Goal: Task Accomplishment & Management: Manage account settings

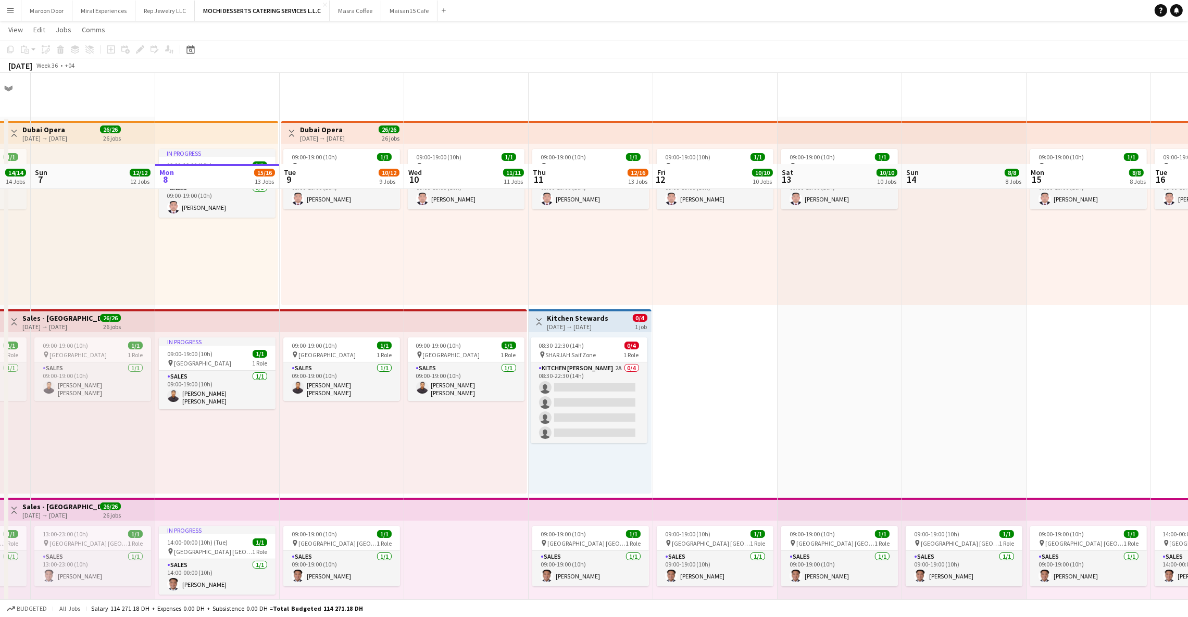
scroll to position [198, 0]
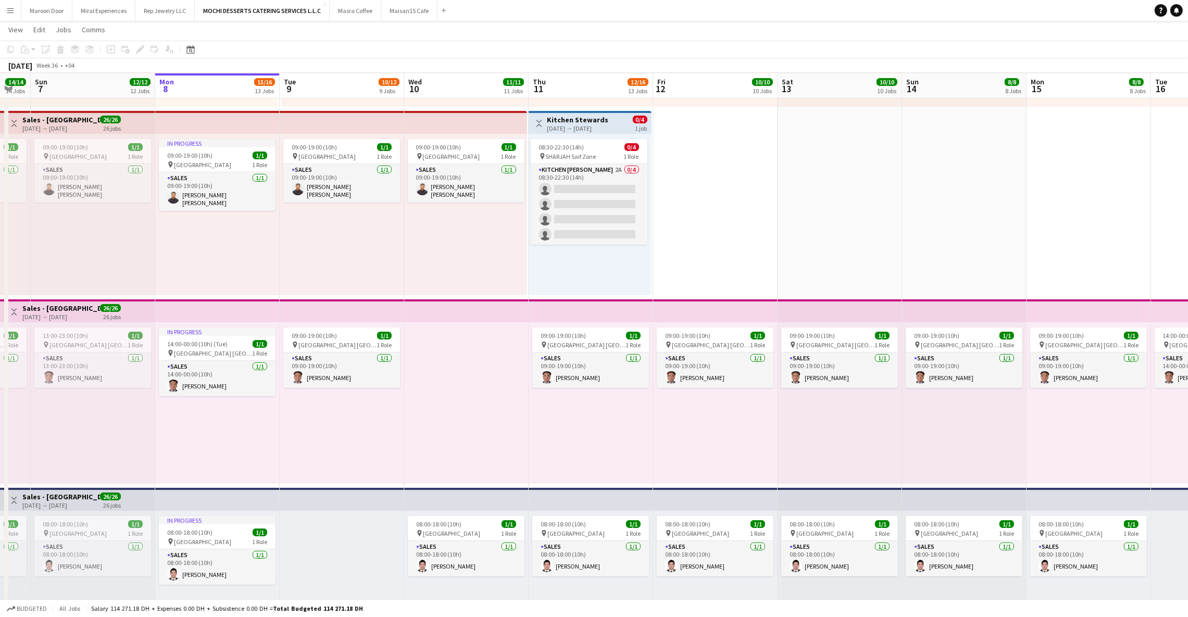
click at [462, 210] on div "09:00-19:00 (10h) 1/1 pin [GEOGRAPHIC_DATA] 1 Role Sales [DATE] 09:00-19:00 (10…" at bounding box center [465, 214] width 123 height 161
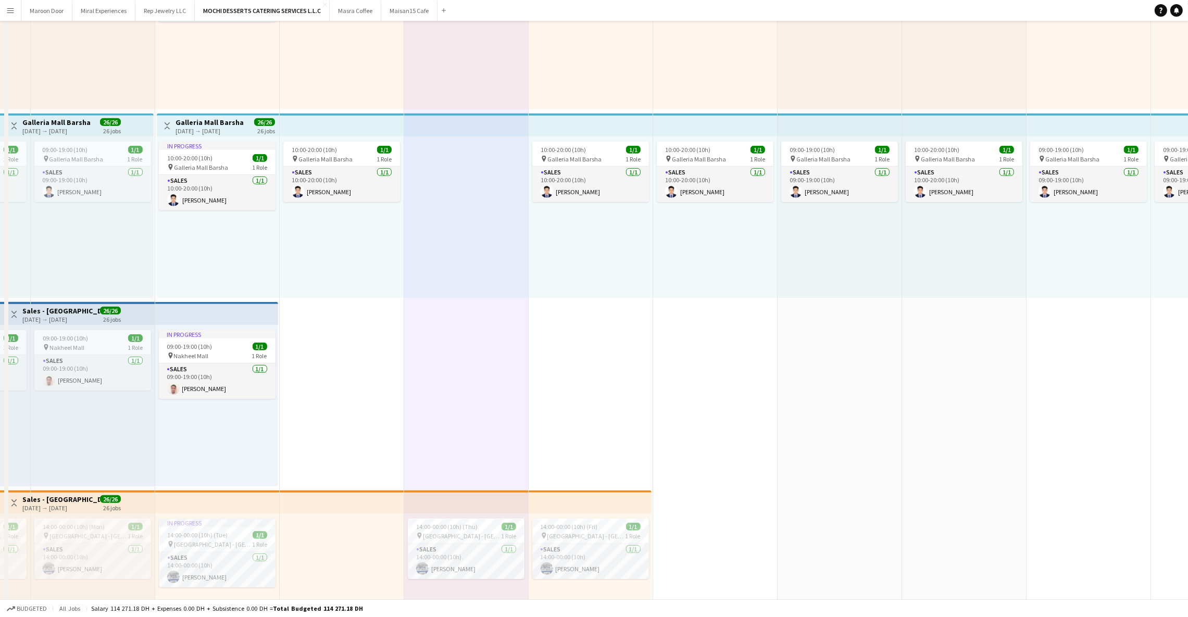
scroll to position [0, 0]
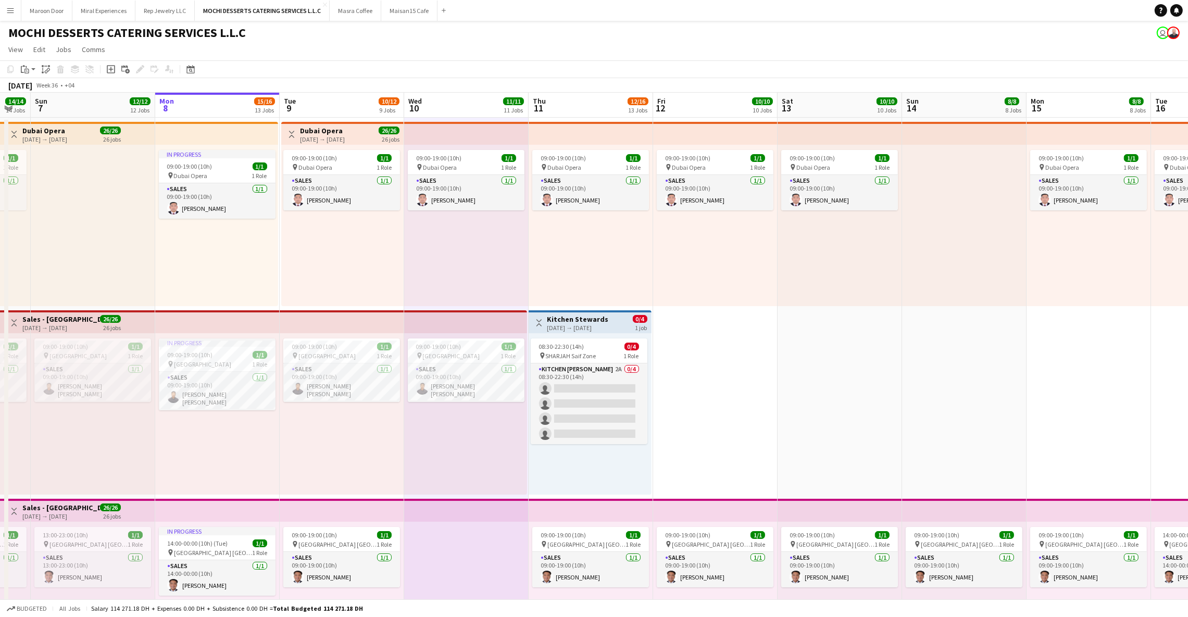
click at [485, 321] on app-top-bar at bounding box center [465, 321] width 123 height 23
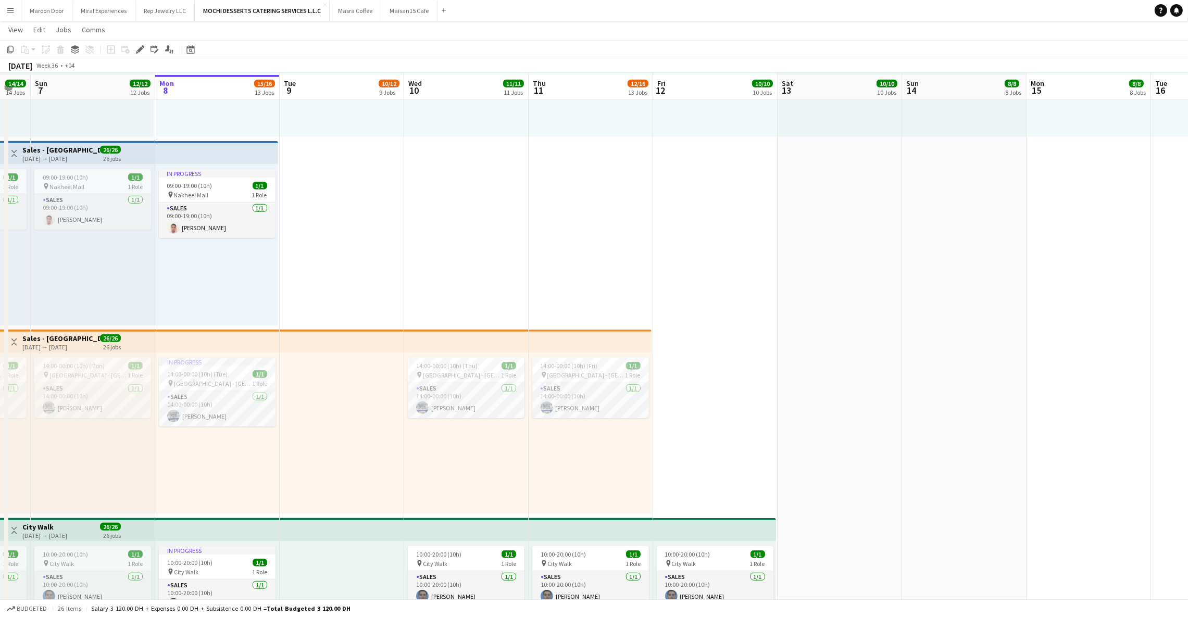
scroll to position [1117, 0]
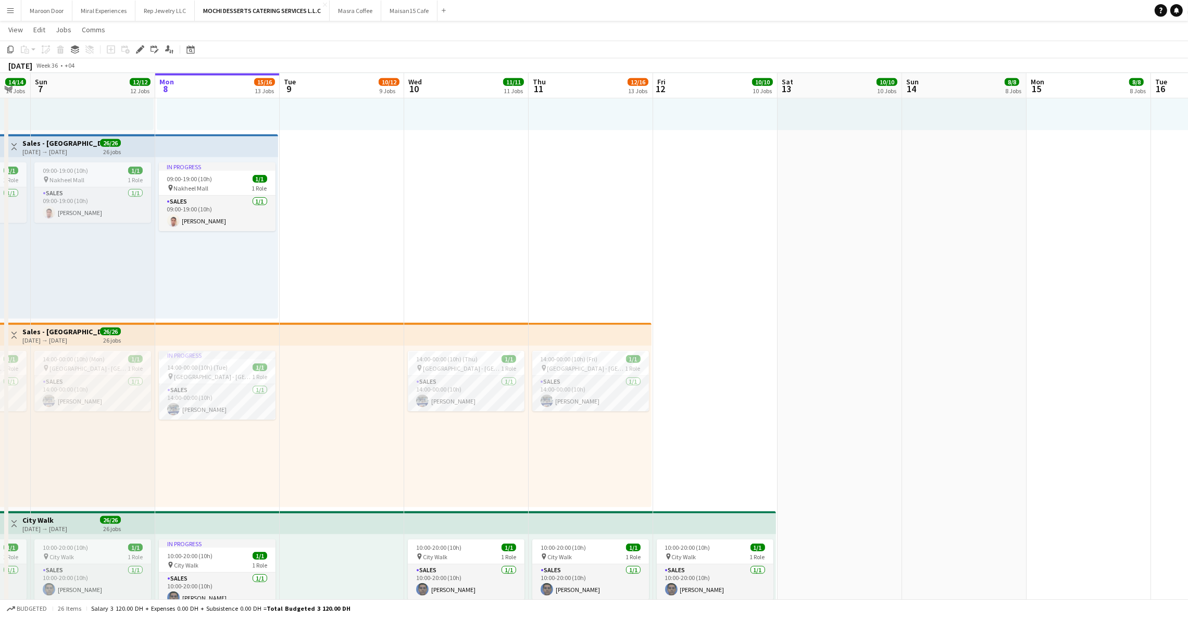
click at [574, 334] on app-top-bar at bounding box center [590, 334] width 123 height 23
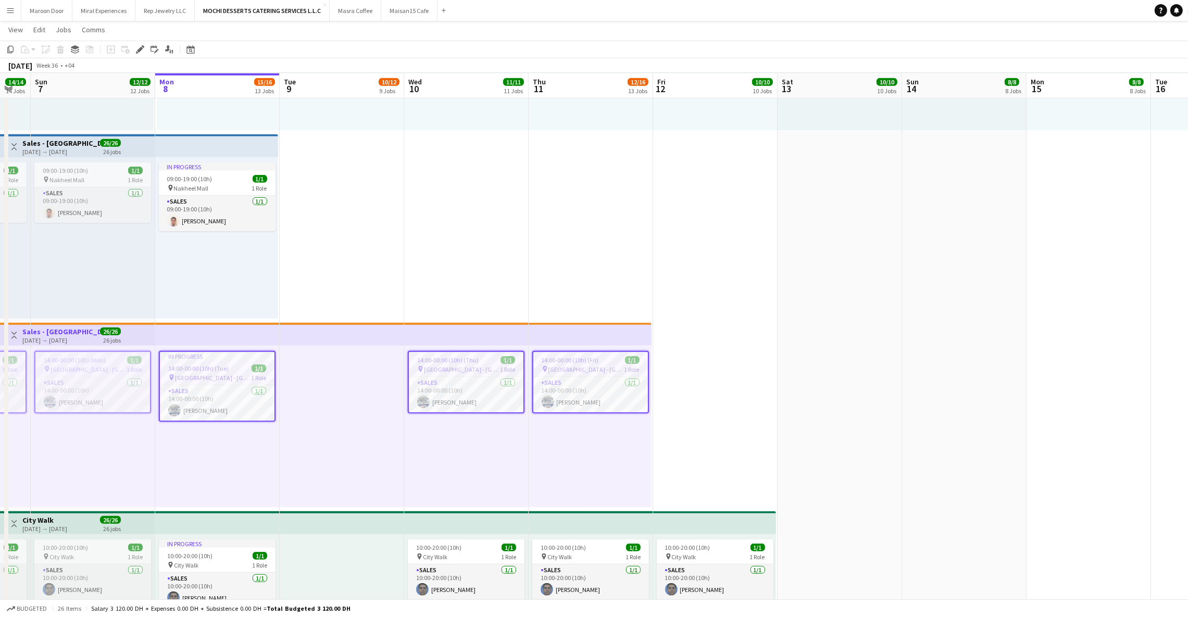
click at [702, 332] on app-date-cell "09:00-19:00 (10h) 1/1 pin Dubai Opera 1 Role Sales [DATE] 09:00-19:00 (10h) [PE…" at bounding box center [715, 509] width 124 height 3020
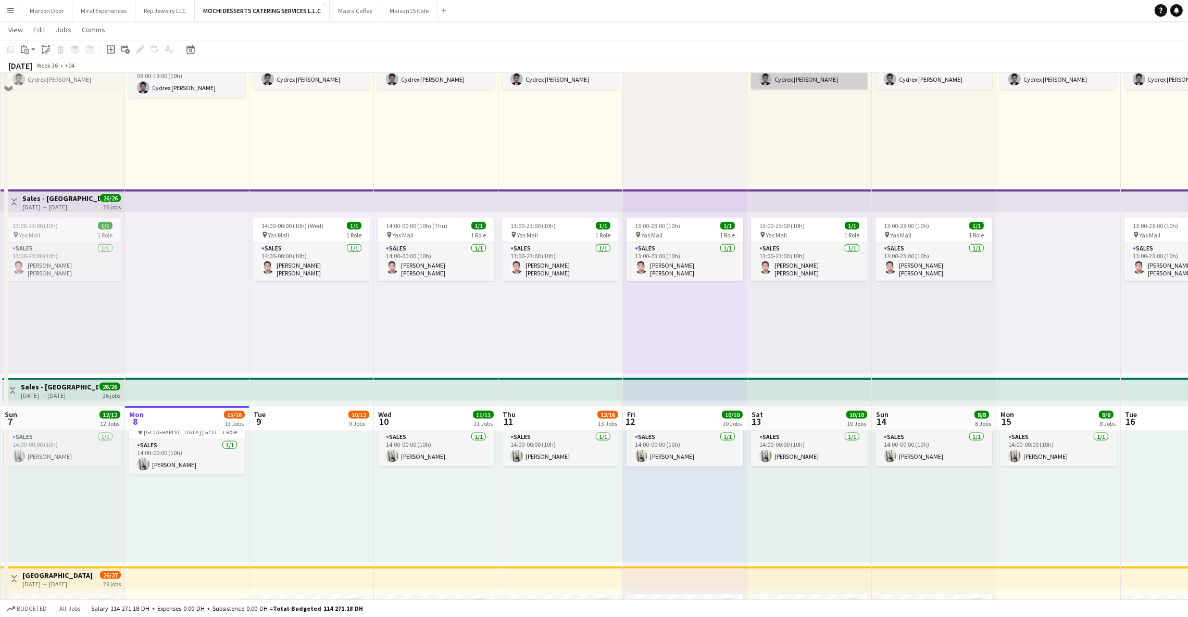
scroll to position [2151, 0]
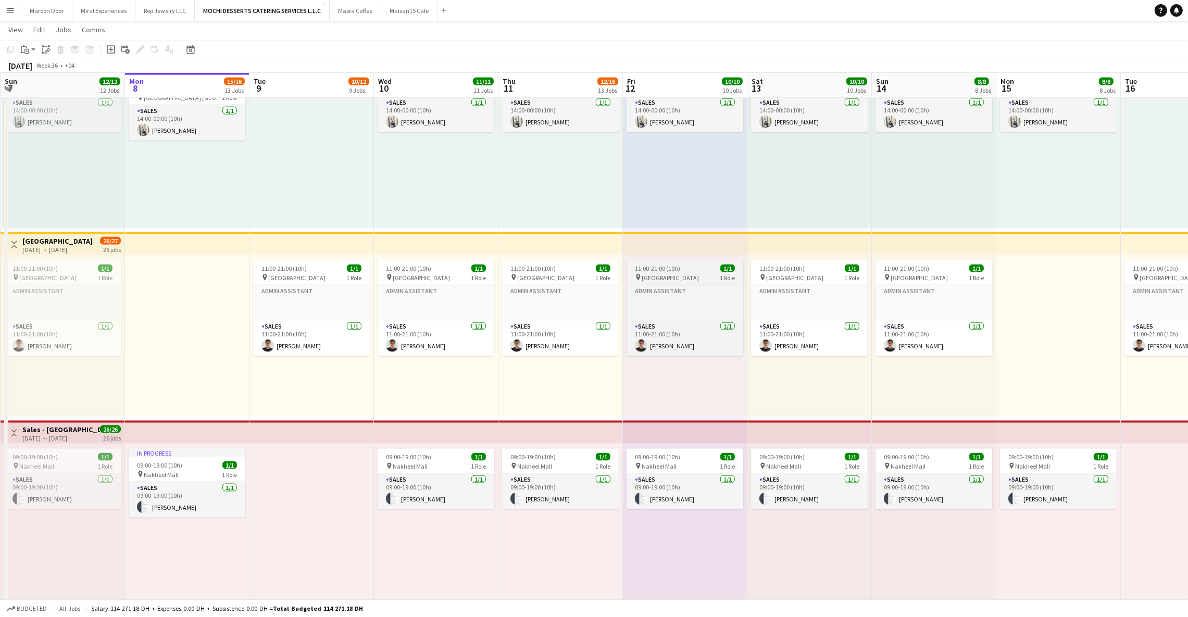
click at [675, 268] on span "11:00-21:00 (10h)" at bounding box center [657, 269] width 45 height 8
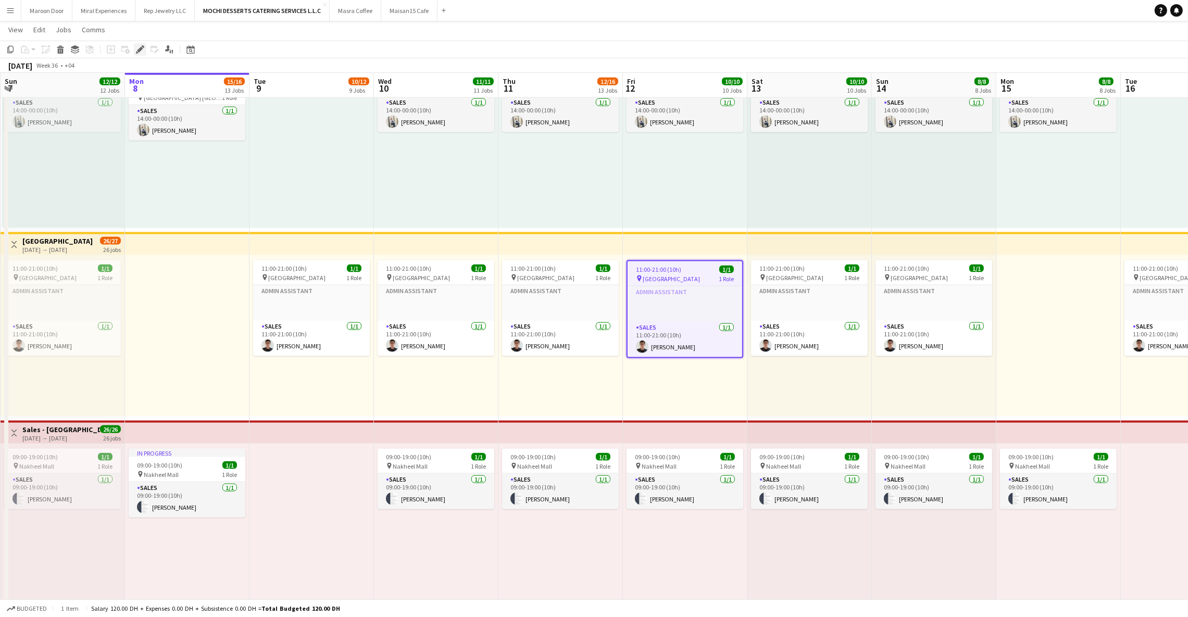
click at [138, 49] on icon at bounding box center [140, 50] width 6 height 6
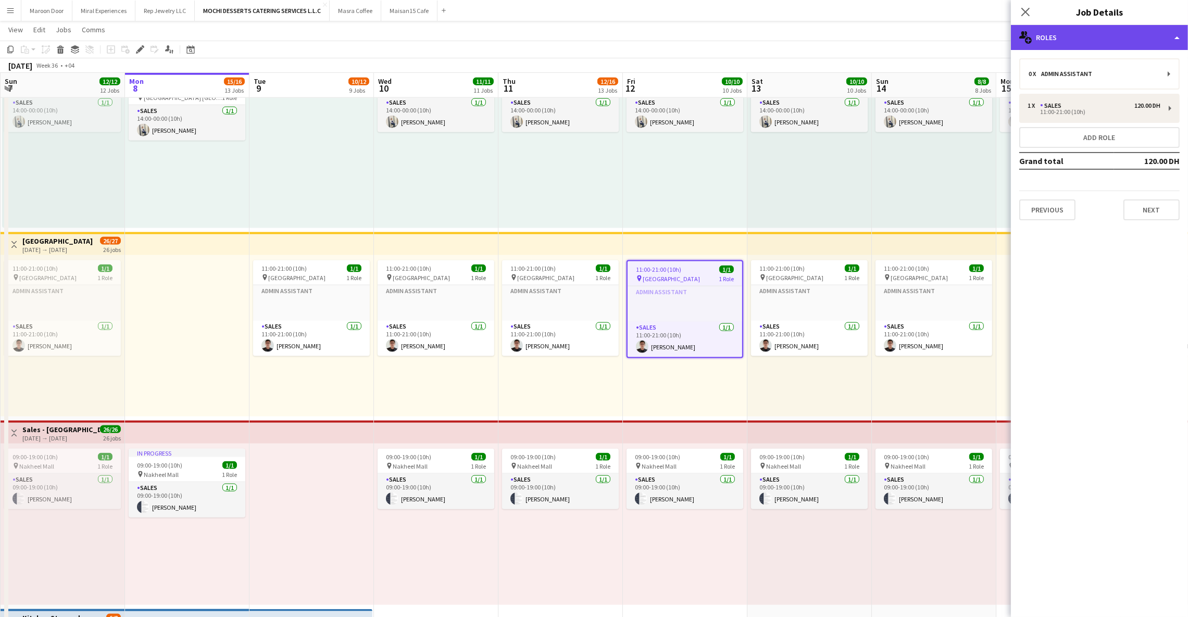
click at [1146, 35] on div "multiple-users-add Roles" at bounding box center [1099, 37] width 177 height 25
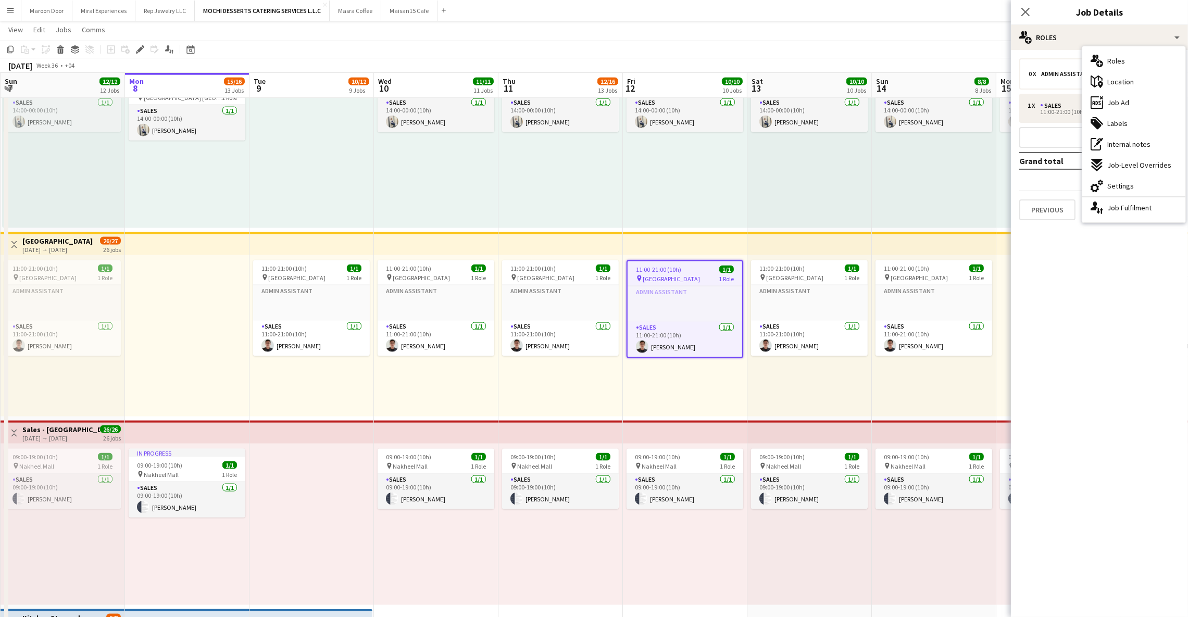
click at [1142, 316] on mat-expansion-panel "pencil3 General details 0 x Admin Assistant 1 x Sales 120.00 DH 11:00-21:00 (10…" at bounding box center [1099, 333] width 177 height 567
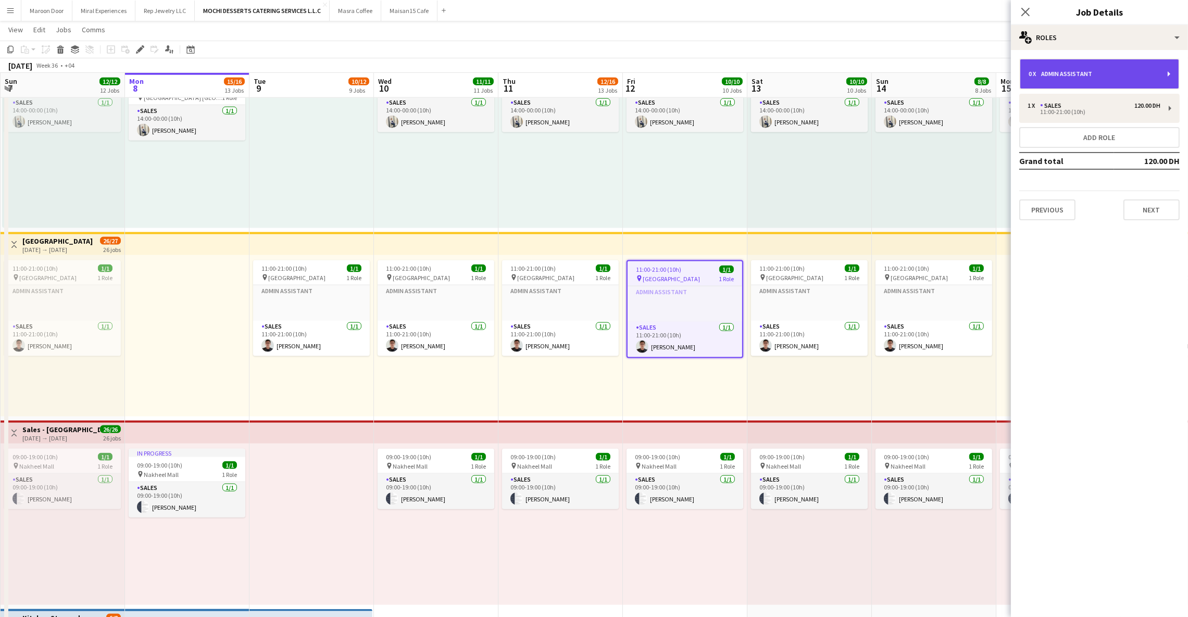
click at [1151, 74] on div "0 x Admin Assistant" at bounding box center [1093, 73] width 131 height 7
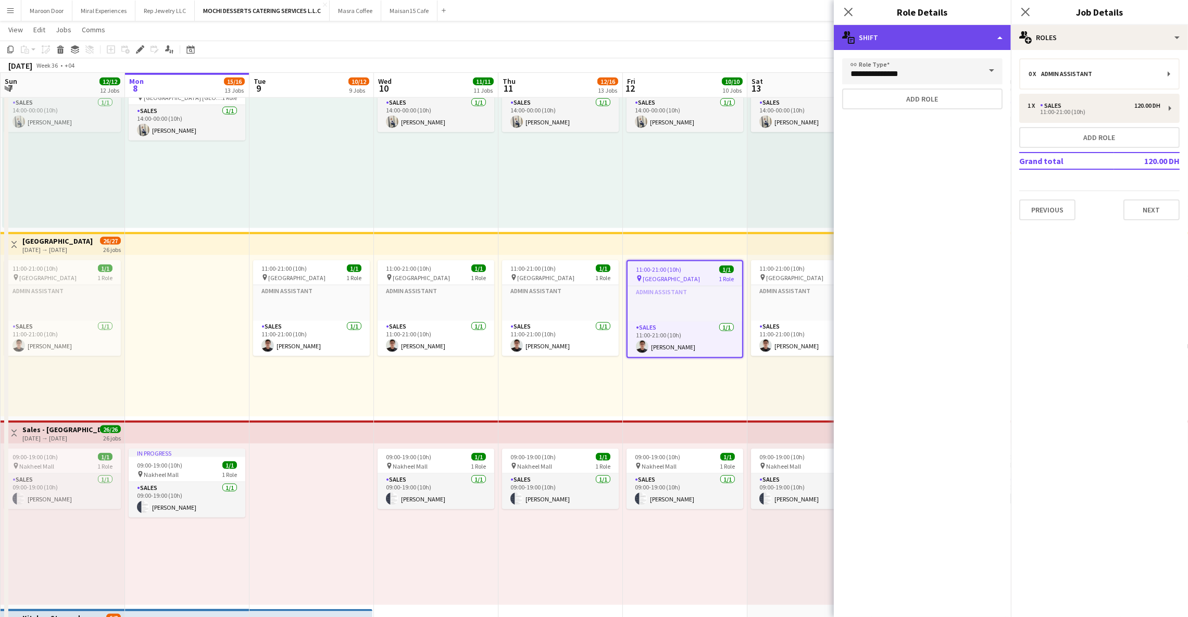
click at [963, 40] on div "multiple-actions-text Shift" at bounding box center [922, 37] width 177 height 25
click at [935, 32] on div "multiple-actions-text Shift" at bounding box center [922, 37] width 177 height 25
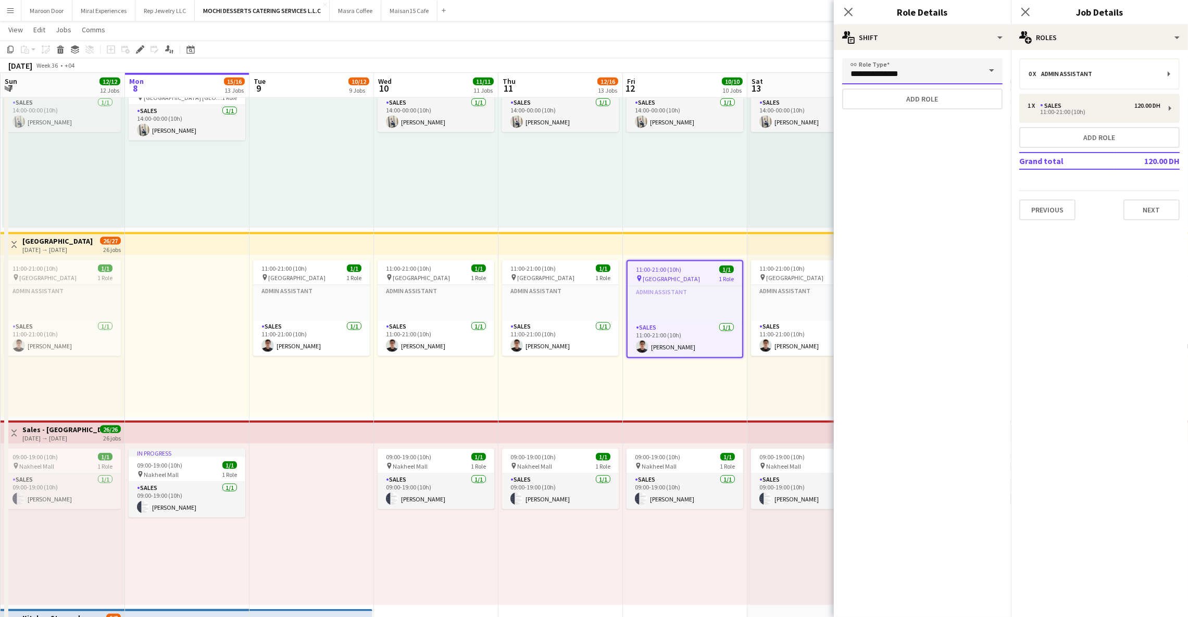
click at [958, 68] on input "**********" at bounding box center [922, 71] width 160 height 26
click at [989, 68] on span at bounding box center [991, 70] width 22 height 25
click at [1022, 222] on div "0 x Admin Assistant 1 x Sales 120.00 DH 11:00-21:00 (10h) Add role Grand total …" at bounding box center [1099, 139] width 177 height 179
click at [994, 69] on span at bounding box center [991, 70] width 22 height 25
drag, startPoint x: 998, startPoint y: 19, endPoint x: 996, endPoint y: 35, distance: 16.3
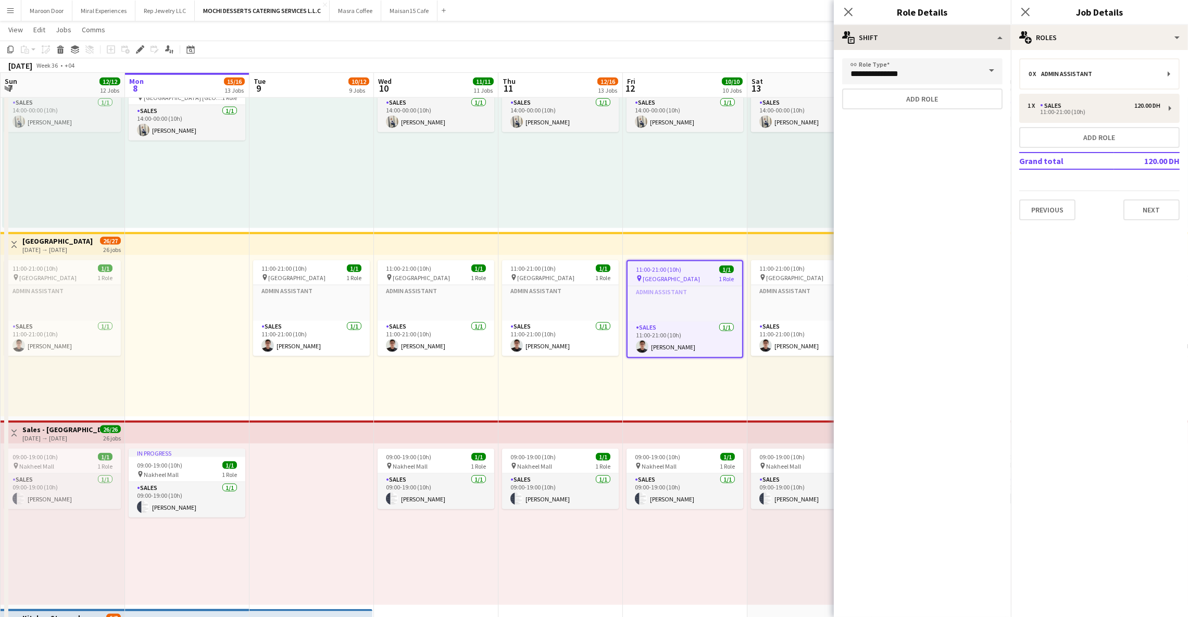
click at [998, 21] on div "Close pop-in Role Details" at bounding box center [922, 12] width 177 height 25
click at [996, 38] on div "multiple-actions-text Shift" at bounding box center [922, 37] width 177 height 25
click at [840, 8] on div "Close pop-in" at bounding box center [848, 12] width 29 height 24
click at [845, 8] on icon at bounding box center [848, 12] width 10 height 10
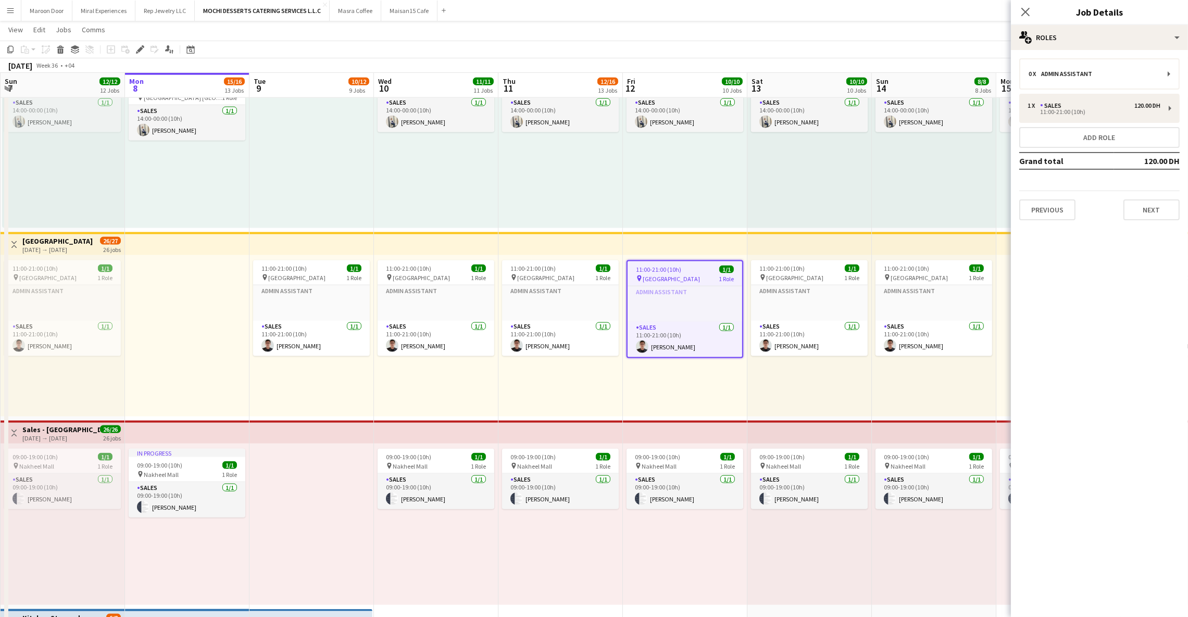
click at [599, 249] on app-top-bar at bounding box center [560, 243] width 124 height 23
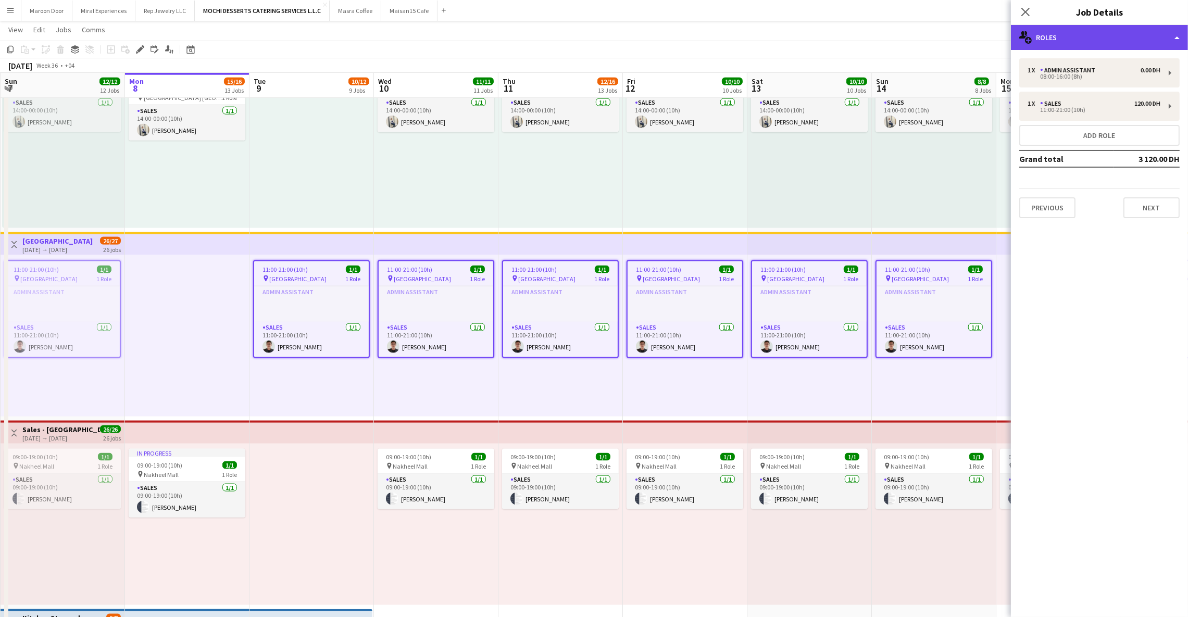
click at [1089, 39] on div "multiple-users-add Roles" at bounding box center [1099, 37] width 177 height 25
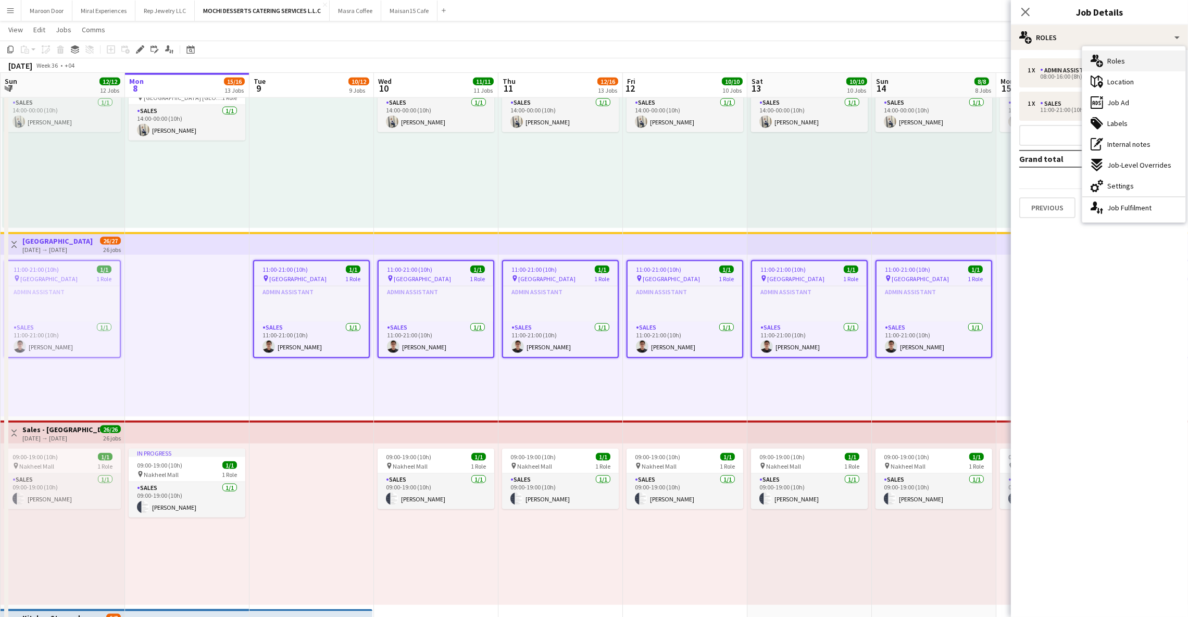
click at [1109, 62] on span "Roles" at bounding box center [1116, 60] width 18 height 9
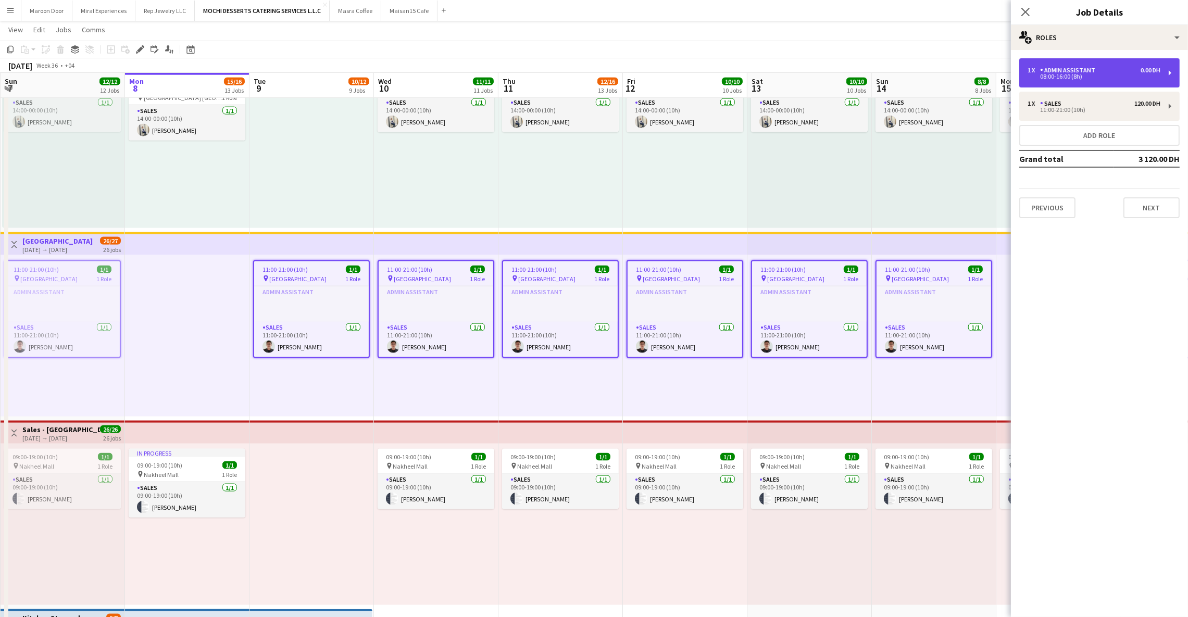
click at [1114, 76] on div "08:00-16:00 (8h)" at bounding box center [1093, 76] width 133 height 5
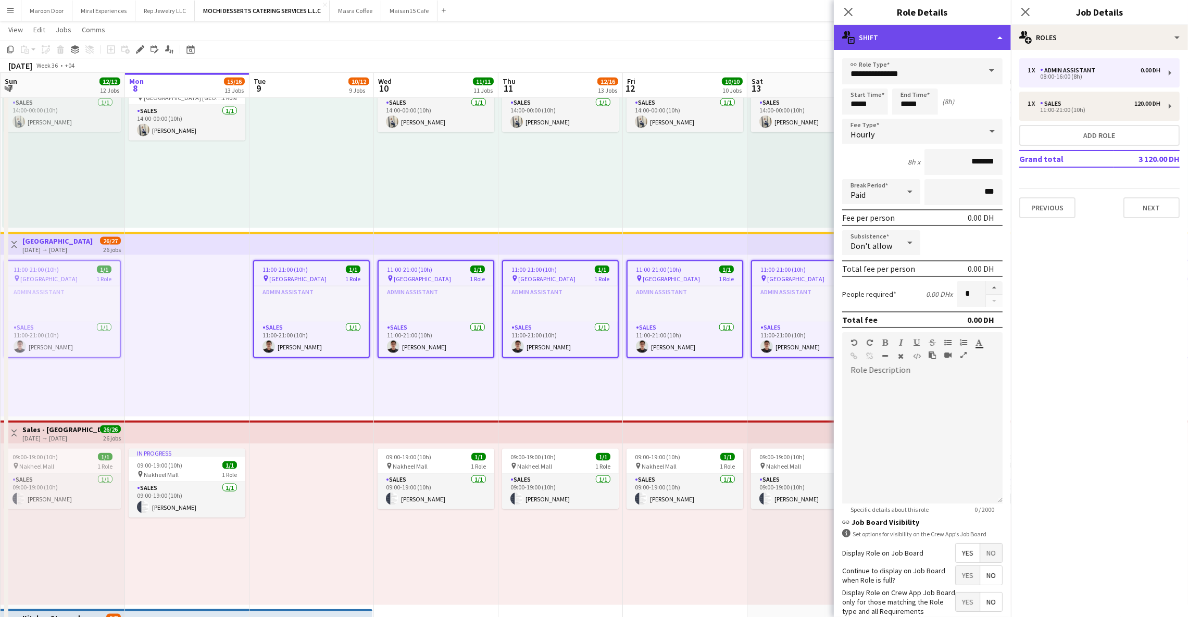
click at [913, 40] on div "multiple-actions-text Shift" at bounding box center [922, 37] width 177 height 25
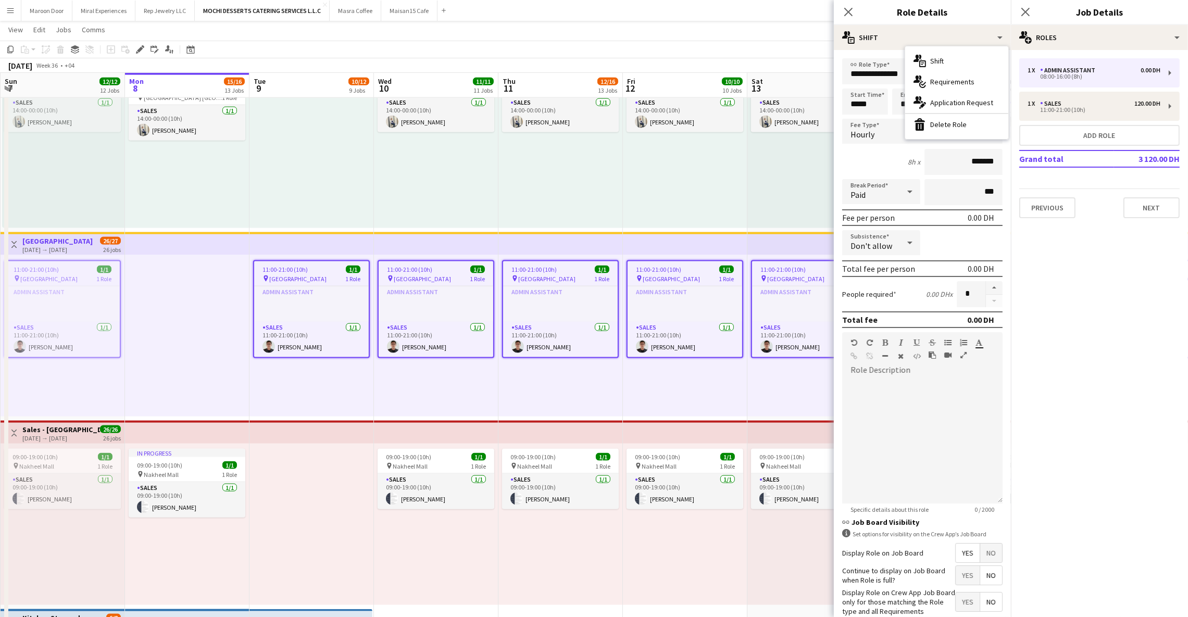
click at [1139, 308] on mat-expansion-panel "pencil3 General details 1 x Admin Assistant 0.00 DH 08:00-16:00 (8h) 1 x Sales …" at bounding box center [1099, 333] width 177 height 567
click at [846, 16] on icon "Close pop-in" at bounding box center [848, 12] width 10 height 10
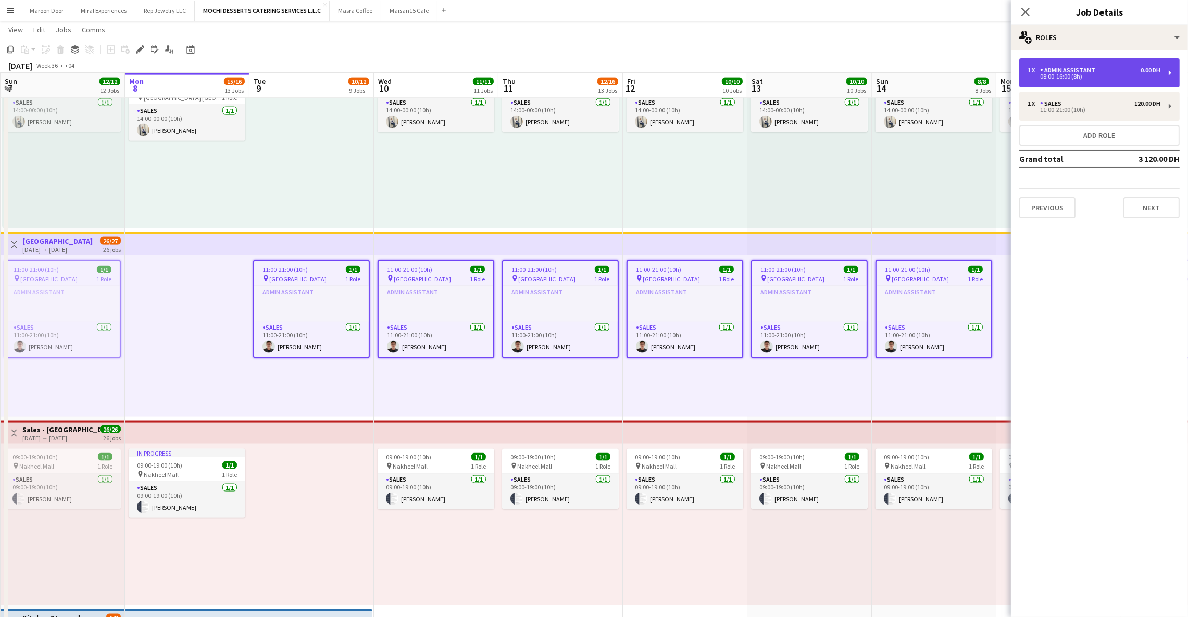
click at [1154, 67] on div "0.00 DH" at bounding box center [1150, 70] width 20 height 7
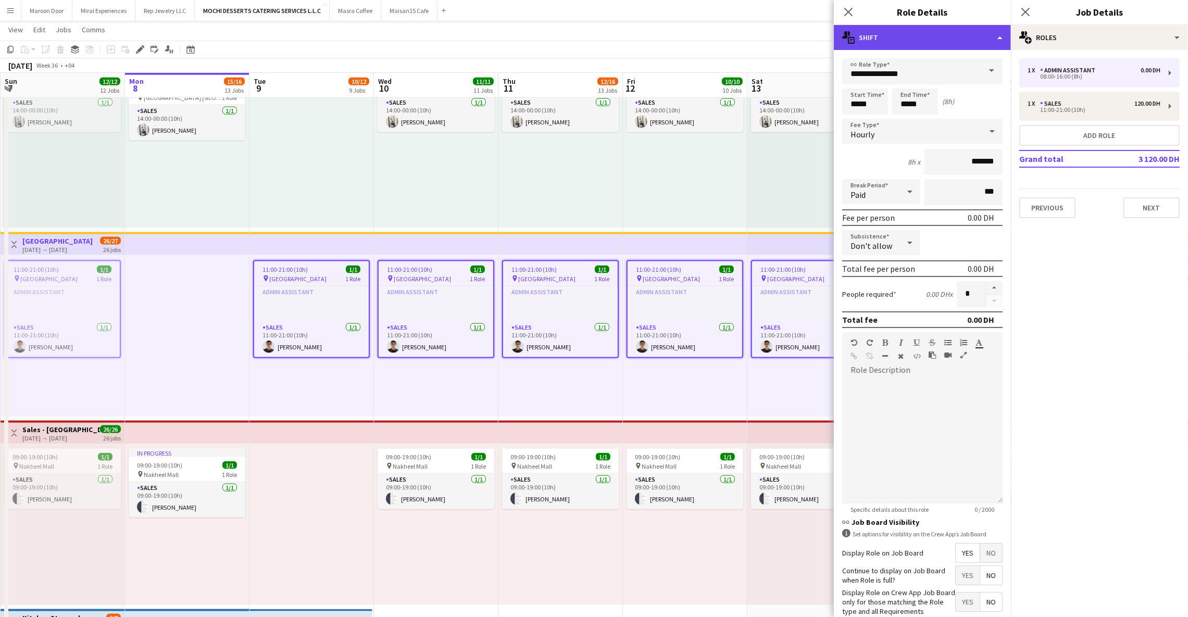
click at [952, 34] on div "multiple-actions-text Shift" at bounding box center [922, 37] width 177 height 25
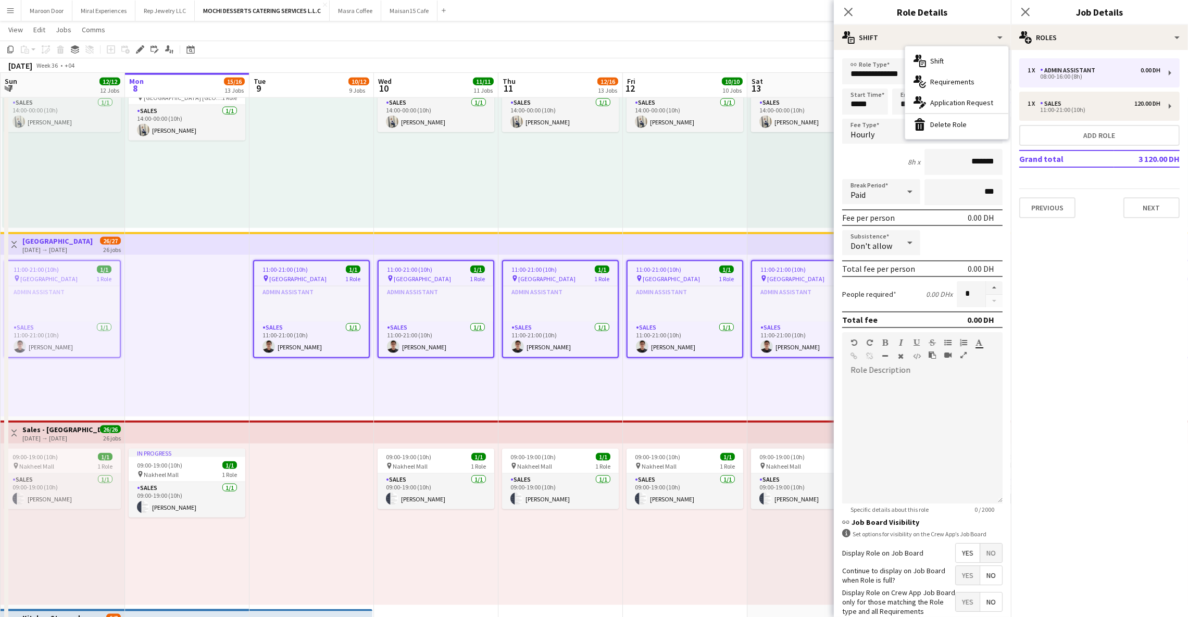
drag, startPoint x: 922, startPoint y: 123, endPoint x: 922, endPoint y: 129, distance: 6.2
click at [922, 123] on icon at bounding box center [919, 127] width 8 height 8
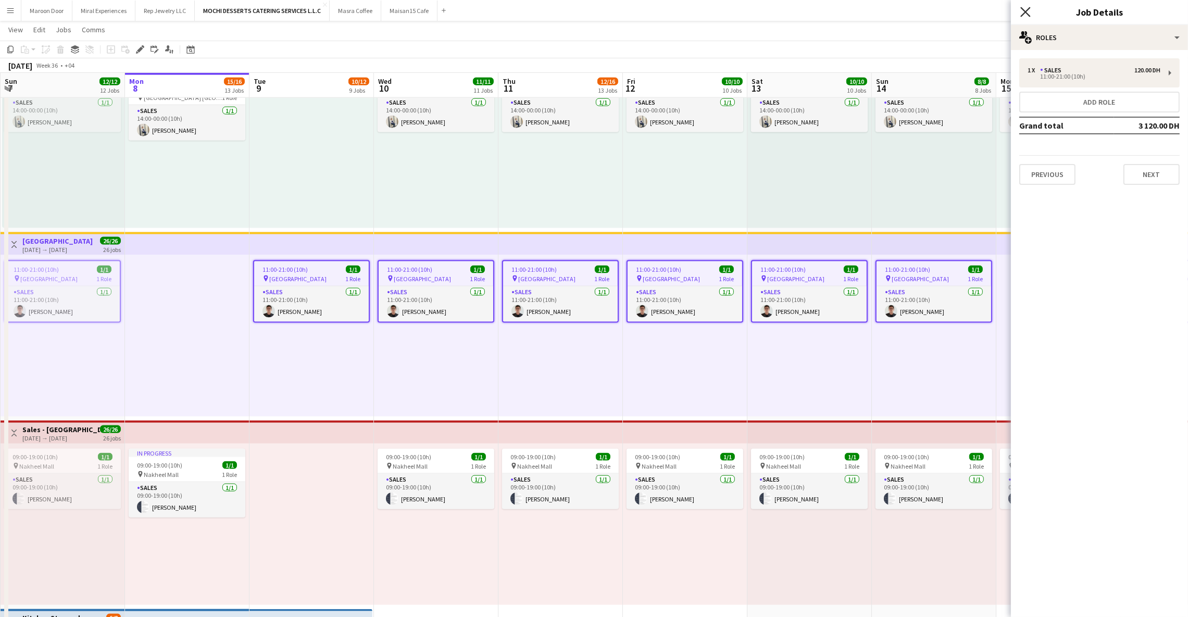
click at [1023, 12] on icon "Close pop-in" at bounding box center [1025, 12] width 10 height 10
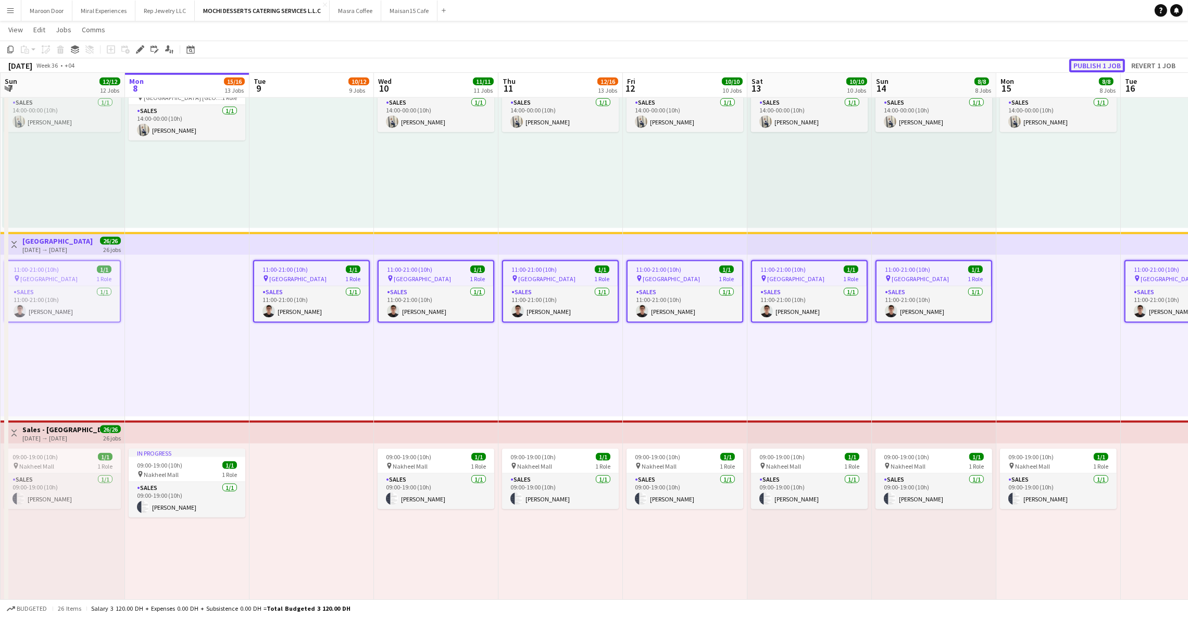
click at [1108, 67] on button "Publish 1 job" at bounding box center [1097, 66] width 56 height 14
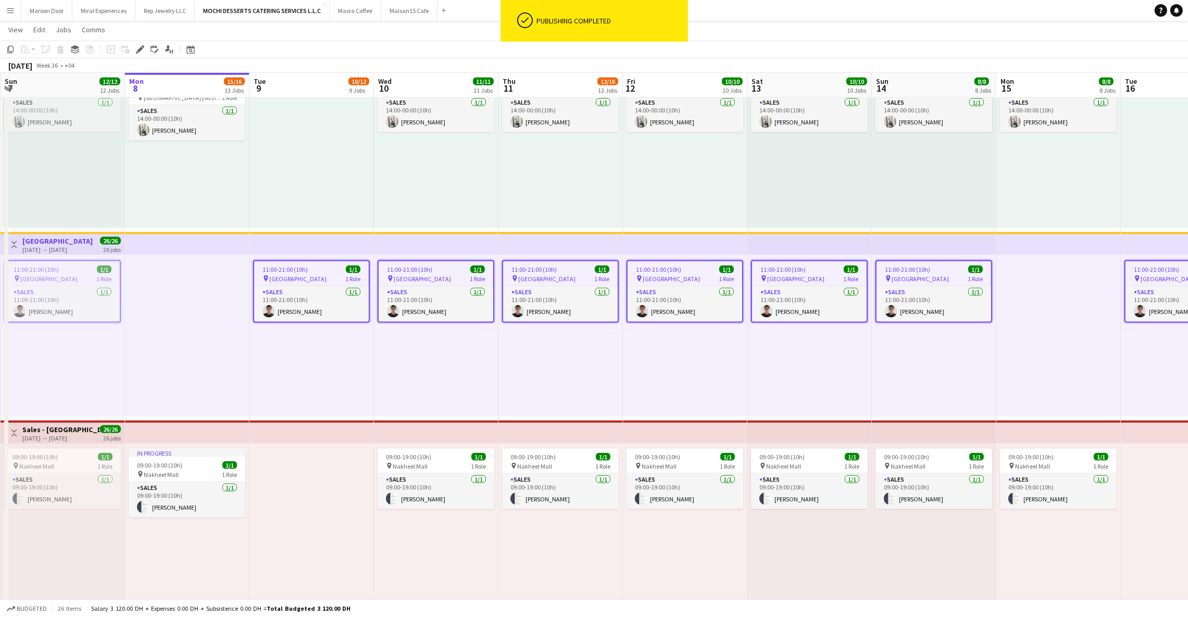
click at [910, 249] on app-top-bar at bounding box center [934, 243] width 124 height 23
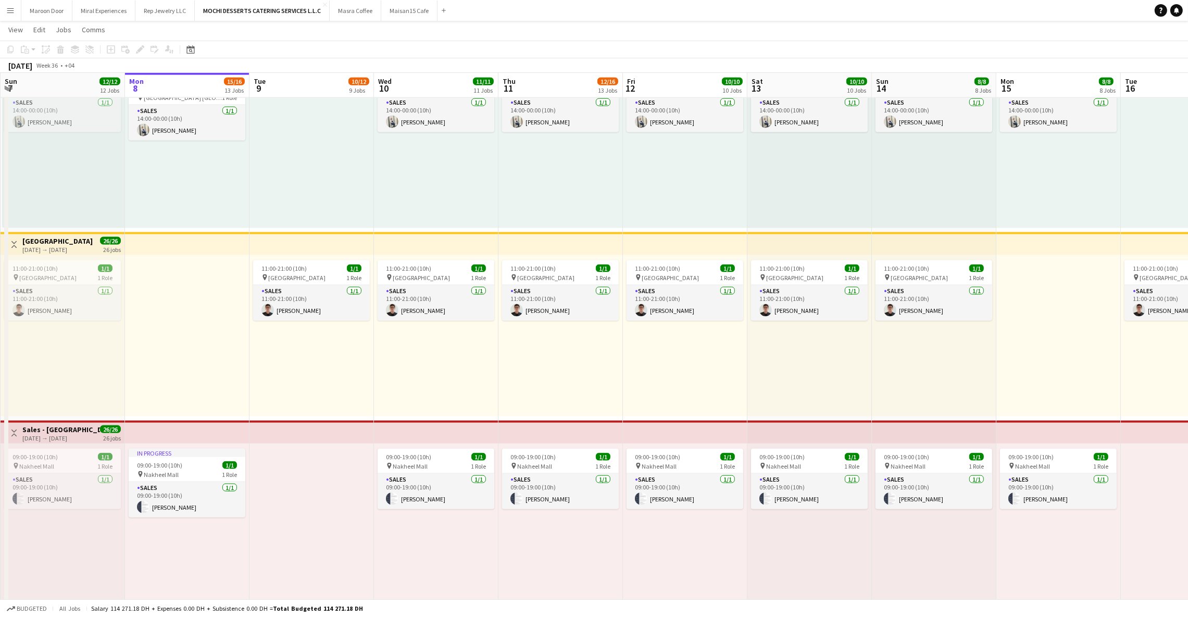
click at [910, 249] on app-top-bar at bounding box center [934, 243] width 124 height 23
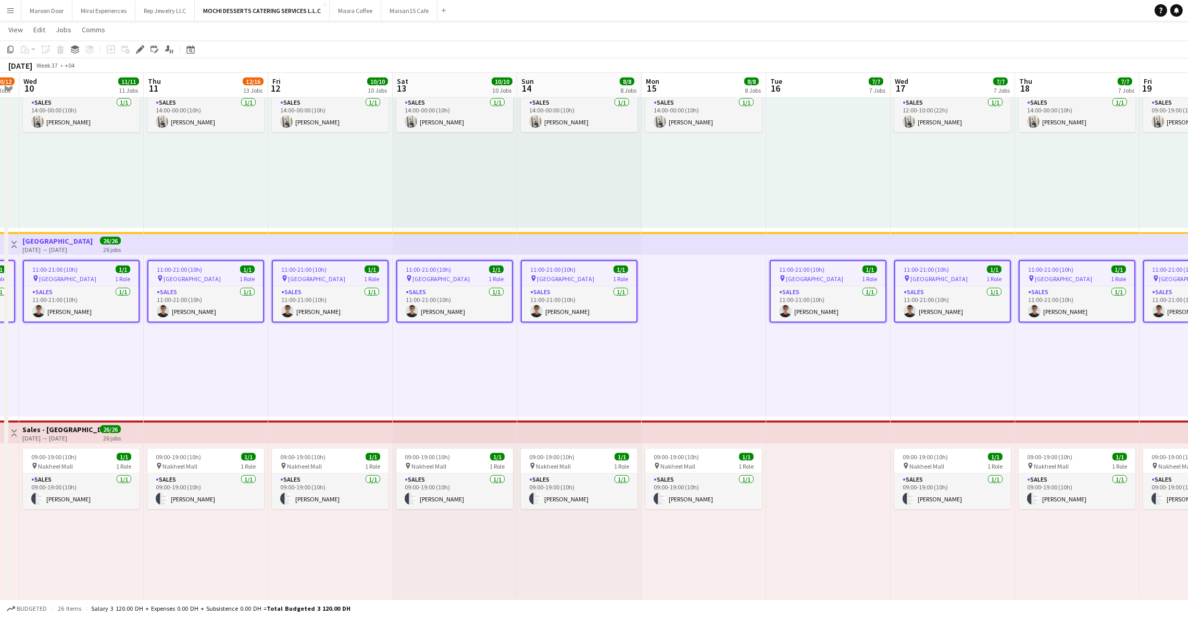
scroll to position [0, 216]
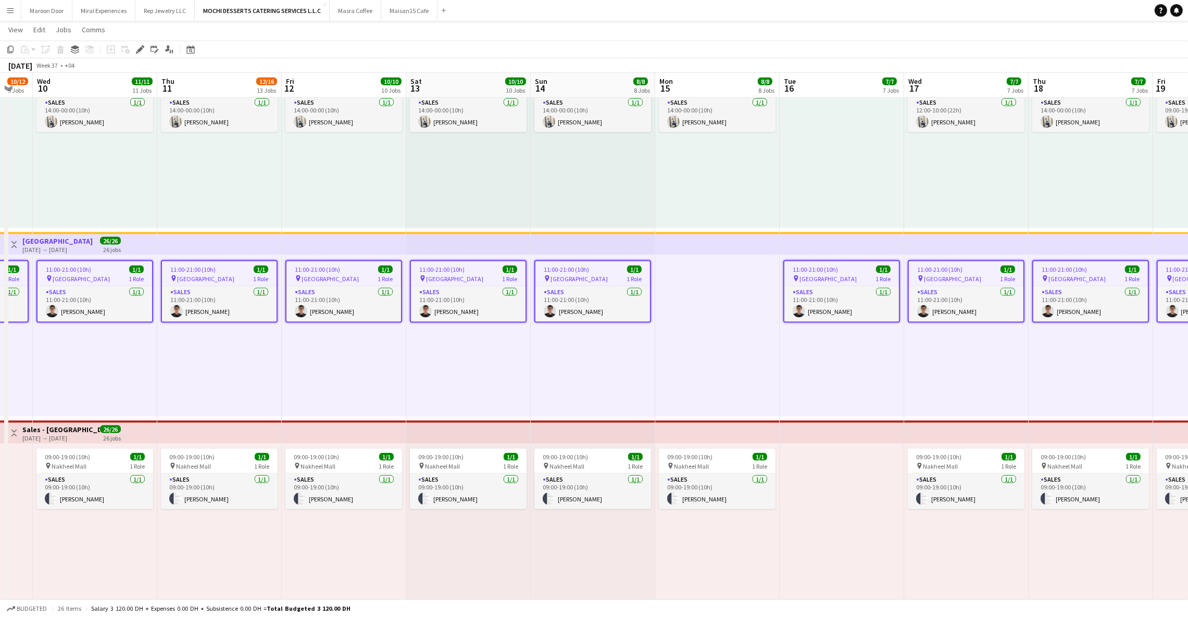
drag, startPoint x: 58, startPoint y: 609, endPoint x: 74, endPoint y: 609, distance: 16.1
click at [74, 609] on span "26 items" at bounding box center [69, 609] width 25 height 8
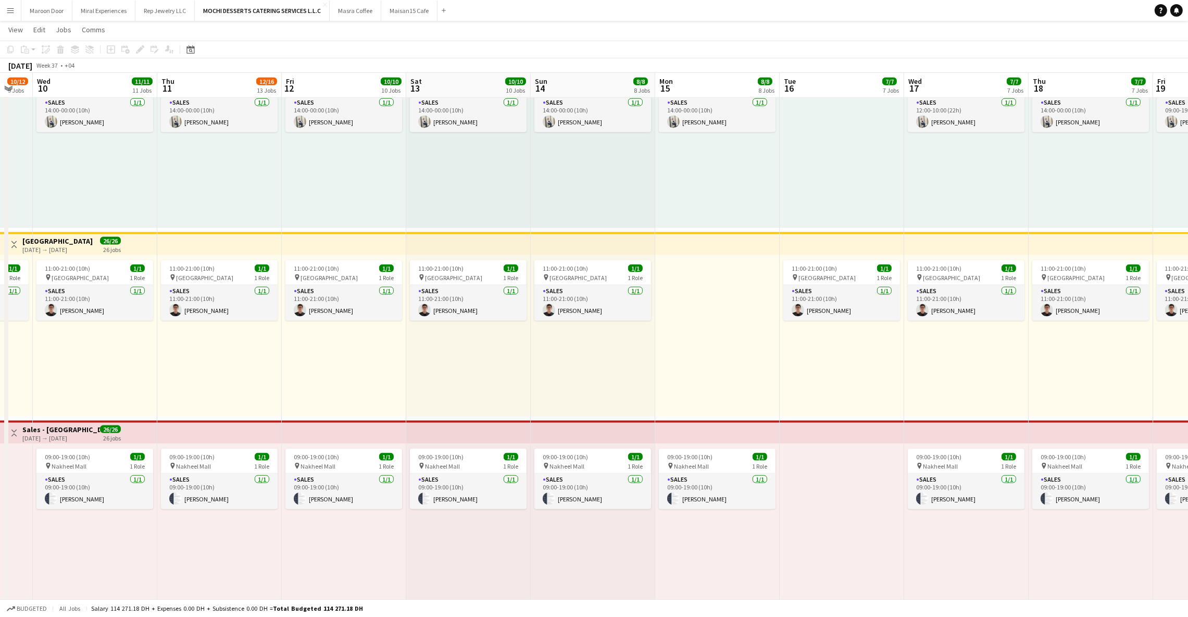
click at [74, 609] on span "All jobs" at bounding box center [69, 609] width 25 height 8
click at [572, 299] on app-card-role "Sales [DATE] 11:00-21:00 (10h) [PERSON_NAME]" at bounding box center [592, 302] width 117 height 35
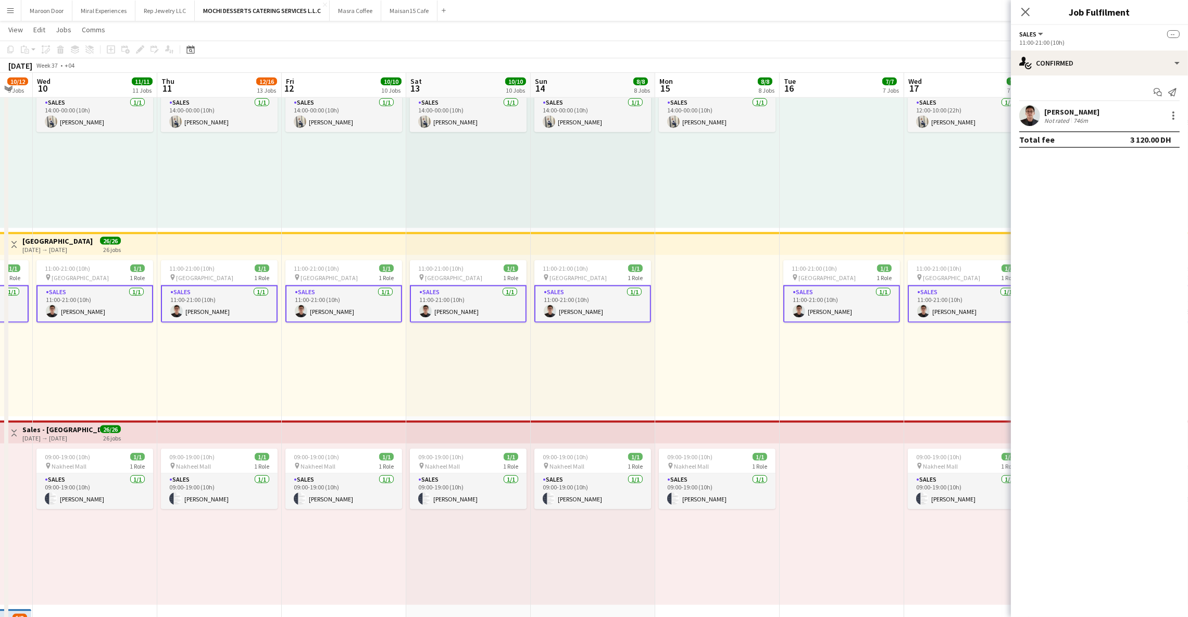
click at [1026, 108] on app-user-avatar at bounding box center [1029, 115] width 21 height 21
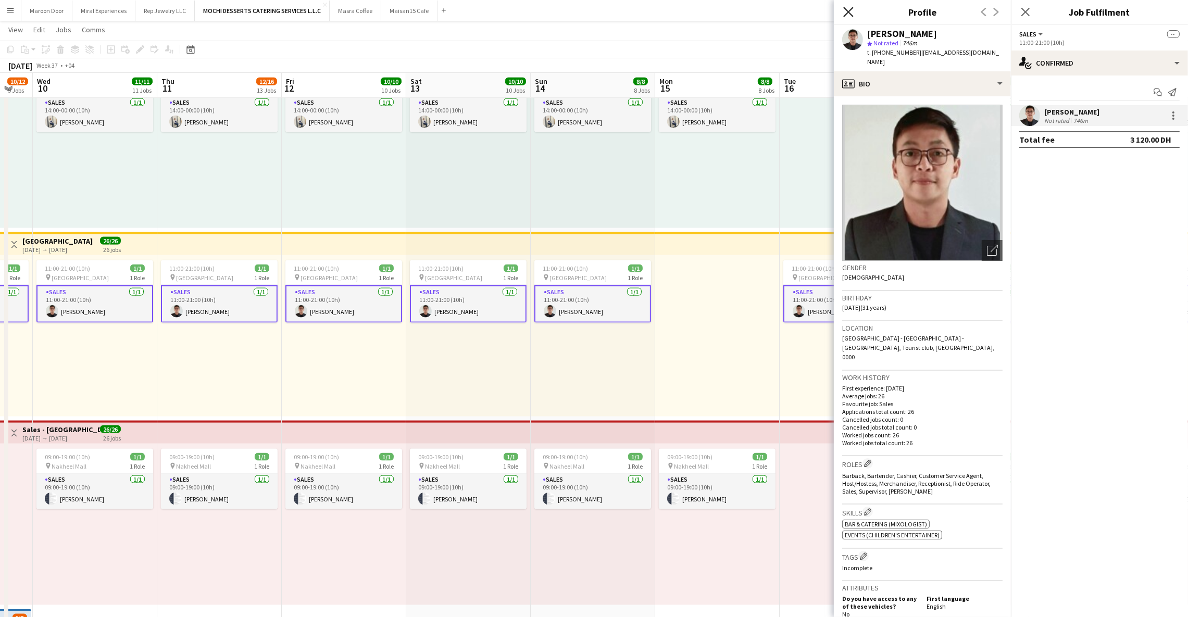
click at [848, 8] on icon "Close pop-in" at bounding box center [848, 12] width 10 height 10
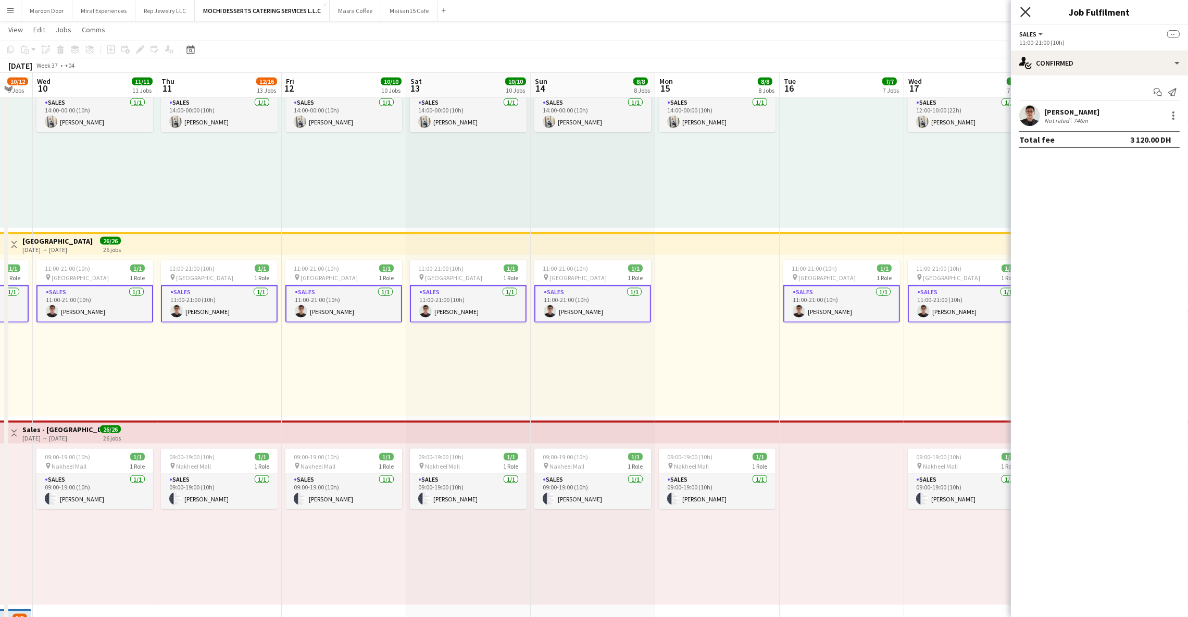
click at [1025, 15] on icon "Close pop-in" at bounding box center [1025, 12] width 10 height 10
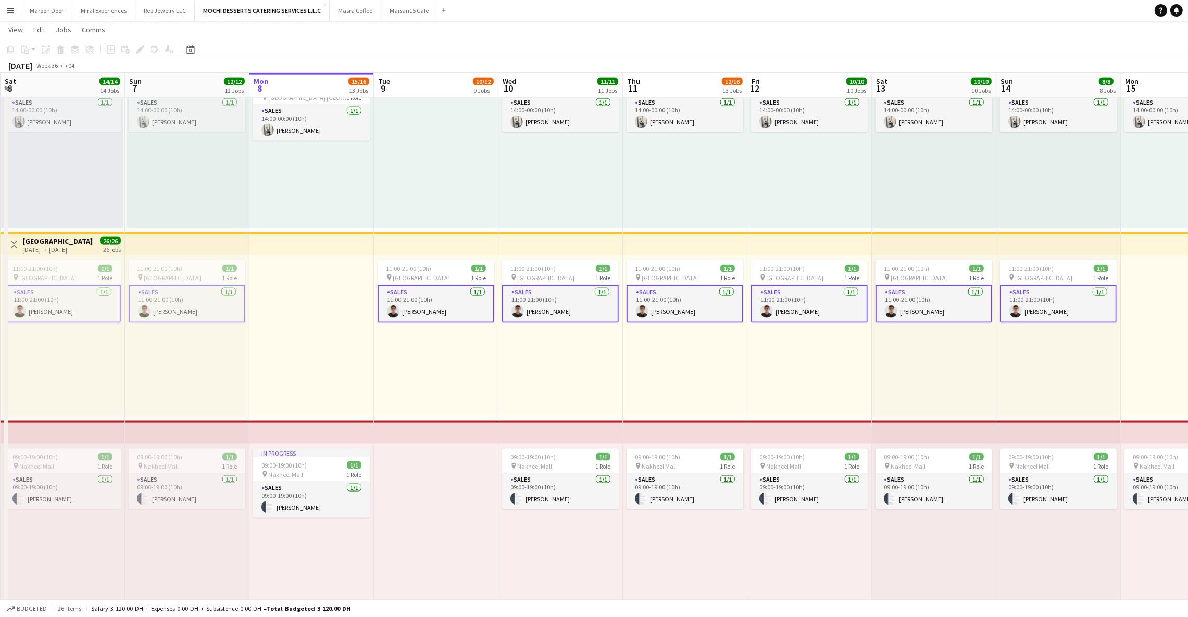
scroll to position [0, 430]
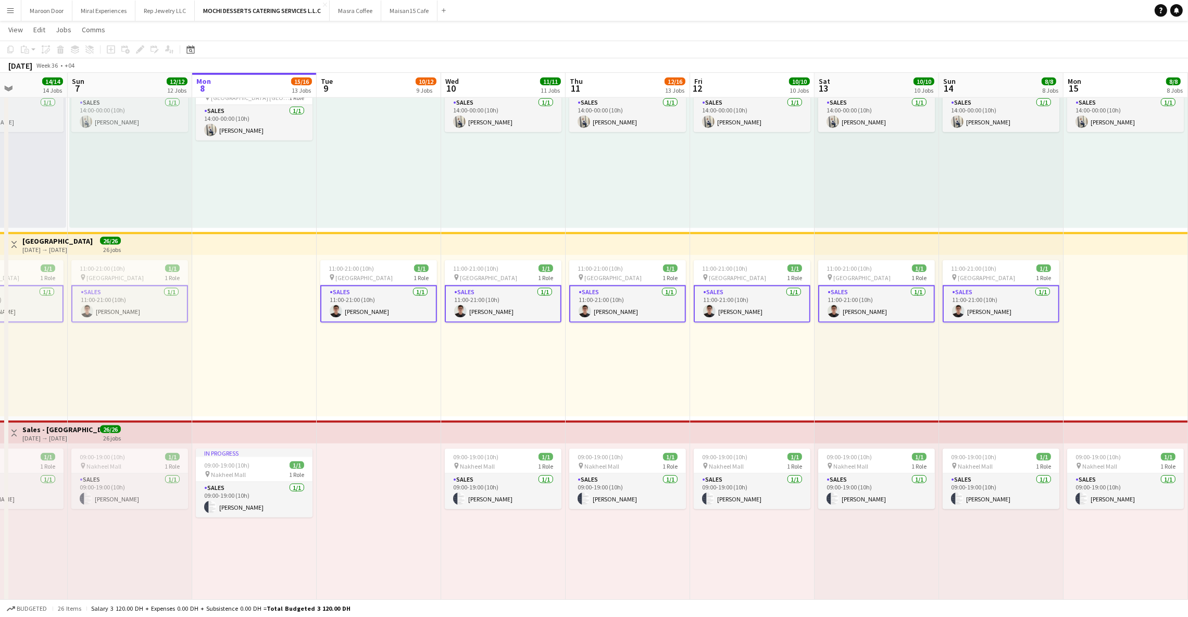
click at [739, 350] on div "11:00-21:00 (10h) 1/1 pin [GEOGRAPHIC_DATA] 1 Role Sales [DATE] 11:00-21:00 (10…" at bounding box center [752, 335] width 124 height 161
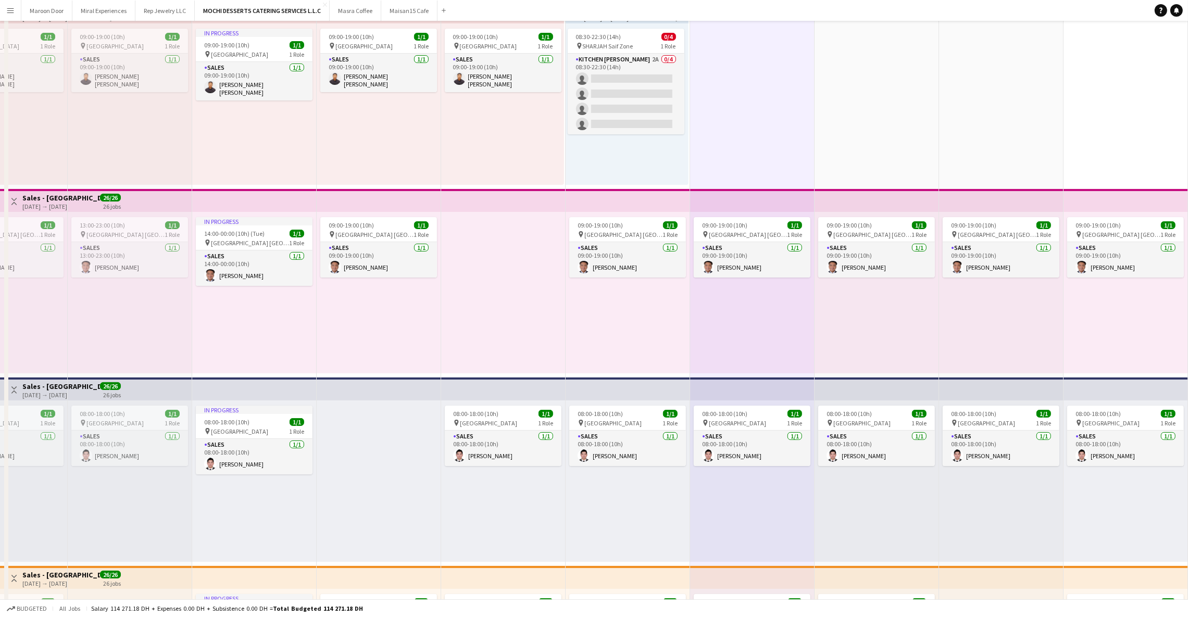
scroll to position [0, 0]
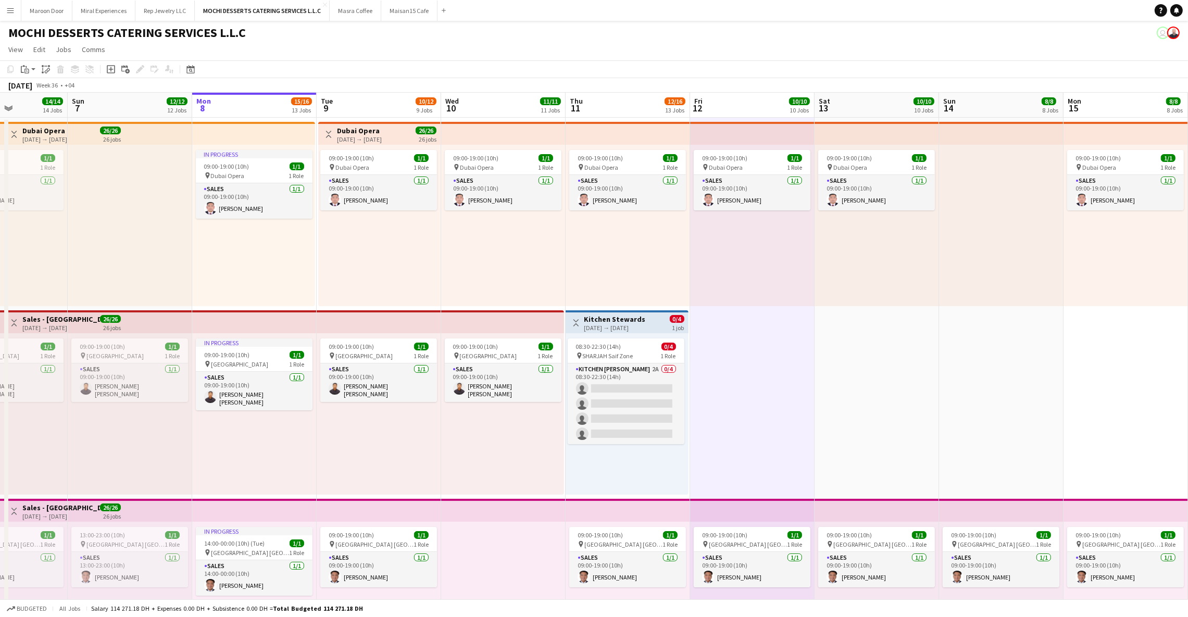
click at [628, 318] on h3 "Kitchen Stewards" at bounding box center [614, 319] width 61 height 9
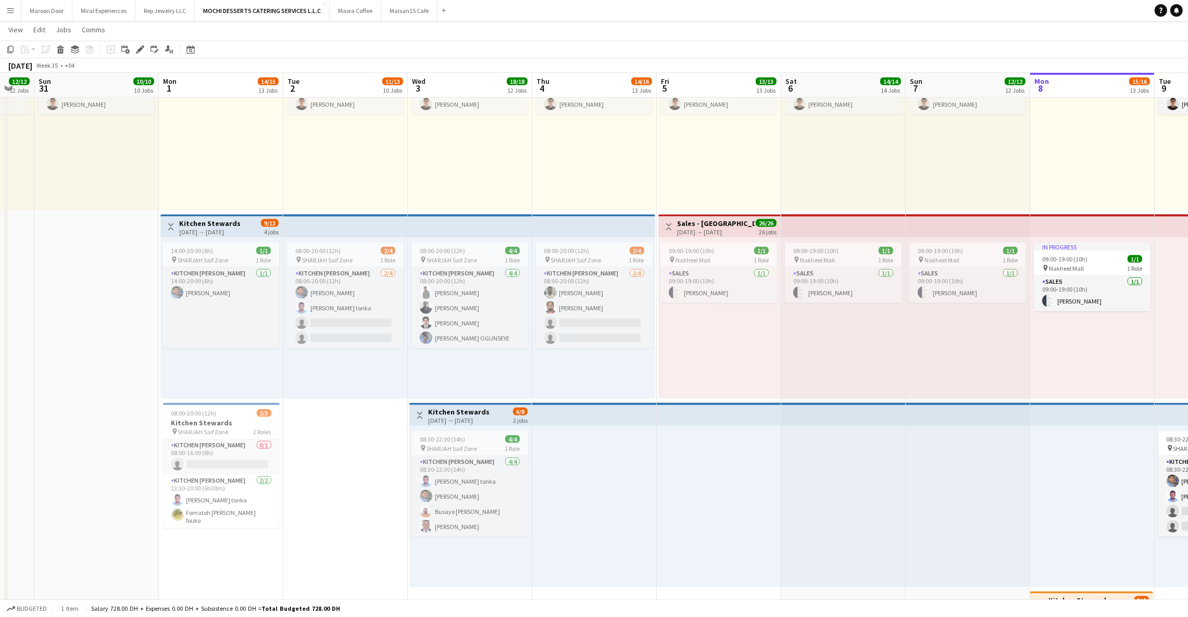
scroll to position [0, 240]
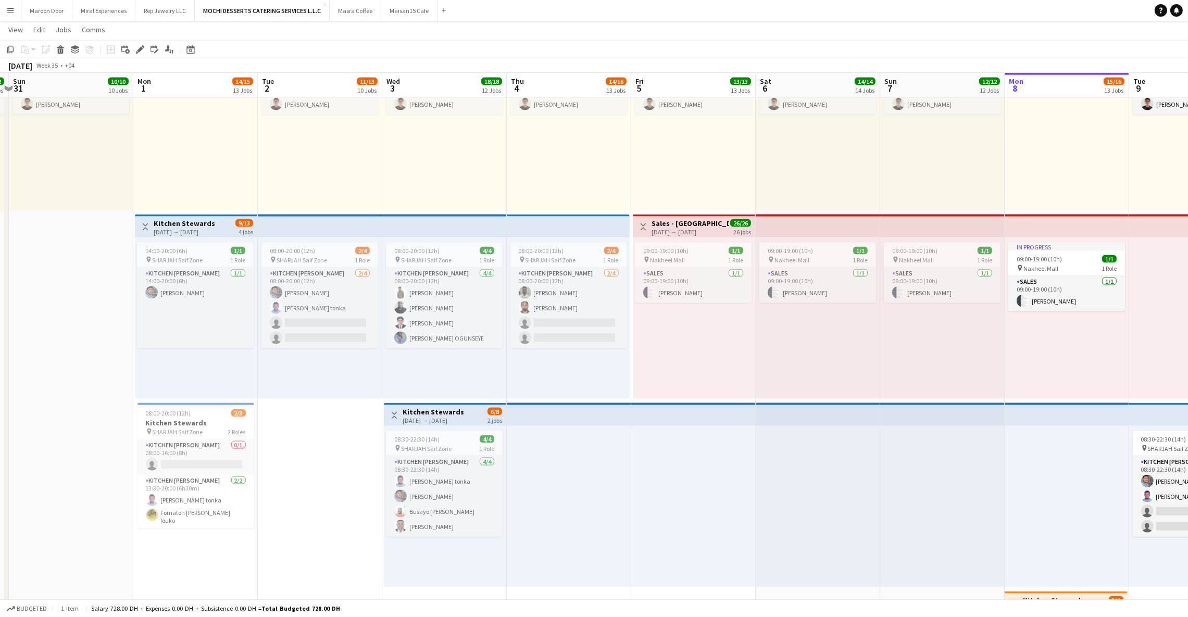
click at [269, 224] on app-top-bar at bounding box center [320, 226] width 124 height 23
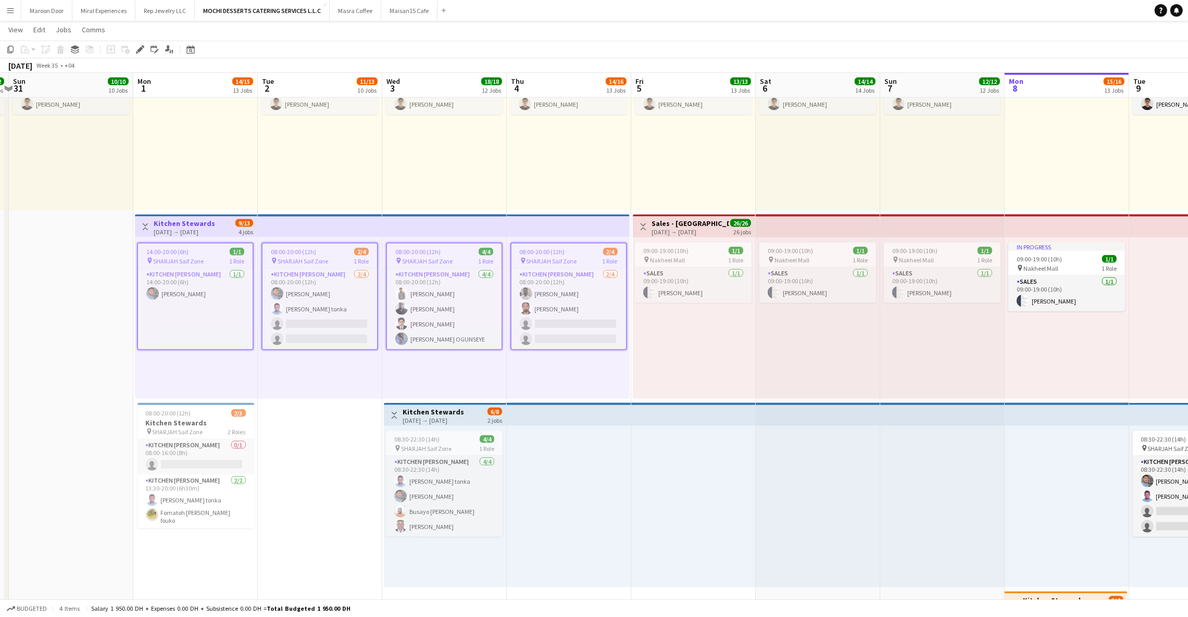
click at [593, 415] on app-top-bar at bounding box center [569, 414] width 124 height 23
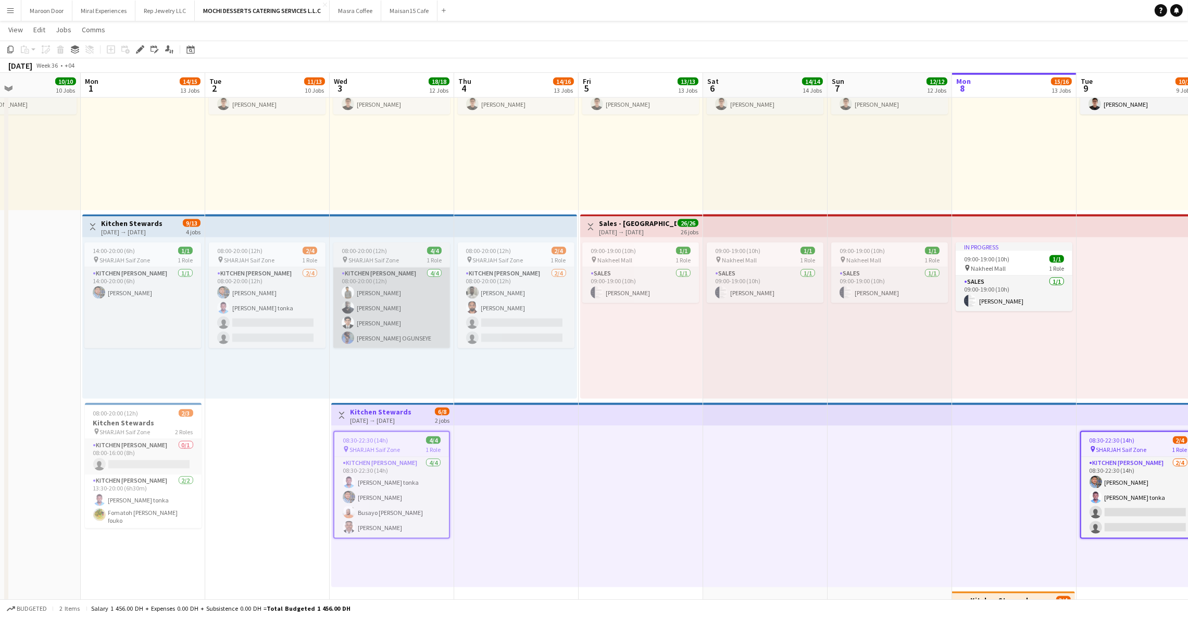
scroll to position [0, 243]
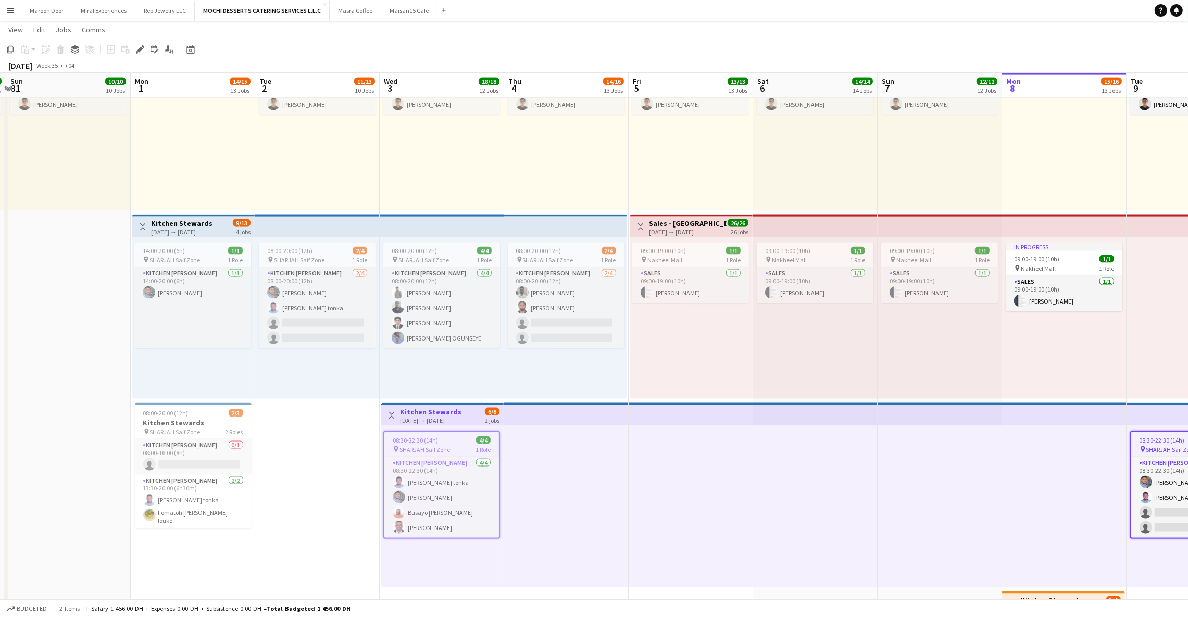
click at [307, 219] on app-top-bar at bounding box center [317, 226] width 124 height 23
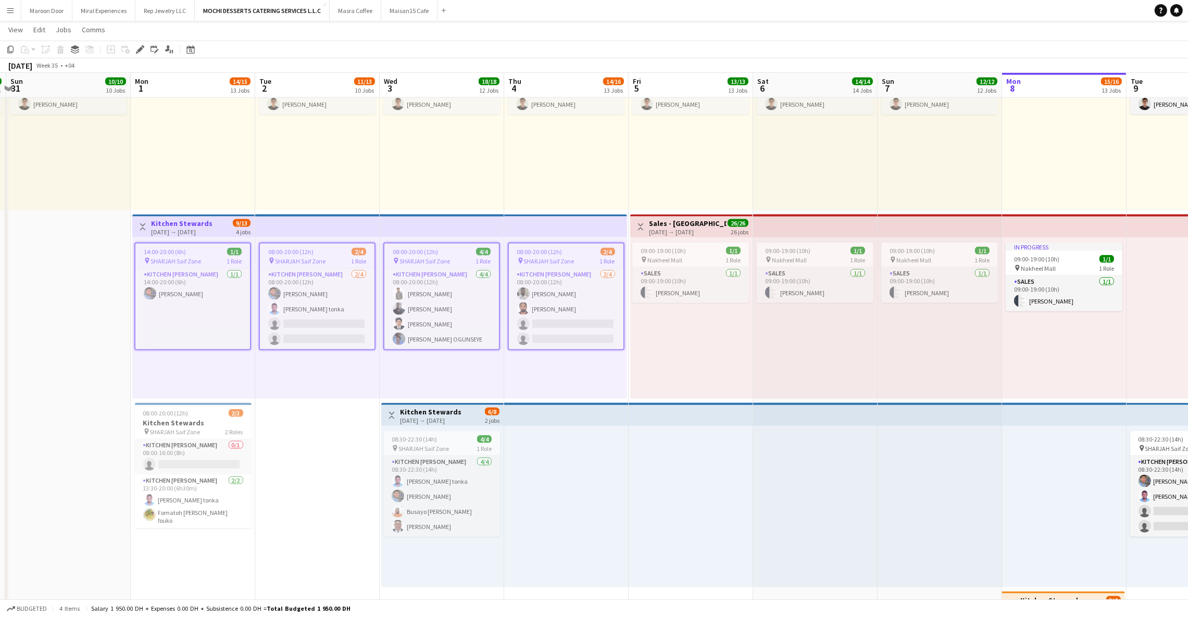
click at [9, 12] on app-icon "Menu" at bounding box center [10, 10] width 8 height 8
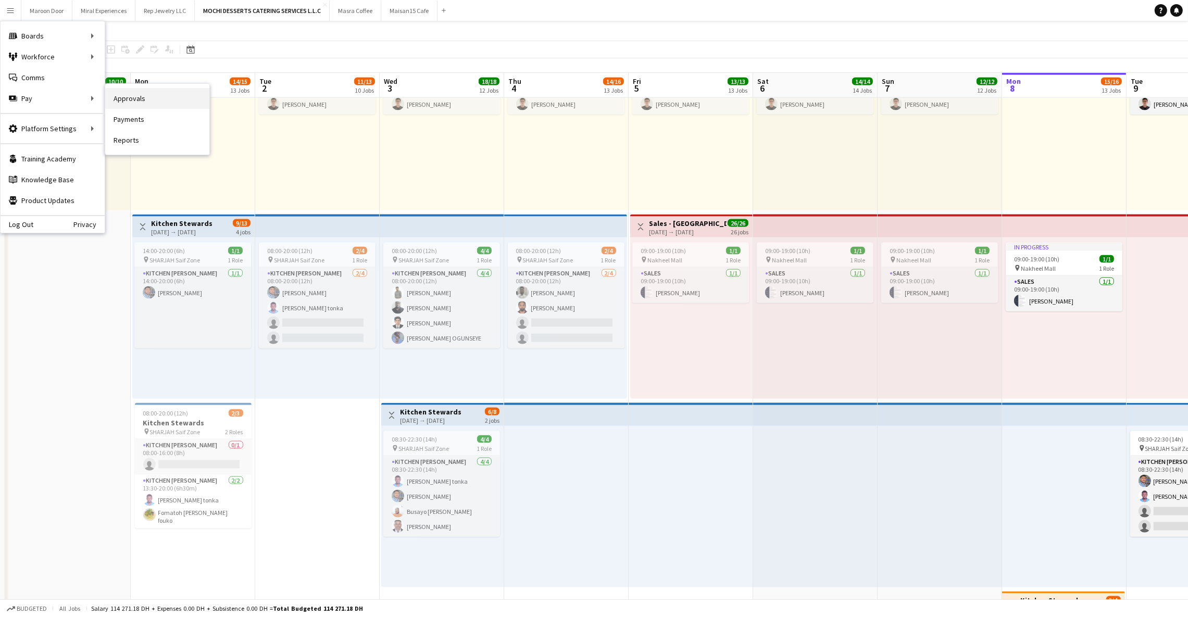
click at [132, 99] on link "Approvals" at bounding box center [157, 98] width 104 height 21
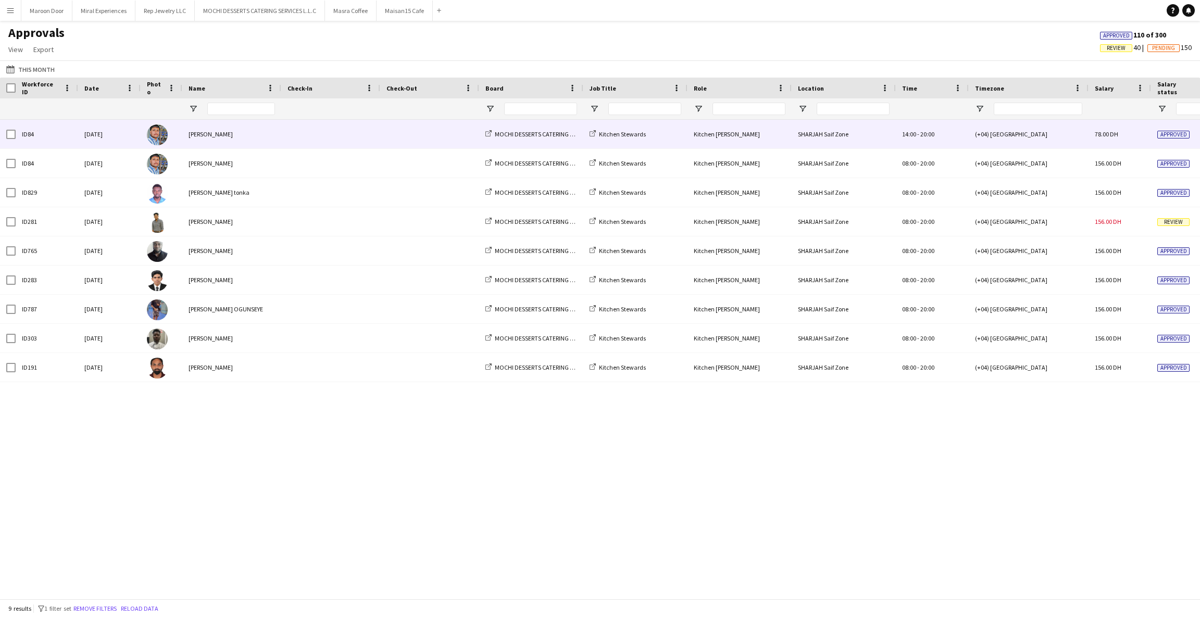
click at [421, 143] on span at bounding box center [429, 134] width 86 height 29
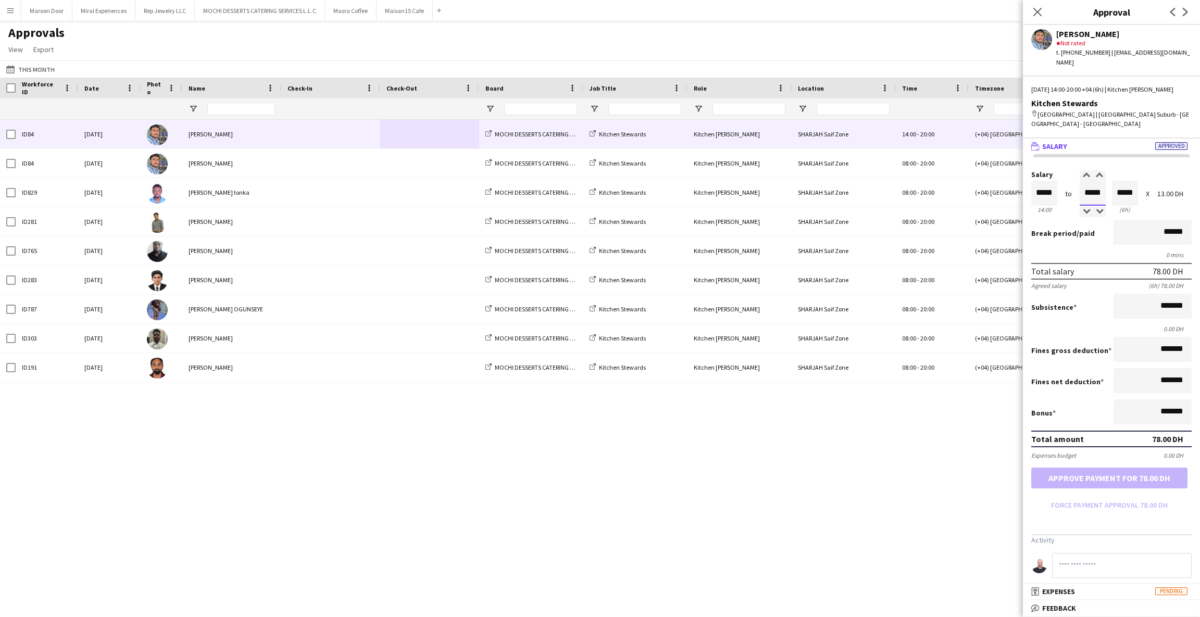
click at [1084, 181] on input "*****" at bounding box center [1092, 193] width 26 height 25
type input "*****"
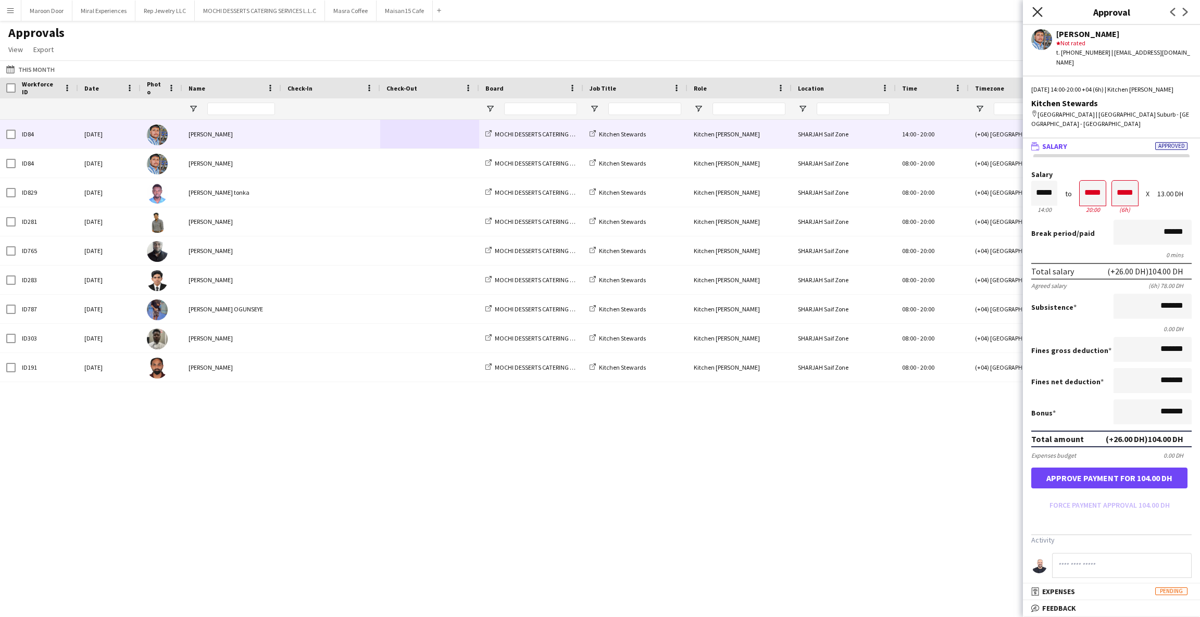
click at [1037, 12] on icon at bounding box center [1037, 12] width 10 height 10
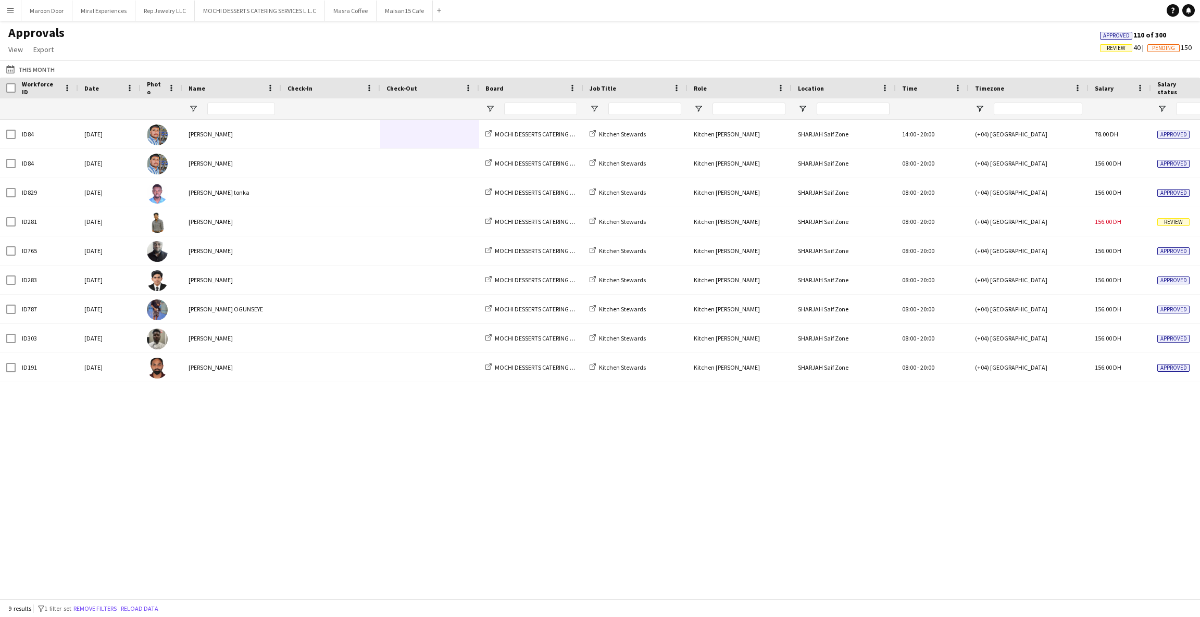
click at [8, 10] on app-icon "Menu" at bounding box center [10, 10] width 8 height 8
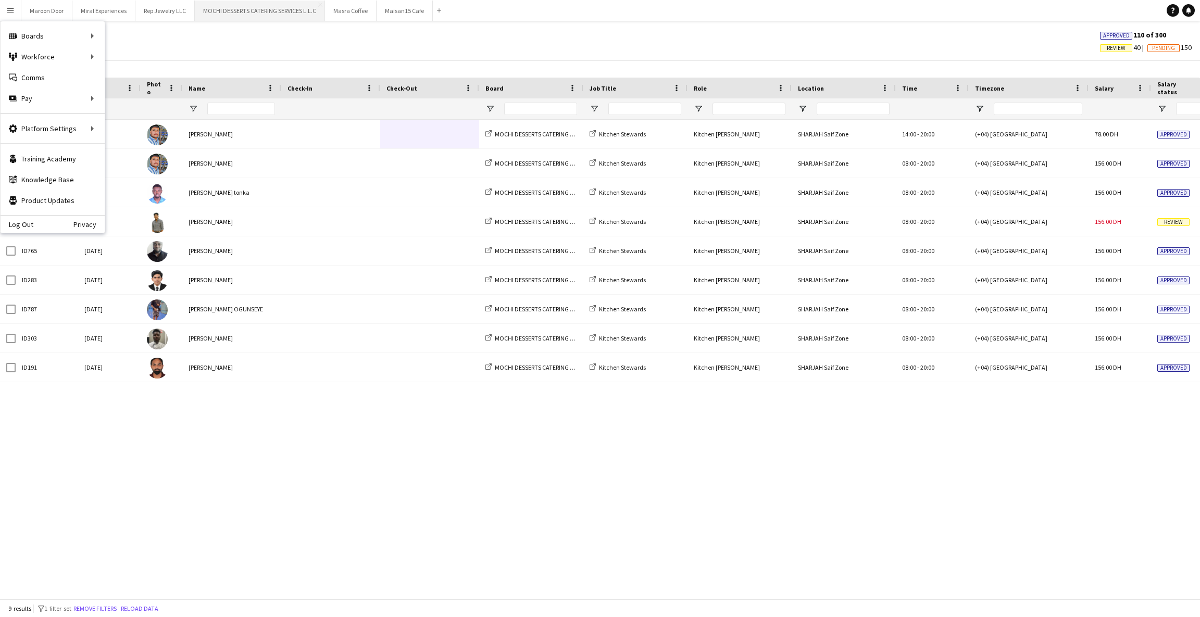
click at [261, 10] on button "MOCHI DESSERTS CATERING SERVICES L.L.C Close" at bounding box center [260, 11] width 130 height 20
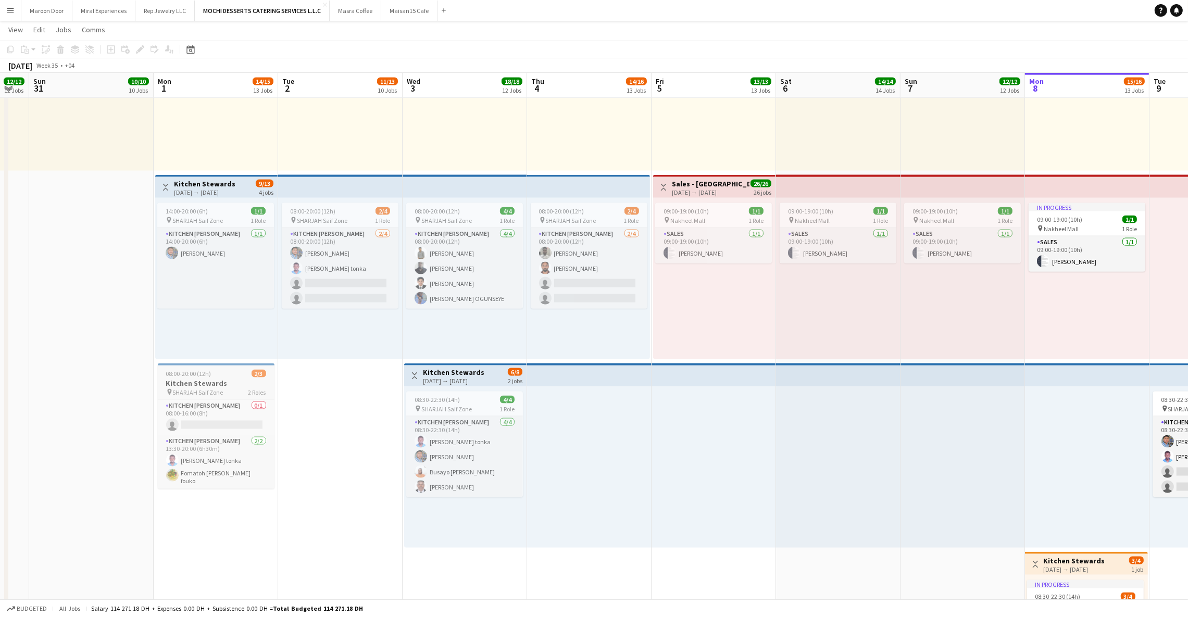
click at [223, 370] on div "08:00-20:00 (12h) 2/3" at bounding box center [216, 374] width 117 height 8
click at [235, 191] on div "[DATE] → [DATE]" at bounding box center [204, 192] width 61 height 8
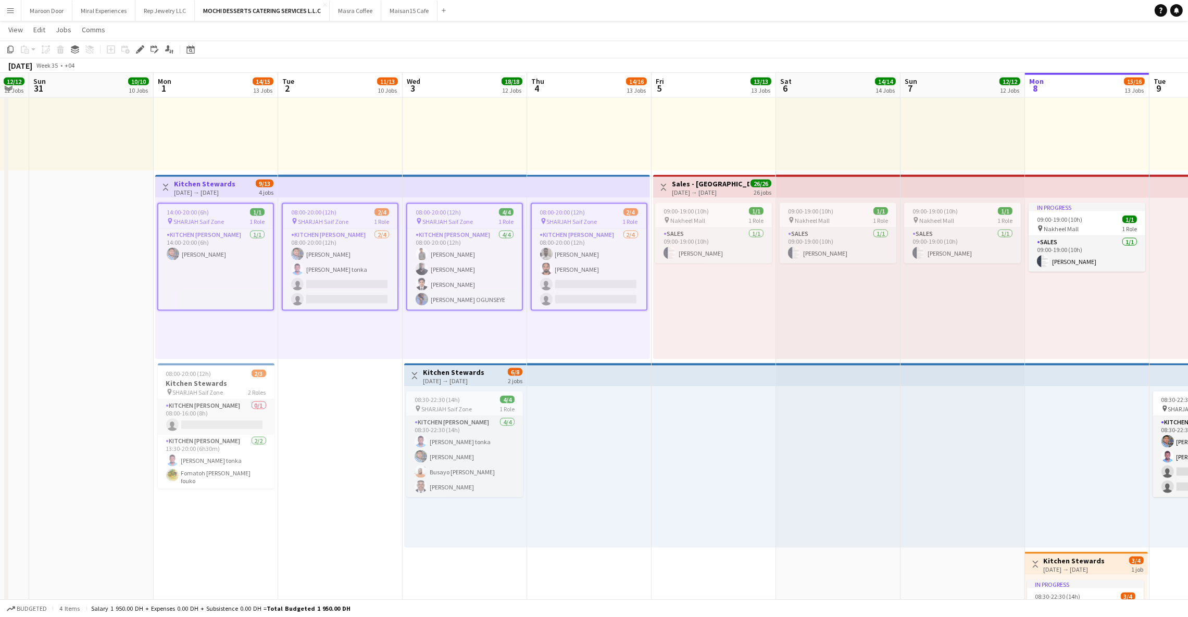
click at [443, 386] on div "08:30-22:30 (14h) 4/4 pin SHARJAH Saif Zone 1 Role Kitchen [PERSON_NAME] [DATE]…" at bounding box center [465, 466] width 122 height 161
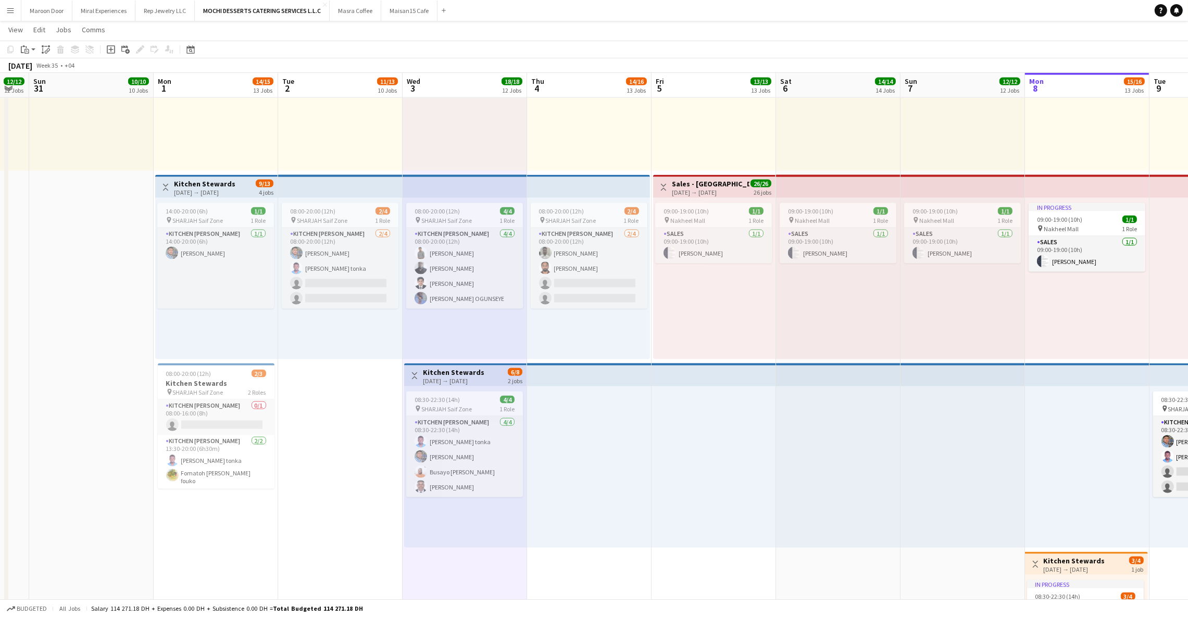
click at [448, 379] on div "[DATE] → [DATE]" at bounding box center [453, 381] width 61 height 8
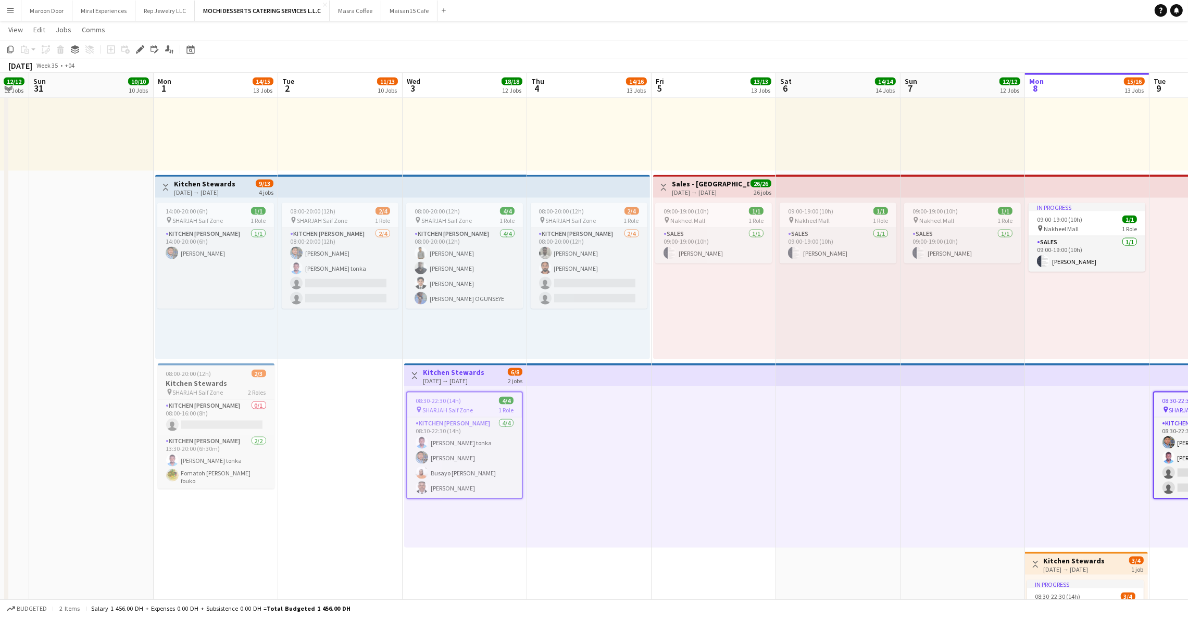
click at [225, 371] on div "08:00-20:00 (12h) 2/3" at bounding box center [216, 374] width 117 height 8
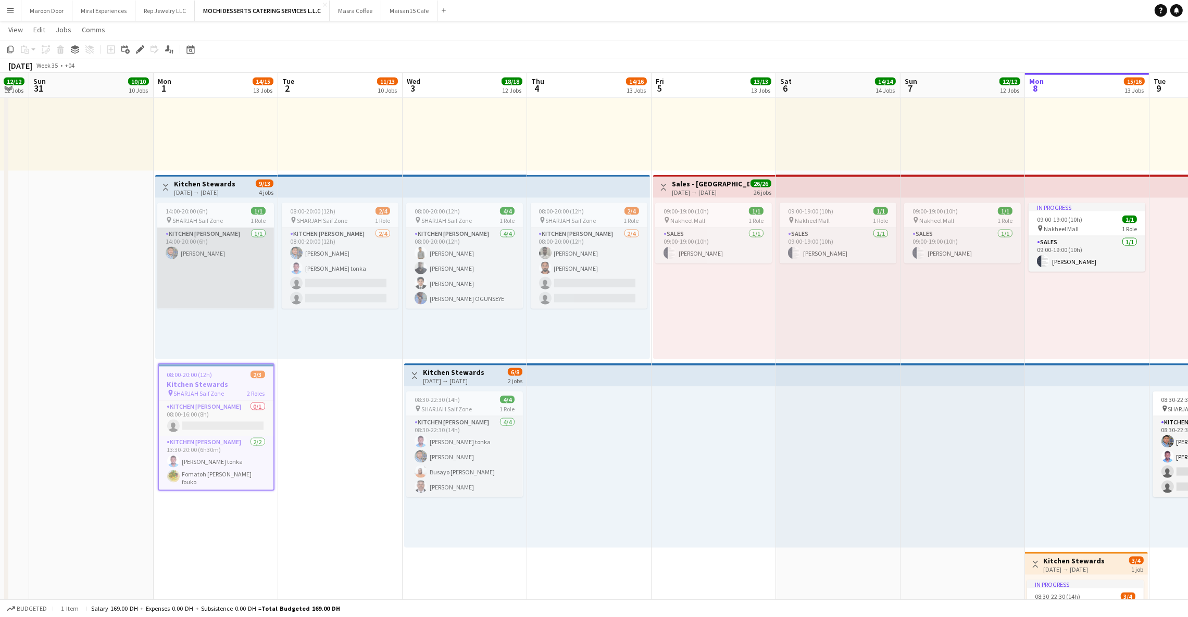
click at [201, 266] on app-card-role "Kitchen [PERSON_NAME] [DATE] 14:00-20:00 (6h) [PERSON_NAME]" at bounding box center [215, 268] width 117 height 81
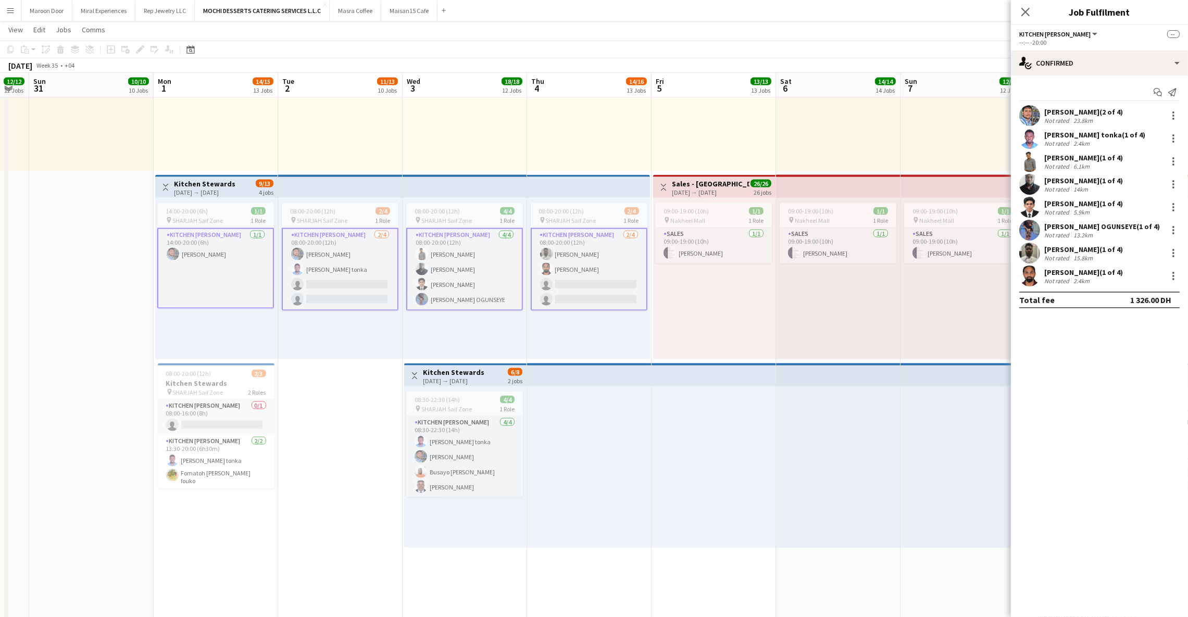
click at [1032, 5] on div "Close pop-in" at bounding box center [1025, 12] width 29 height 24
click at [1027, 7] on icon "Close pop-in" at bounding box center [1025, 12] width 10 height 10
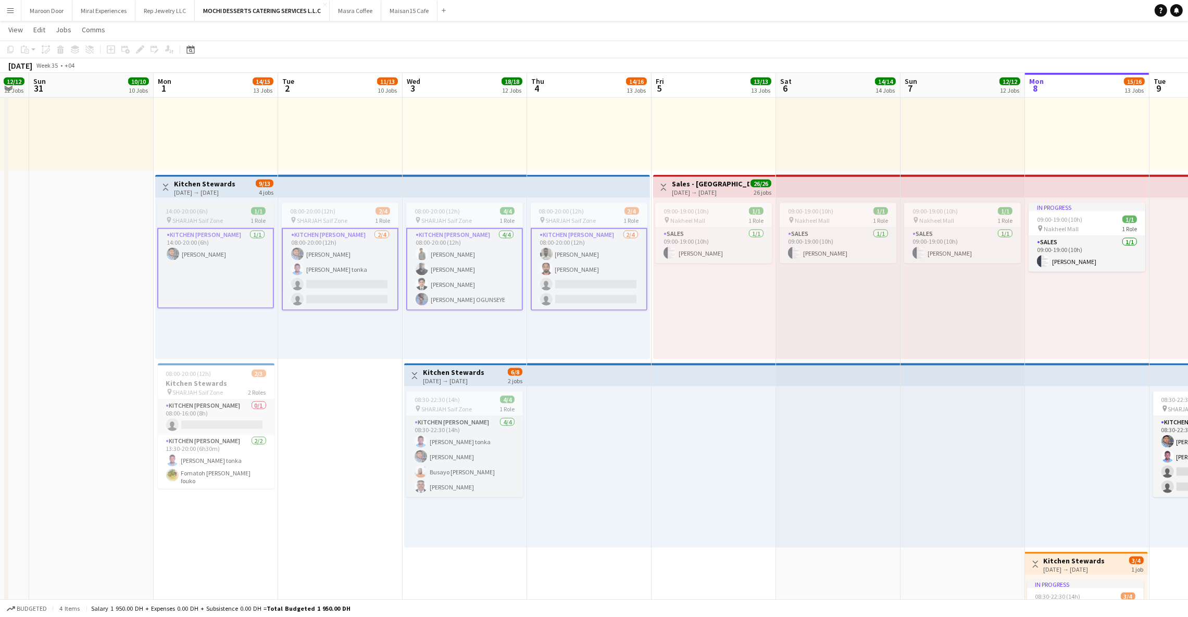
click at [217, 207] on div "14:00-20:00 (6h) 1/1" at bounding box center [215, 211] width 117 height 8
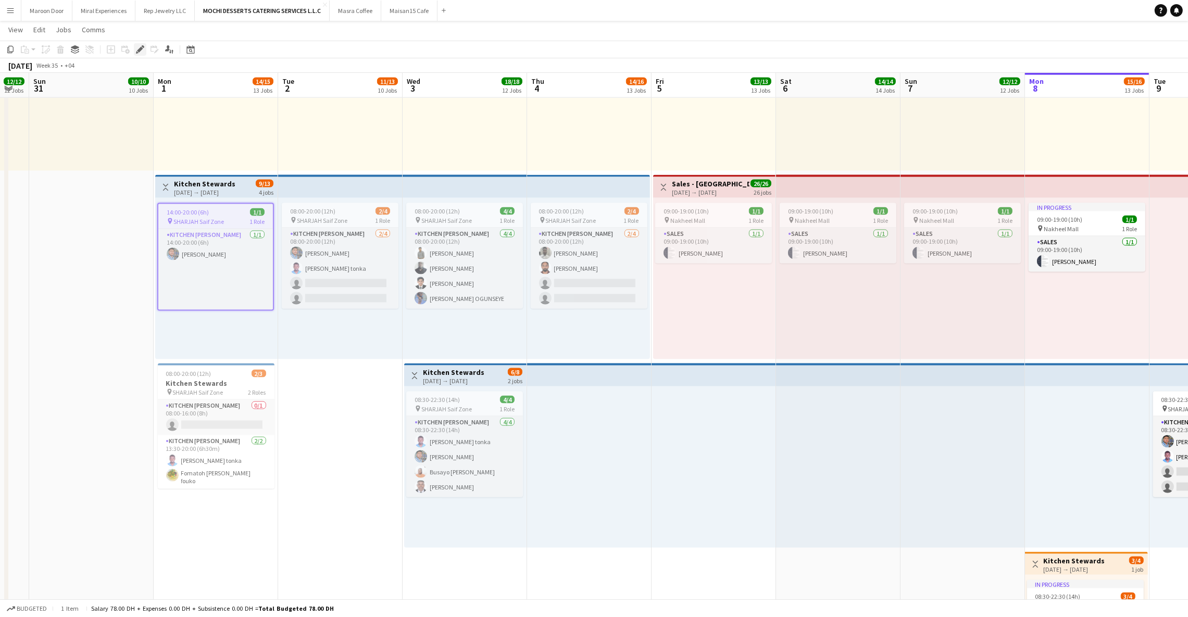
click at [140, 47] on icon at bounding box center [140, 50] width 6 height 6
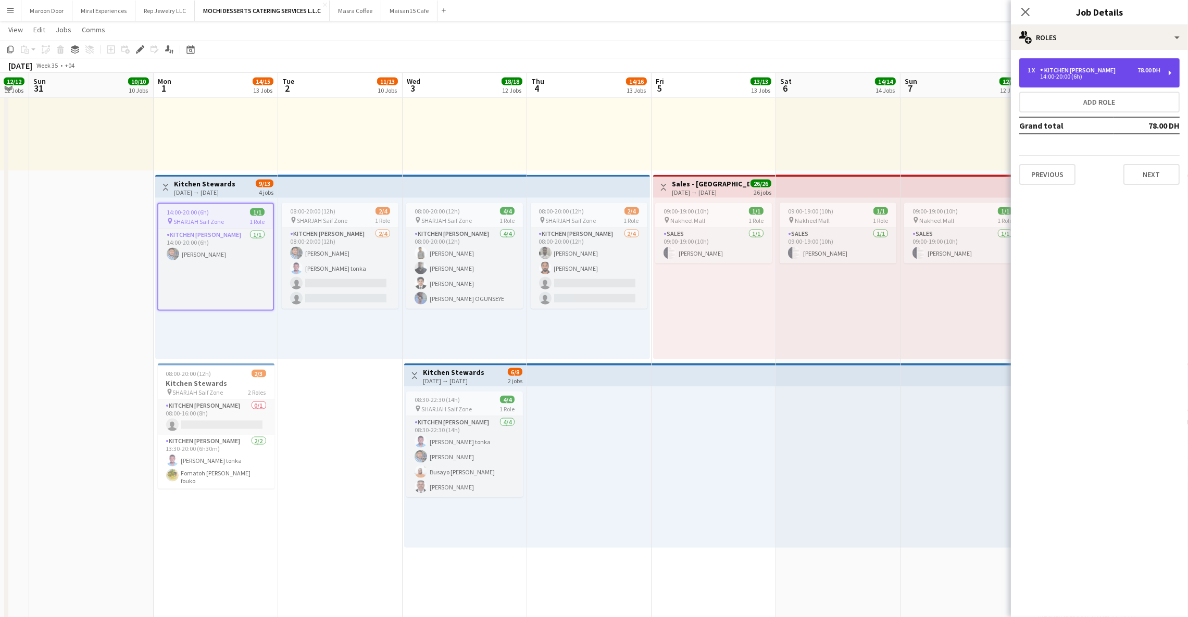
click at [1114, 72] on div "1 x Kitchen [PERSON_NAME] 78.00 DH" at bounding box center [1093, 70] width 133 height 7
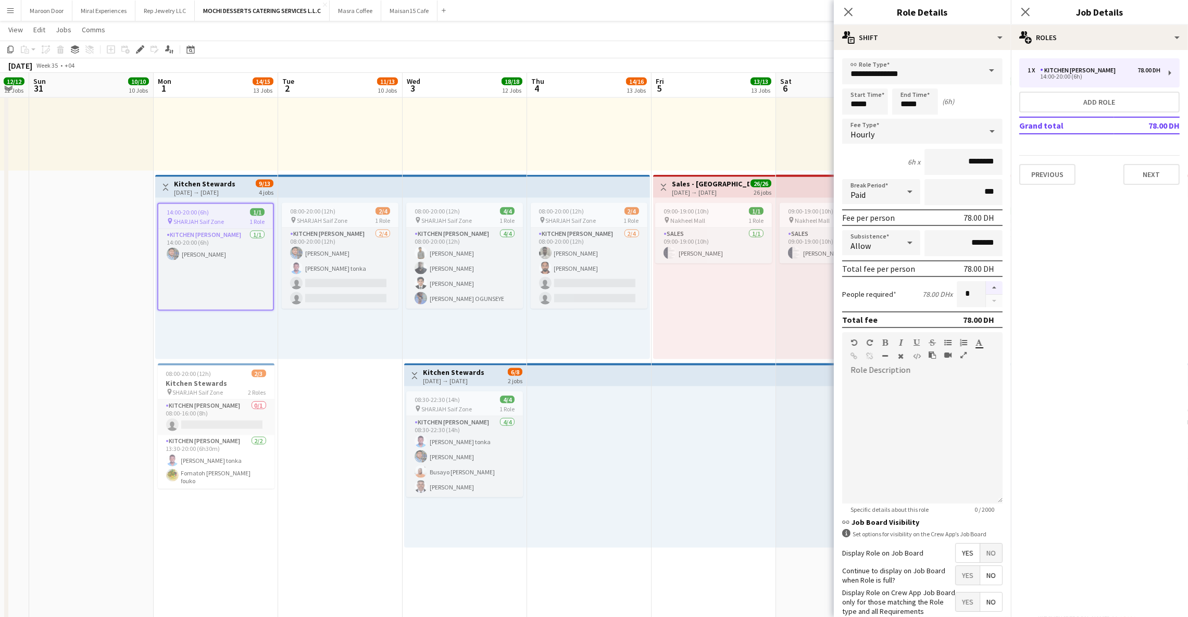
click at [986, 281] on button "button" at bounding box center [994, 288] width 17 height 14
type input "*"
drag, startPoint x: 848, startPoint y: 10, endPoint x: 1096, endPoint y: 6, distance: 247.9
click at [848, 10] on icon "Close pop-in" at bounding box center [848, 12] width 8 height 8
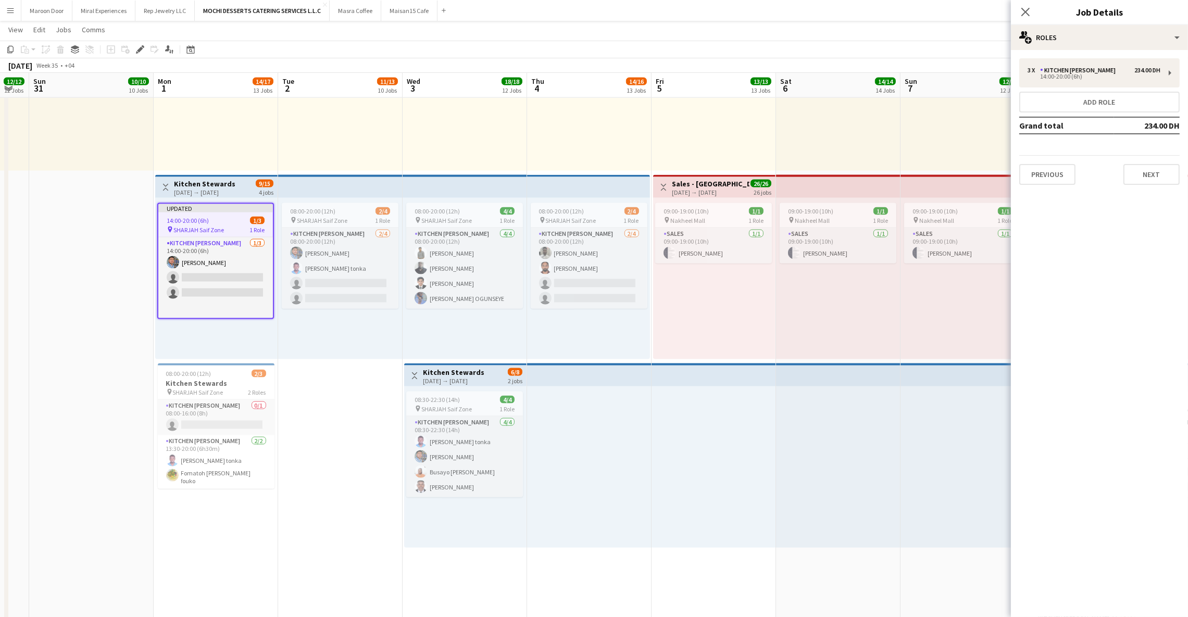
click at [1025, 13] on icon "Close pop-in" at bounding box center [1025, 12] width 8 height 8
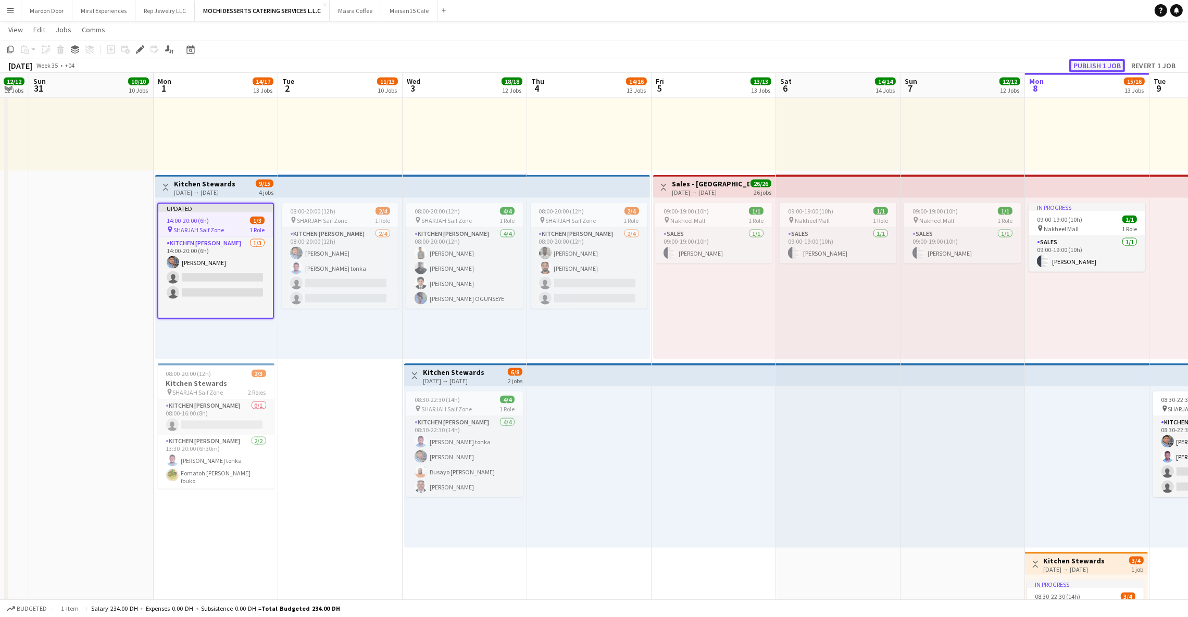
click at [1089, 66] on button "Publish 1 job" at bounding box center [1097, 66] width 56 height 14
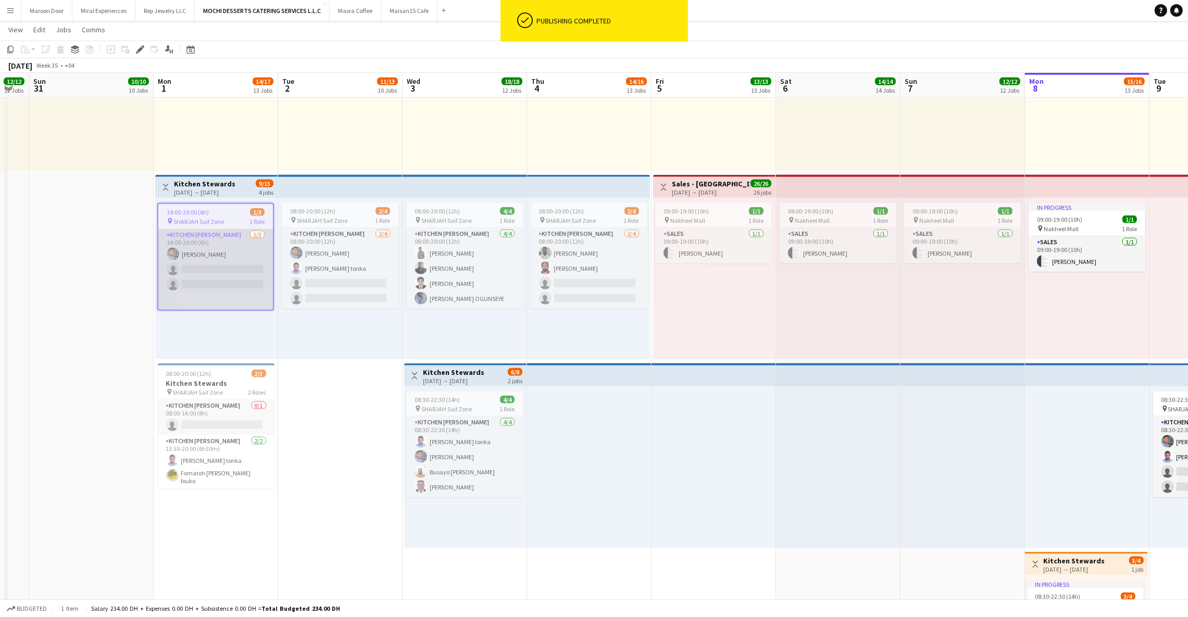
click at [231, 270] on app-card-role "Kitchen [PERSON_NAME] [DATE] 14:00-20:00 (6h) [PERSON_NAME] single-neutral-acti…" at bounding box center [215, 269] width 115 height 81
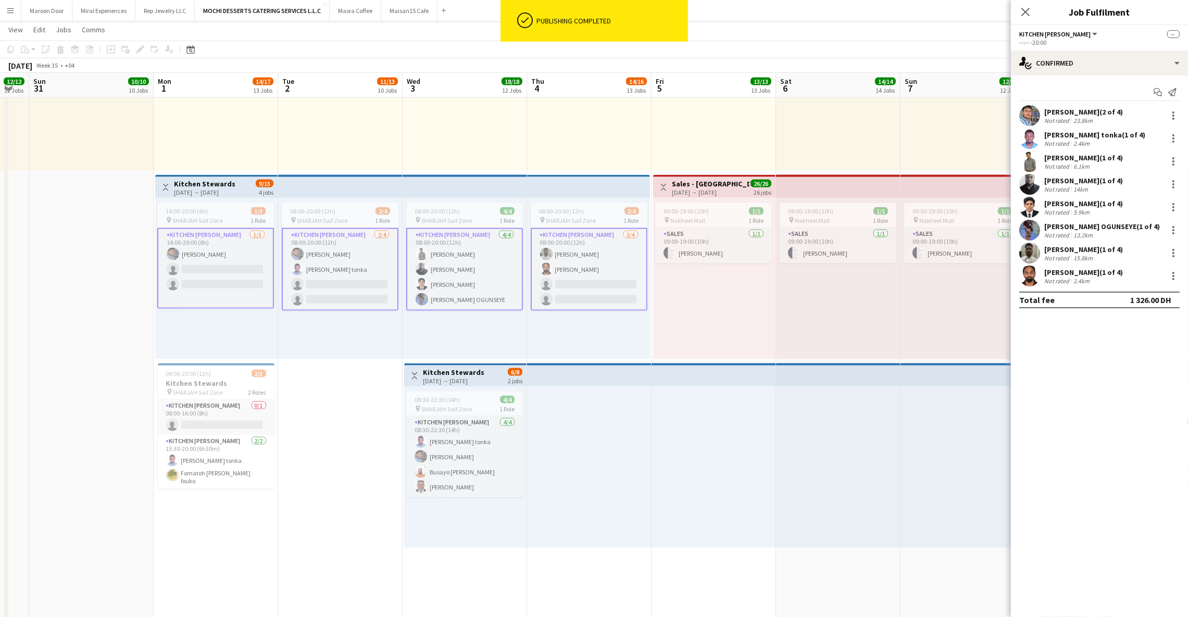
click at [194, 262] on app-card-role "Kitchen [PERSON_NAME] [DATE] 14:00-20:00 (6h) [PERSON_NAME] single-neutral-acti…" at bounding box center [215, 268] width 117 height 81
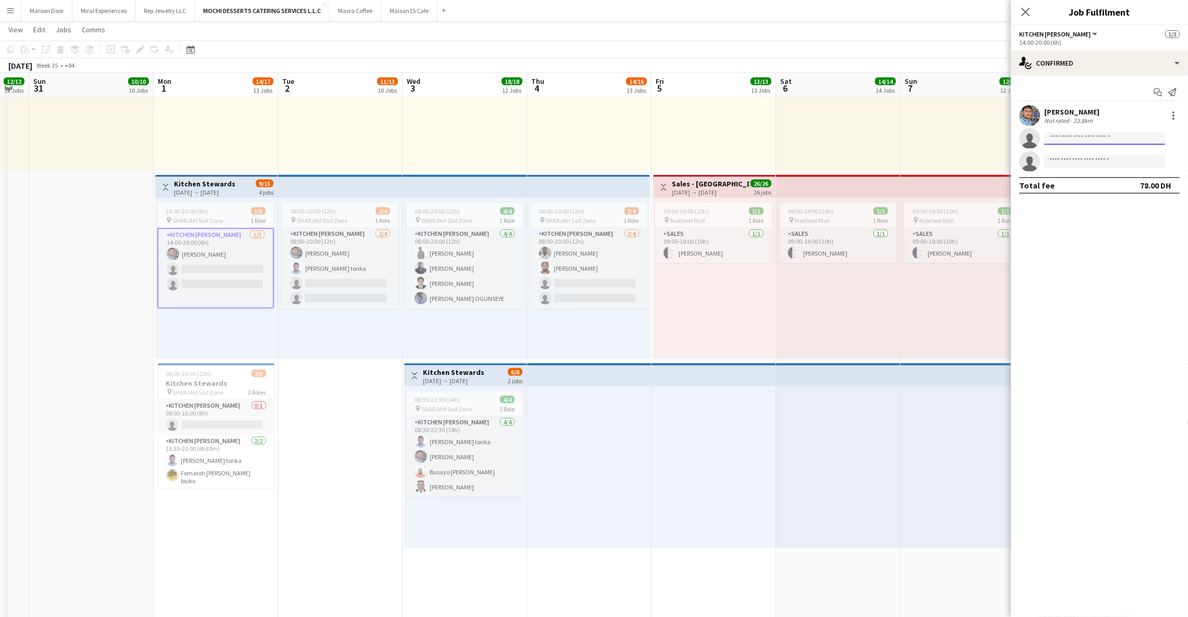
click at [1092, 137] on input at bounding box center [1104, 138] width 121 height 12
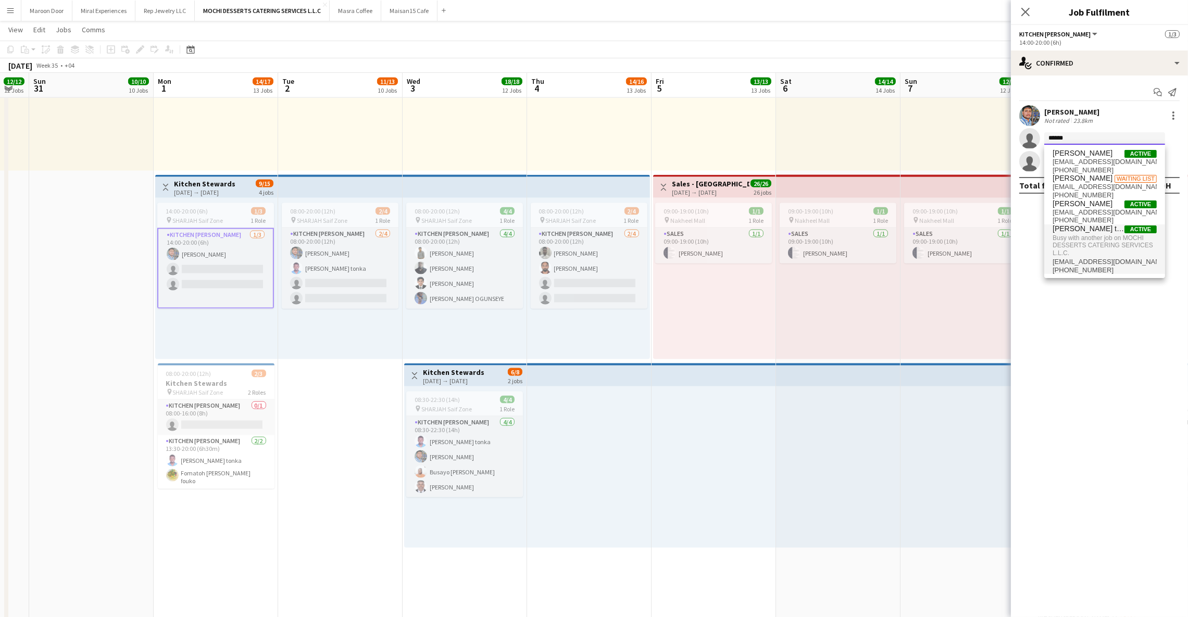
type input "******"
click at [1068, 243] on span "Busy with another job on MOCHI DESSERTS CATERING SERVICES L.L.C." at bounding box center [1104, 245] width 104 height 24
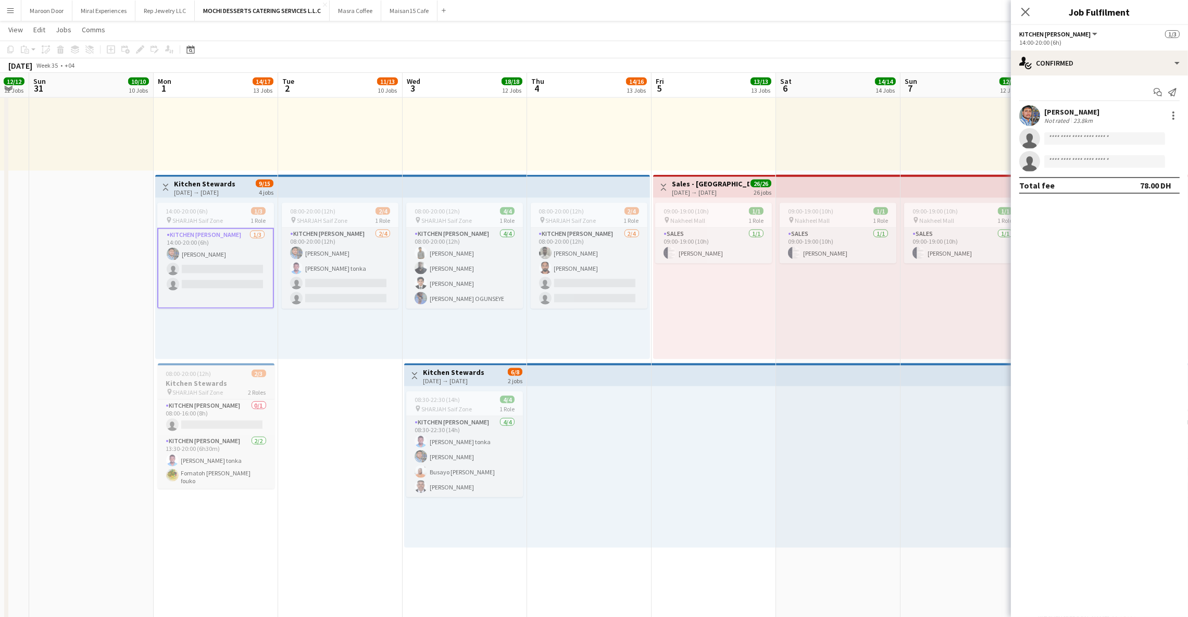
click at [243, 379] on h3 "Kitchen Stewards" at bounding box center [216, 383] width 117 height 9
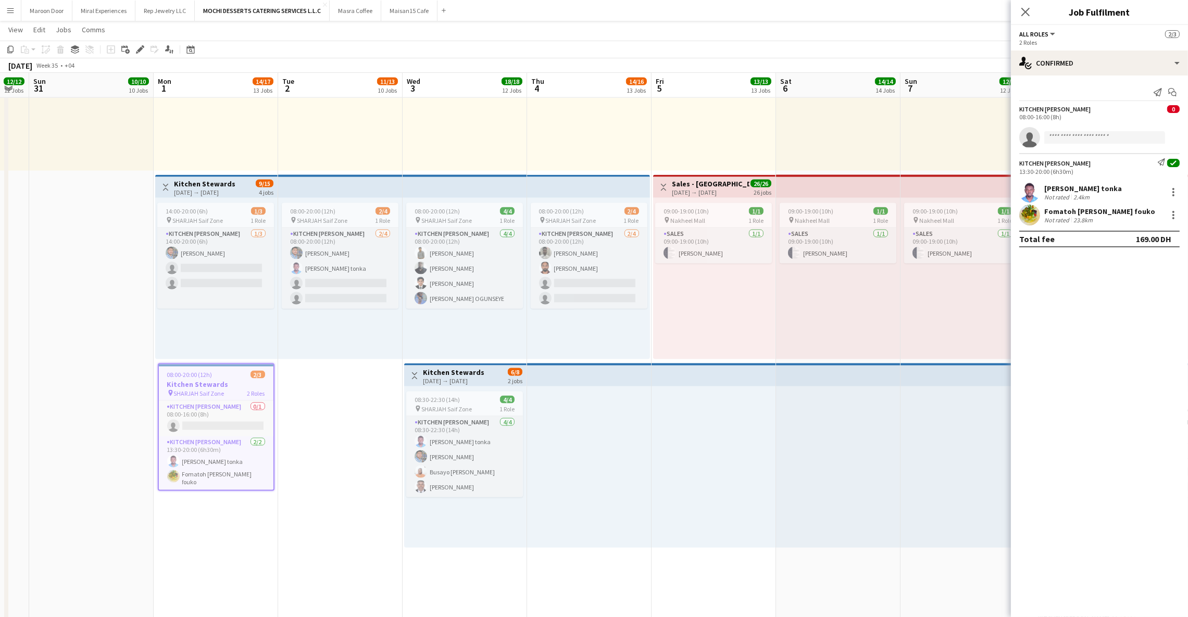
click at [1046, 37] on span "All roles" at bounding box center [1033, 34] width 29 height 8
click at [1029, 12] on icon "Close pop-in" at bounding box center [1025, 12] width 10 height 10
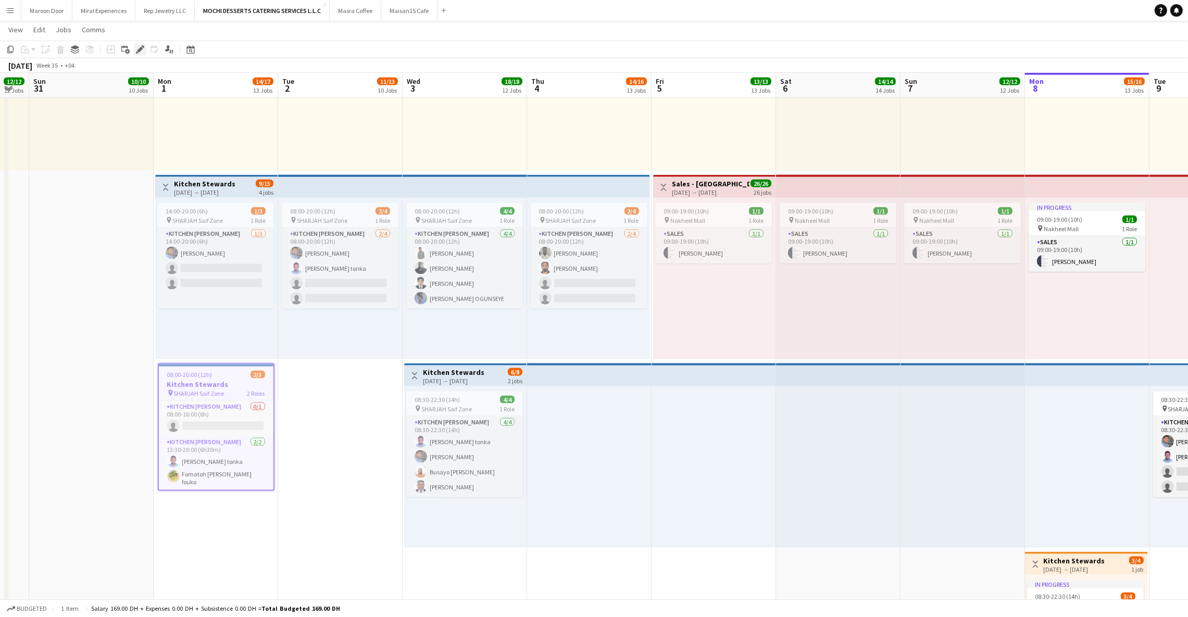
click at [142, 43] on div "Edit" at bounding box center [140, 49] width 12 height 12
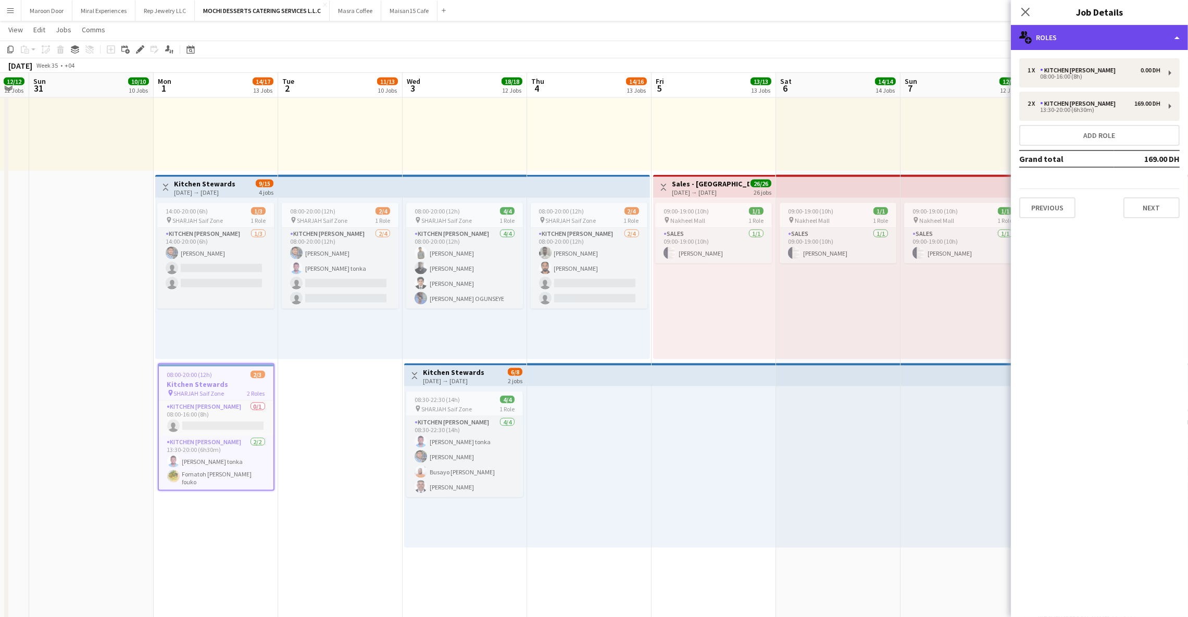
click at [1078, 36] on div "multiple-users-add Roles" at bounding box center [1099, 37] width 177 height 25
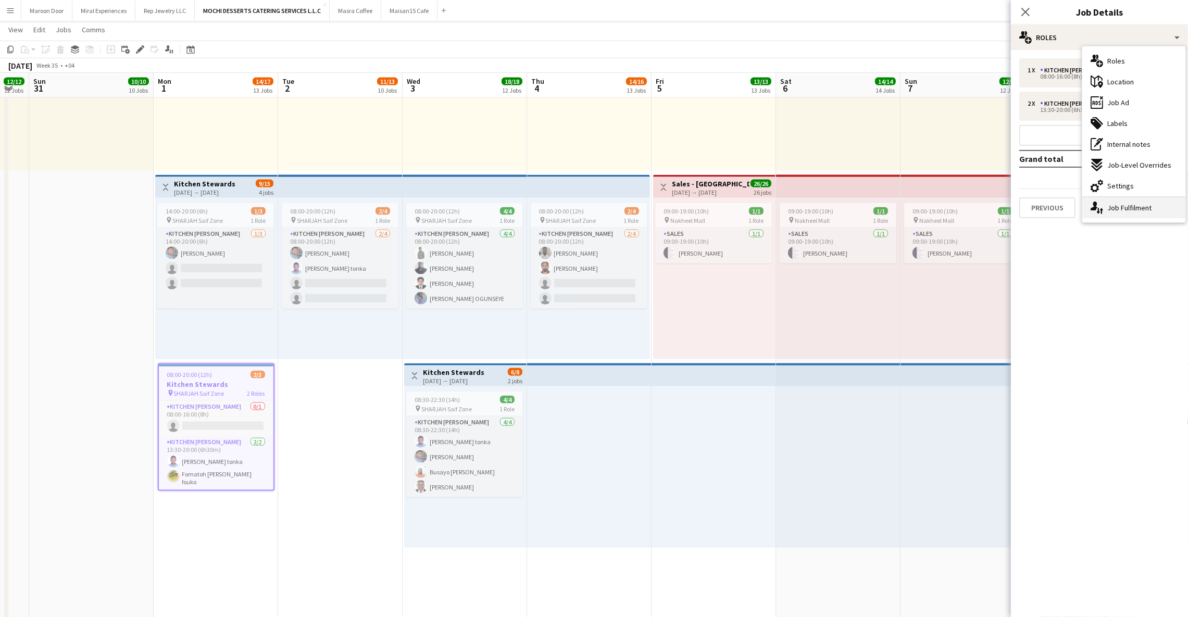
click at [1111, 209] on div "single-neutral-actions-up-down Job Fulfilment" at bounding box center [1133, 207] width 103 height 21
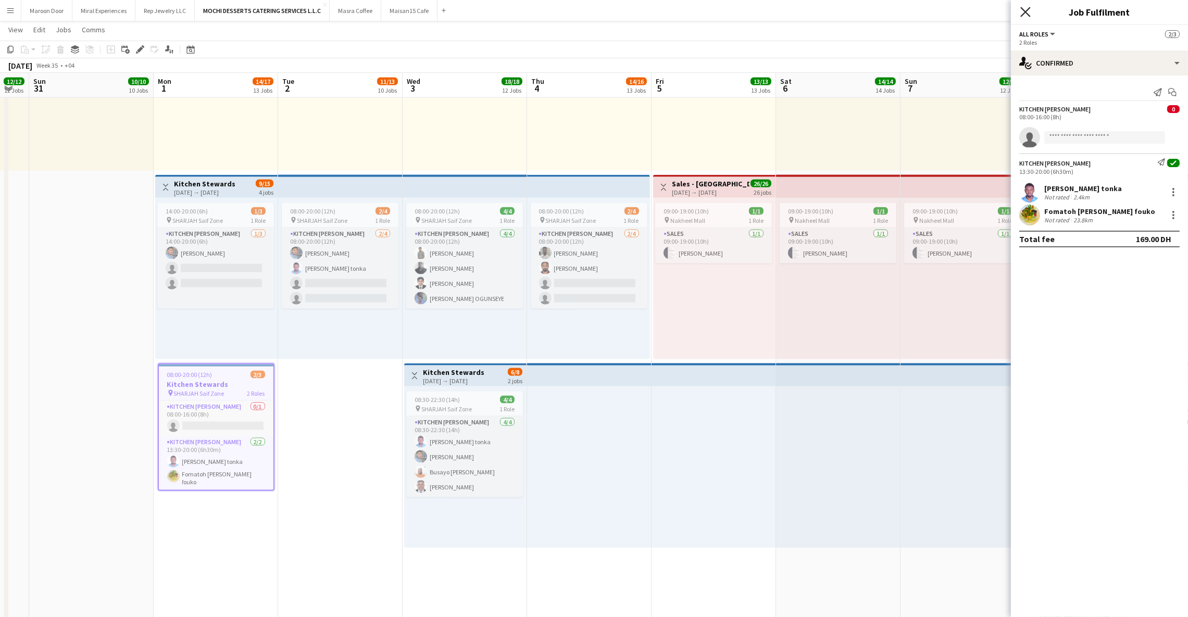
click at [1020, 9] on icon "Close pop-in" at bounding box center [1025, 12] width 10 height 10
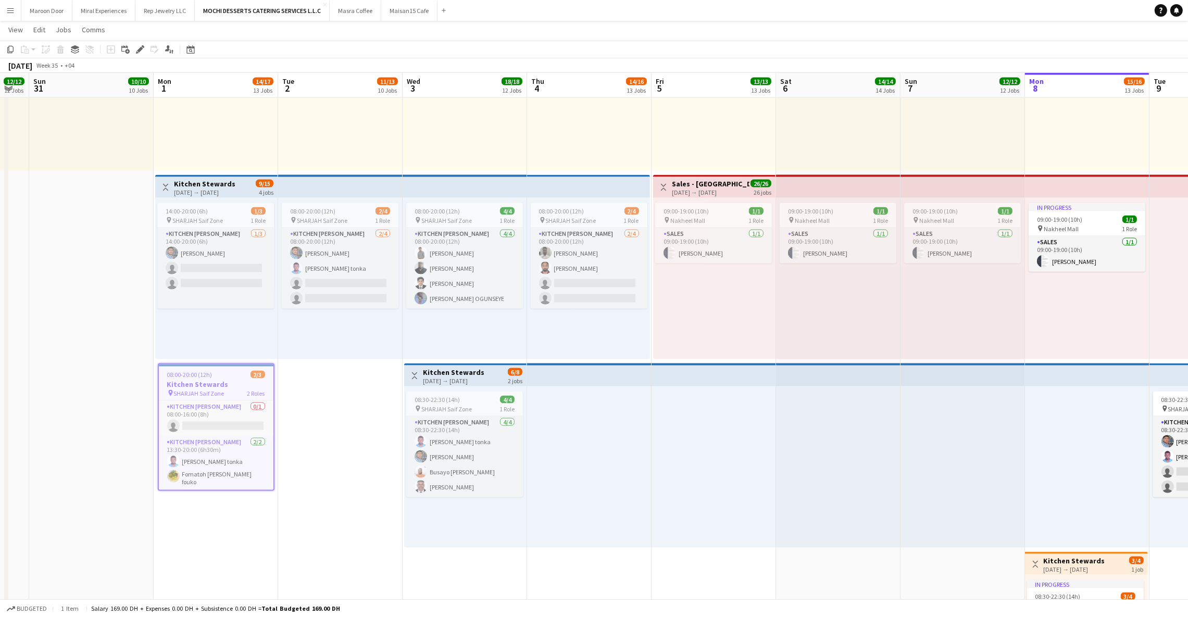
click at [244, 382] on h3 "Kitchen Stewards" at bounding box center [216, 384] width 115 height 9
click at [244, 382] on h3 "Kitchen Stewards" at bounding box center [216, 383] width 117 height 9
click at [136, 51] on icon "Edit" at bounding box center [140, 49] width 8 height 8
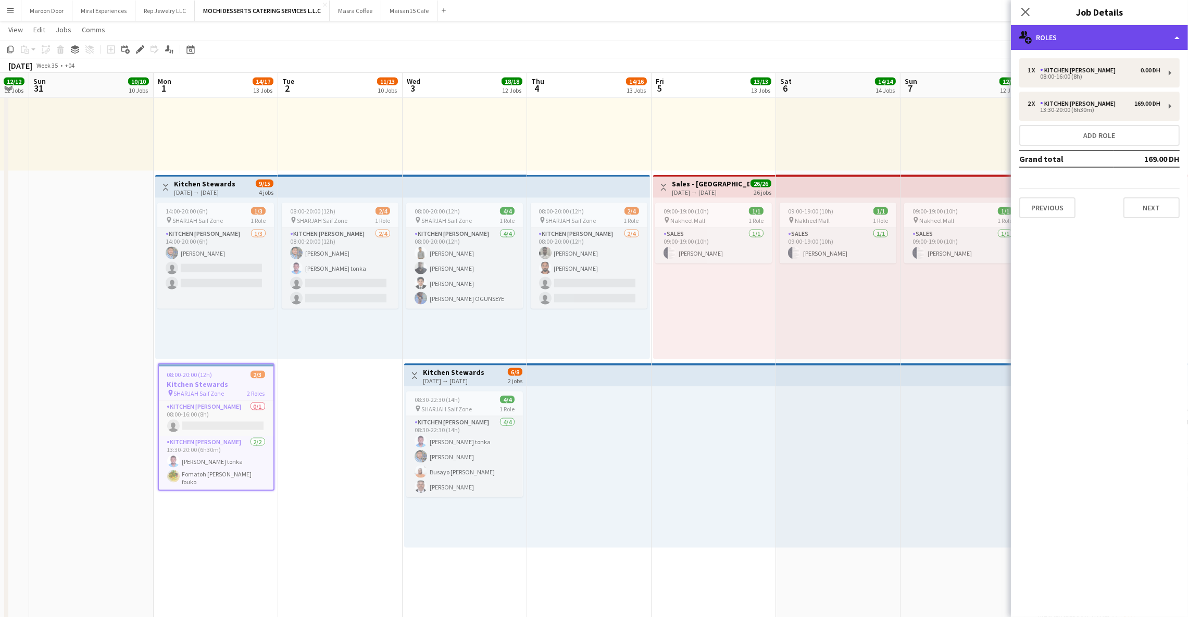
click at [1093, 36] on div "multiple-users-add Roles" at bounding box center [1099, 37] width 177 height 25
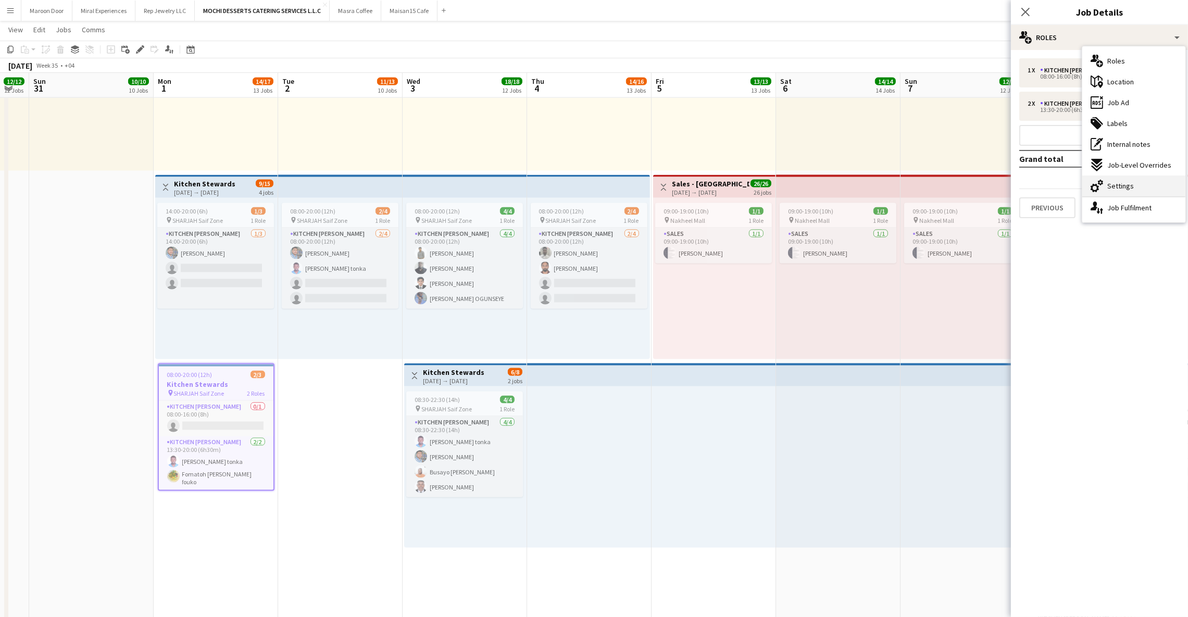
click at [1109, 190] on span "Settings" at bounding box center [1120, 185] width 27 height 9
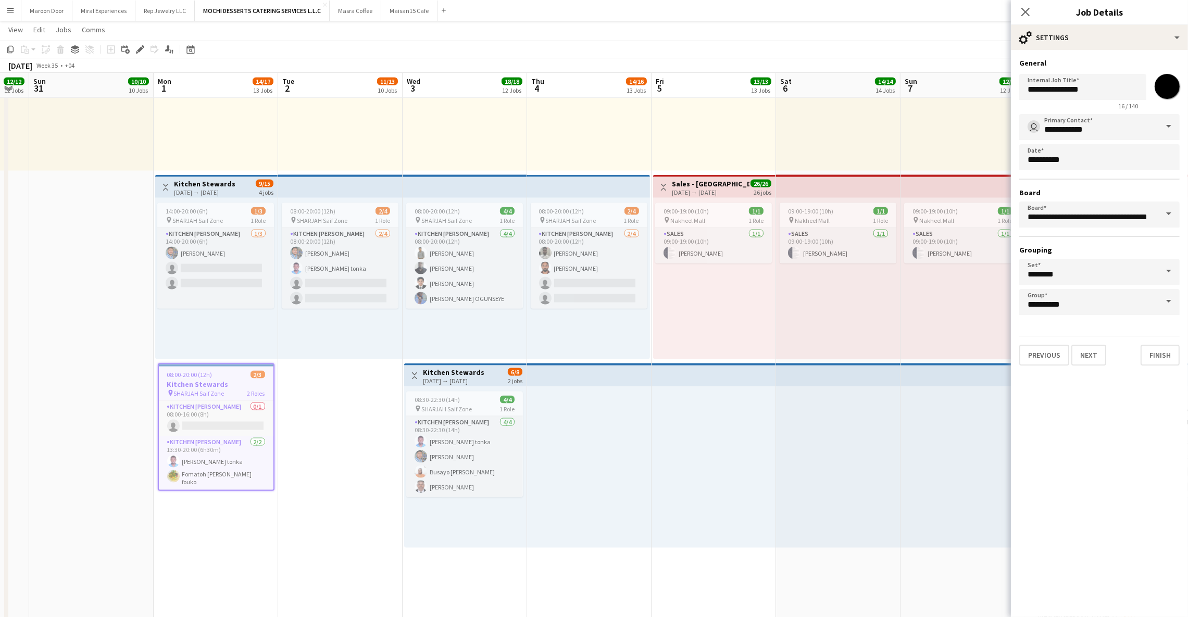
drag, startPoint x: 1023, startPoint y: 15, endPoint x: 949, endPoint y: 51, distance: 82.2
click at [1021, 14] on icon "Close pop-in" at bounding box center [1025, 12] width 8 height 8
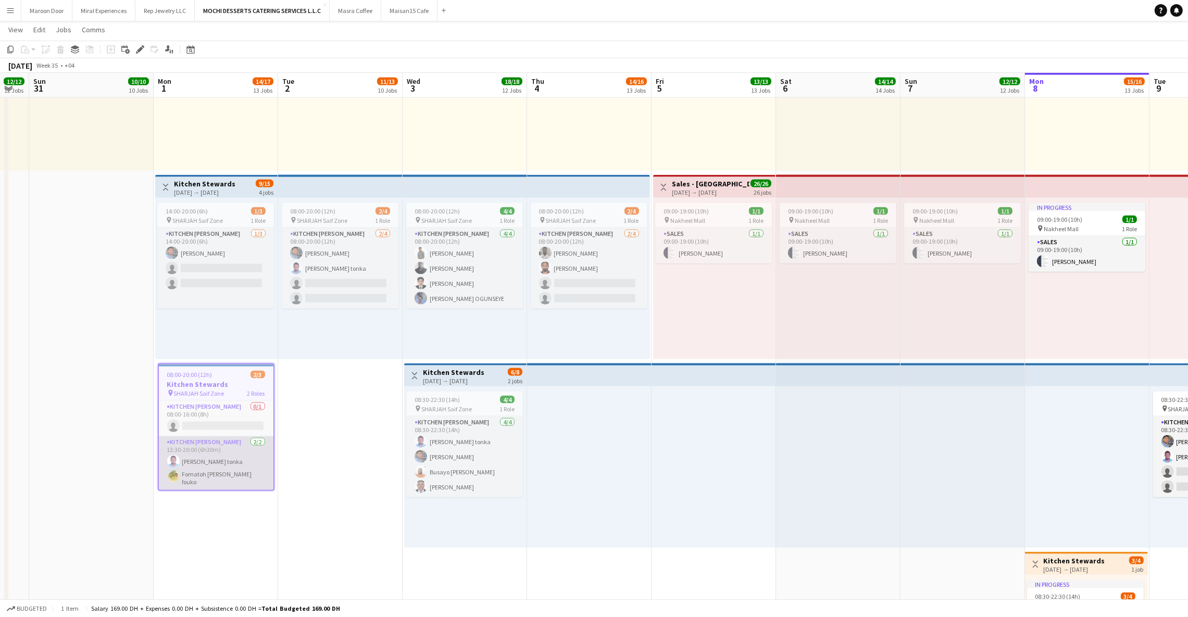
click at [202, 456] on app-card-role "Kitchen [PERSON_NAME] [DATE] 13:30-20:00 (6h30m) [PERSON_NAME] tonka Fomatoh [P…" at bounding box center [216, 463] width 115 height 54
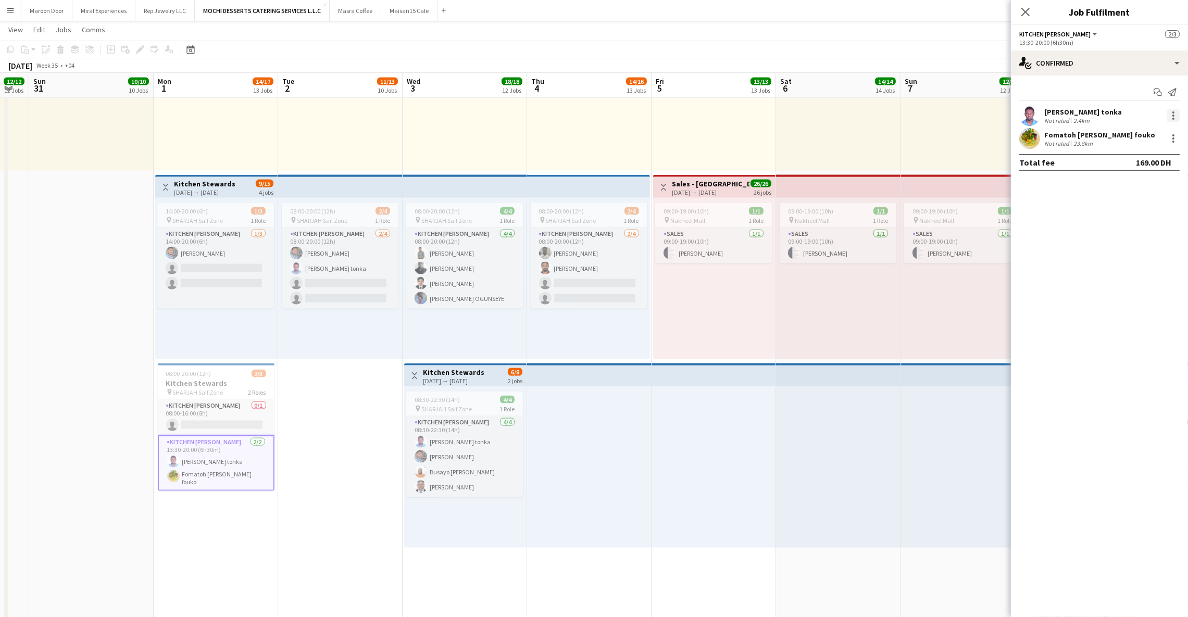
click at [1172, 115] on div at bounding box center [1173, 116] width 2 height 2
click at [1120, 238] on span "Remove" at bounding box center [1122, 234] width 31 height 9
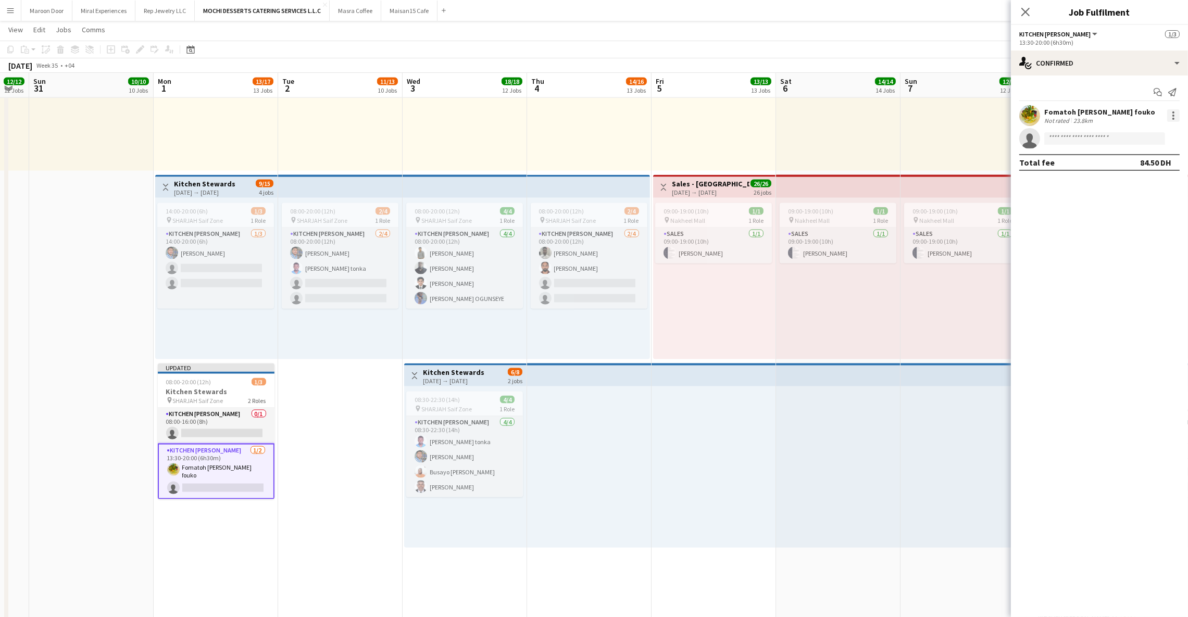
click at [1175, 113] on div at bounding box center [1173, 115] width 12 height 12
click at [1117, 238] on span "Remove" at bounding box center [1122, 234] width 31 height 9
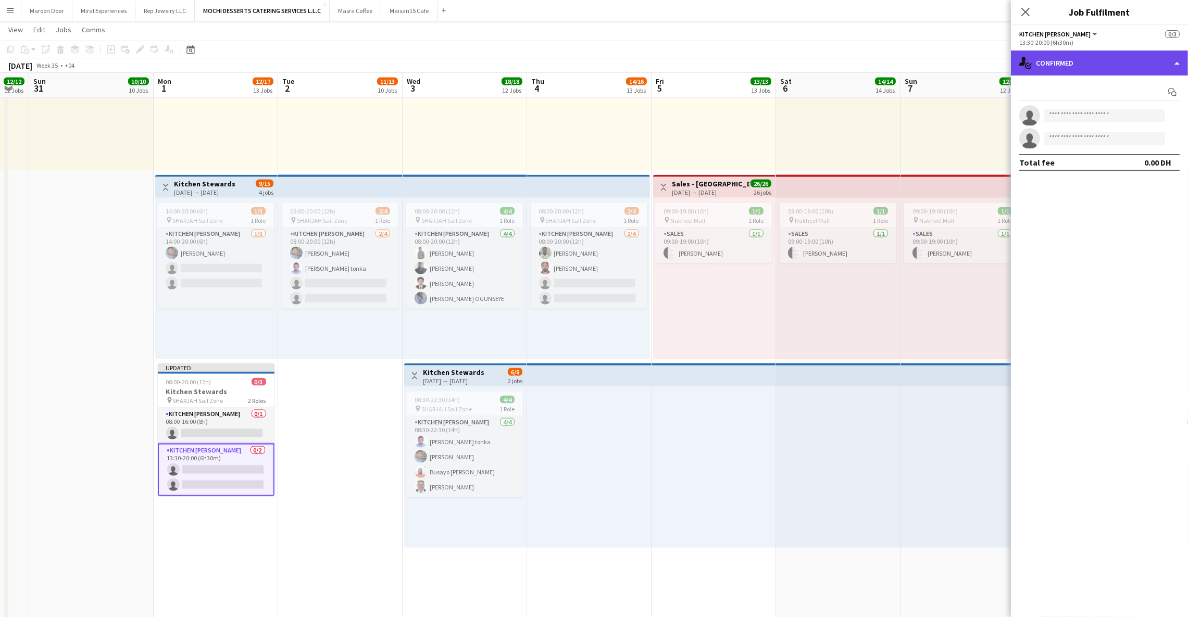
click at [1051, 60] on div "single-neutral-actions-check-2 Confirmed" at bounding box center [1099, 63] width 177 height 25
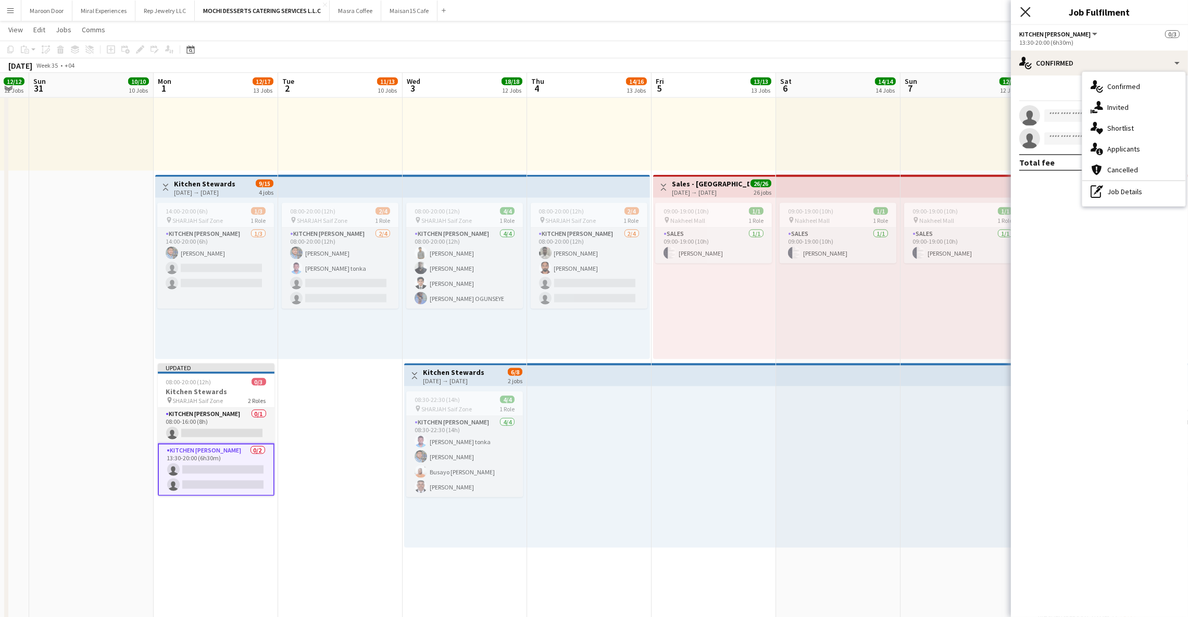
click at [1025, 12] on icon at bounding box center [1025, 12] width 10 height 10
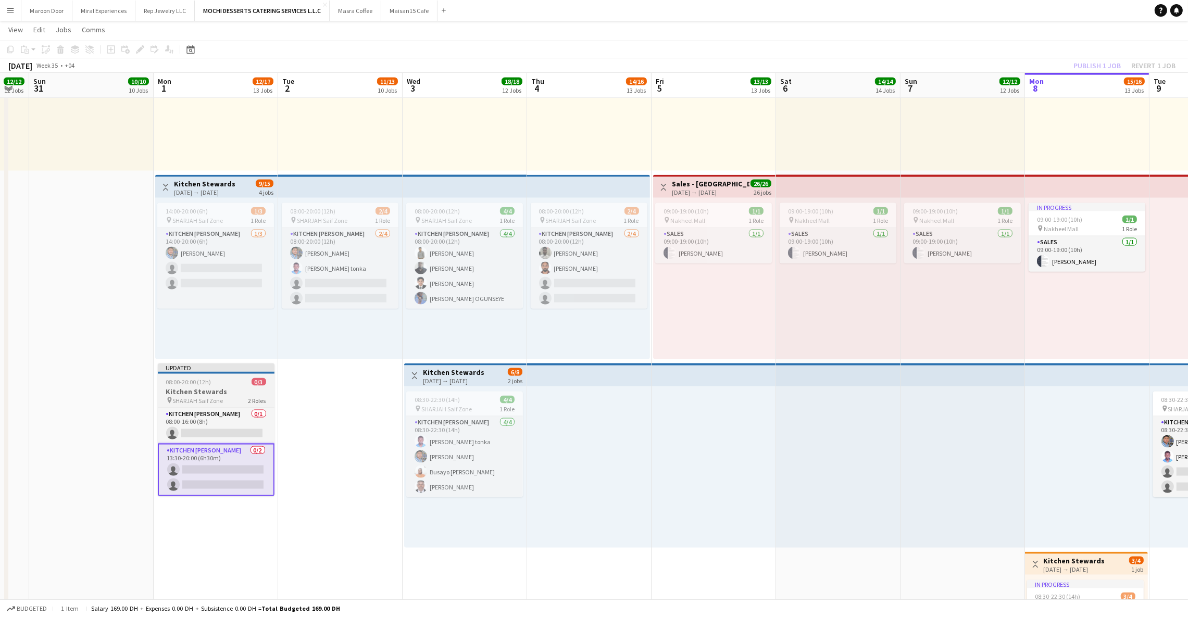
click at [207, 378] on span "08:00-20:00 (12h)" at bounding box center [188, 382] width 45 height 8
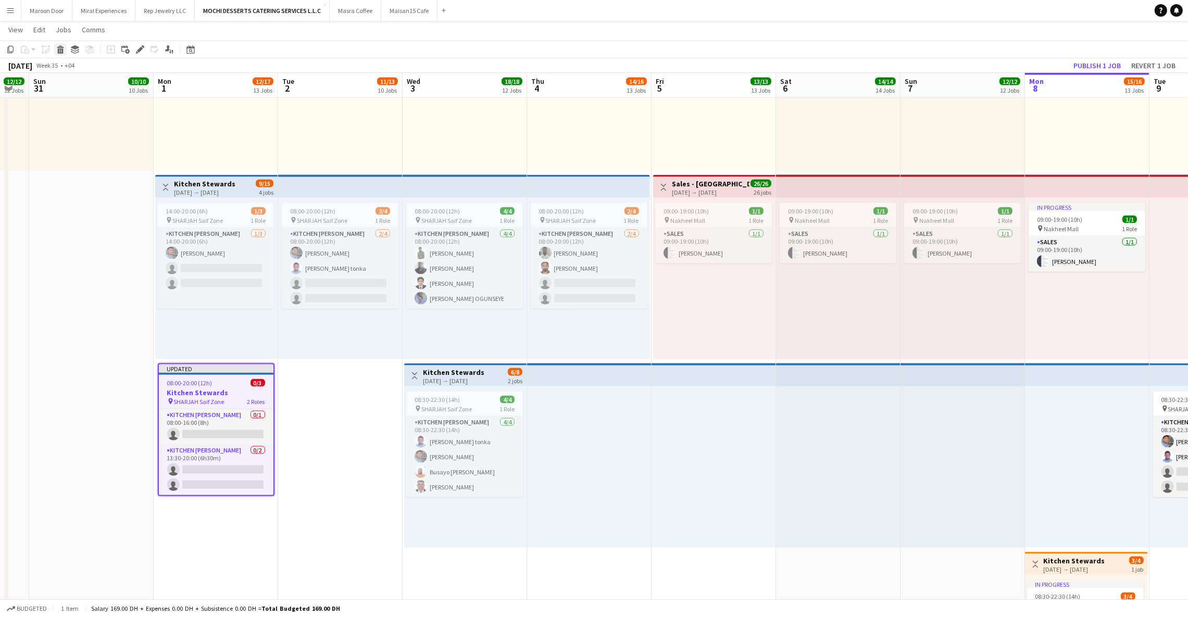
click at [61, 49] on icon at bounding box center [61, 50] width 6 height 5
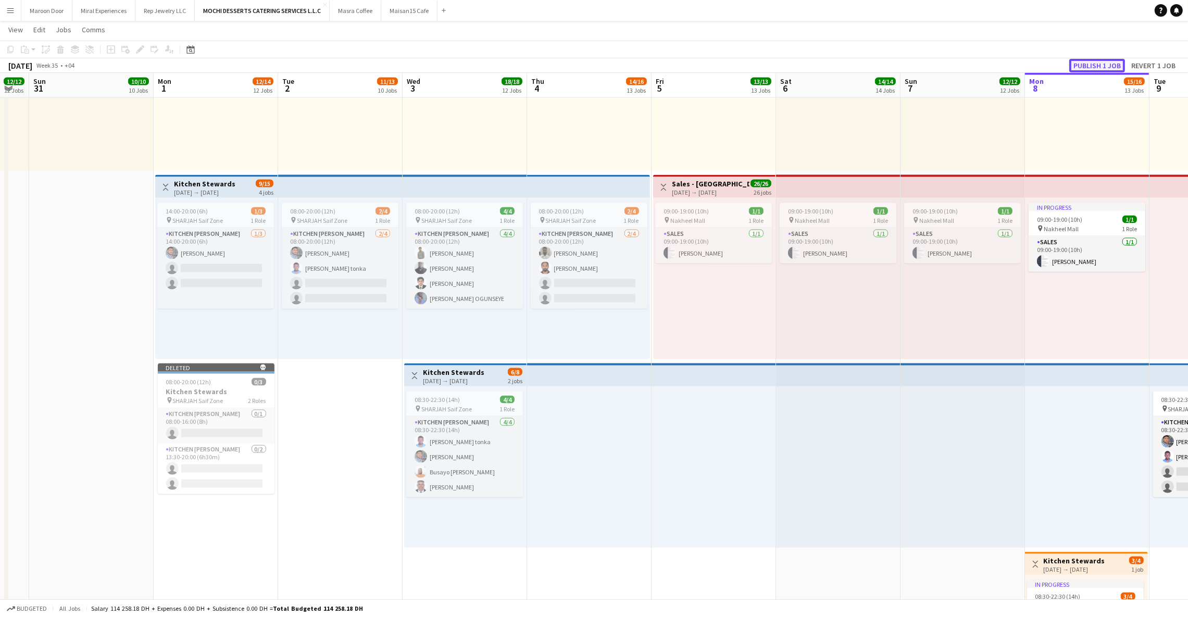
click at [1091, 65] on button "Publish 1 job" at bounding box center [1097, 66] width 56 height 14
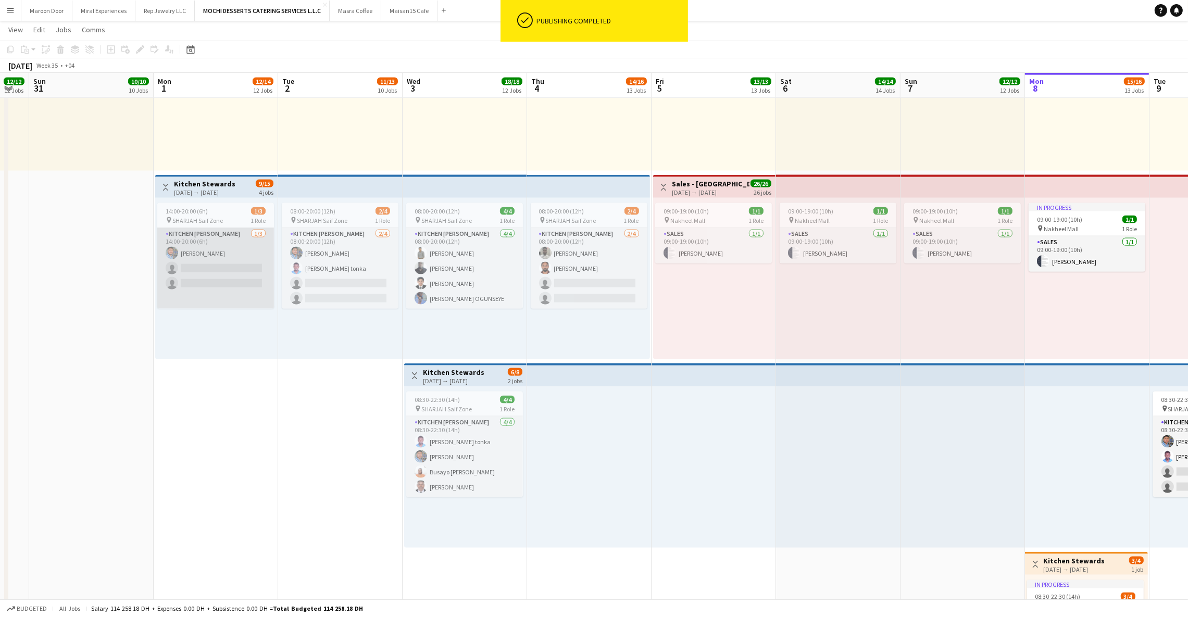
click at [194, 269] on app-card-role "Kitchen [PERSON_NAME] [DATE] 14:00-20:00 (6h) [PERSON_NAME] single-neutral-acti…" at bounding box center [215, 268] width 117 height 81
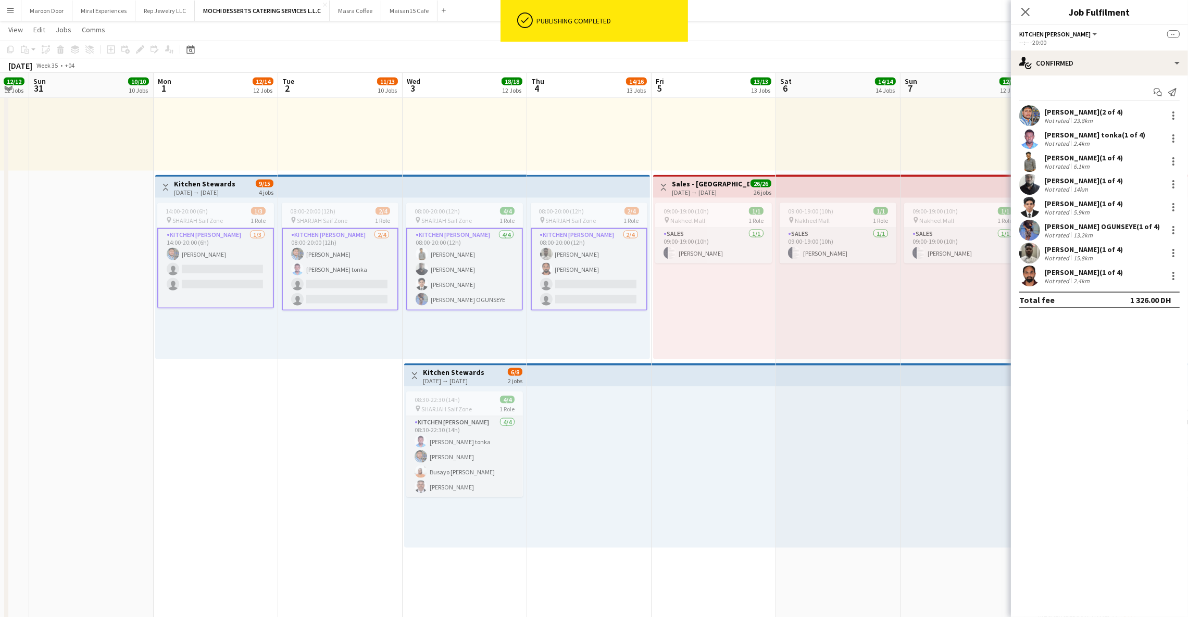
click at [207, 269] on app-card-role "Kitchen [PERSON_NAME] [DATE] 14:00-20:00 (6h) [PERSON_NAME] single-neutral-acti…" at bounding box center [215, 268] width 117 height 81
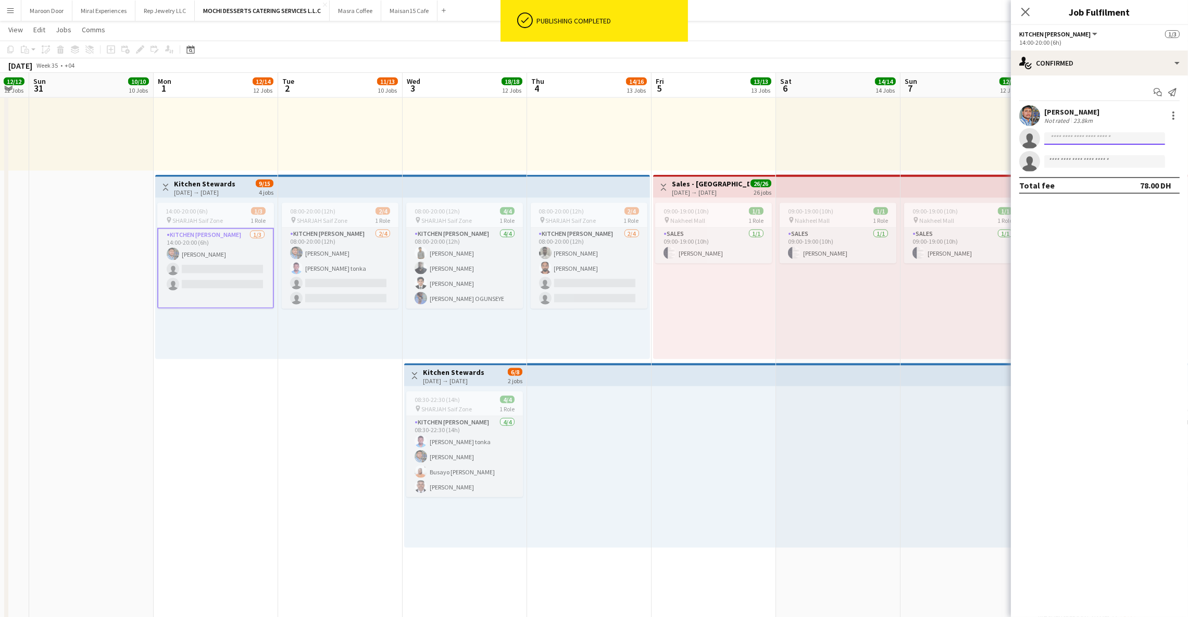
click at [1097, 137] on input at bounding box center [1104, 138] width 121 height 12
click at [1064, 135] on input "*********" at bounding box center [1104, 138] width 121 height 12
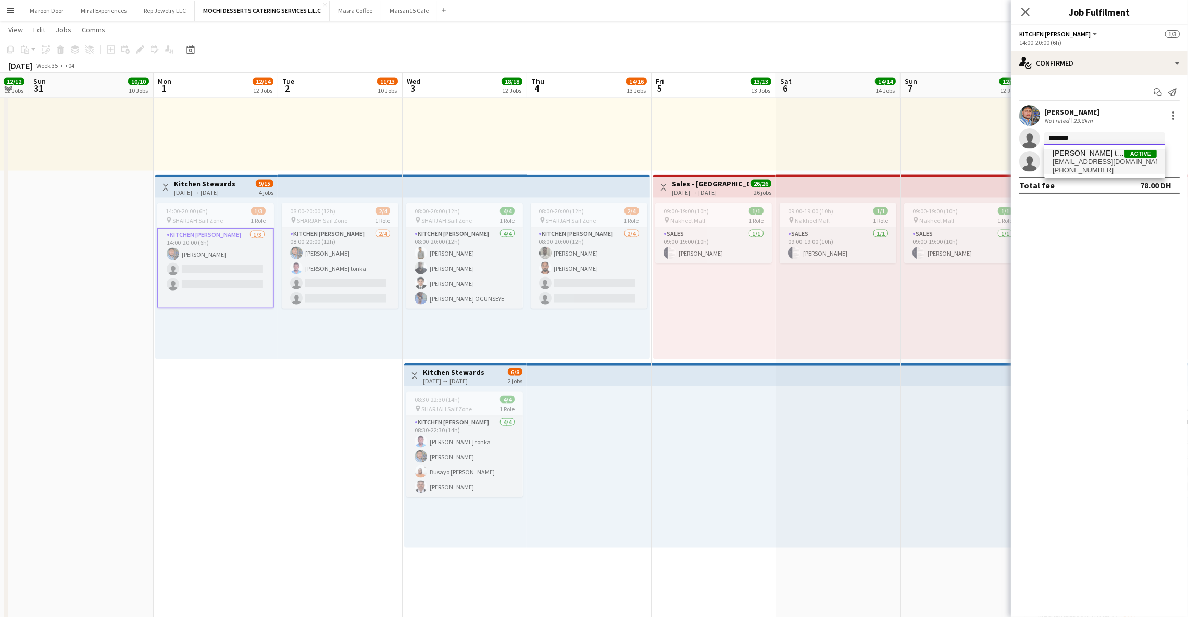
type input "********"
click at [1076, 162] on span "[EMAIL_ADDRESS][DOMAIN_NAME]" at bounding box center [1104, 162] width 104 height 8
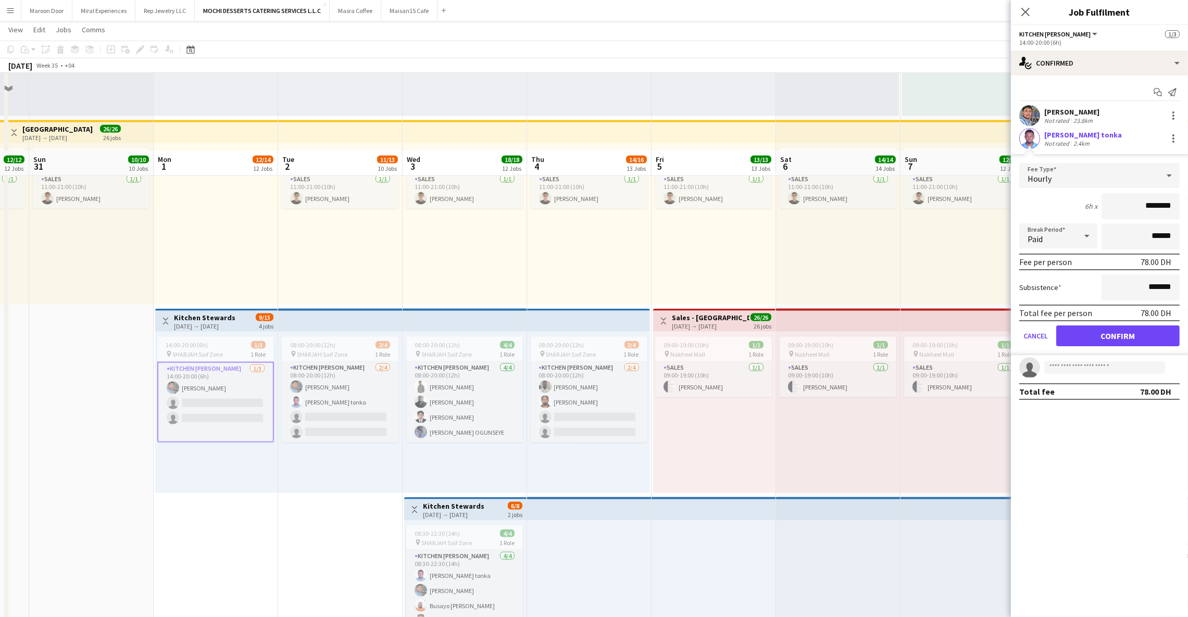
scroll to position [2341, 0]
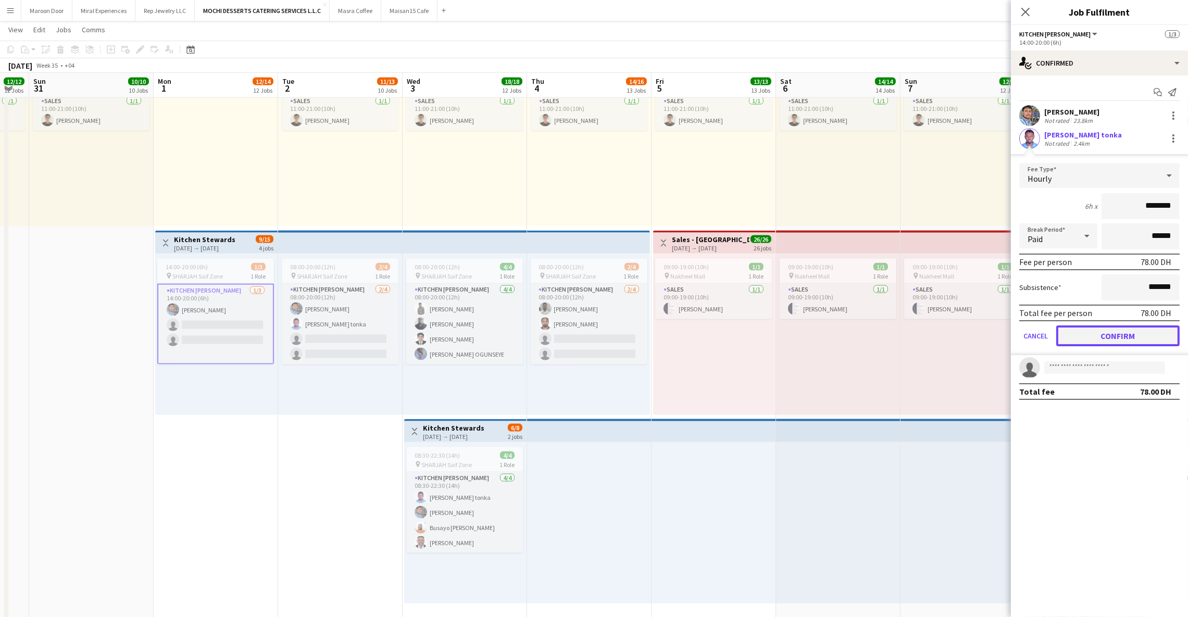
click at [1121, 337] on button "Confirm" at bounding box center [1117, 335] width 123 height 21
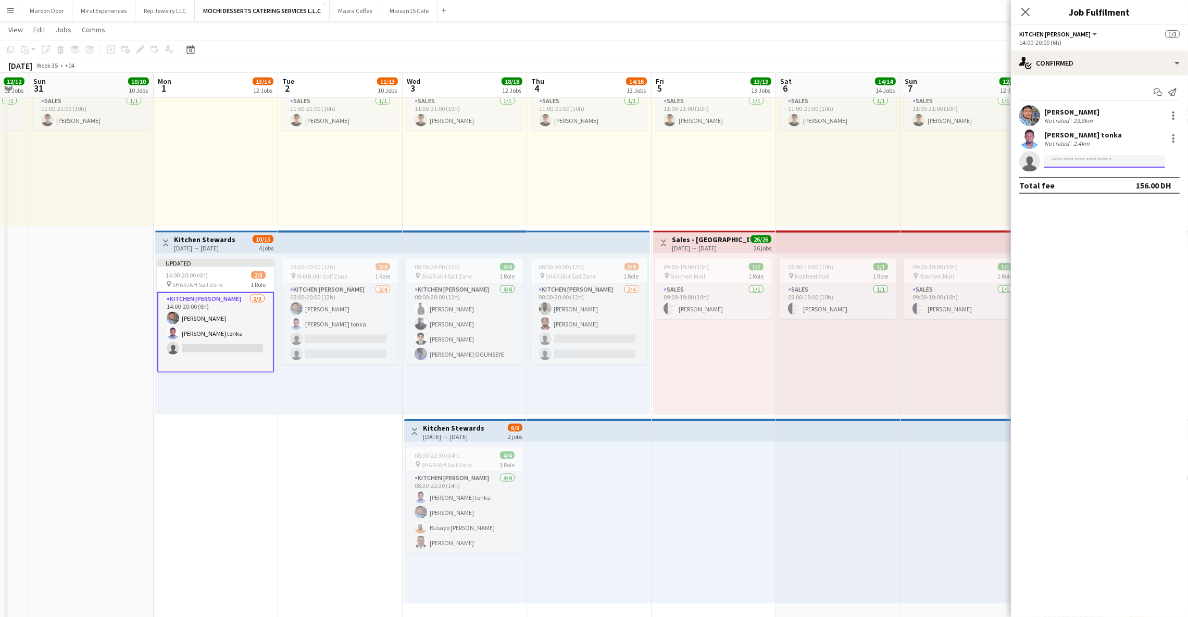
click at [1079, 162] on input at bounding box center [1104, 161] width 121 height 12
type input "****"
click at [1074, 181] on span "[EMAIL_ADDRESS][DOMAIN_NAME]" at bounding box center [1104, 185] width 104 height 8
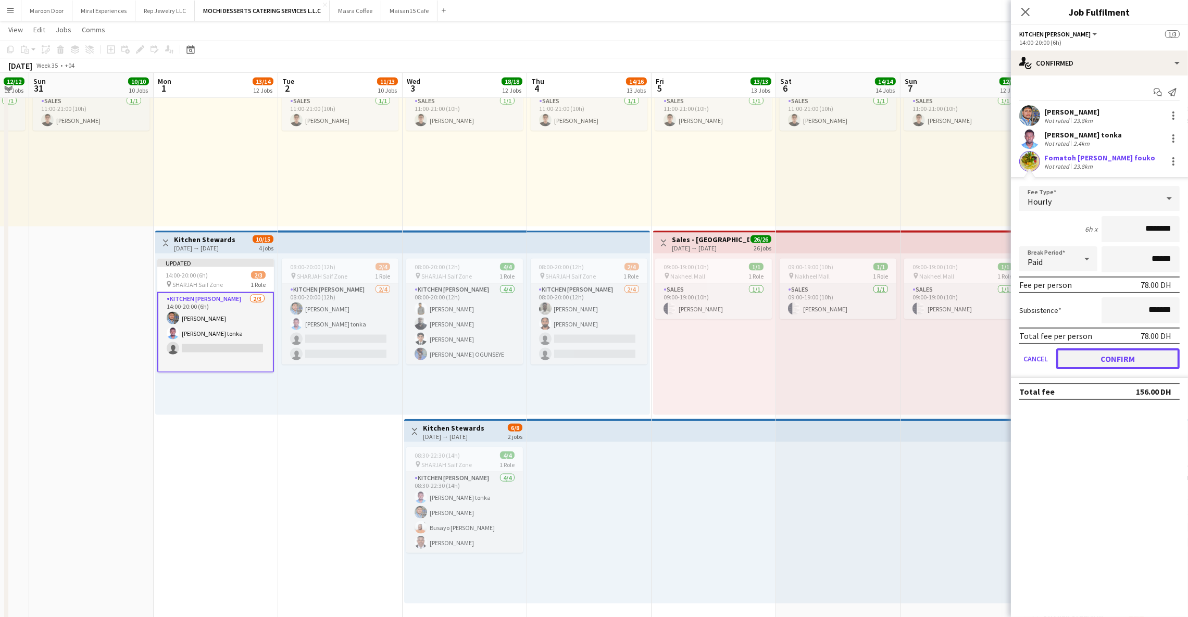
click at [1088, 355] on button "Confirm" at bounding box center [1117, 358] width 123 height 21
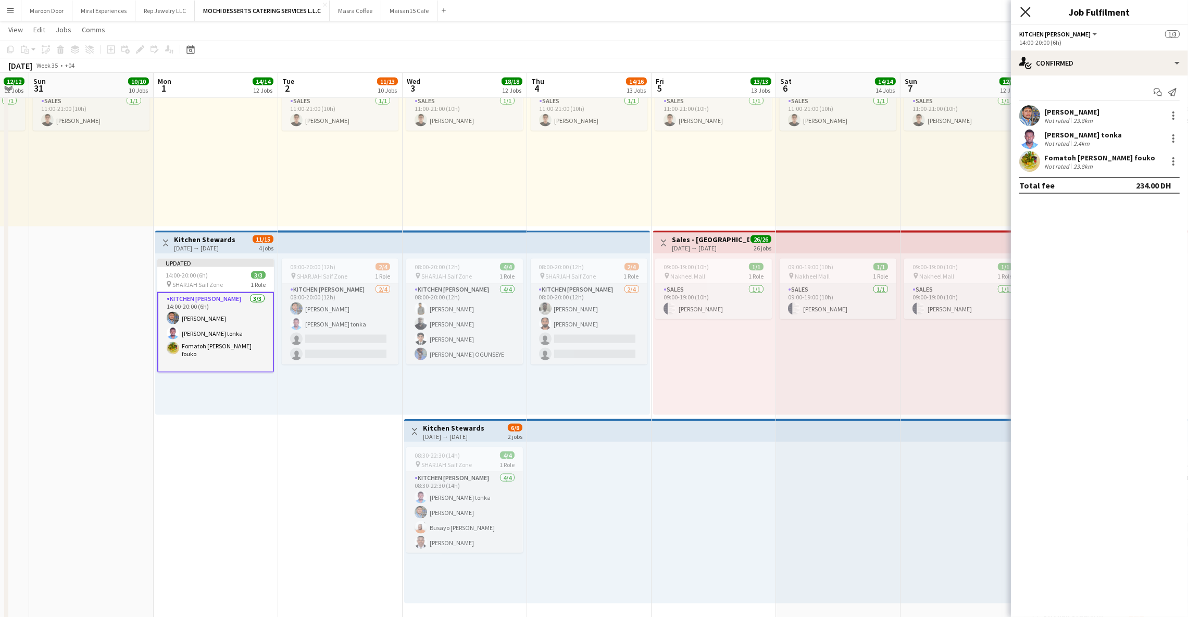
click at [1029, 11] on icon "Close pop-in" at bounding box center [1025, 12] width 10 height 10
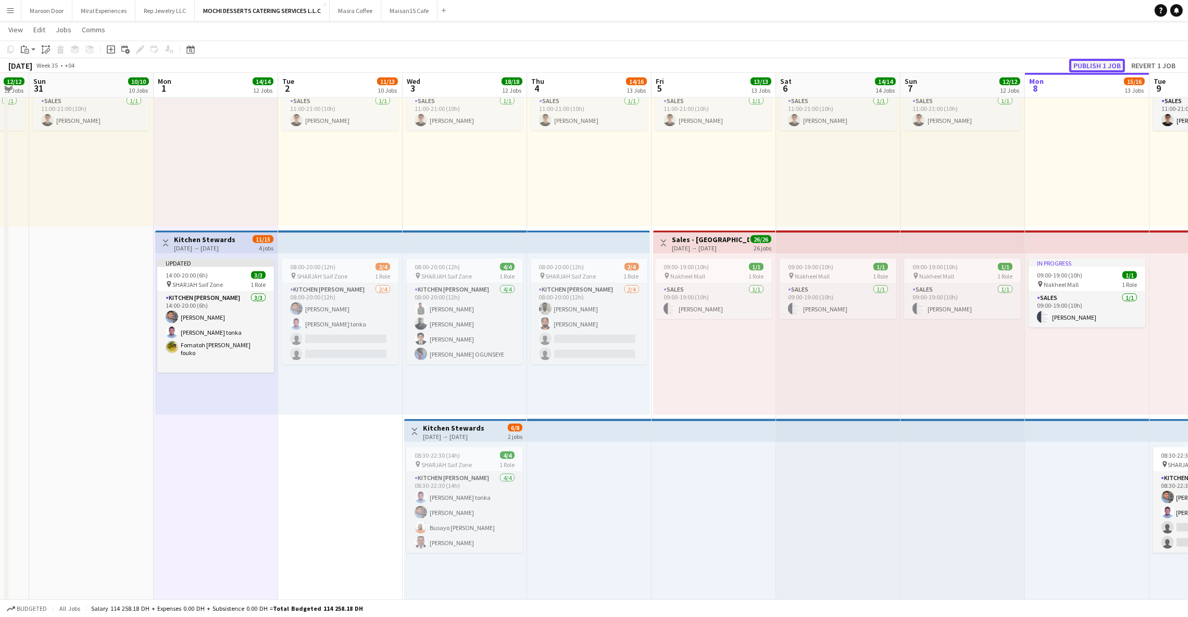
click at [1113, 62] on button "Publish 1 job" at bounding box center [1097, 66] width 56 height 14
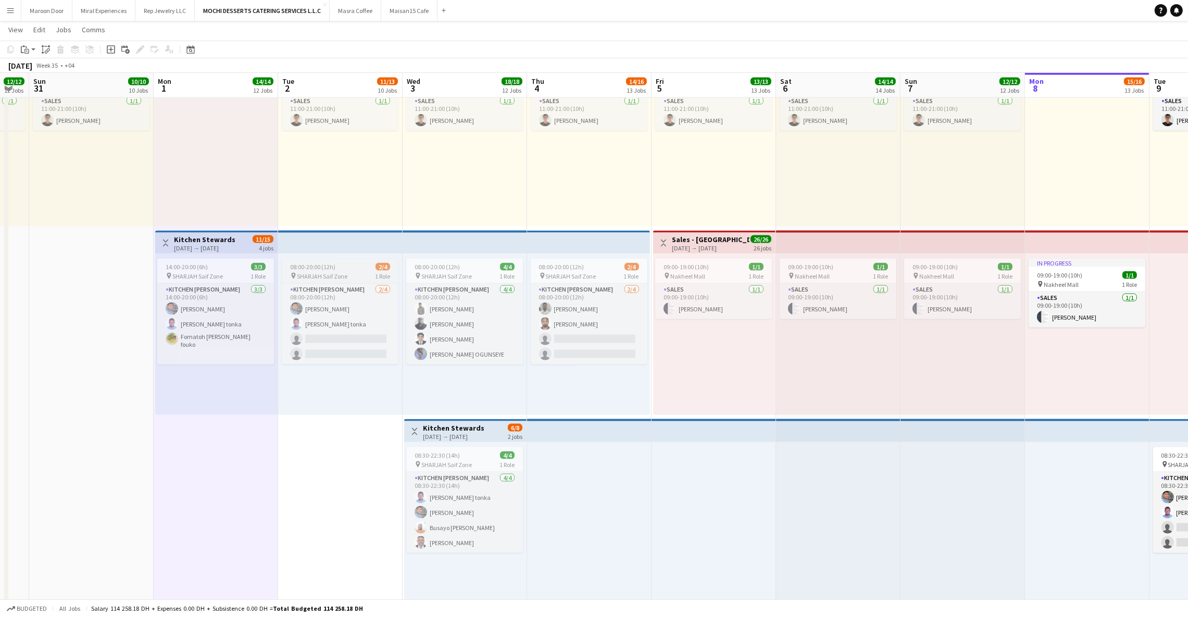
click at [320, 245] on app-top-bar at bounding box center [340, 242] width 124 height 23
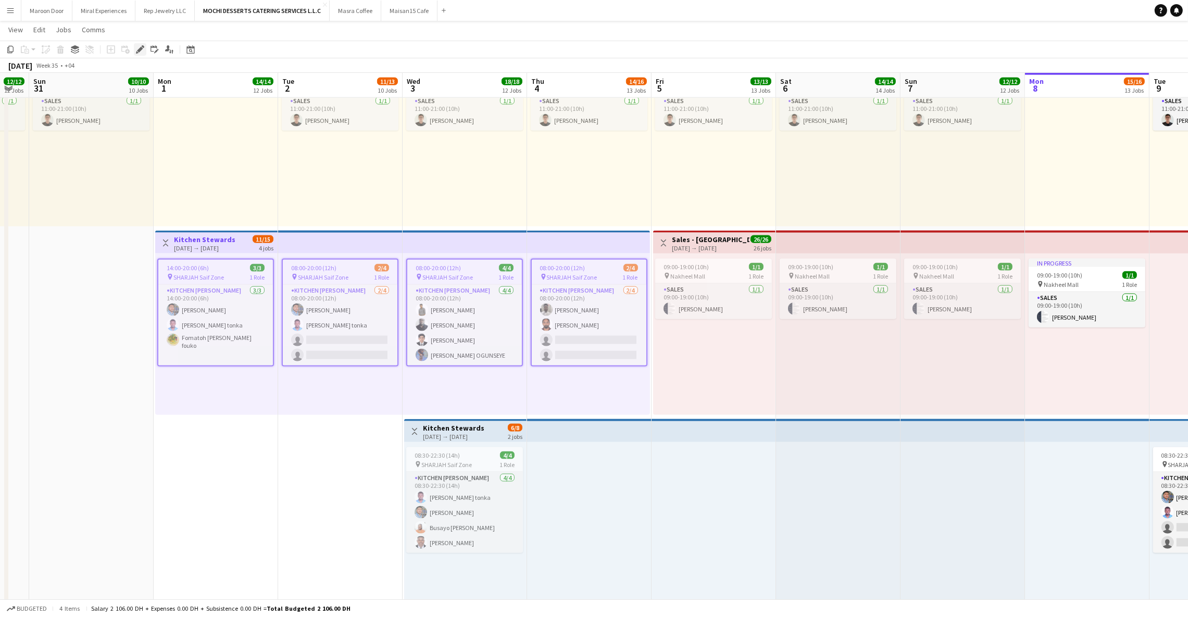
click at [143, 47] on icon at bounding box center [143, 46] width 3 height 3
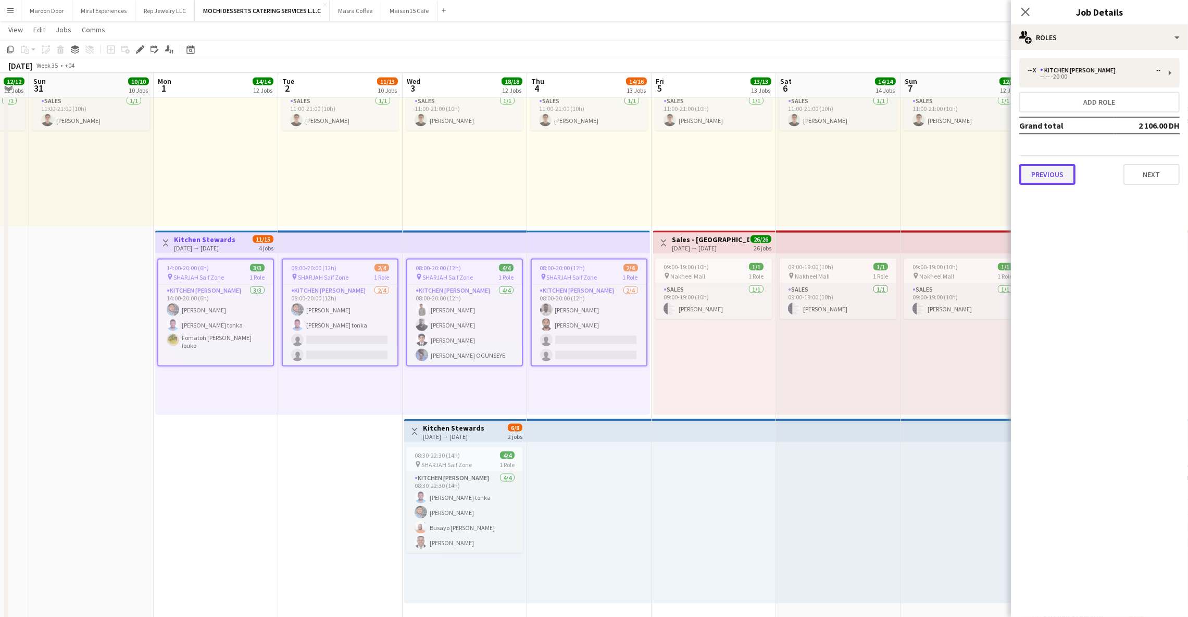
click at [1048, 174] on button "Previous" at bounding box center [1047, 174] width 56 height 21
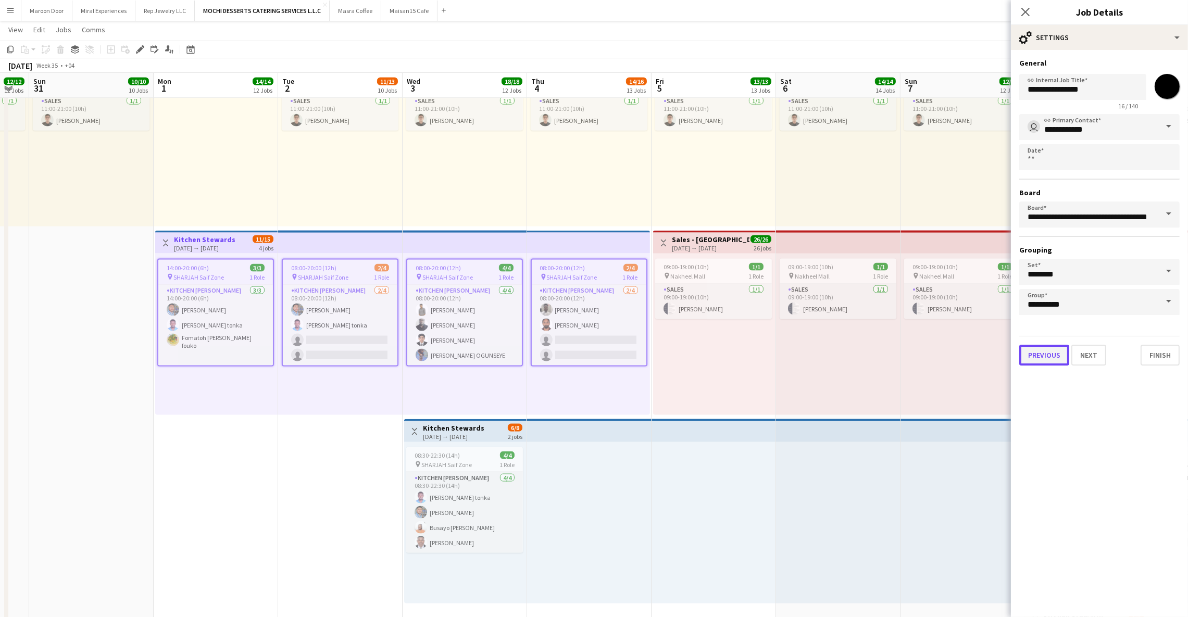
click at [1041, 351] on button "Previous" at bounding box center [1044, 355] width 50 height 21
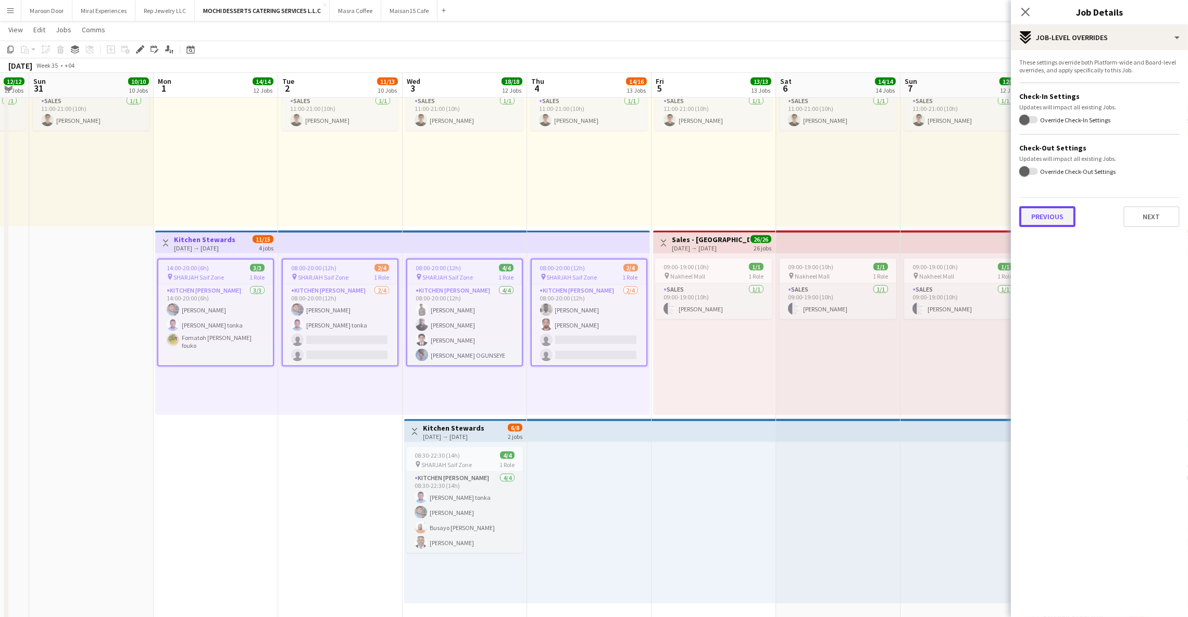
click at [1042, 210] on button "Previous" at bounding box center [1047, 216] width 56 height 21
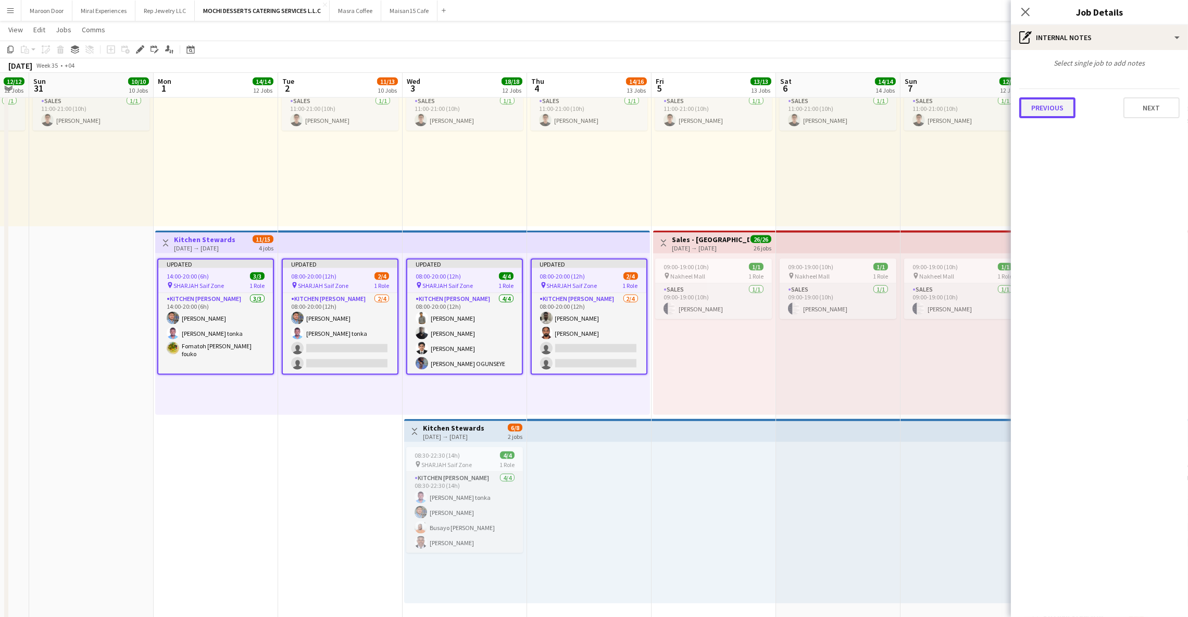
click at [1054, 115] on button "Previous" at bounding box center [1047, 107] width 56 height 21
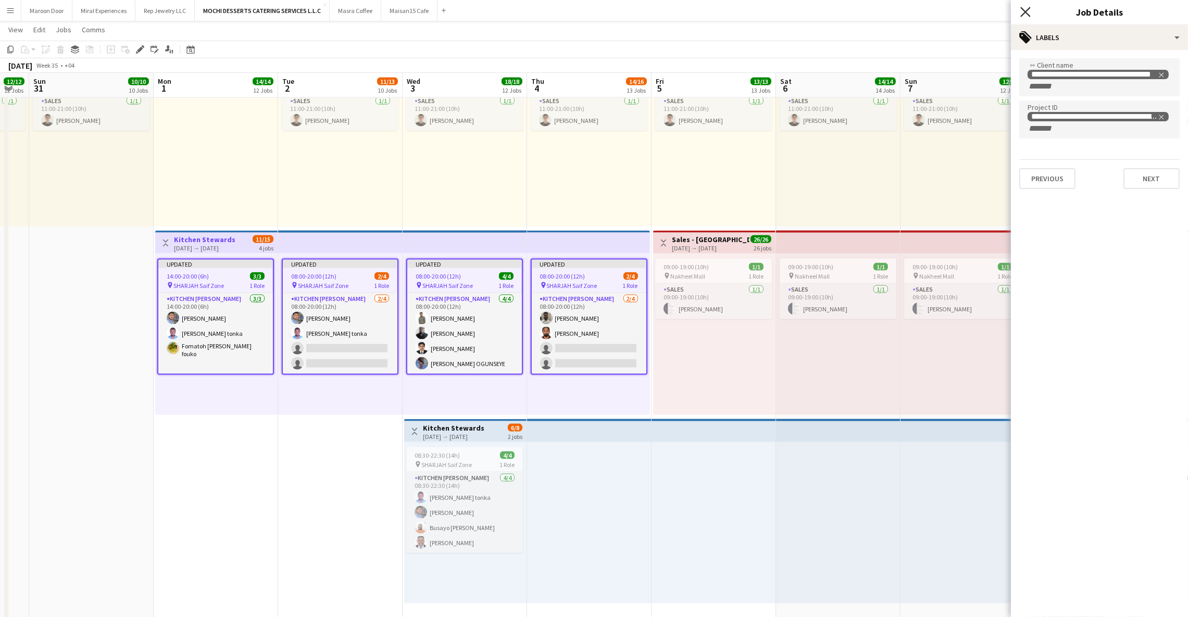
click at [1026, 16] on icon "Close pop-in" at bounding box center [1025, 12] width 10 height 10
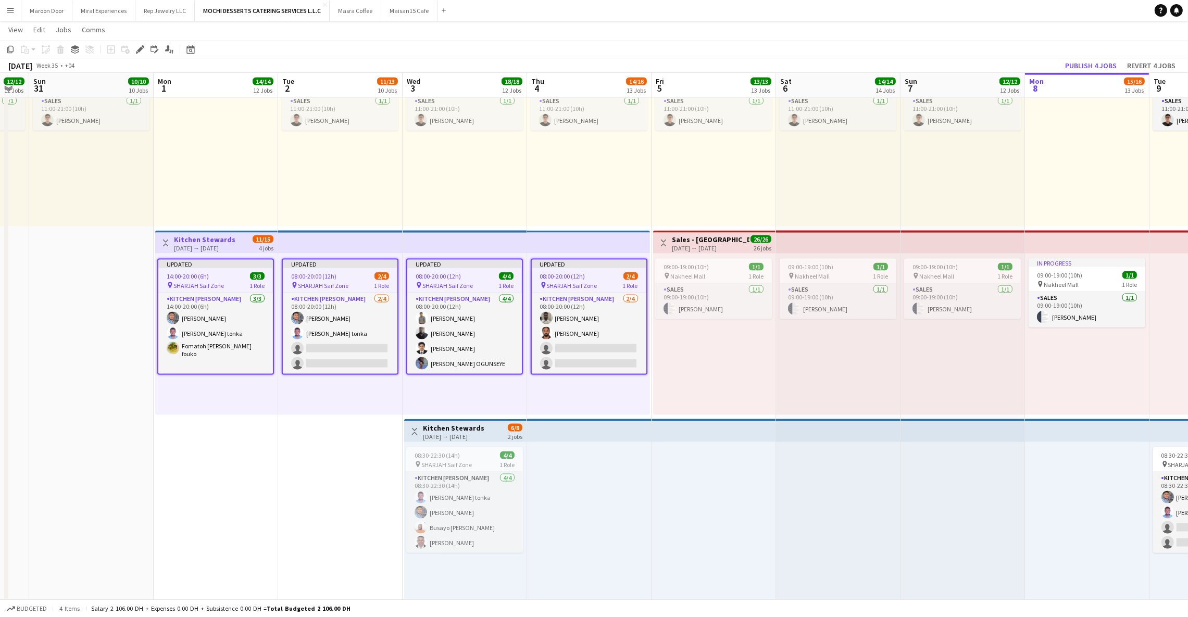
click at [468, 433] on div "[DATE] → [DATE]" at bounding box center [453, 437] width 61 height 8
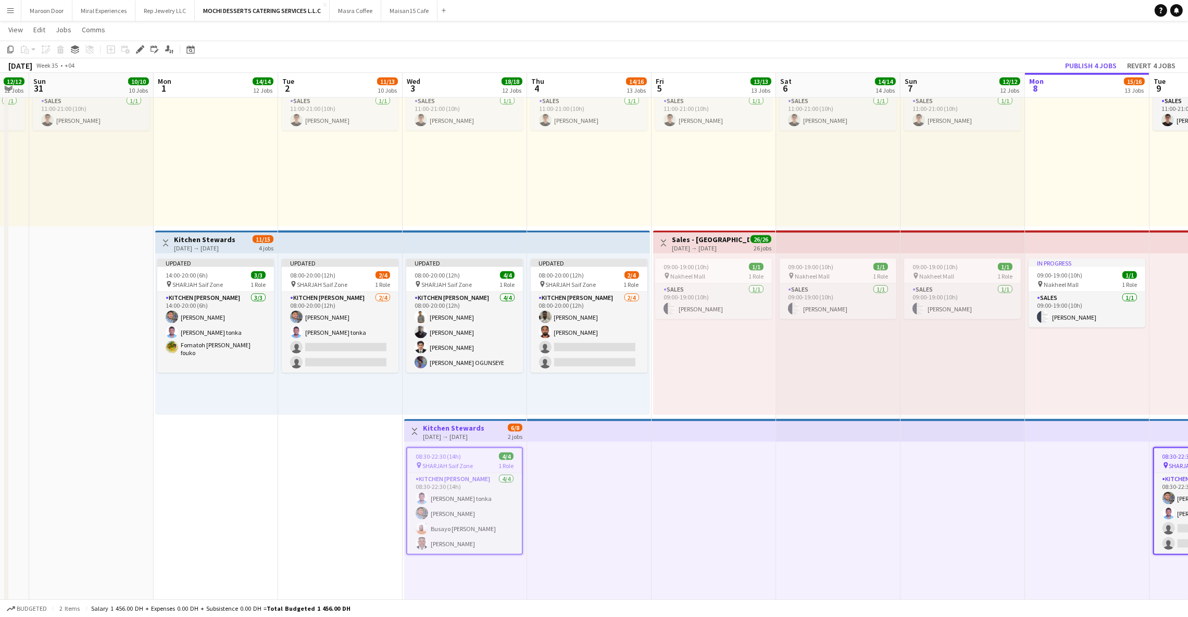
click at [586, 432] on app-top-bar at bounding box center [589, 430] width 124 height 23
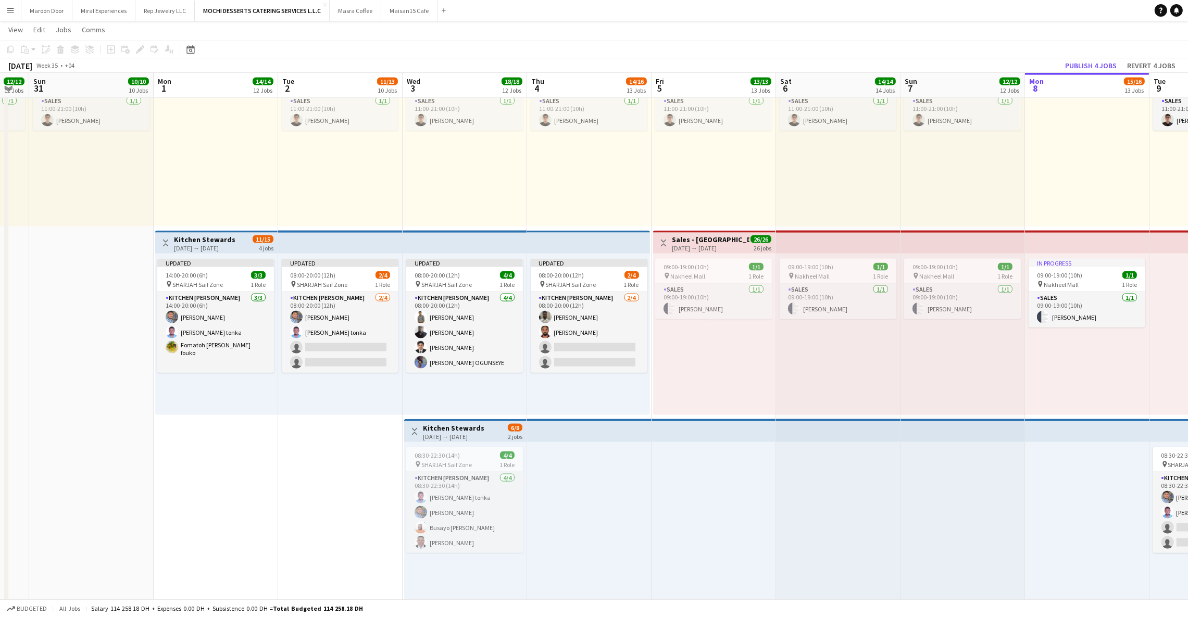
click at [586, 432] on app-top-bar at bounding box center [589, 430] width 124 height 23
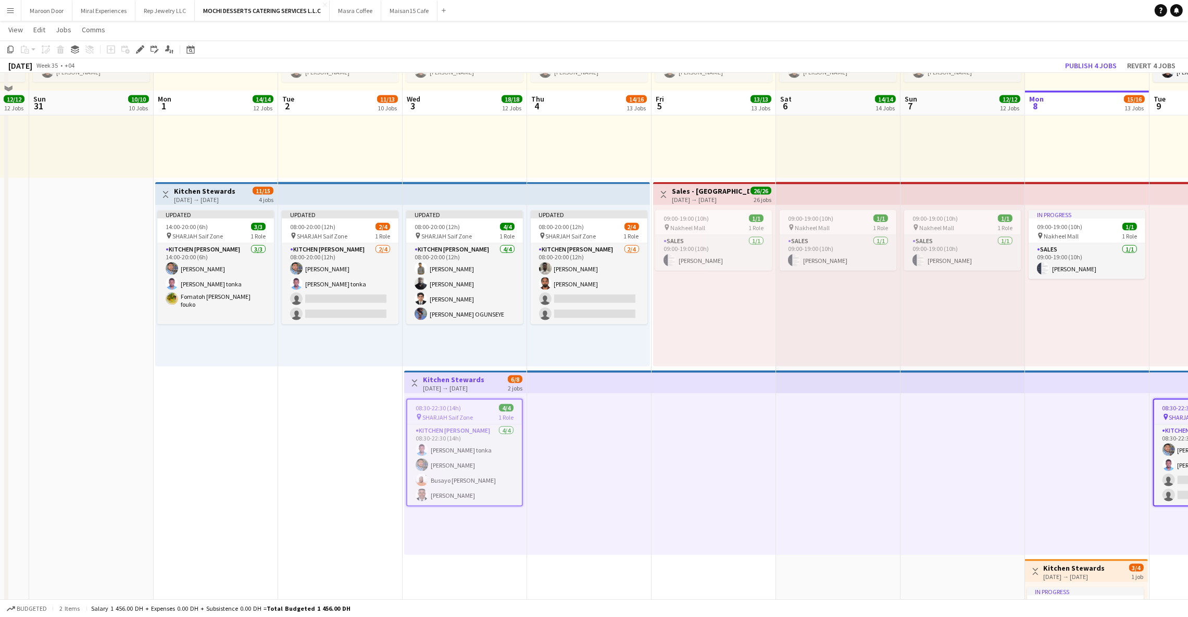
scroll to position [2407, 0]
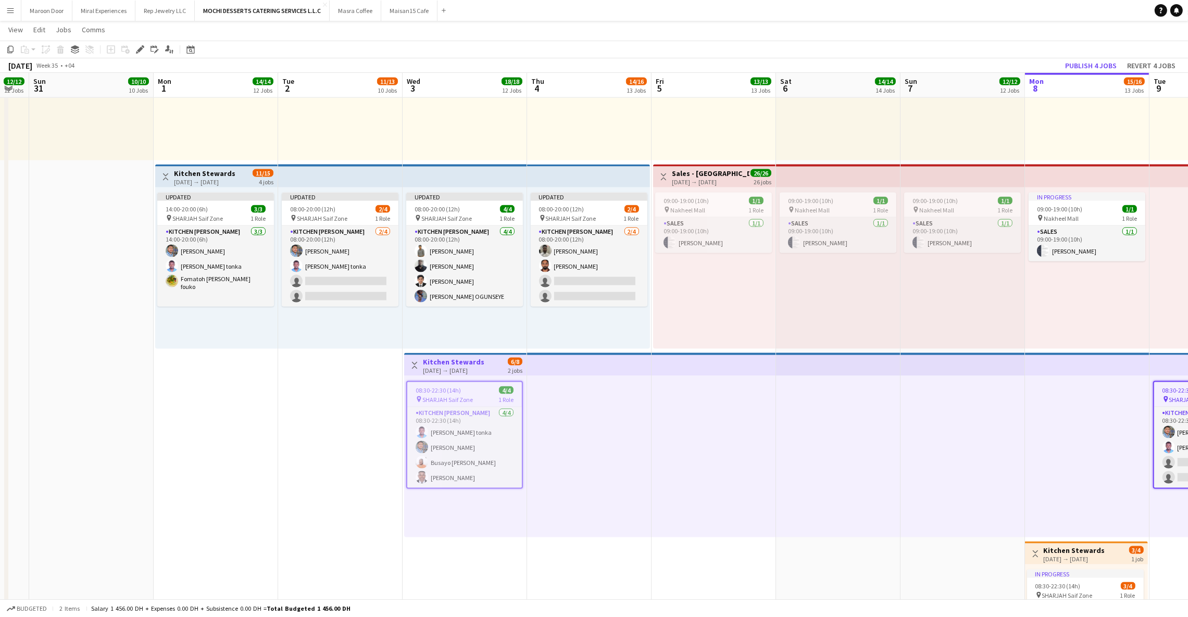
click at [466, 391] on div "08:30-22:30 (14h) 4/4" at bounding box center [464, 390] width 115 height 8
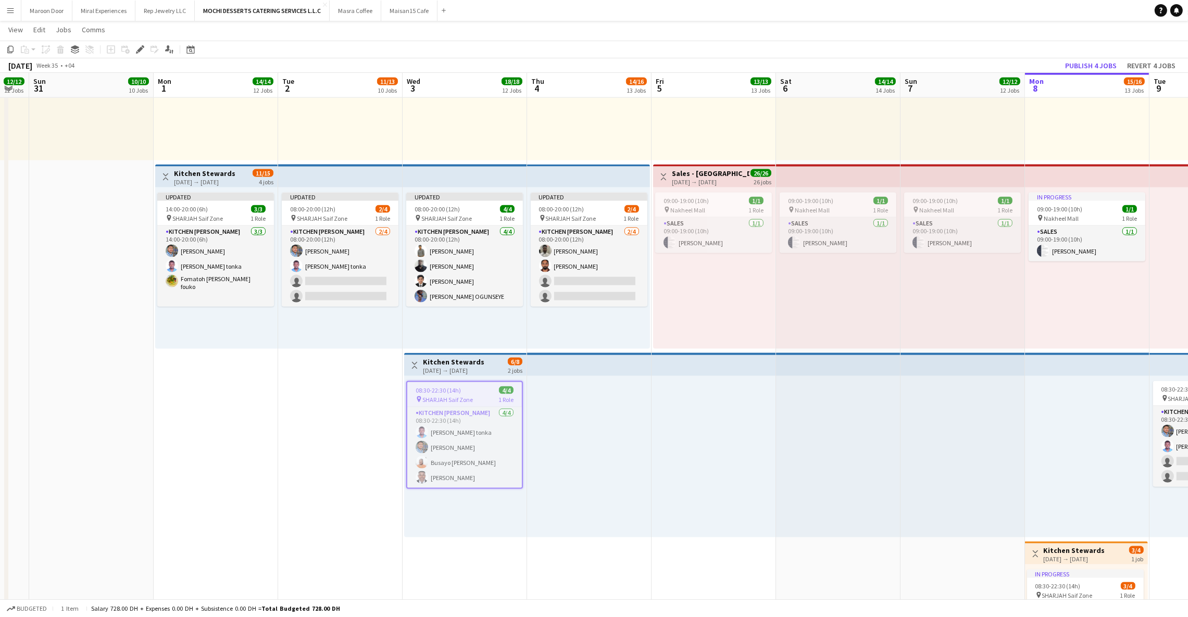
click at [549, 364] on app-top-bar at bounding box center [589, 364] width 124 height 23
click at [480, 385] on div "08:30-22:30 (14h) 4/4" at bounding box center [464, 389] width 117 height 8
click at [137, 46] on icon "Edit" at bounding box center [140, 49] width 8 height 8
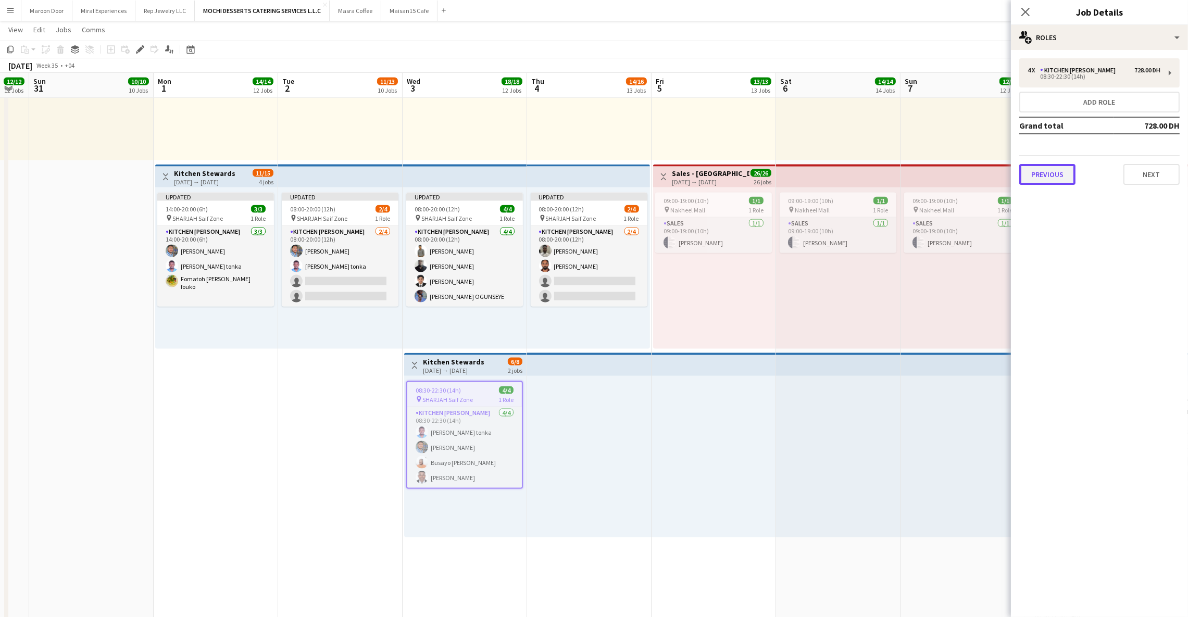
click at [1054, 173] on button "Previous" at bounding box center [1047, 174] width 56 height 21
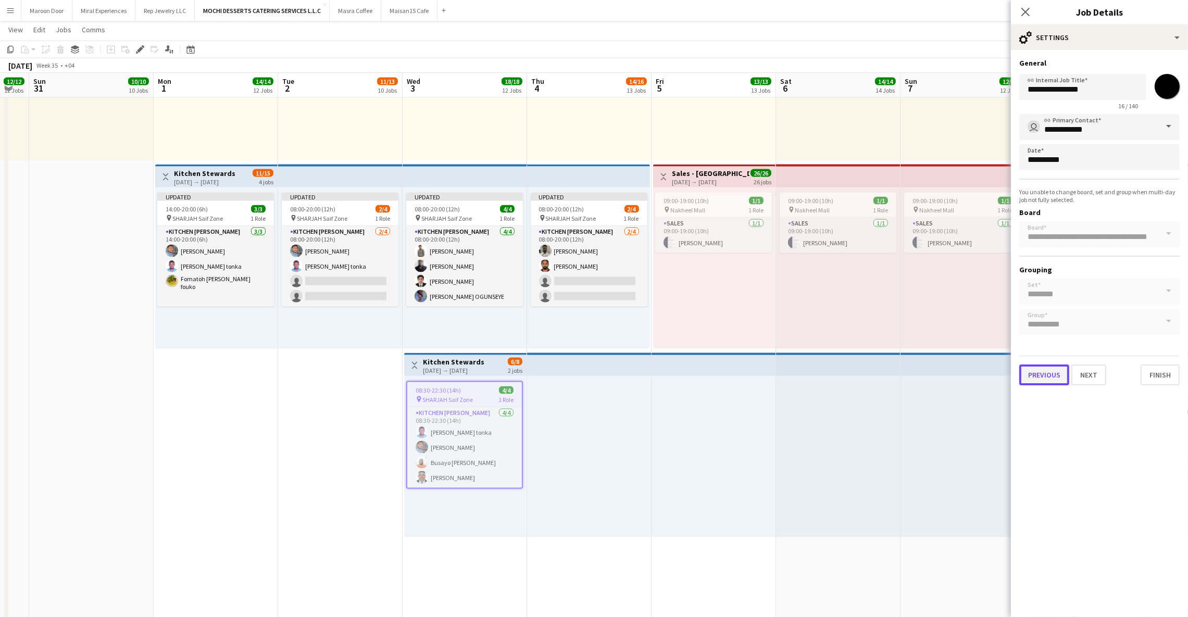
click at [1040, 369] on button "Previous" at bounding box center [1044, 374] width 50 height 21
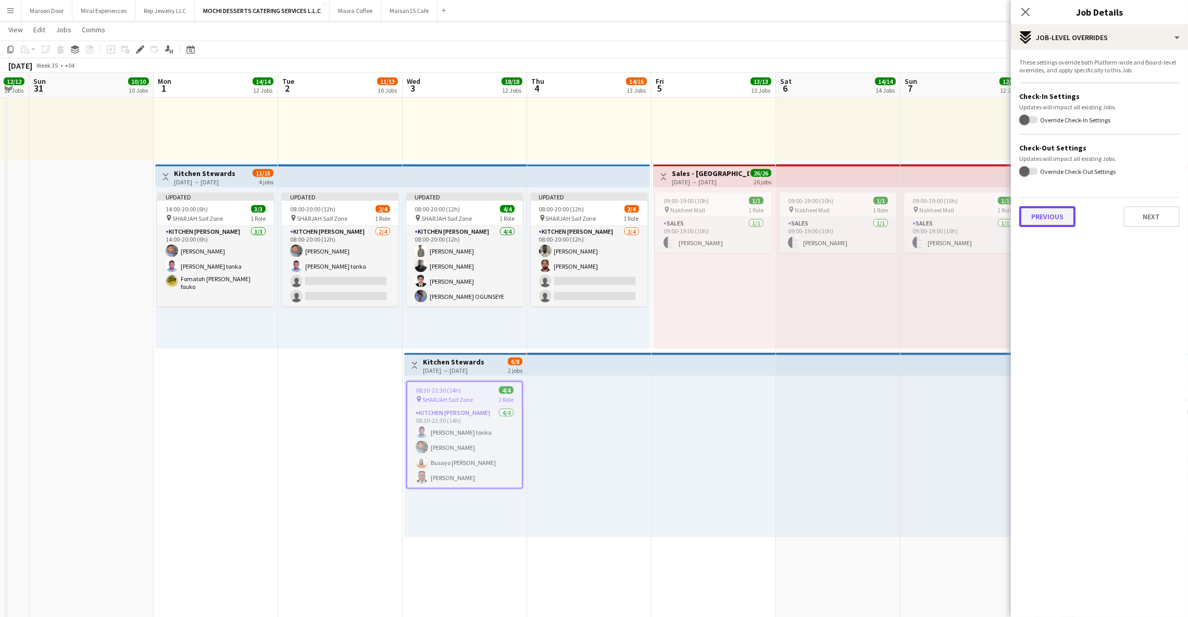
click at [1057, 215] on button "Previous" at bounding box center [1047, 216] width 56 height 21
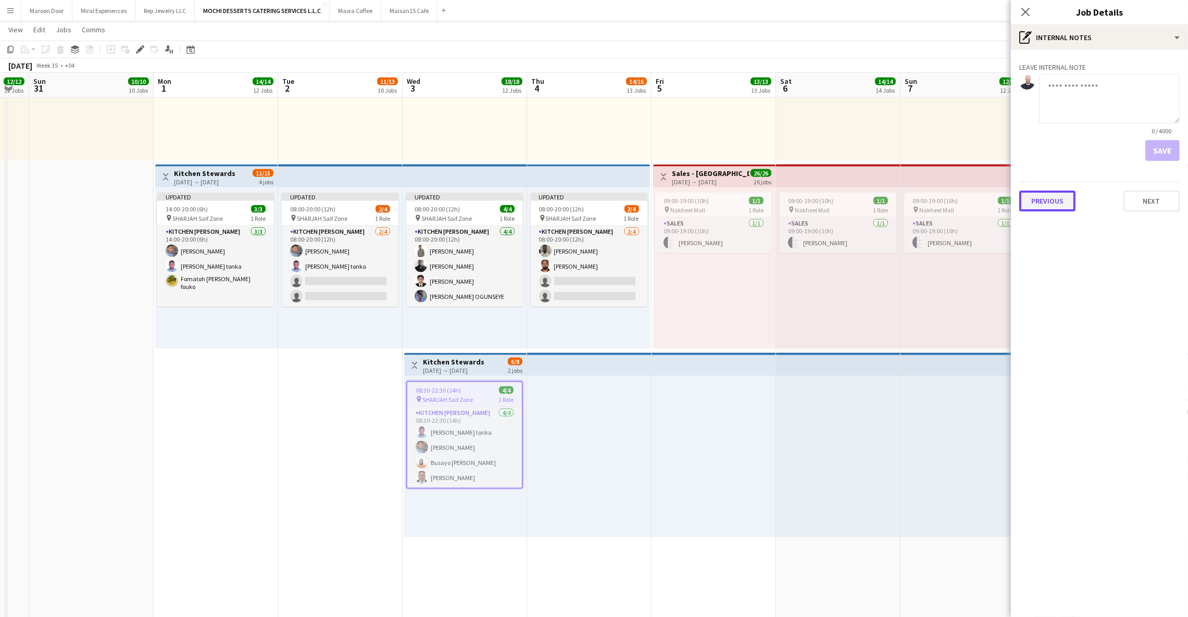
click at [1048, 199] on button "Previous" at bounding box center [1047, 201] width 56 height 21
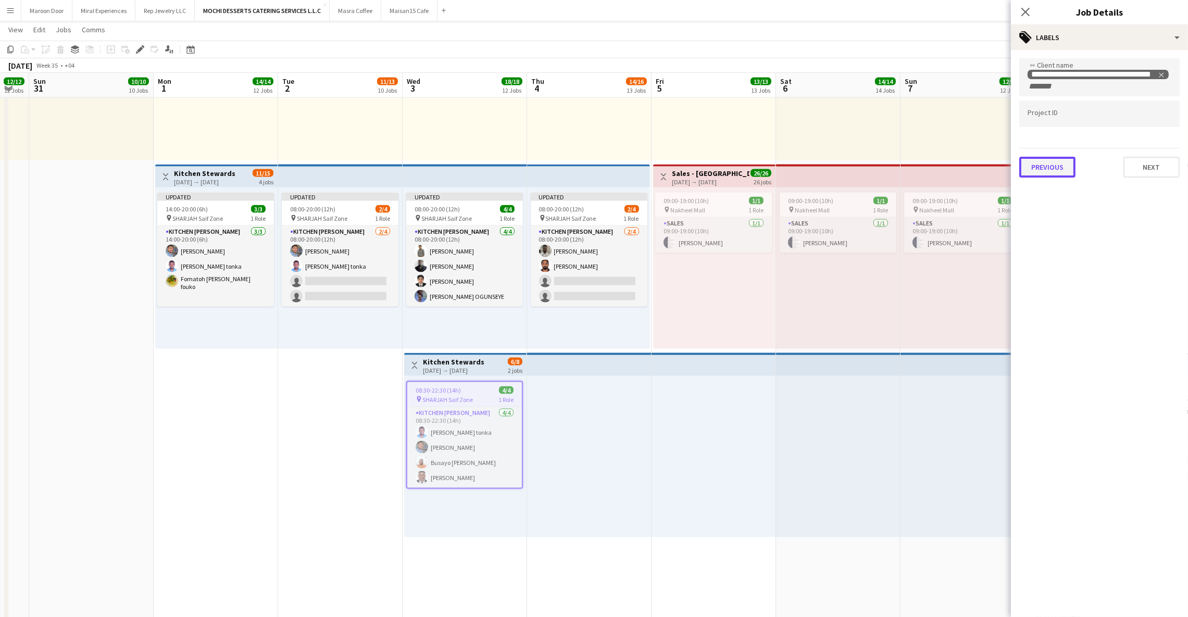
click at [1042, 169] on button "Previous" at bounding box center [1047, 167] width 56 height 21
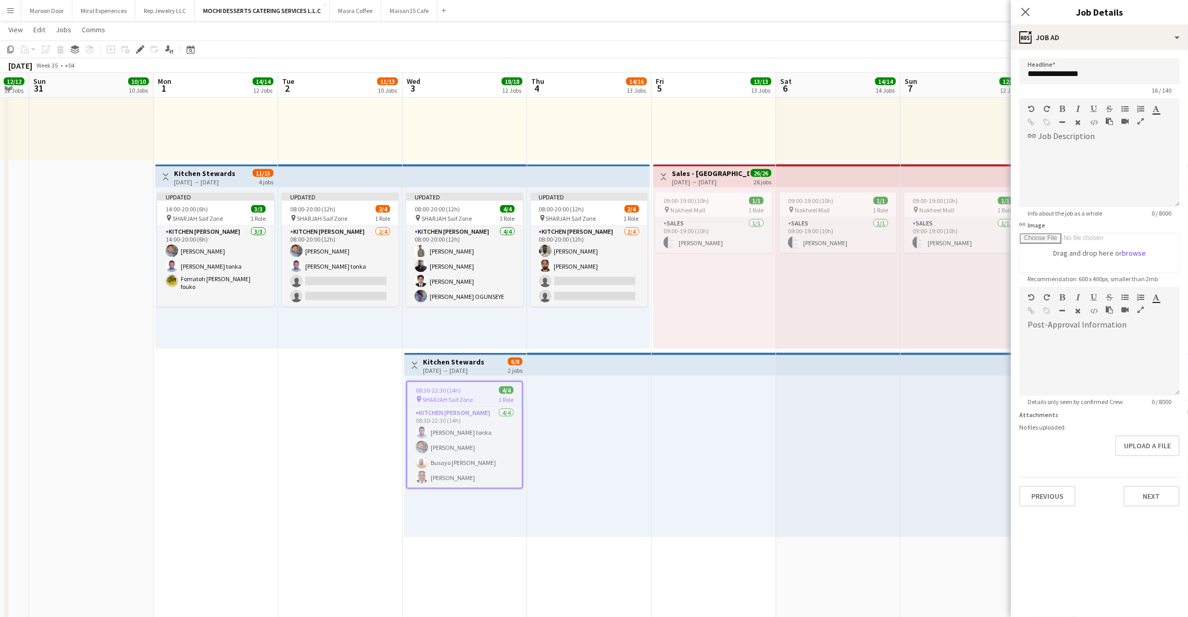
click at [1024, 18] on div "Close pop-in" at bounding box center [1025, 12] width 29 height 24
click at [1024, 12] on icon at bounding box center [1025, 12] width 10 height 10
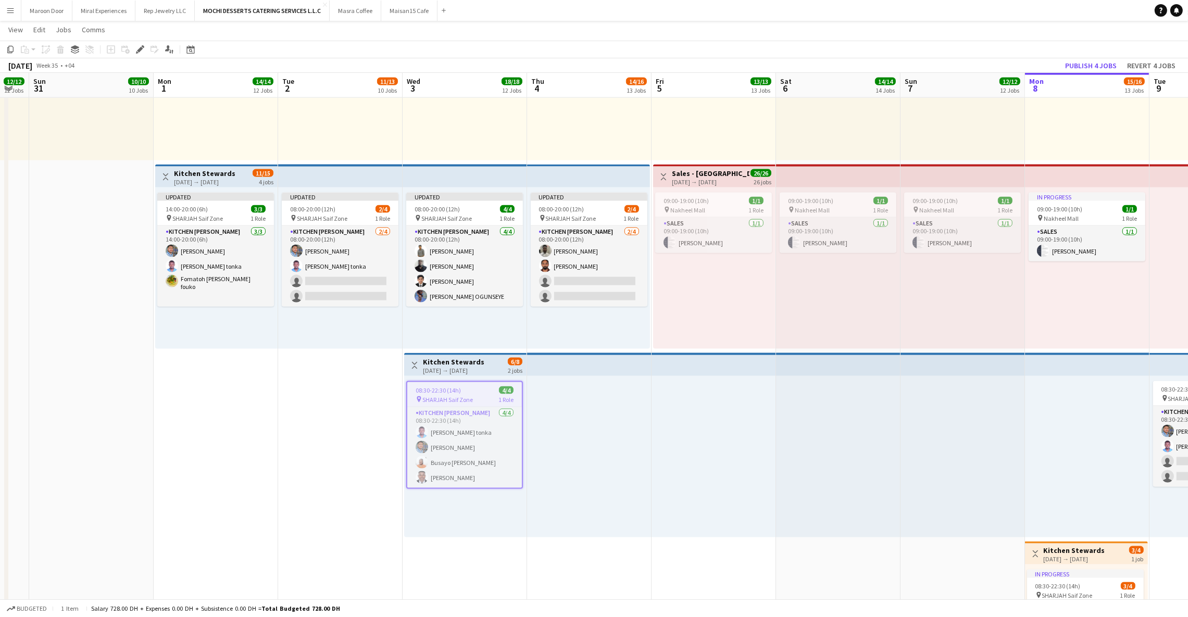
click at [461, 359] on h3 "Kitchen Stewards" at bounding box center [453, 361] width 61 height 9
click at [474, 367] on div "[DATE] → [DATE]" at bounding box center [453, 371] width 61 height 8
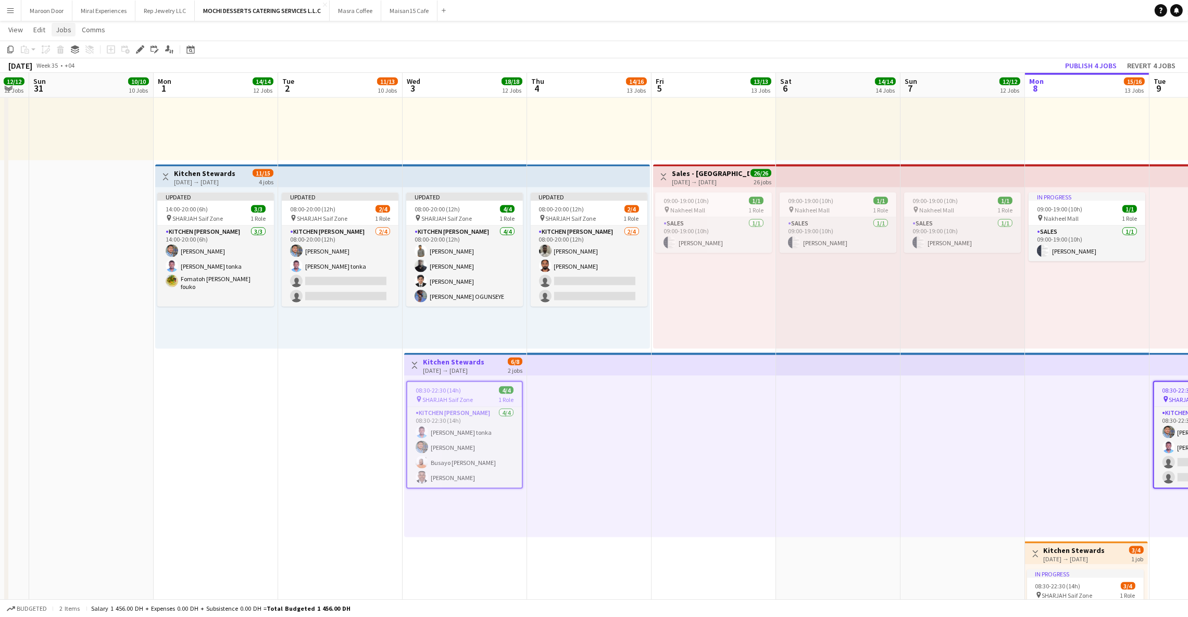
click at [58, 27] on span "Jobs" at bounding box center [64, 29] width 16 height 9
click at [77, 140] on span "Edit Linked Jobs" at bounding box center [85, 139] width 51 height 9
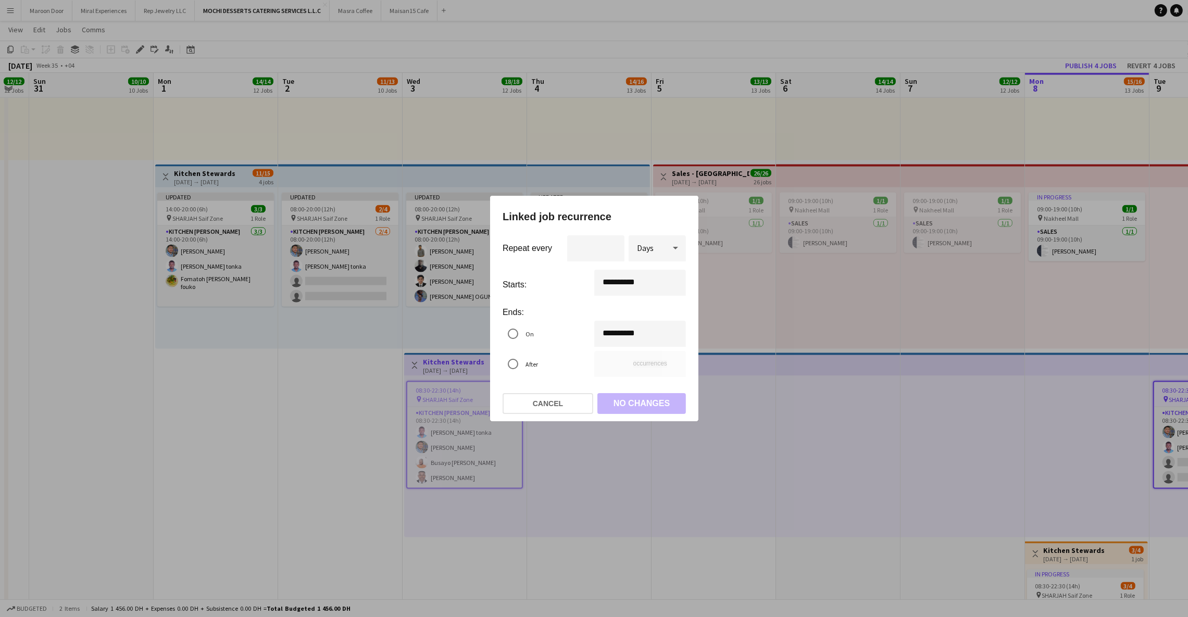
scroll to position [0, 0]
click at [535, 406] on button "Cancel" at bounding box center [547, 403] width 91 height 21
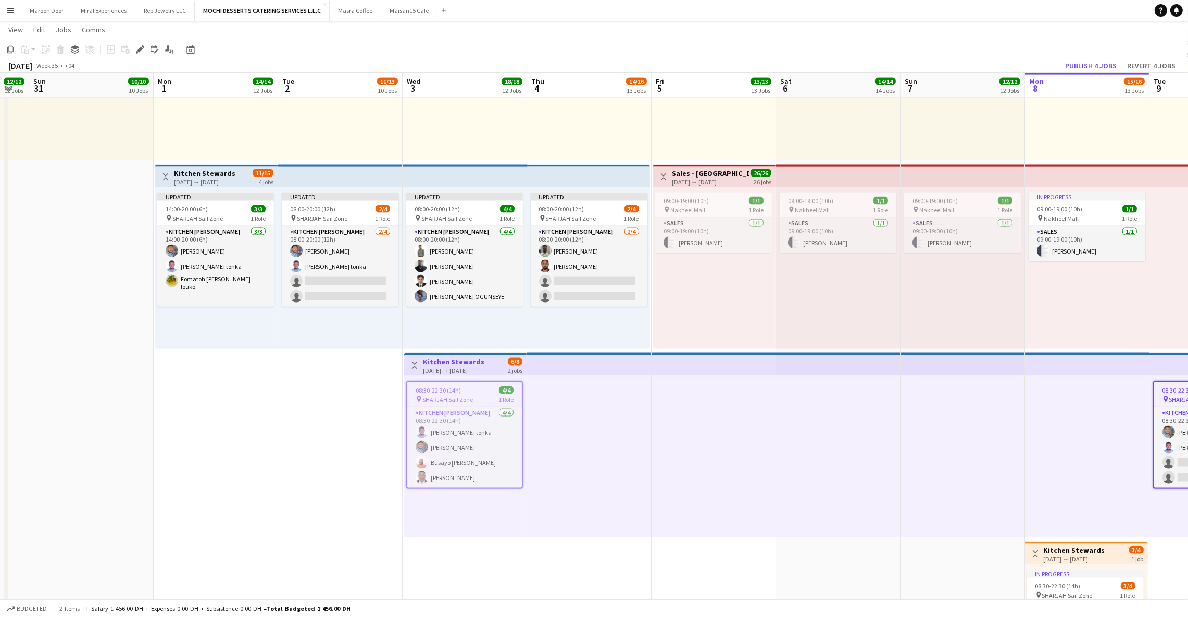
scroll to position [2407, 0]
click at [61, 25] on span "Jobs" at bounding box center [64, 29] width 16 height 9
click at [34, 28] on span "Edit" at bounding box center [39, 29] width 12 height 9
drag, startPoint x: 135, startPoint y: 53, endPoint x: 411, endPoint y: 171, distance: 300.2
click at [136, 53] on icon "Edit" at bounding box center [140, 49] width 8 height 8
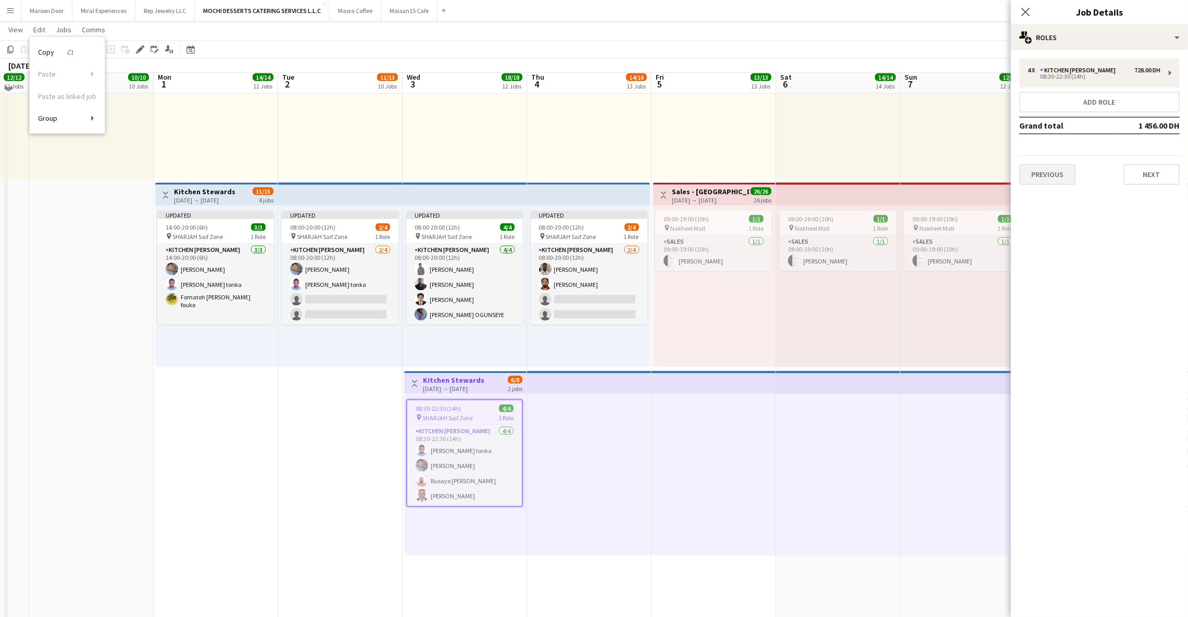
scroll to position [2384, 0]
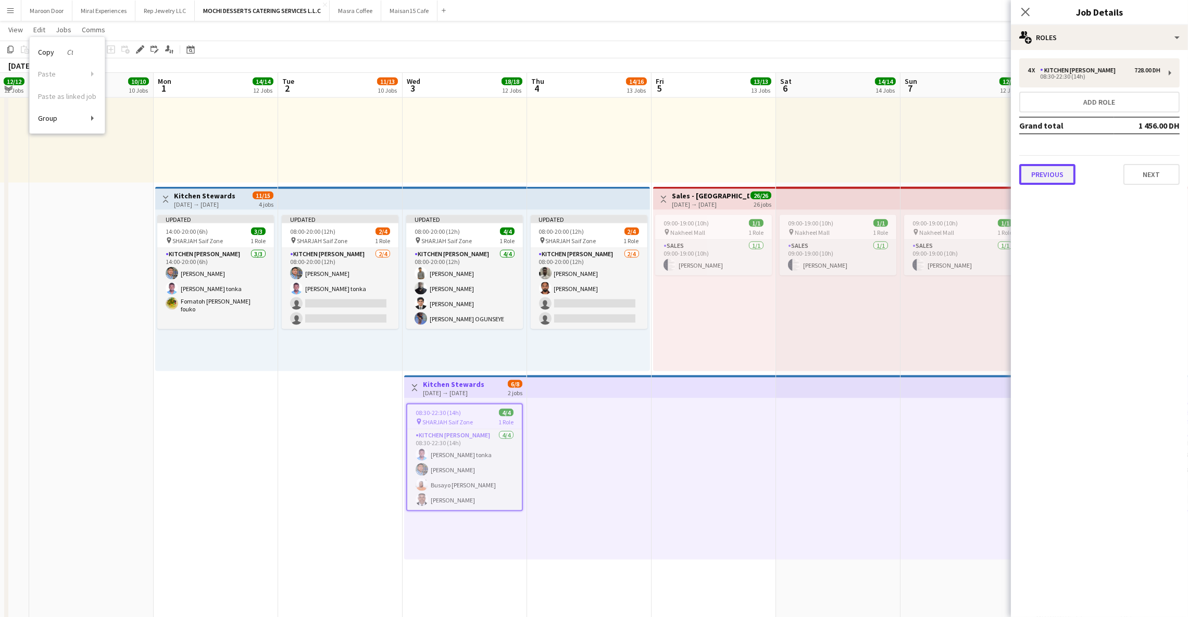
click at [1045, 172] on button "Previous" at bounding box center [1047, 174] width 56 height 21
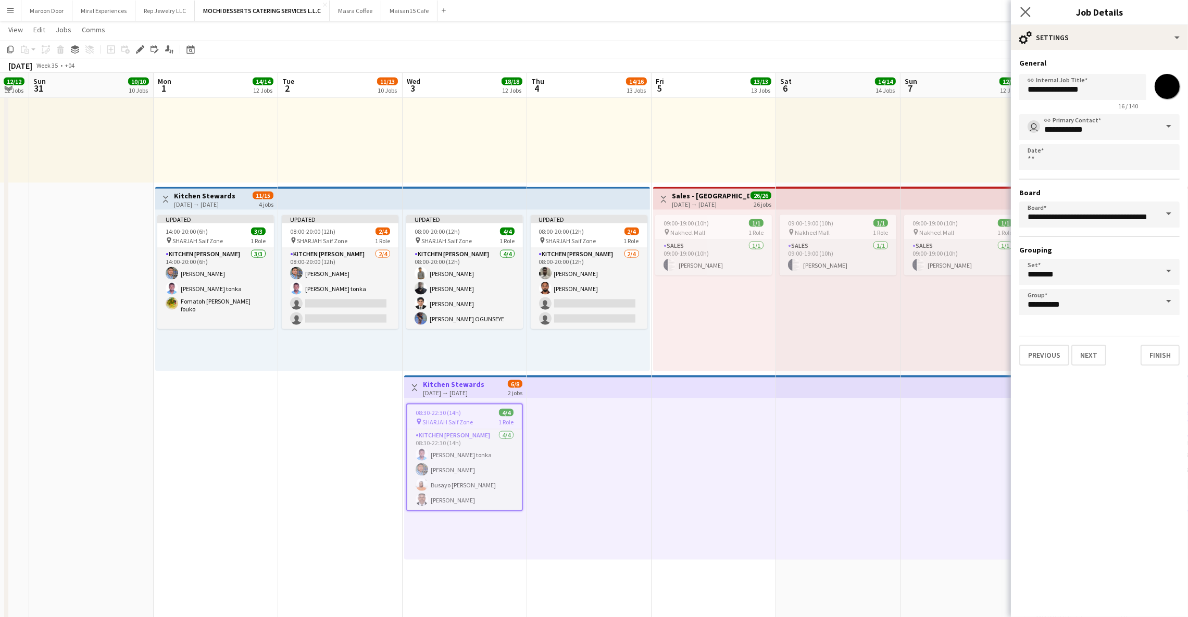
click at [1021, 7] on icon "Close pop-in" at bounding box center [1025, 12] width 10 height 10
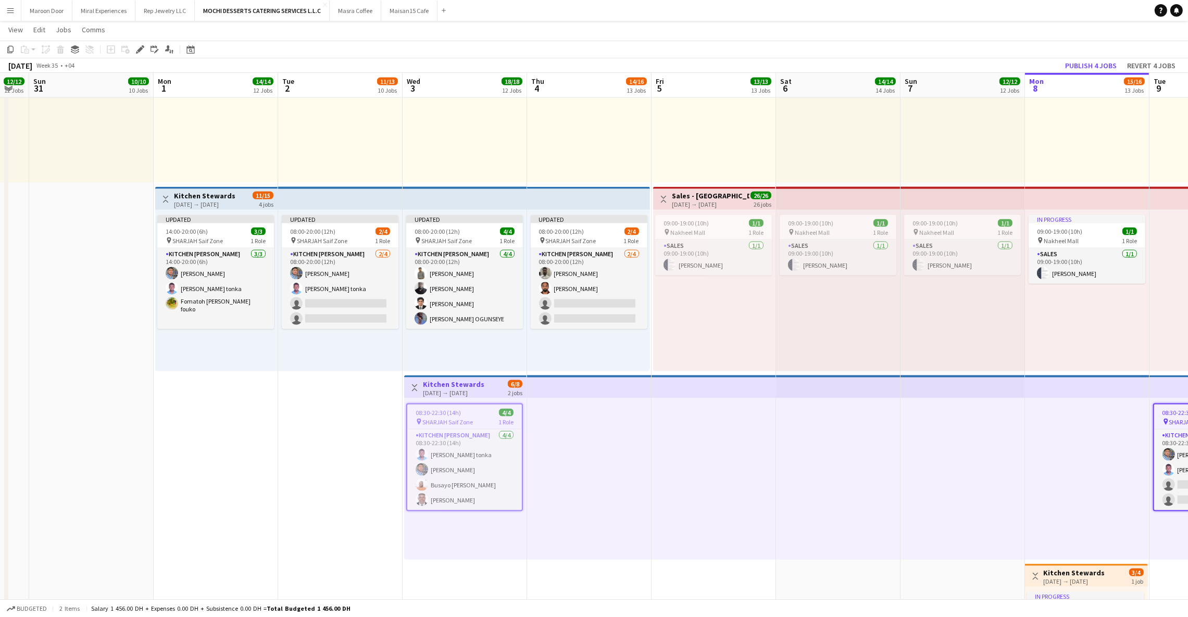
click at [968, 56] on app-toolbar "Copy Paste Paste Ctrl+V Paste with crew Ctrl+Shift+V Paste linked Job [GEOGRAPH…" at bounding box center [594, 50] width 1188 height 18
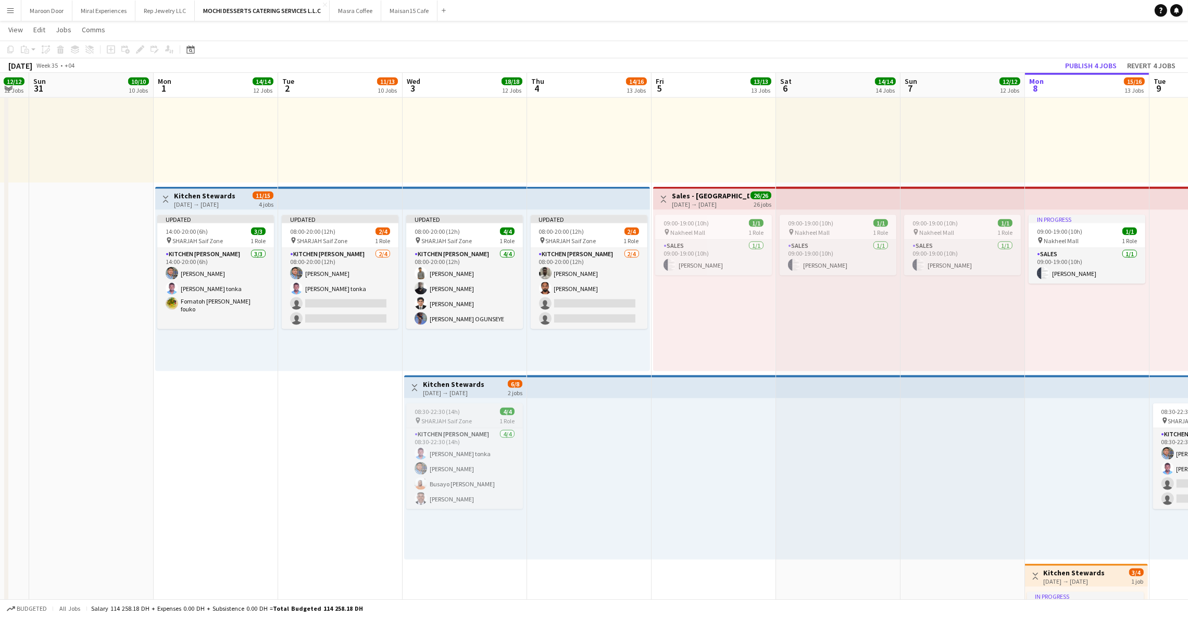
click at [454, 412] on span "08:30-22:30 (14h)" at bounding box center [436, 412] width 45 height 8
click at [482, 330] on div "Updated 08:00-20:00 (12h) 4/4 pin SHARJAH Saif Zone 1 Role Kitchen [PERSON_NAME…" at bounding box center [465, 290] width 124 height 161
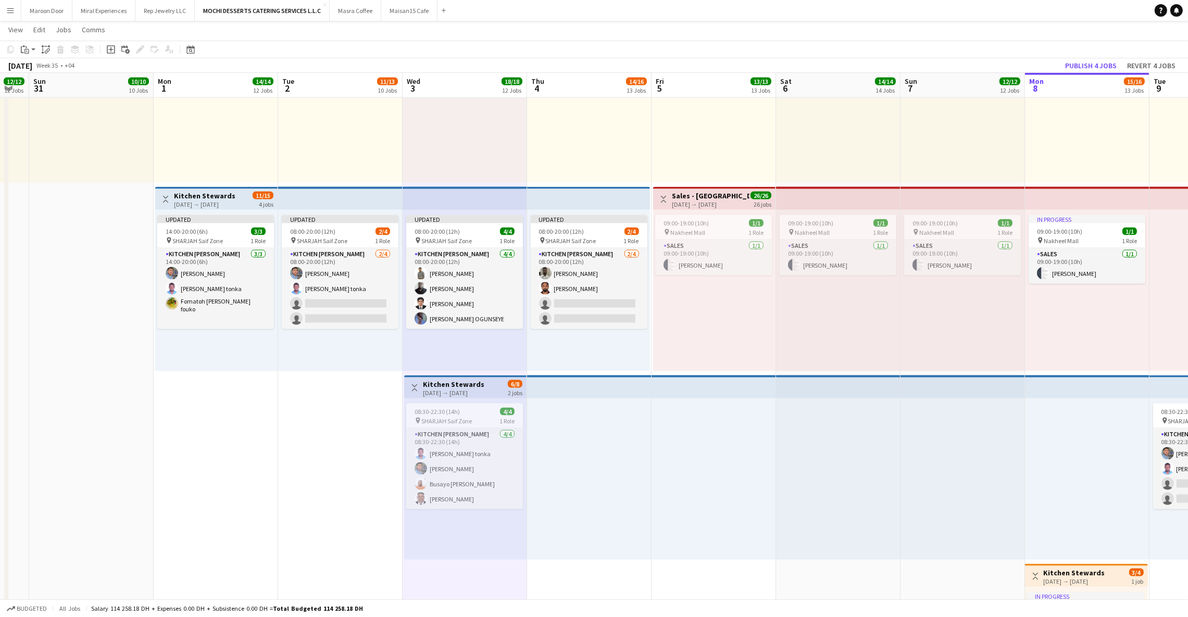
click at [465, 202] on app-top-bar at bounding box center [465, 198] width 124 height 23
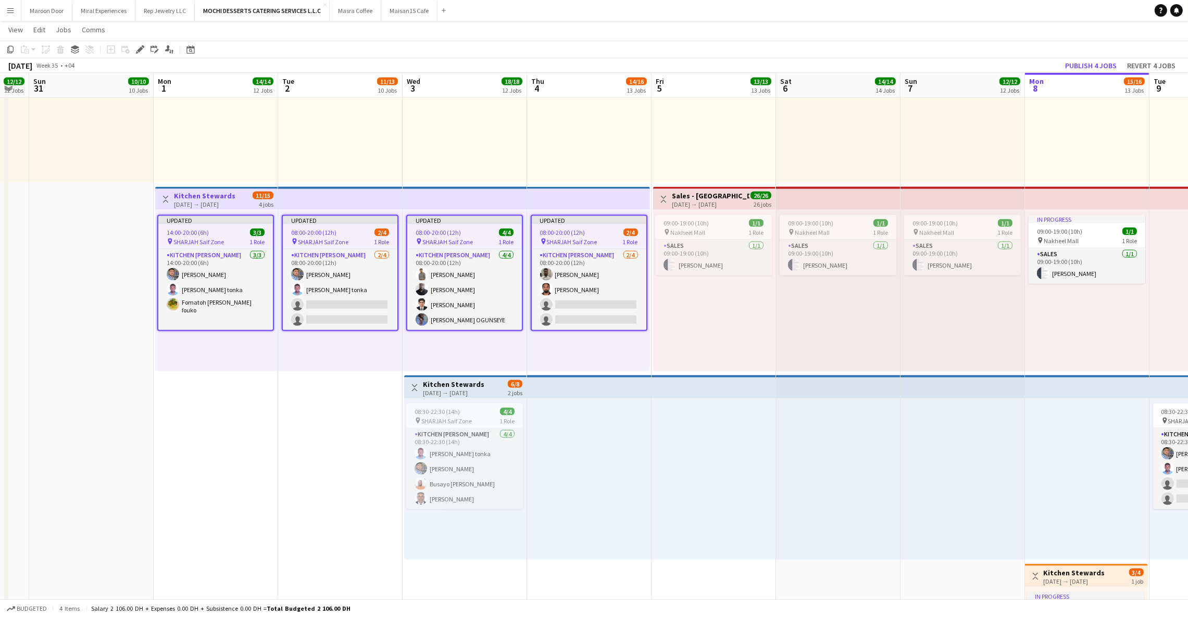
click at [432, 346] on div "Updated 08:00-20:00 (12h) 4/4 pin SHARJAH Saif Zone 1 Role Kitchen [PERSON_NAME…" at bounding box center [465, 290] width 124 height 161
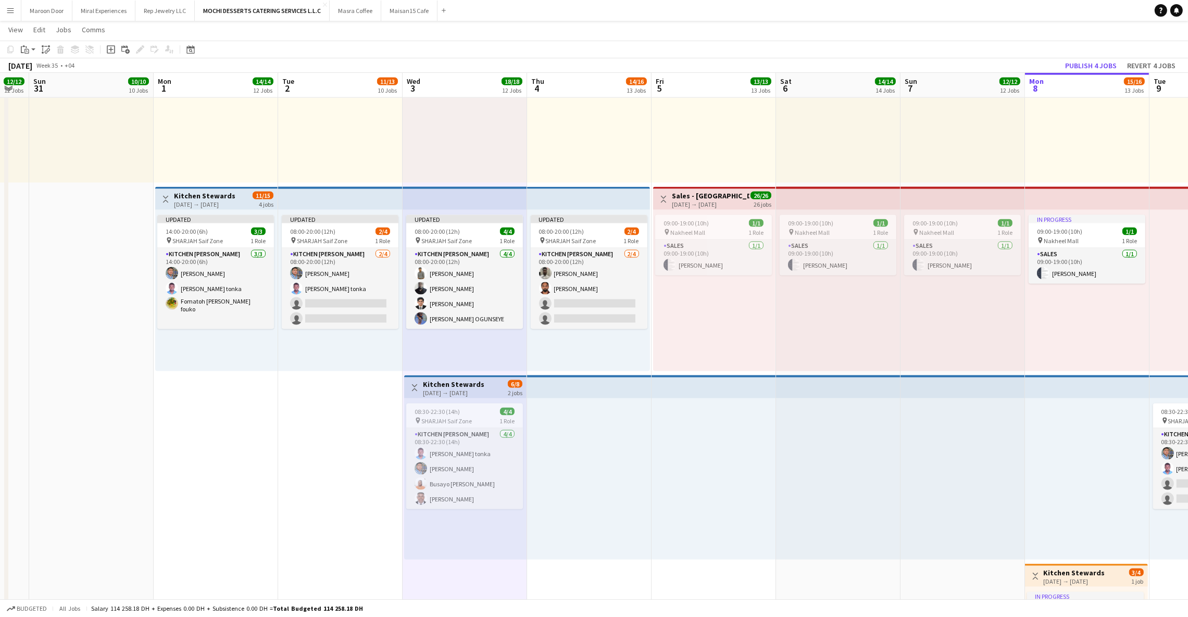
click at [438, 197] on app-top-bar at bounding box center [465, 198] width 124 height 23
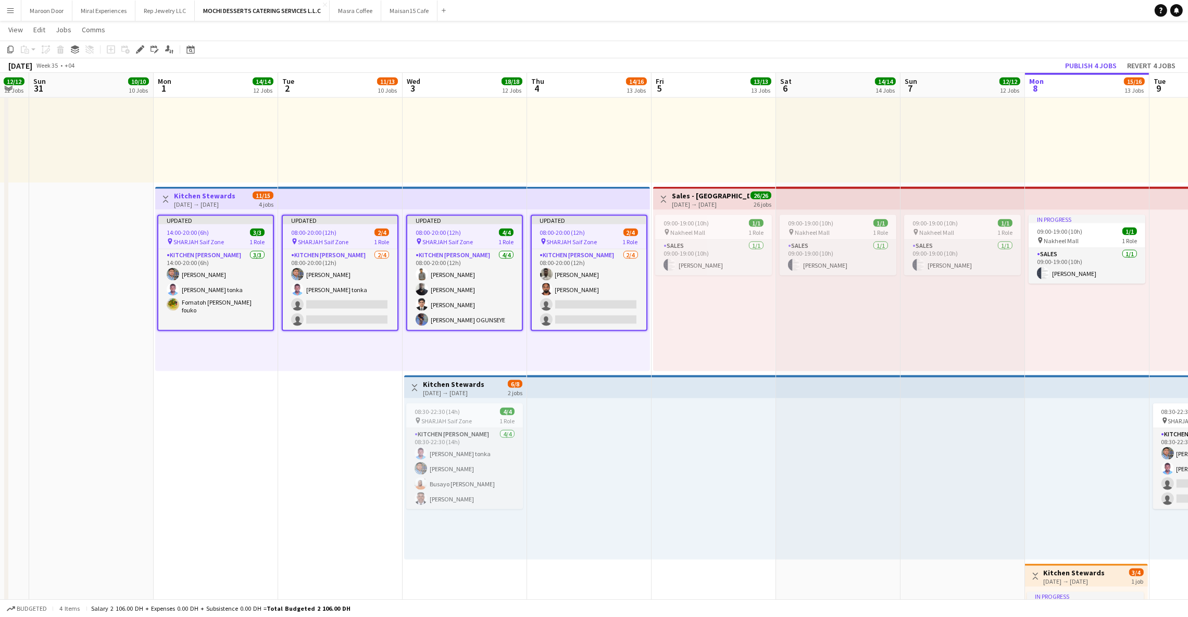
click at [473, 354] on div "Updated 08:00-20:00 (12h) 4/4 pin SHARJAH Saif Zone 1 Role Kitchen [PERSON_NAME…" at bounding box center [465, 290] width 124 height 161
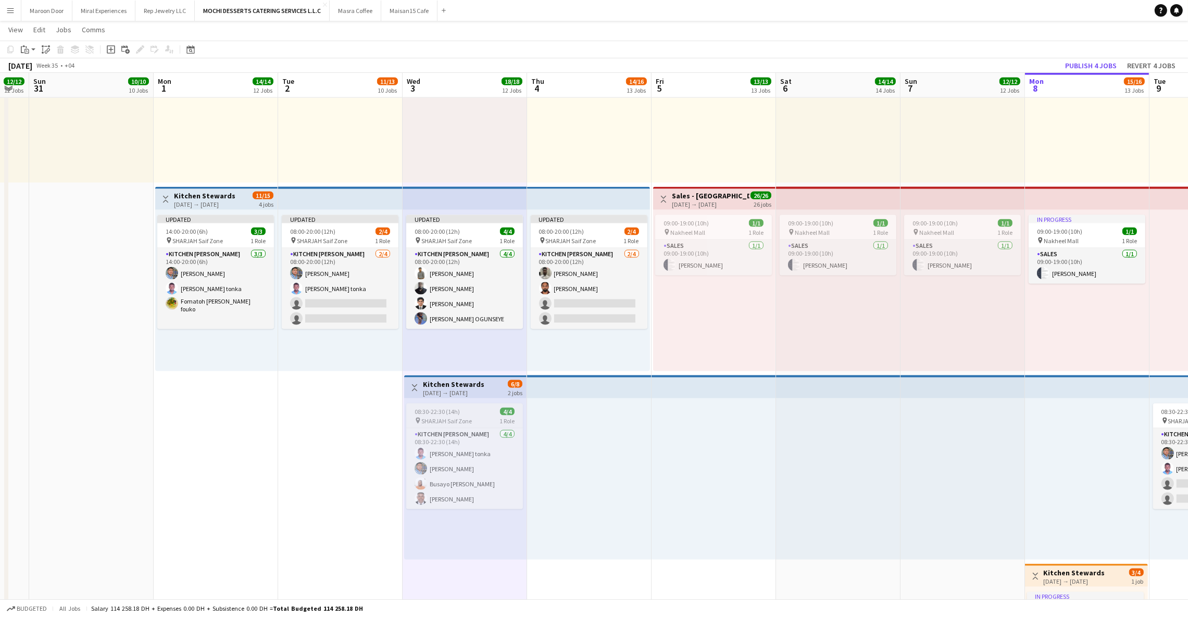
click at [468, 420] on span "SHARJAH Saif Zone" at bounding box center [446, 421] width 51 height 8
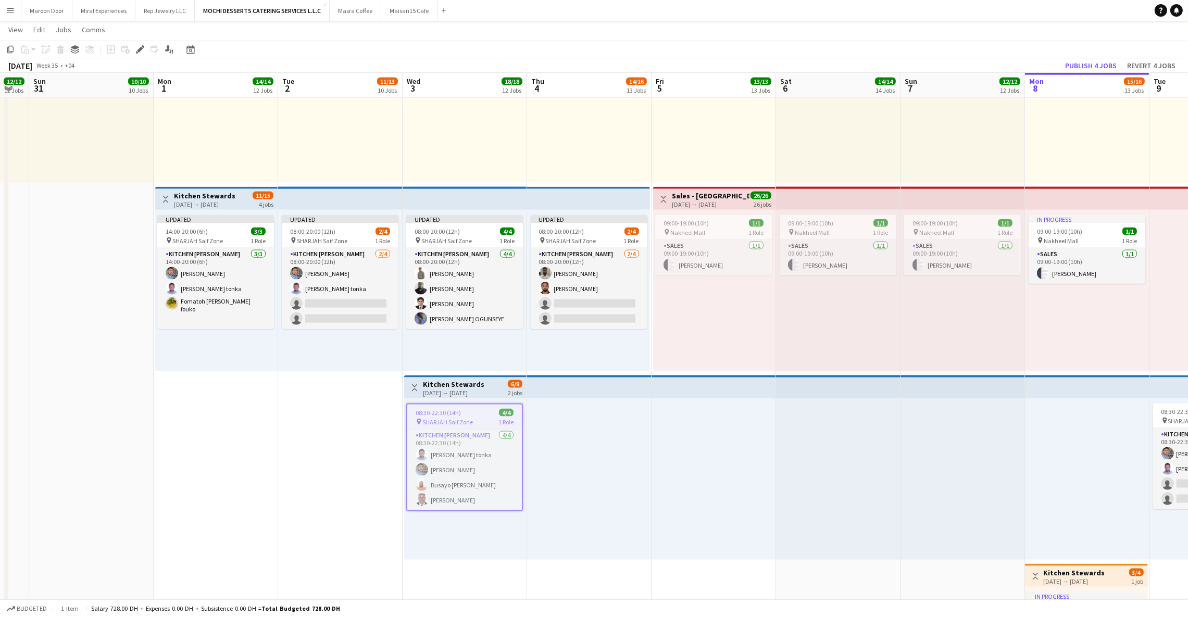
click at [488, 198] on app-top-bar at bounding box center [465, 198] width 124 height 23
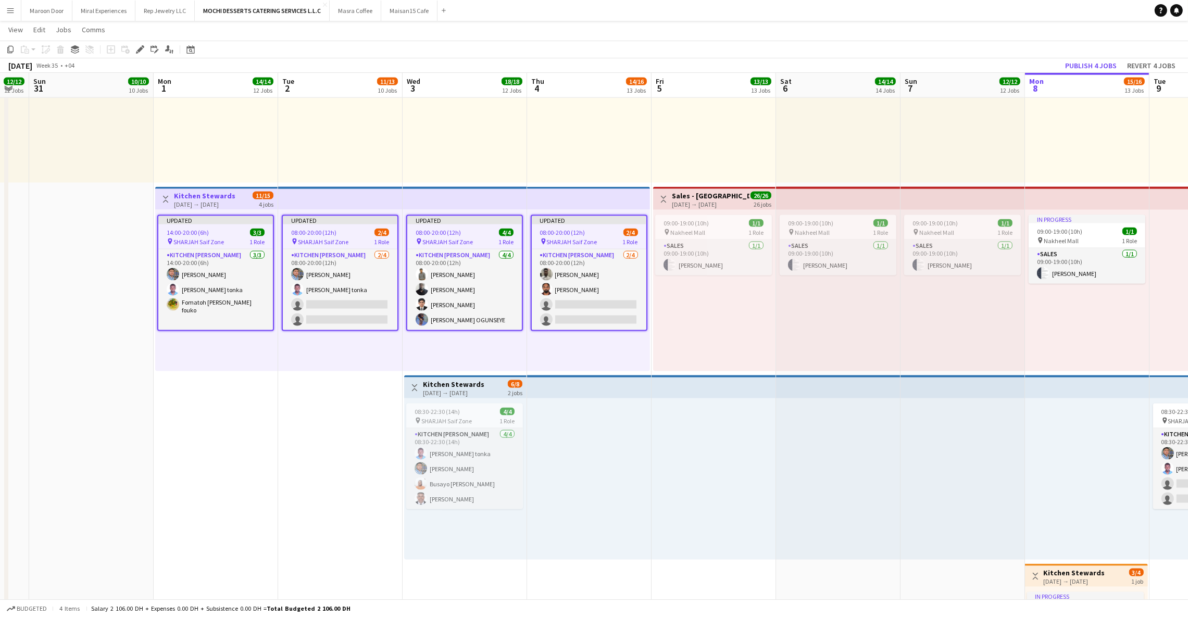
click at [445, 344] on div "Updated 08:00-20:00 (12h) 4/4 pin SHARJAH Saif Zone 1 Role Kitchen [PERSON_NAME…" at bounding box center [465, 290] width 124 height 161
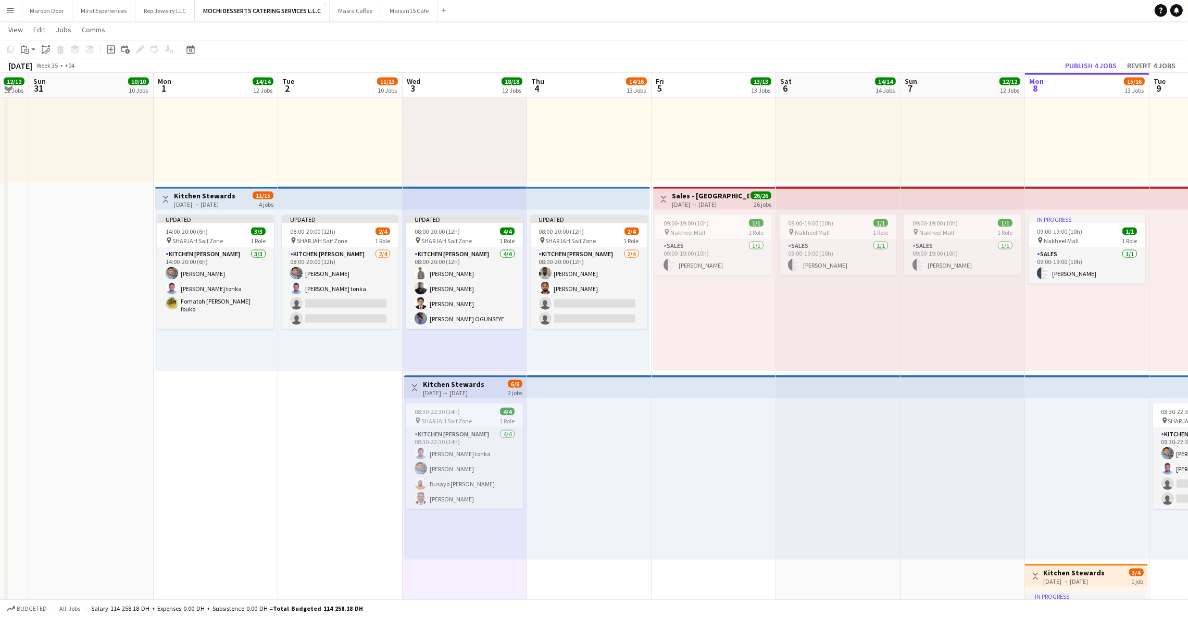
click at [582, 387] on app-top-bar at bounding box center [589, 386] width 124 height 23
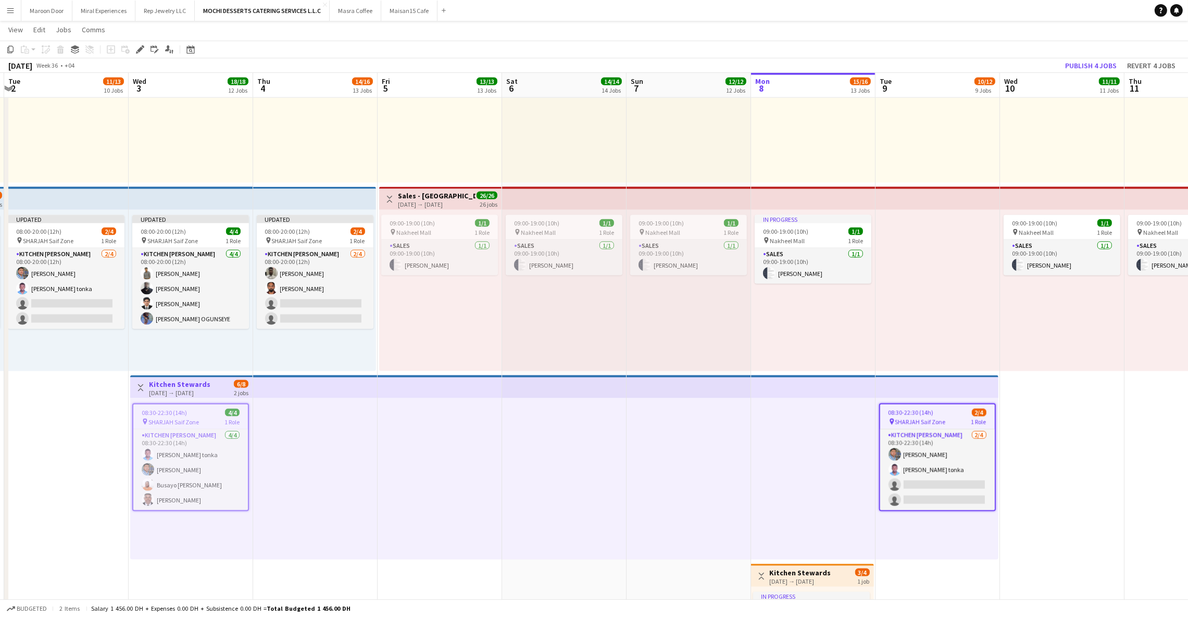
scroll to position [0, 340]
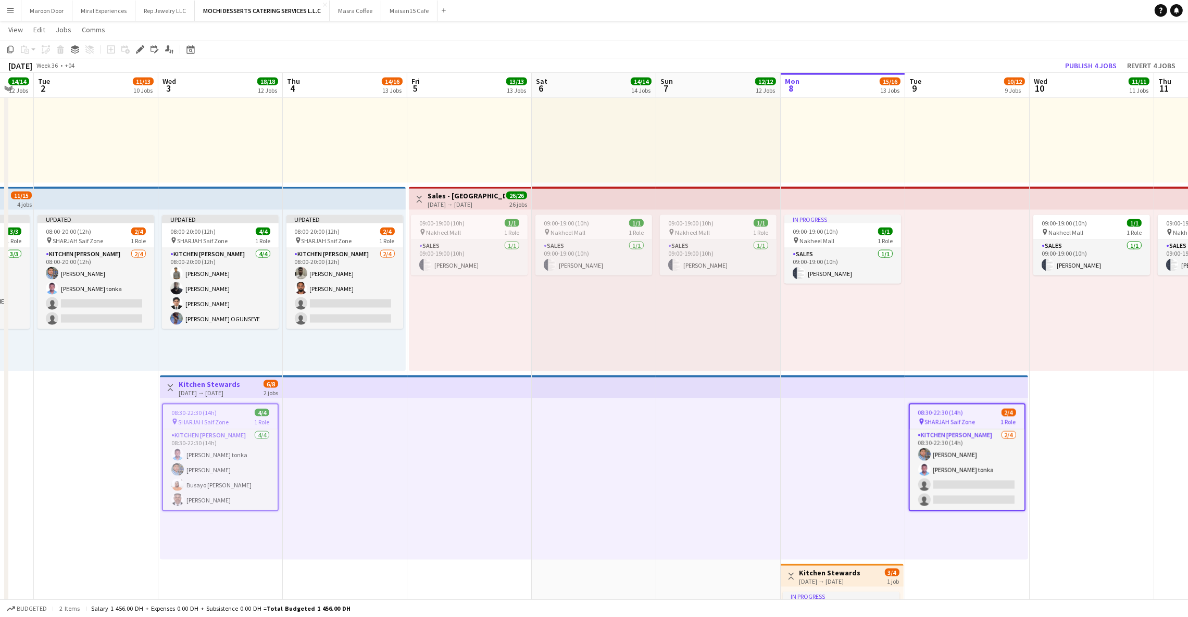
click at [1116, 347] on div "09:00-19:00 (10h) 1/1 pin Nakheel Mall 1 Role Sales [DATE] 09:00-19:00 (10h) [P…" at bounding box center [1091, 290] width 124 height 161
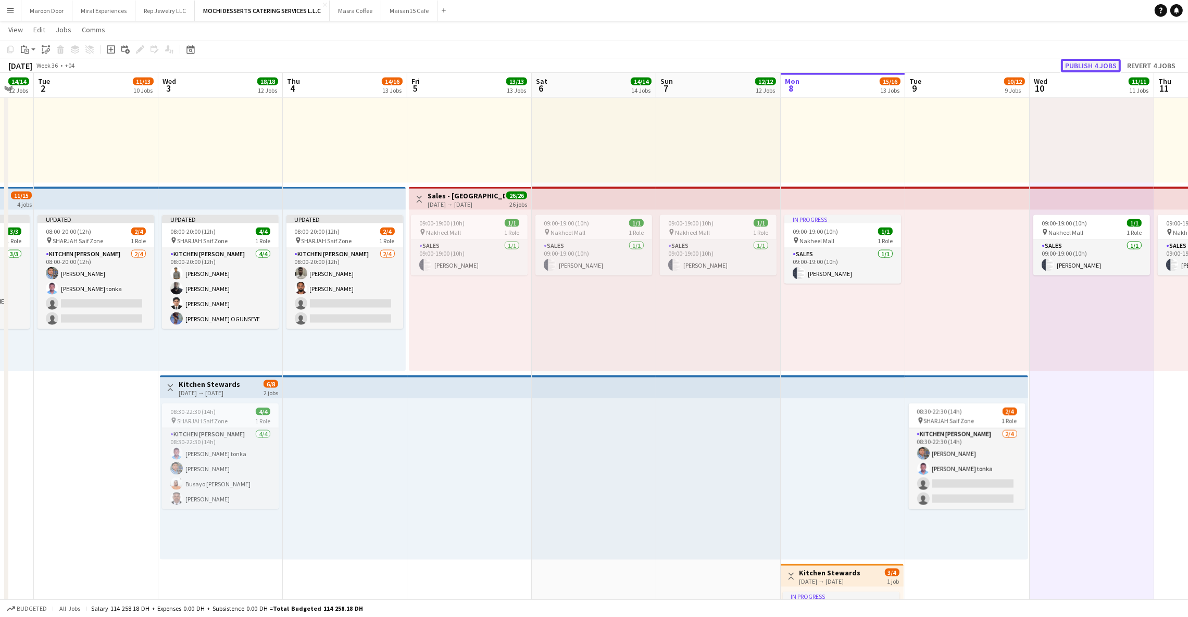
click at [1099, 61] on button "Publish 4 jobs" at bounding box center [1091, 66] width 60 height 14
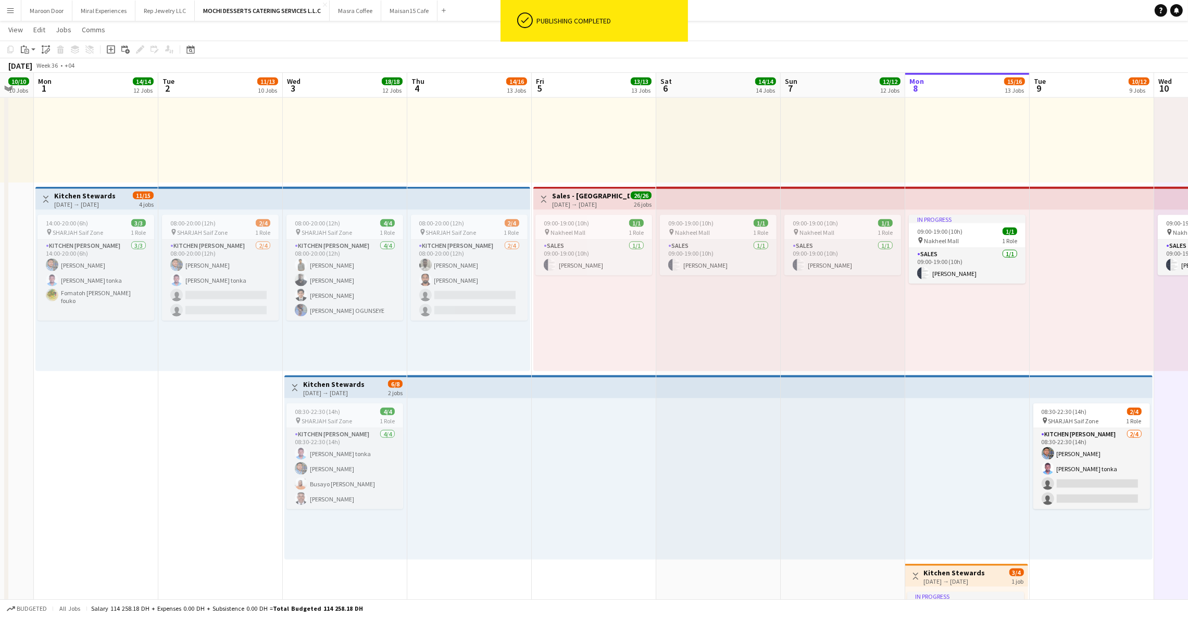
scroll to position [0, 280]
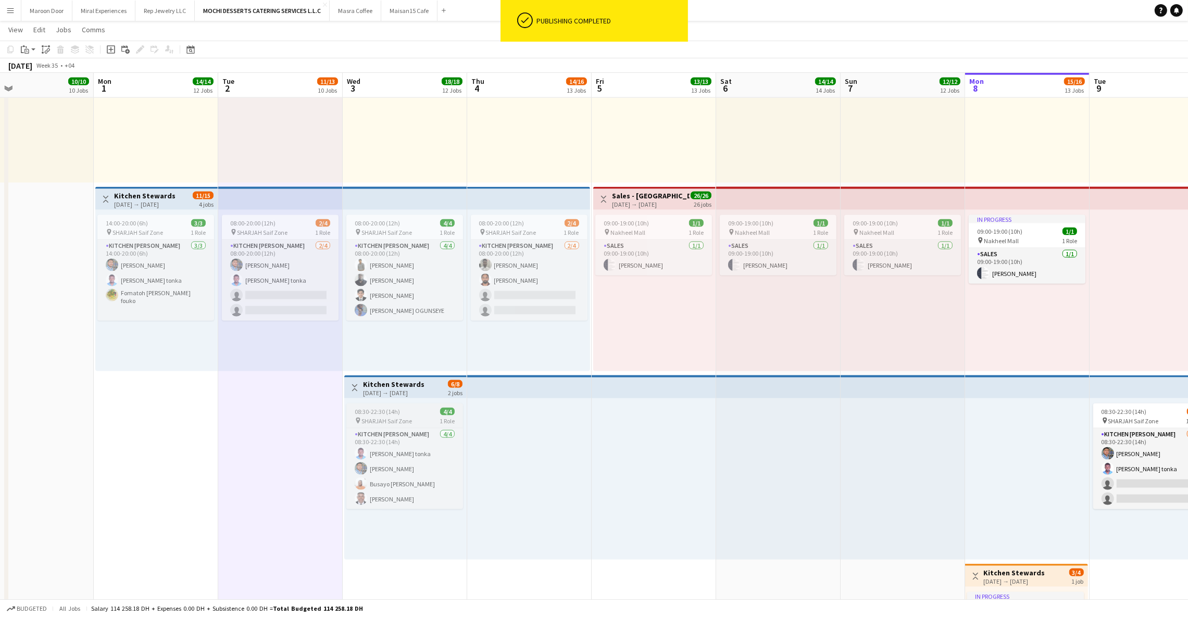
click at [391, 408] on span "08:30-22:30 (14h)" at bounding box center [377, 412] width 45 height 8
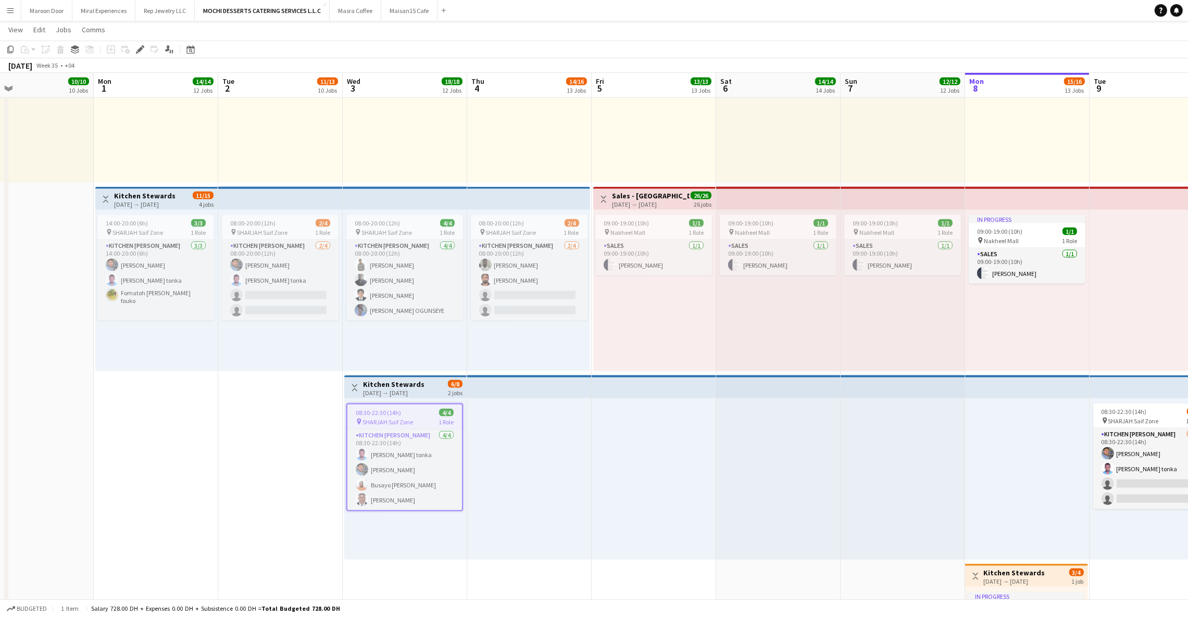
click at [405, 206] on app-top-bar at bounding box center [405, 198] width 124 height 23
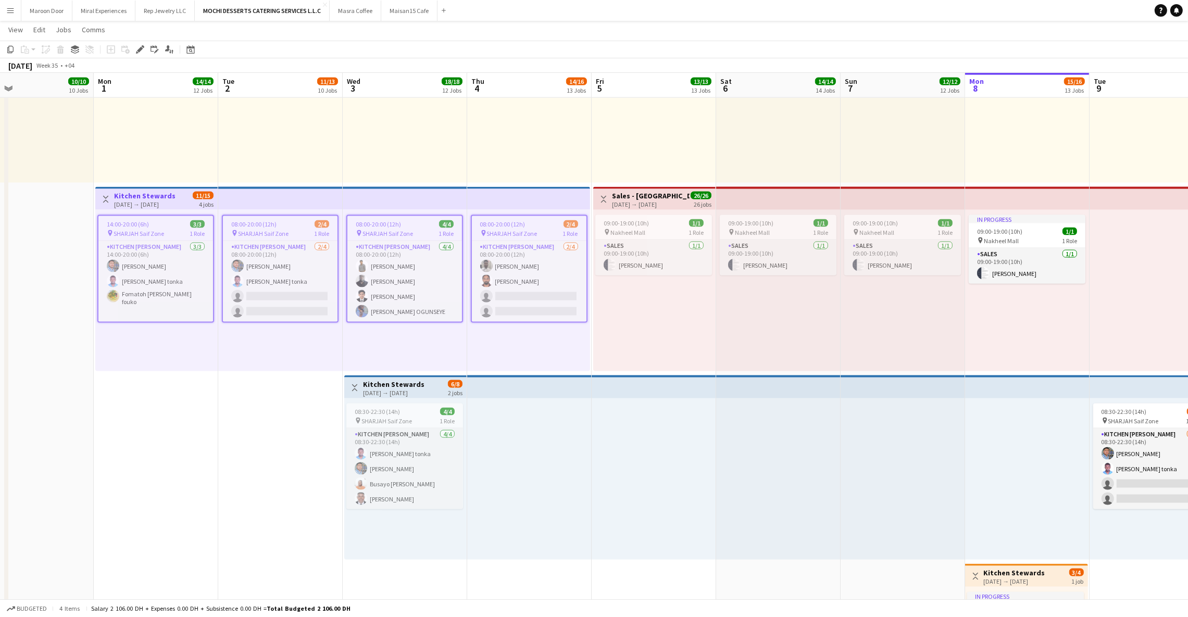
click at [392, 389] on div "[DATE] → [DATE]" at bounding box center [393, 393] width 61 height 8
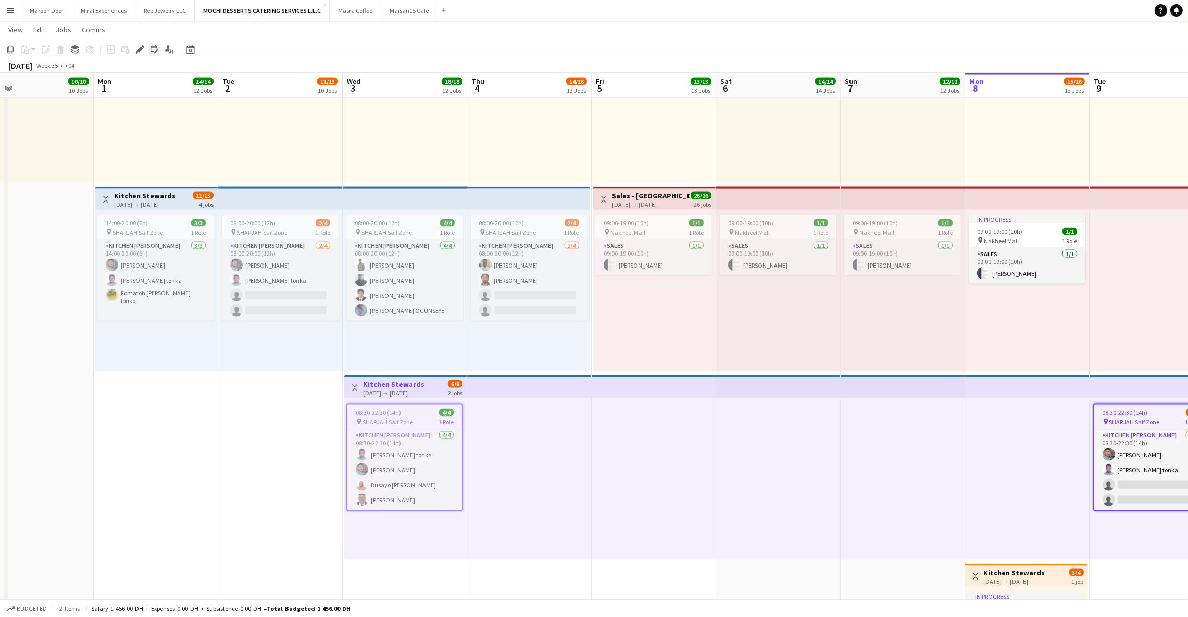
click at [153, 51] on icon "Edit linked Job" at bounding box center [154, 49] width 8 height 8
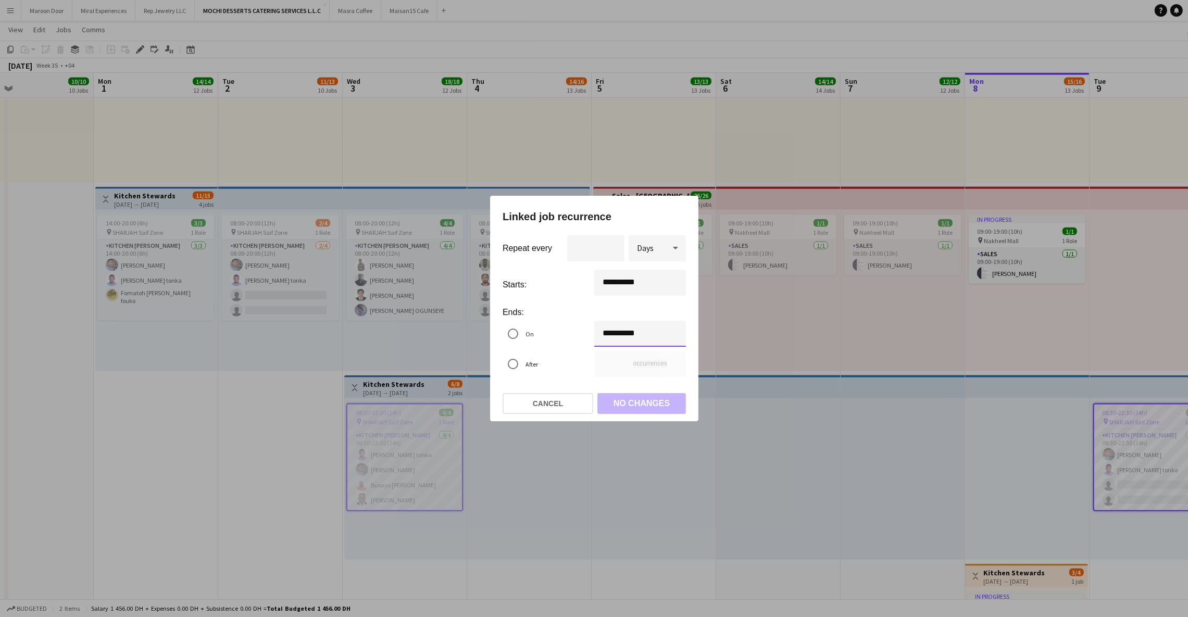
click at [634, 323] on div "**********" at bounding box center [594, 308] width 1188 height 617
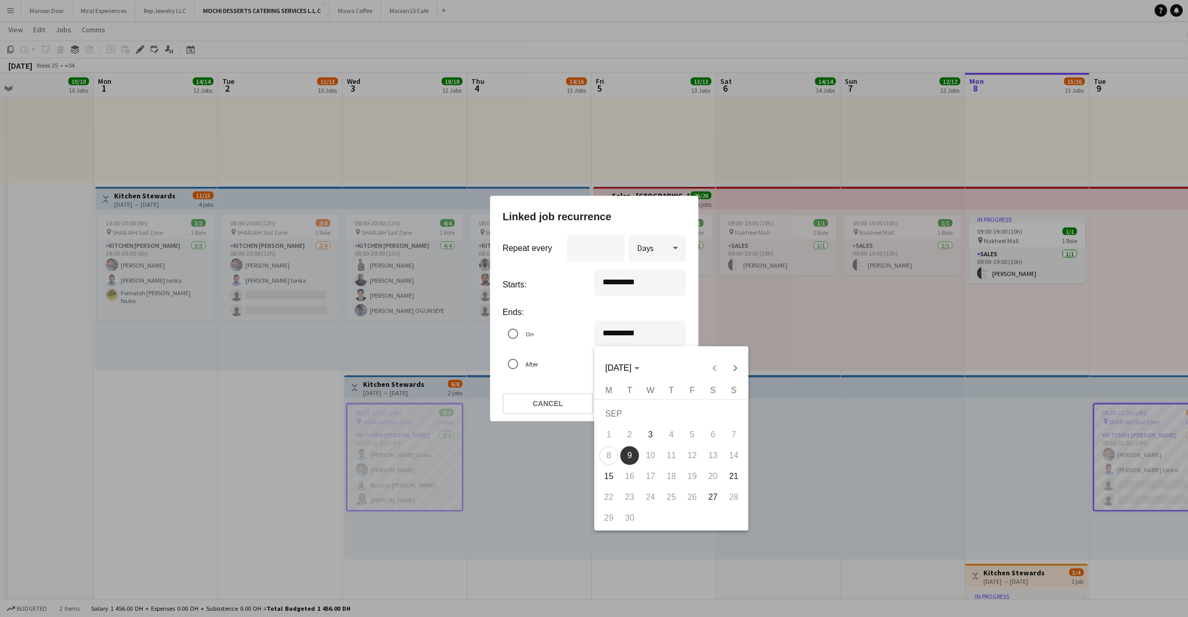
click at [650, 438] on span "3" at bounding box center [650, 434] width 19 height 19
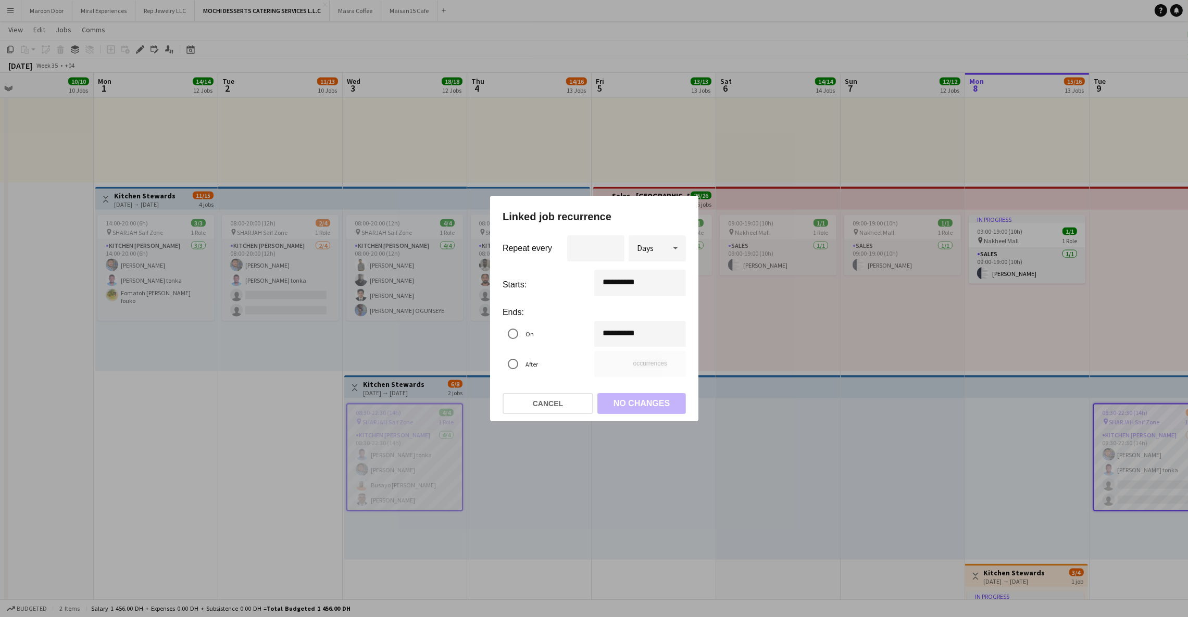
click at [573, 379] on mat-radio-group "**********" at bounding box center [593, 351] width 183 height 60
click at [607, 243] on input "*" at bounding box center [595, 248] width 57 height 26
click at [523, 363] on div at bounding box center [512, 363] width 25 height 25
type input "**********"
type input "*"
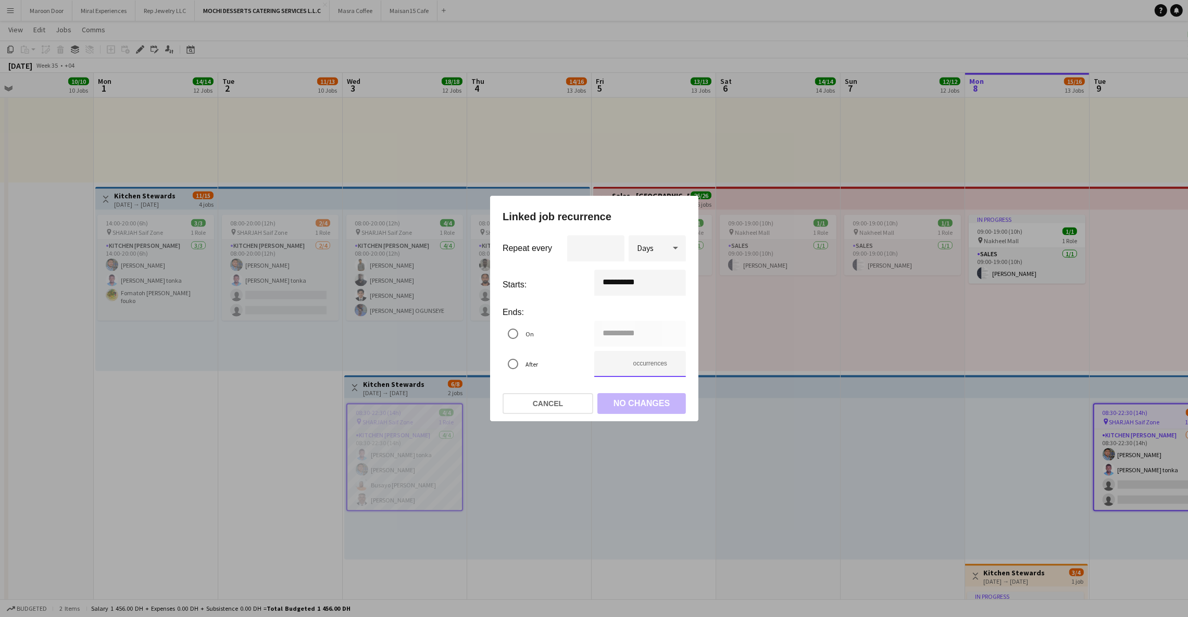
click at [670, 368] on input "*" at bounding box center [640, 364] width 92 height 26
click at [632, 398] on button "Remove 1 job" at bounding box center [641, 403] width 89 height 21
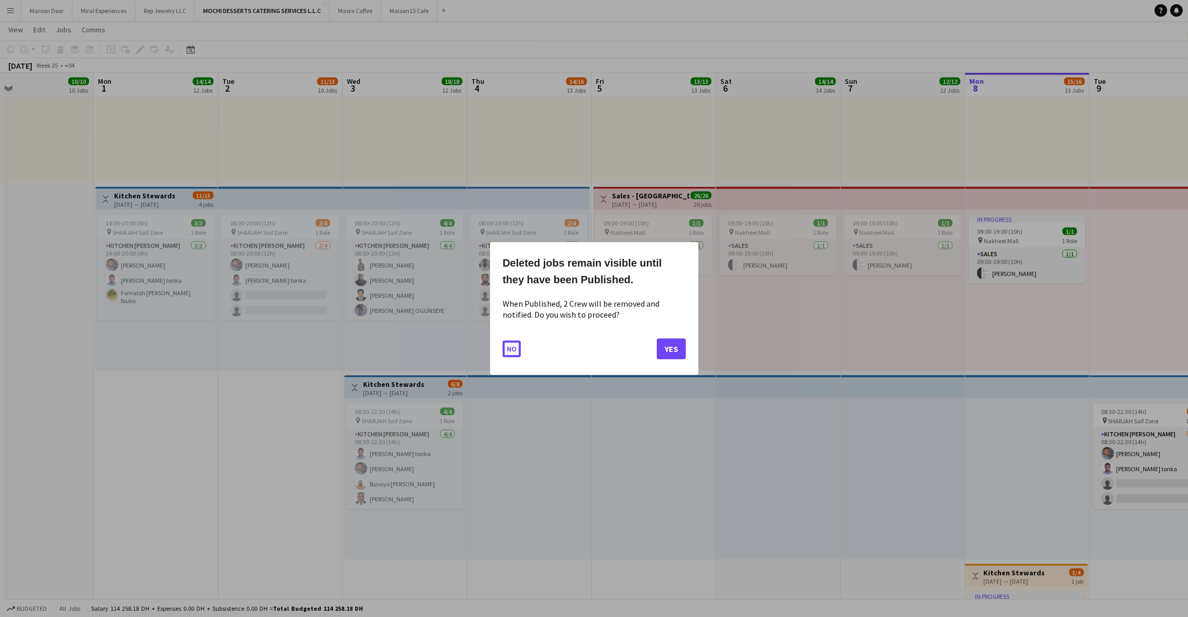
click at [516, 347] on button "No" at bounding box center [511, 349] width 18 height 17
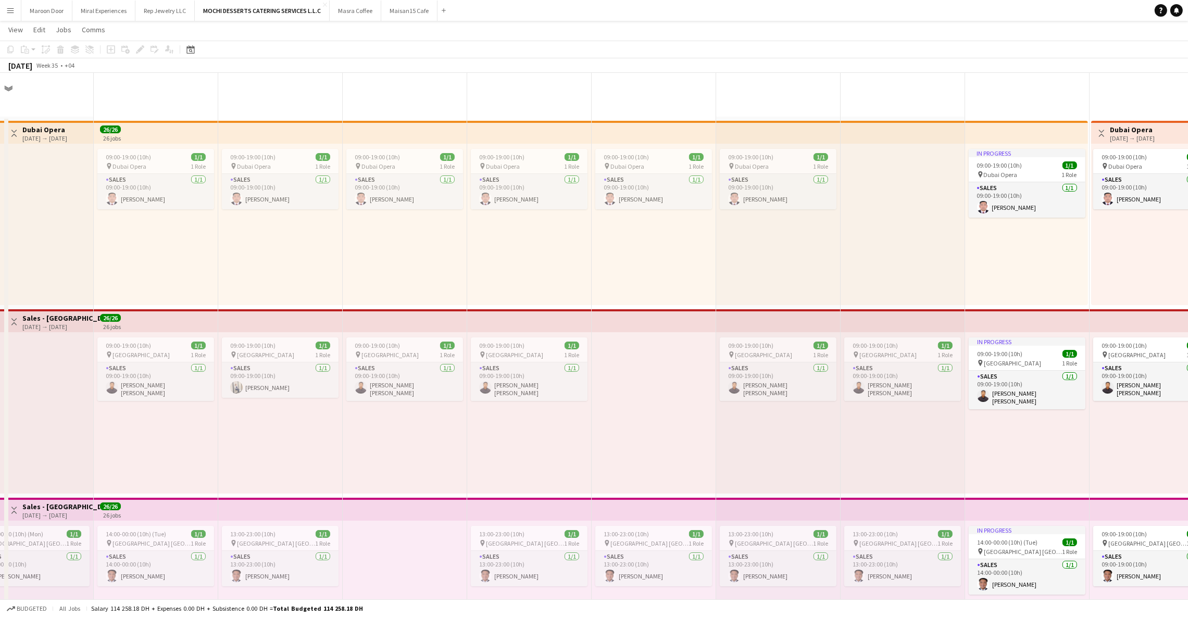
scroll to position [2384, 0]
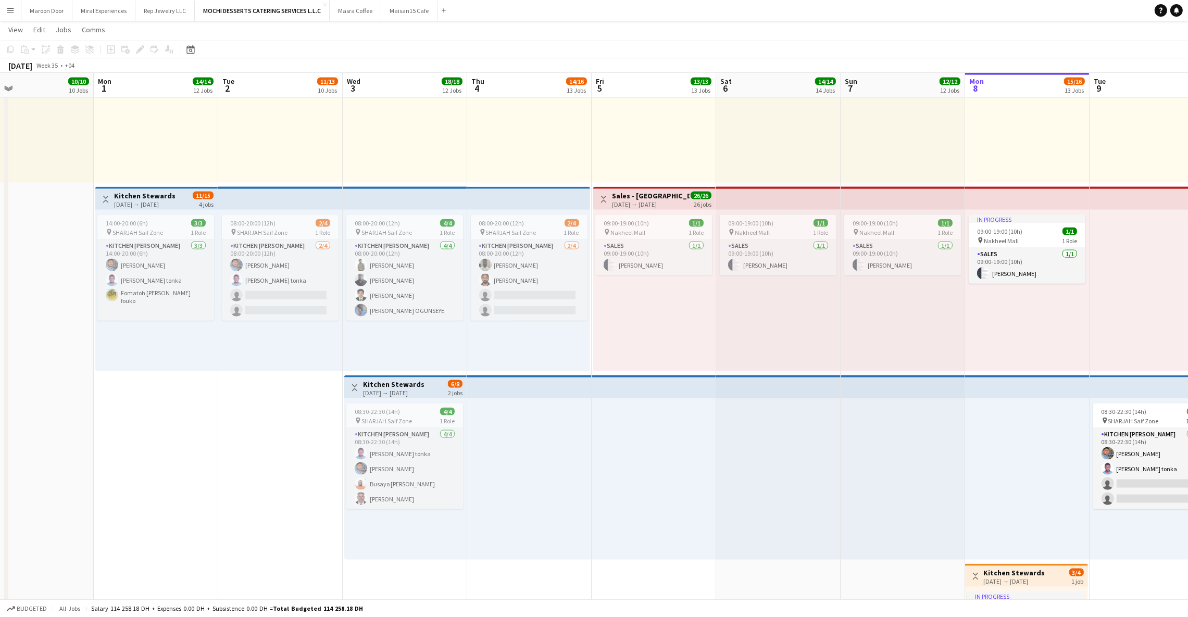
click at [608, 444] on div at bounding box center [654, 478] width 124 height 161
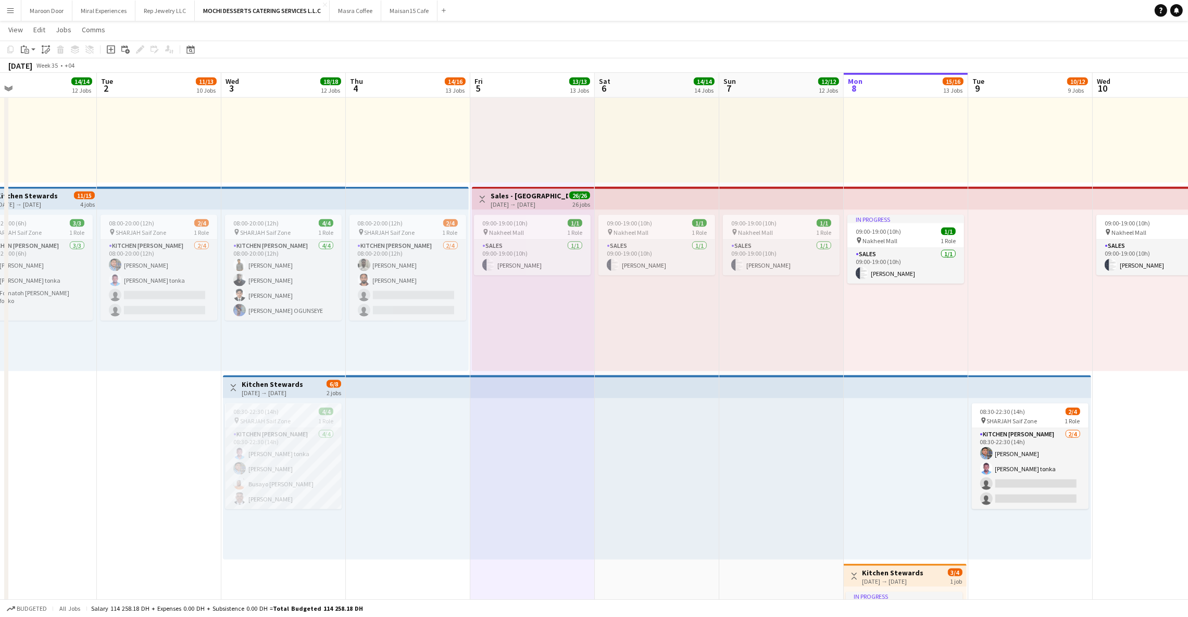
scroll to position [0, 416]
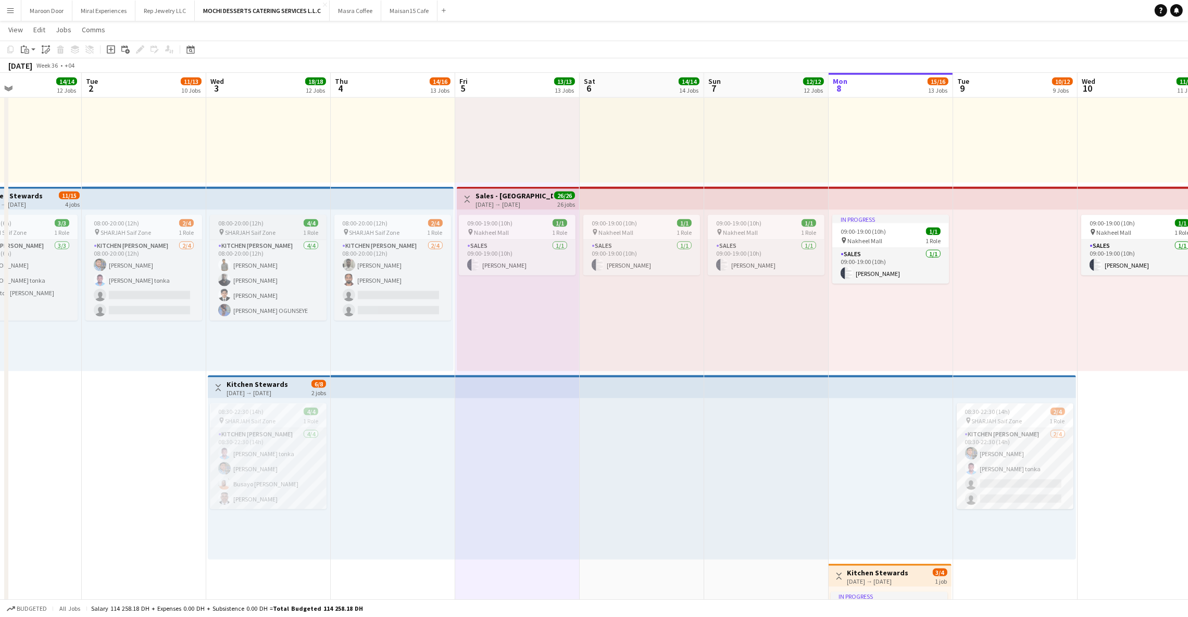
click at [279, 229] on div "pin SHARJAH Saif Zone 1 Role" at bounding box center [268, 232] width 117 height 8
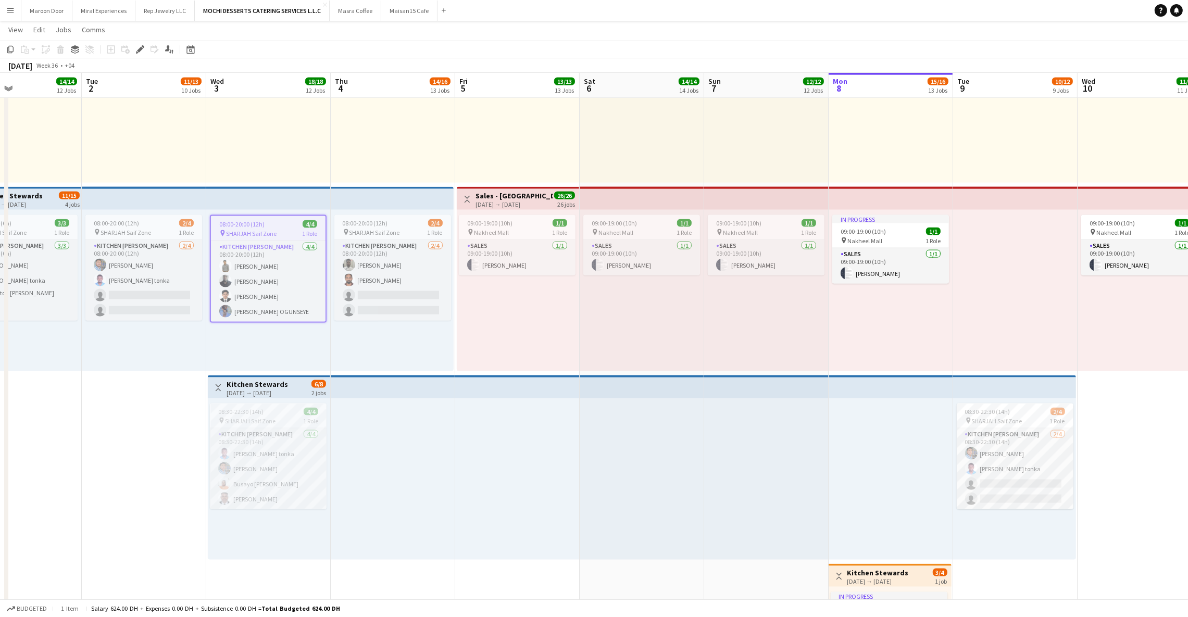
click at [270, 343] on div "08:00-20:00 (12h) 4/4 pin SHARJAH Saif Zone 1 Role Kitchen [PERSON_NAME] [DATE]…" at bounding box center [268, 290] width 124 height 161
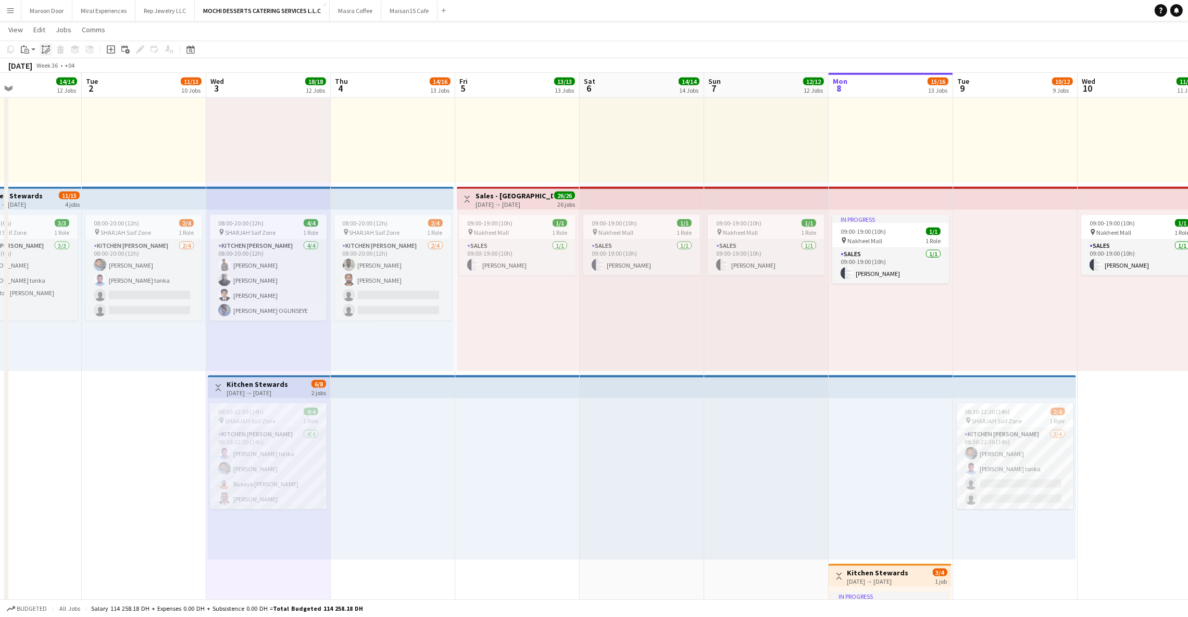
click at [46, 51] on icon at bounding box center [48, 50] width 4 height 4
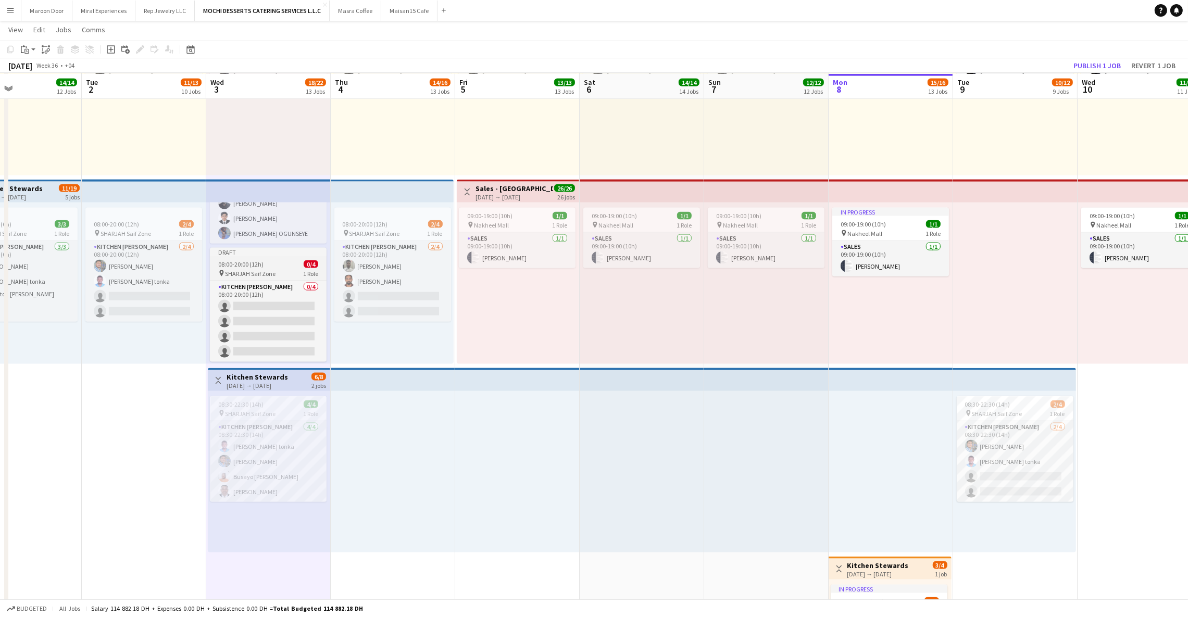
scroll to position [2392, 0]
click at [273, 247] on app-job-card "Draft 08:00-20:00 (12h) 0/4 pin SHARJAH Saif Zone 1 Role Kitchen [PERSON_NAME] …" at bounding box center [268, 304] width 117 height 114
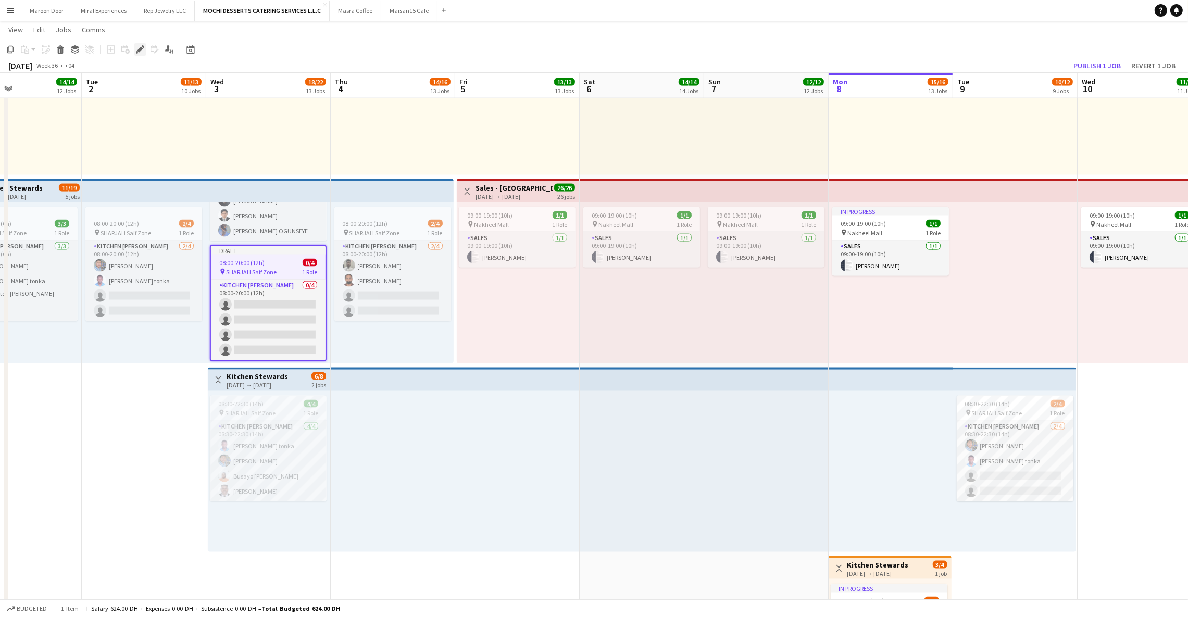
click at [139, 48] on icon at bounding box center [140, 50] width 6 height 6
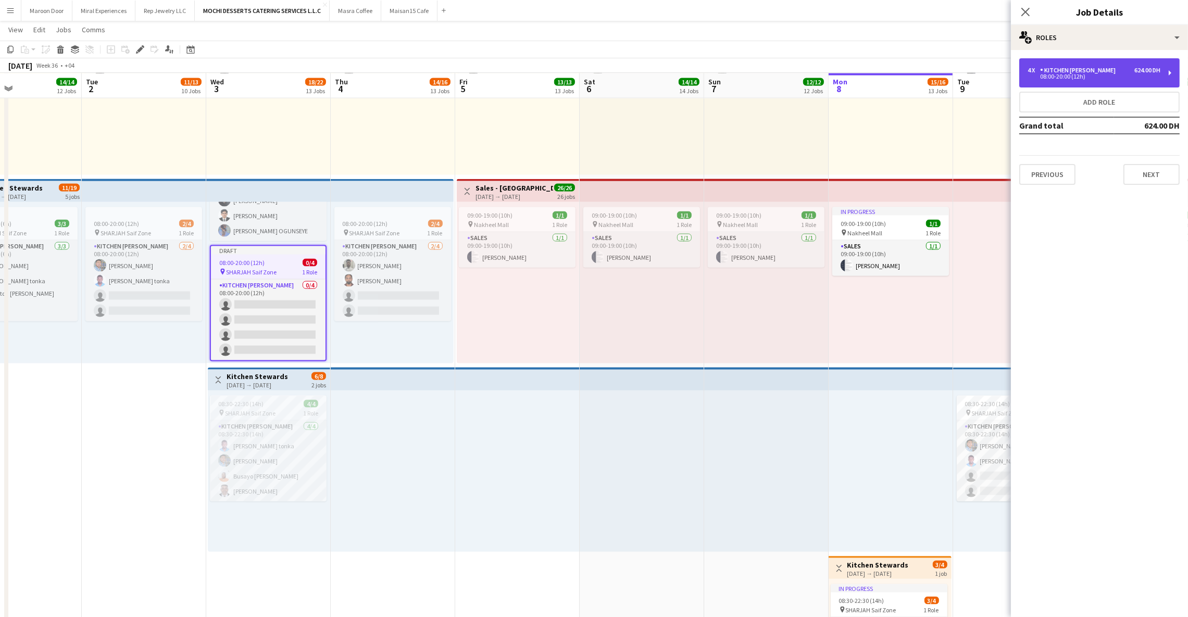
click at [1087, 73] on div "Kitchen [PERSON_NAME]" at bounding box center [1080, 70] width 80 height 7
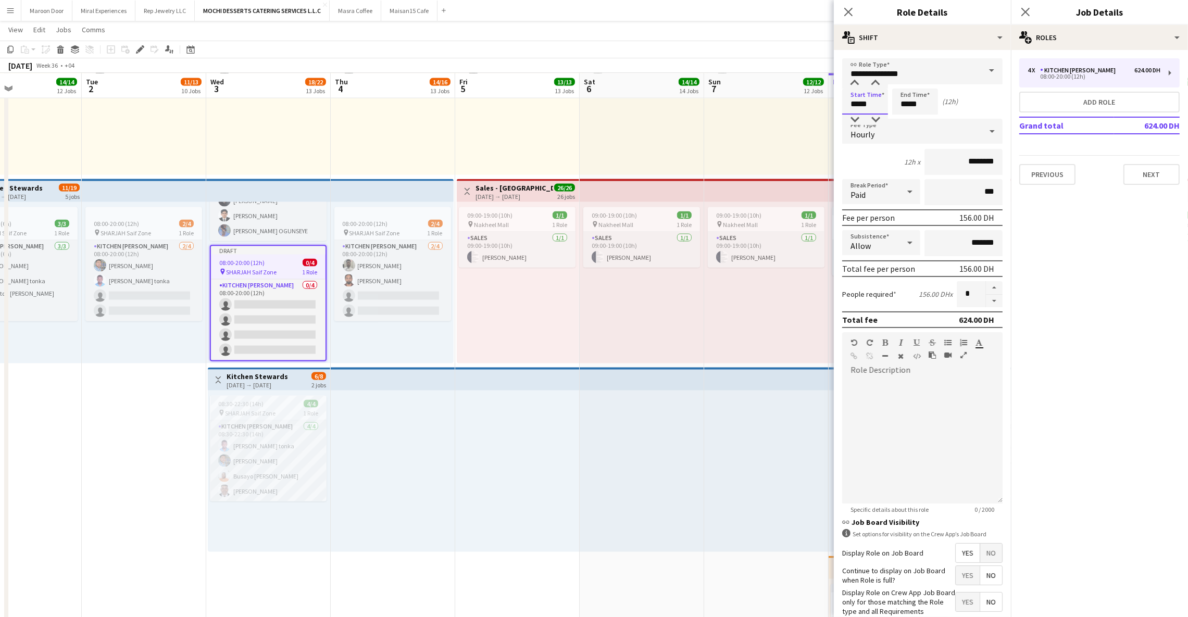
click at [852, 104] on input "*****" at bounding box center [865, 102] width 46 height 26
click at [862, 104] on input "*****" at bounding box center [865, 102] width 46 height 26
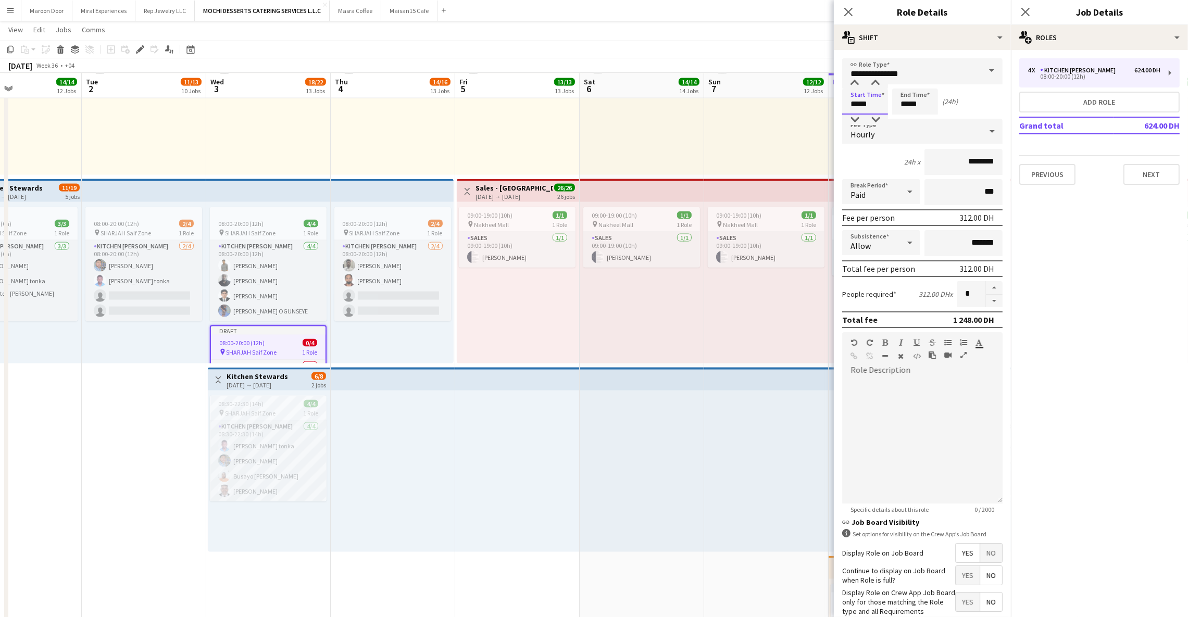
type input "*****"
click at [849, 16] on icon "Close pop-in" at bounding box center [848, 12] width 8 height 8
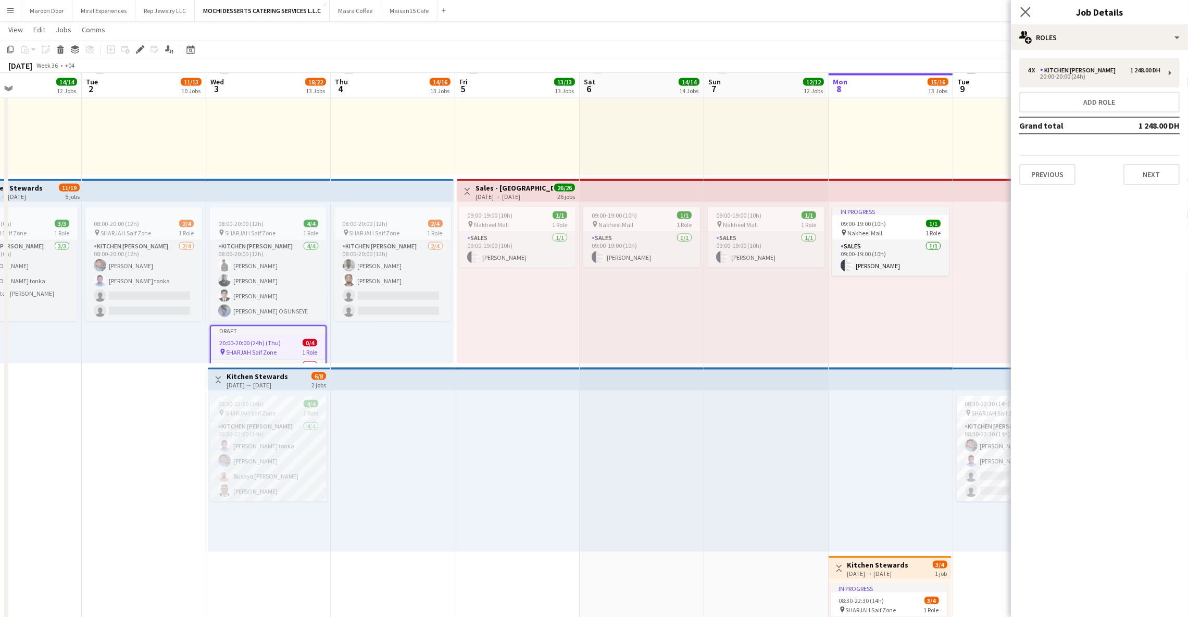
click at [1020, 15] on app-icon "Close pop-in" at bounding box center [1025, 12] width 15 height 15
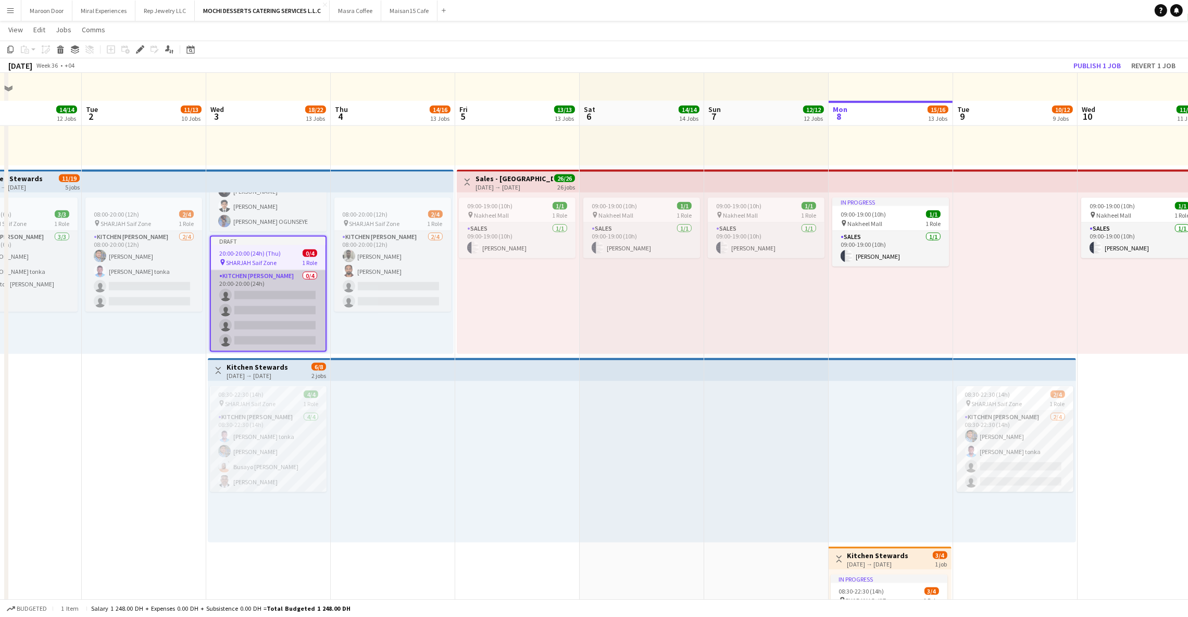
scroll to position [2431, 0]
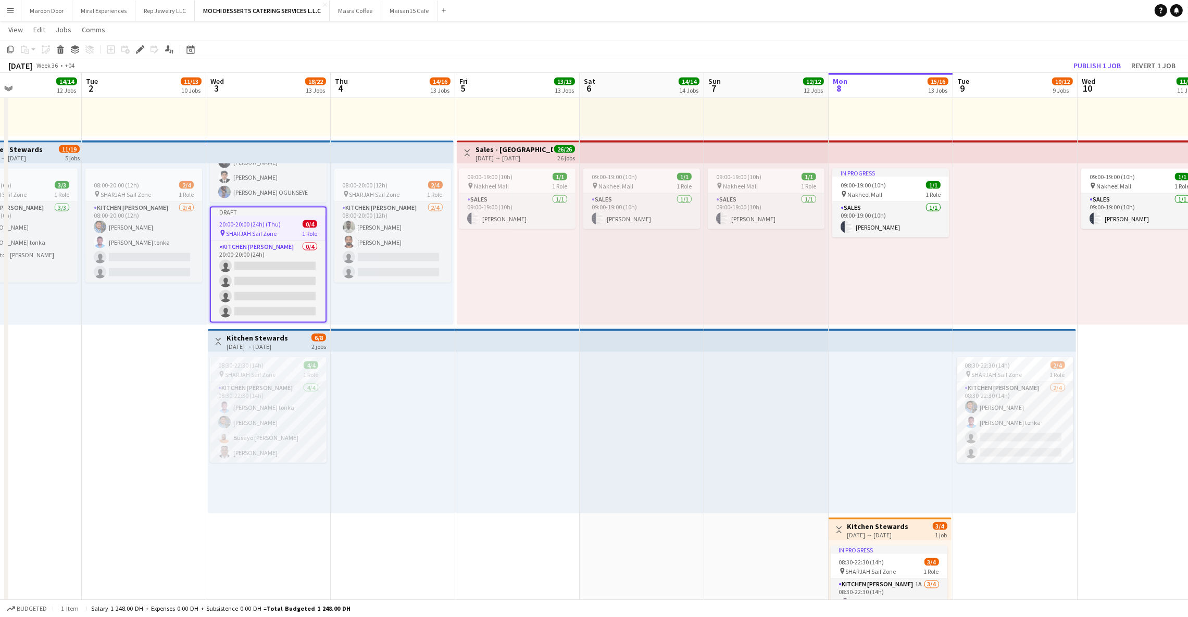
click at [271, 208] on div "Draft" at bounding box center [268, 212] width 115 height 8
click at [268, 221] on span "20:00-20:00 (24h) (Thu)" at bounding box center [248, 225] width 61 height 8
click at [136, 50] on icon "Edit" at bounding box center [140, 49] width 8 height 8
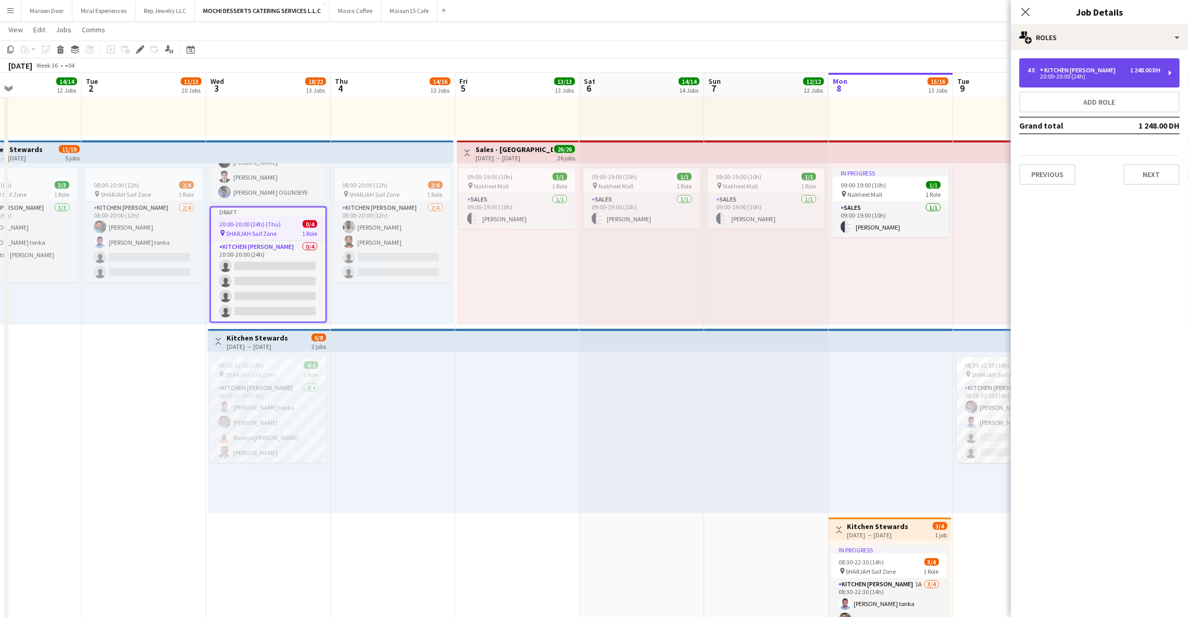
click at [1099, 78] on div "20:00-20:00 (24h)" at bounding box center [1093, 76] width 133 height 5
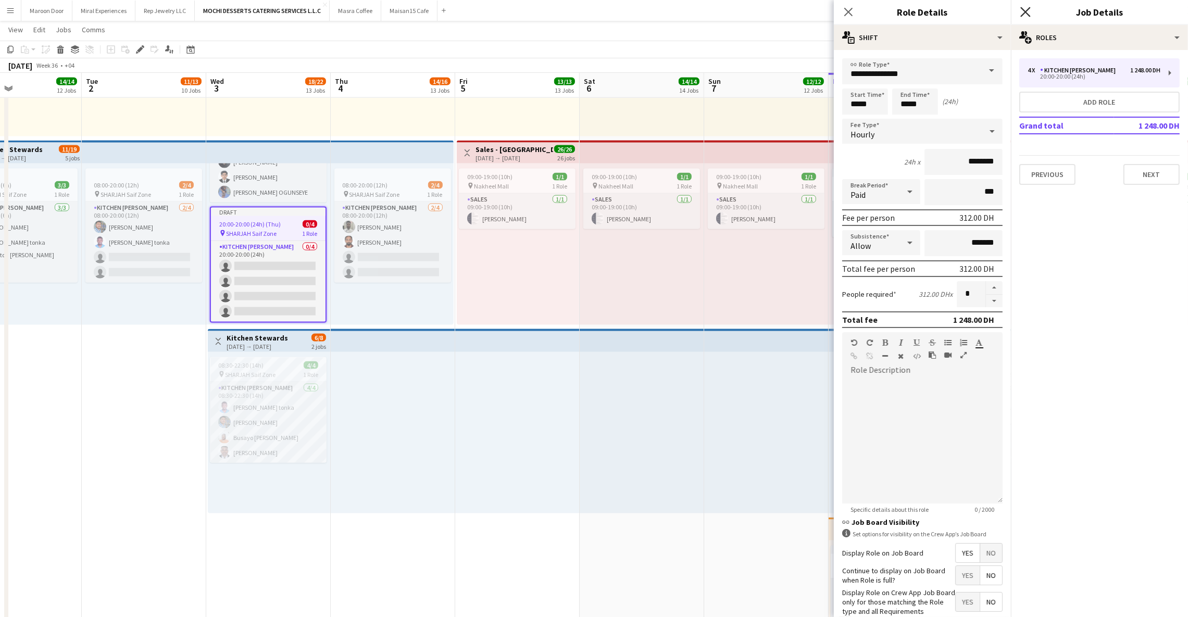
click at [1022, 16] on icon at bounding box center [1025, 12] width 10 height 10
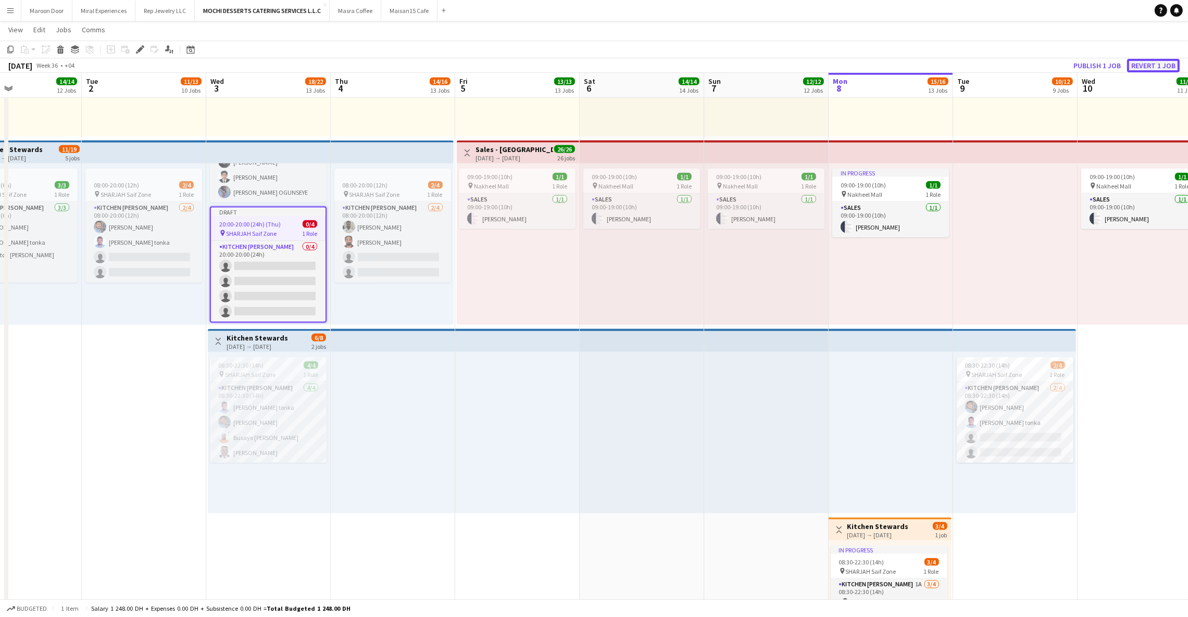
click at [1149, 64] on button "Revert 1 job" at bounding box center [1153, 66] width 53 height 14
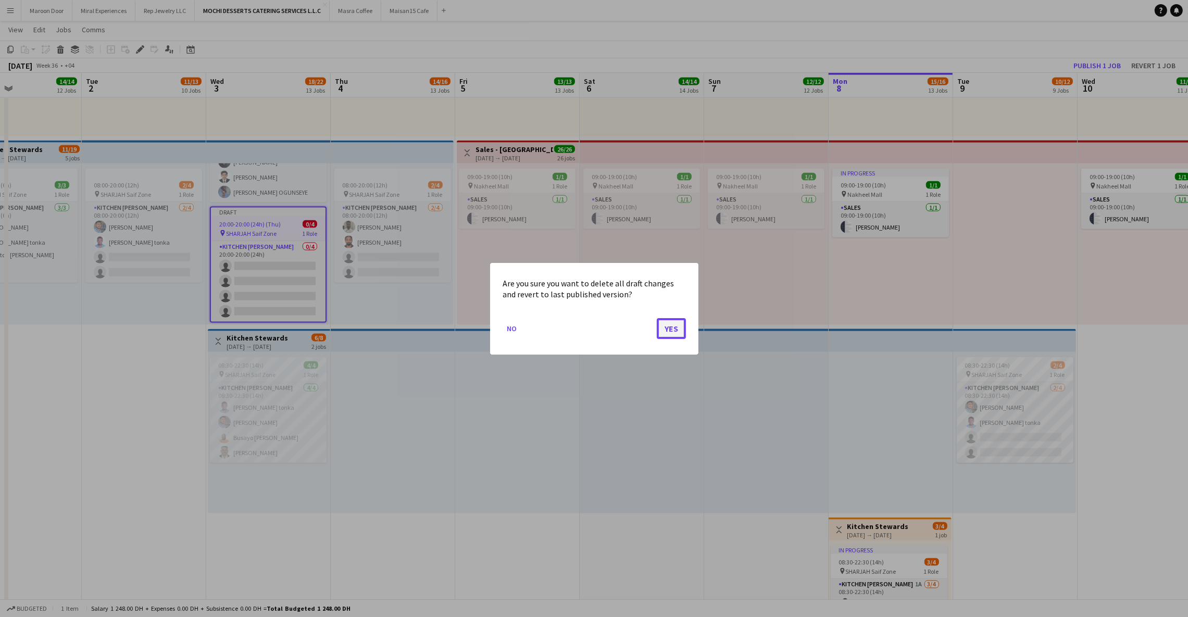
click at [666, 338] on button "Yes" at bounding box center [671, 328] width 29 height 21
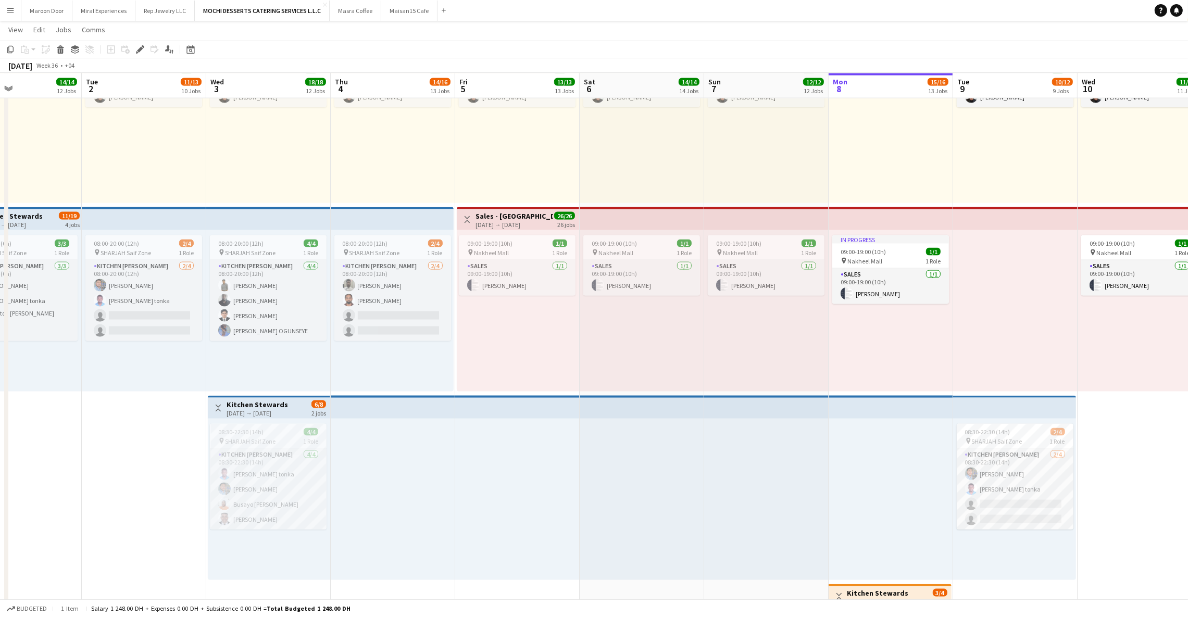
scroll to position [2368, 0]
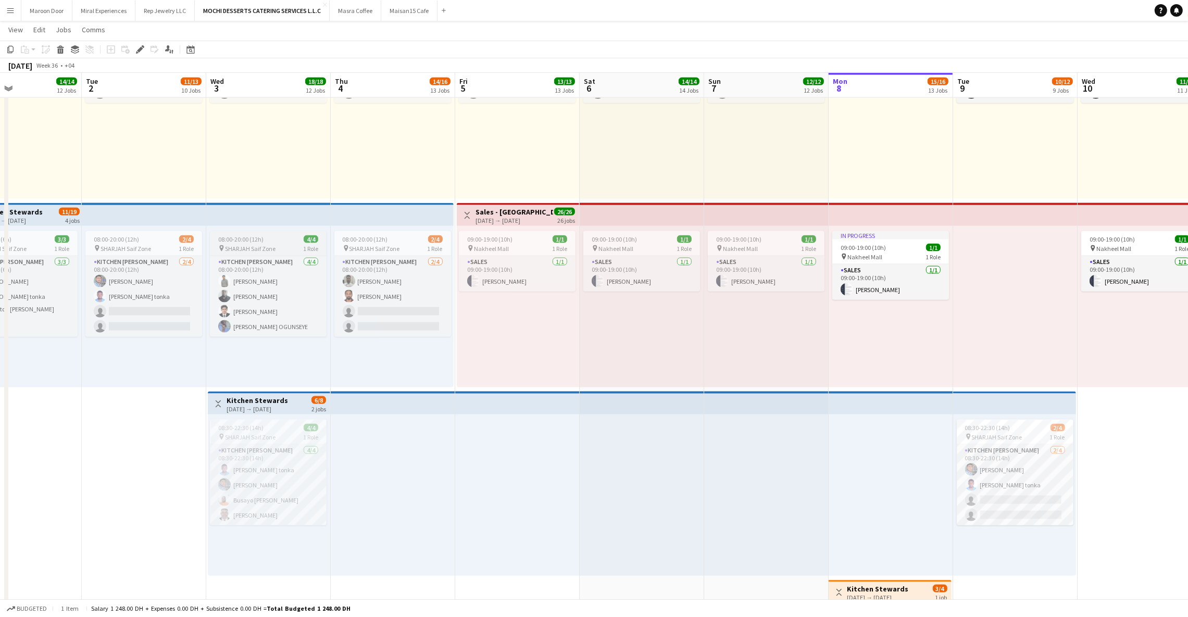
click at [254, 242] on span "08:00-20:00 (12h)" at bounding box center [240, 239] width 45 height 8
click at [281, 351] on div "08:00-20:00 (12h) 4/4 pin SHARJAH Saif Zone 1 Role Kitchen [PERSON_NAME] [DATE]…" at bounding box center [268, 306] width 124 height 161
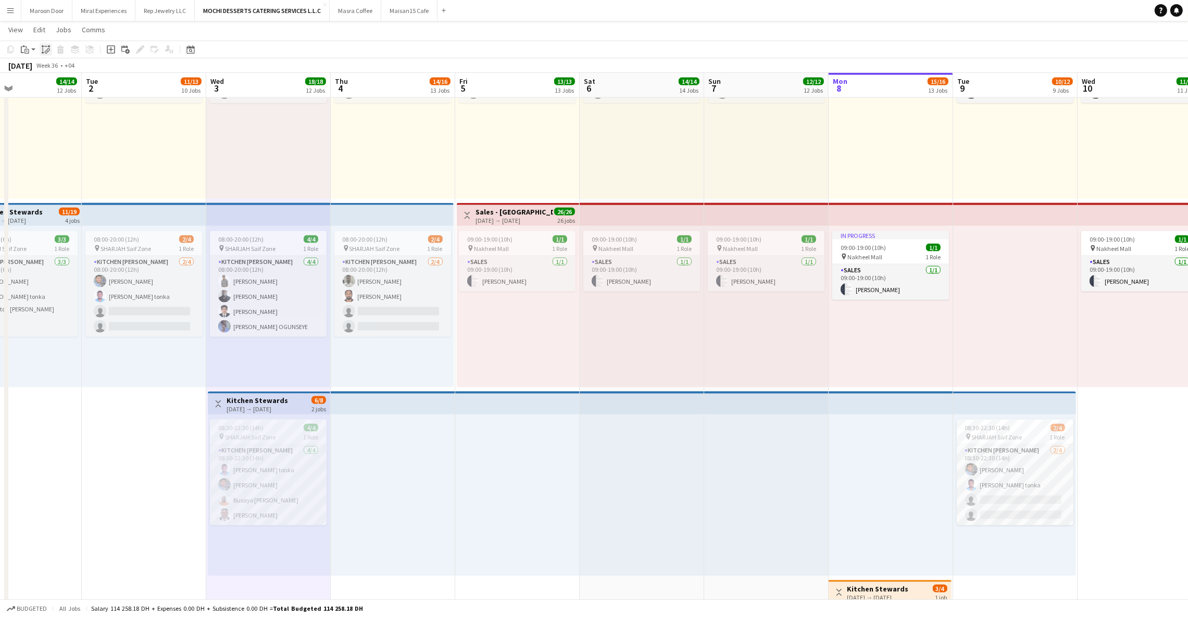
click at [40, 48] on div "Paste linked Job" at bounding box center [46, 49] width 12 height 12
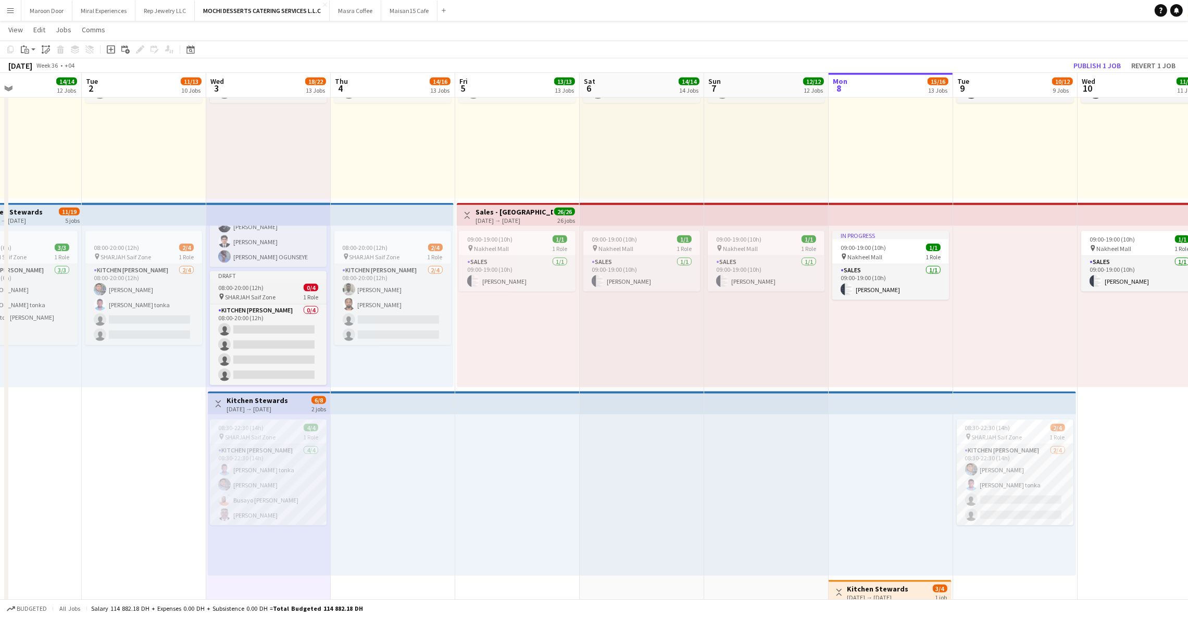
scroll to position [0, 0]
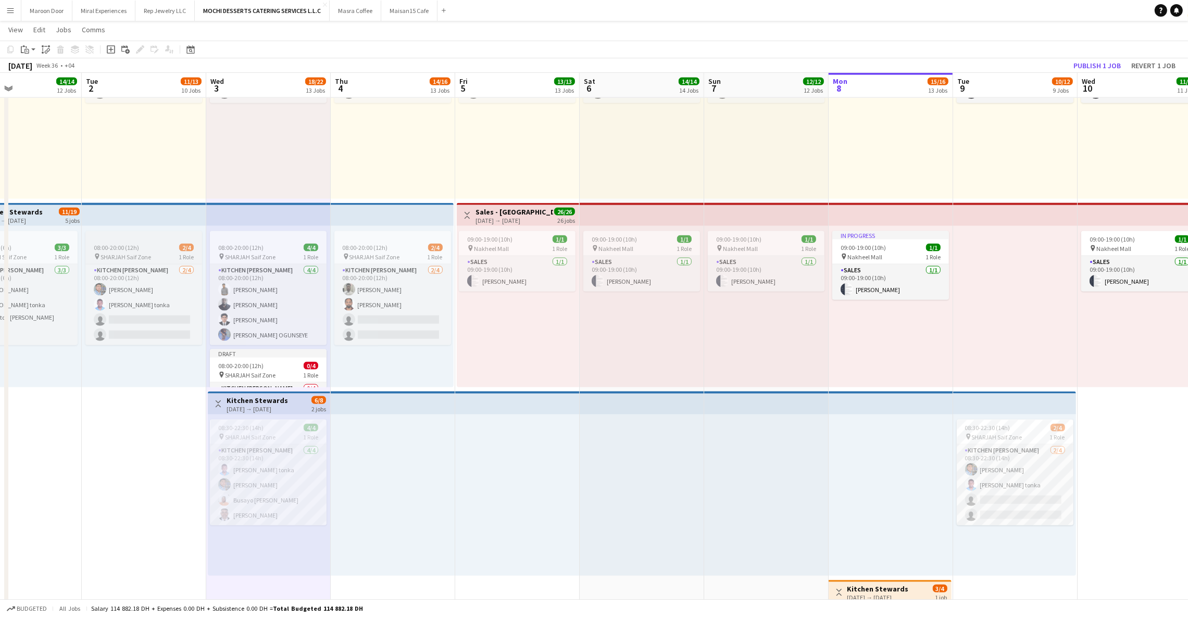
drag, startPoint x: 270, startPoint y: 252, endPoint x: 195, endPoint y: 234, distance: 77.6
click at [271, 251] on app-job-card "08:00-20:00 (12h) 4/4 pin SHARJAH Saif Zone 1 Role Kitchen [PERSON_NAME] [DATE]…" at bounding box center [268, 288] width 117 height 114
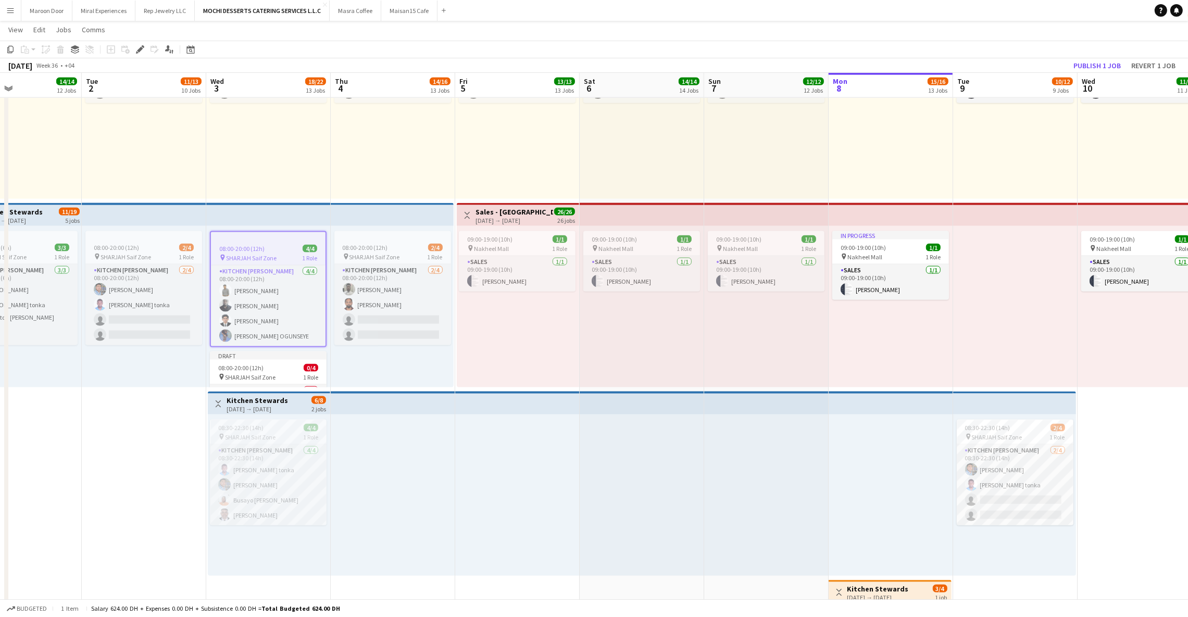
scroll to position [0, 415]
click at [139, 51] on icon at bounding box center [140, 50] width 6 height 6
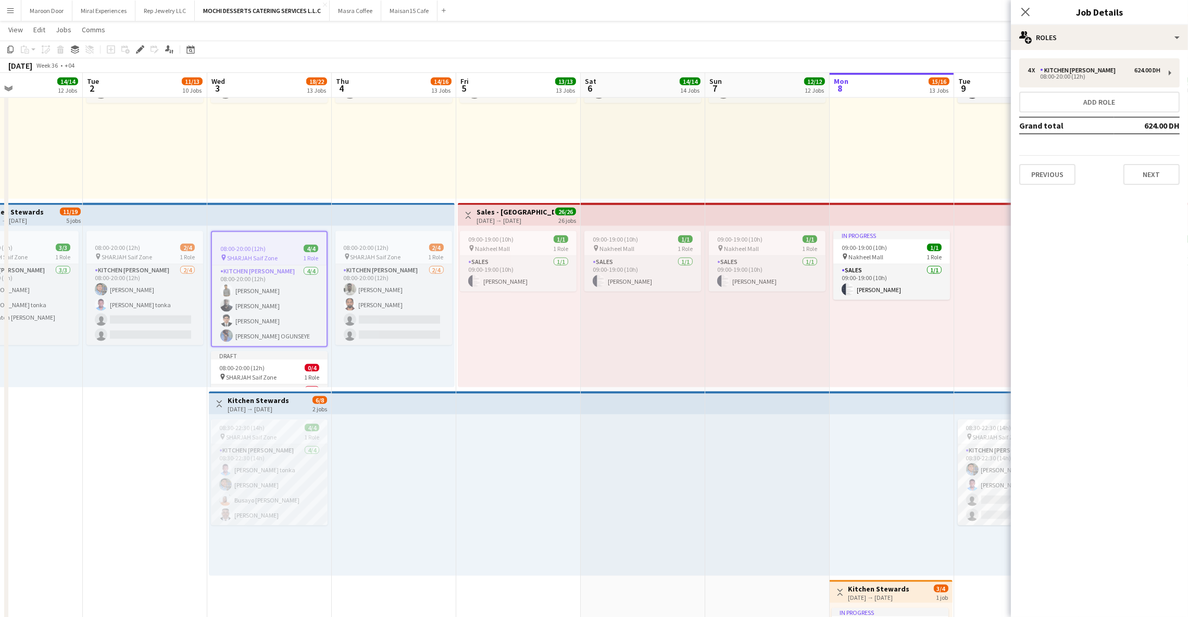
scroll to position [2367, 0]
click at [1154, 80] on div "4 x Kitchen [PERSON_NAME] 624.00 DH 08:00-20:00 (12h)" at bounding box center [1099, 72] width 160 height 29
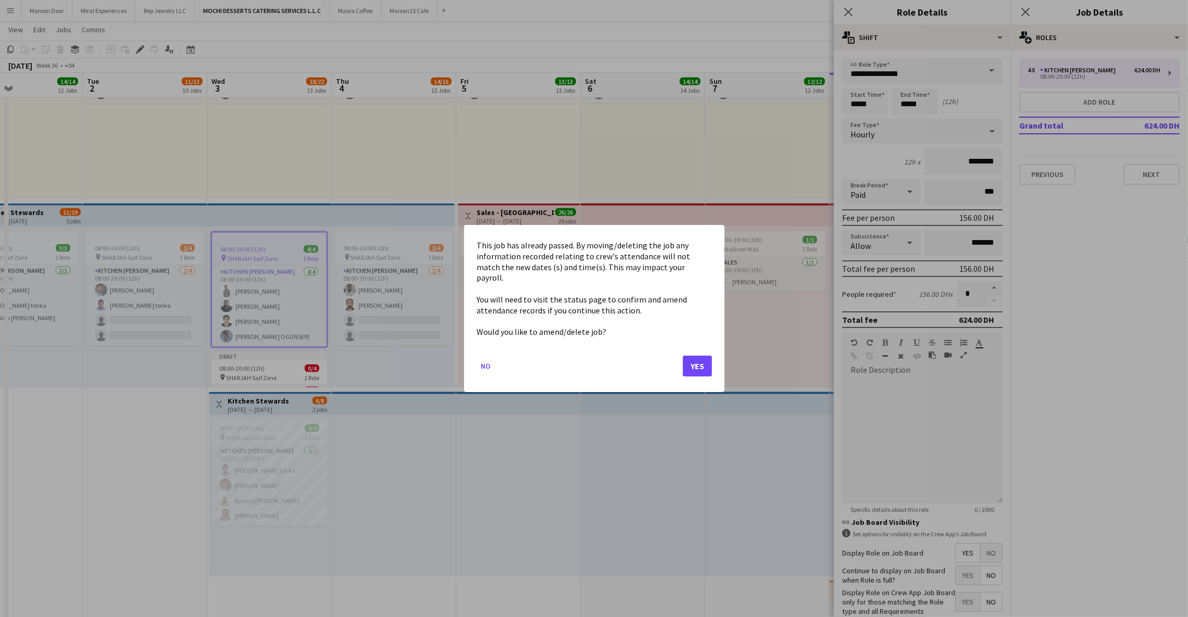
scroll to position [0, 0]
click at [699, 360] on button "Yes" at bounding box center [697, 366] width 29 height 21
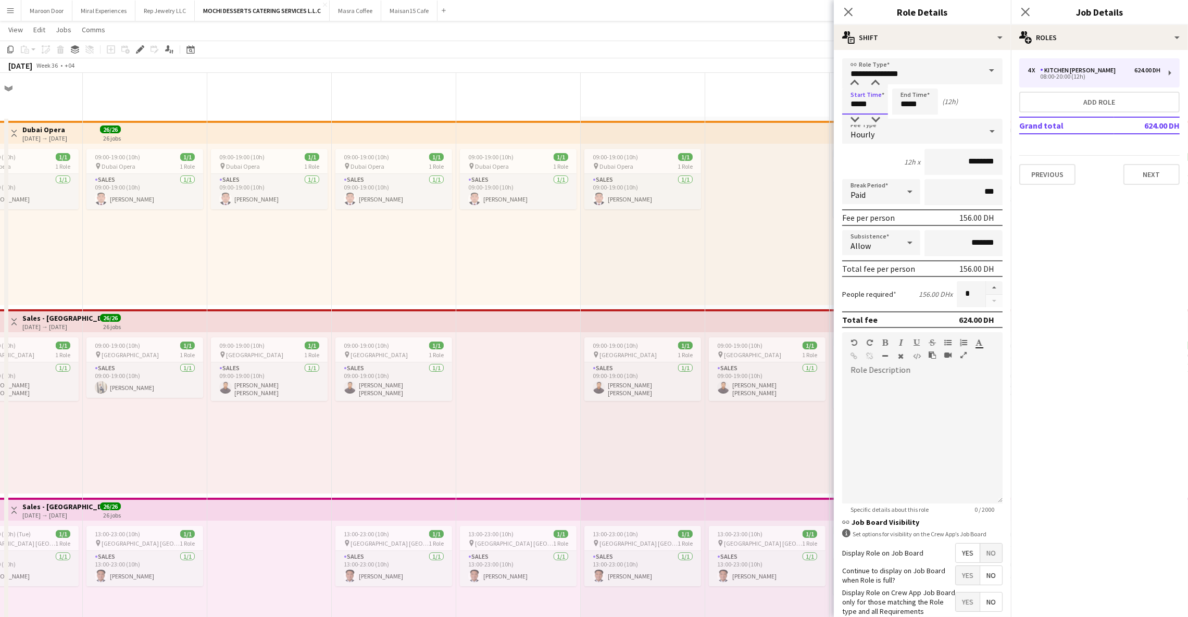
scroll to position [2367, 0]
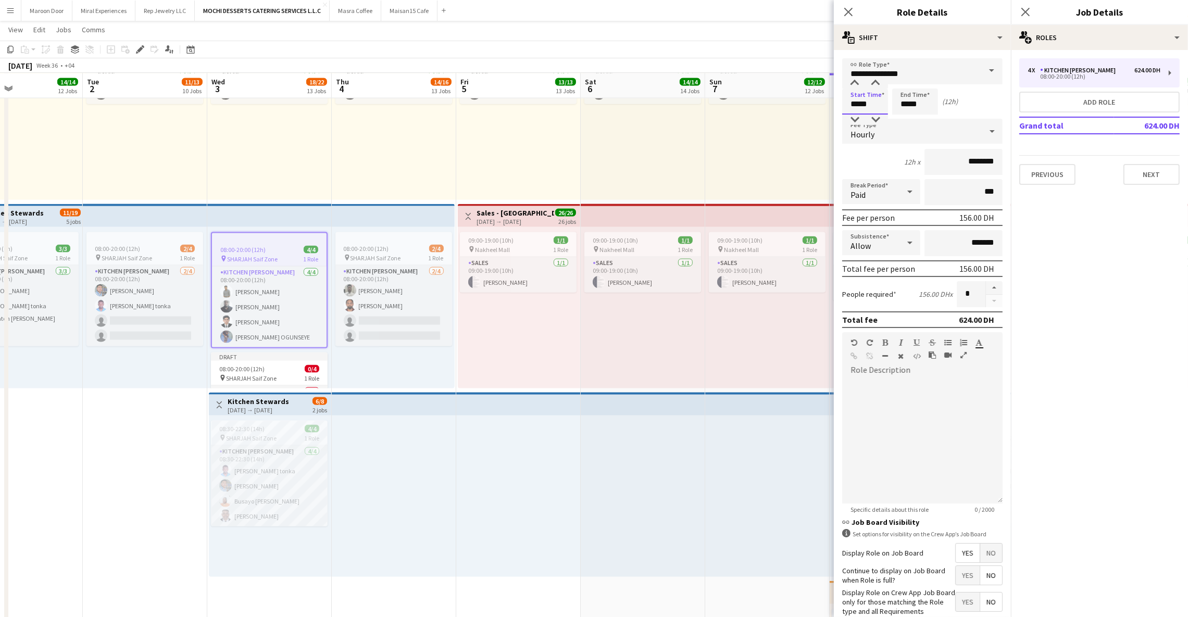
click at [855, 100] on input "*****" at bounding box center [865, 102] width 46 height 26
type input "*****"
click at [900, 102] on input "*****" at bounding box center [915, 102] width 46 height 26
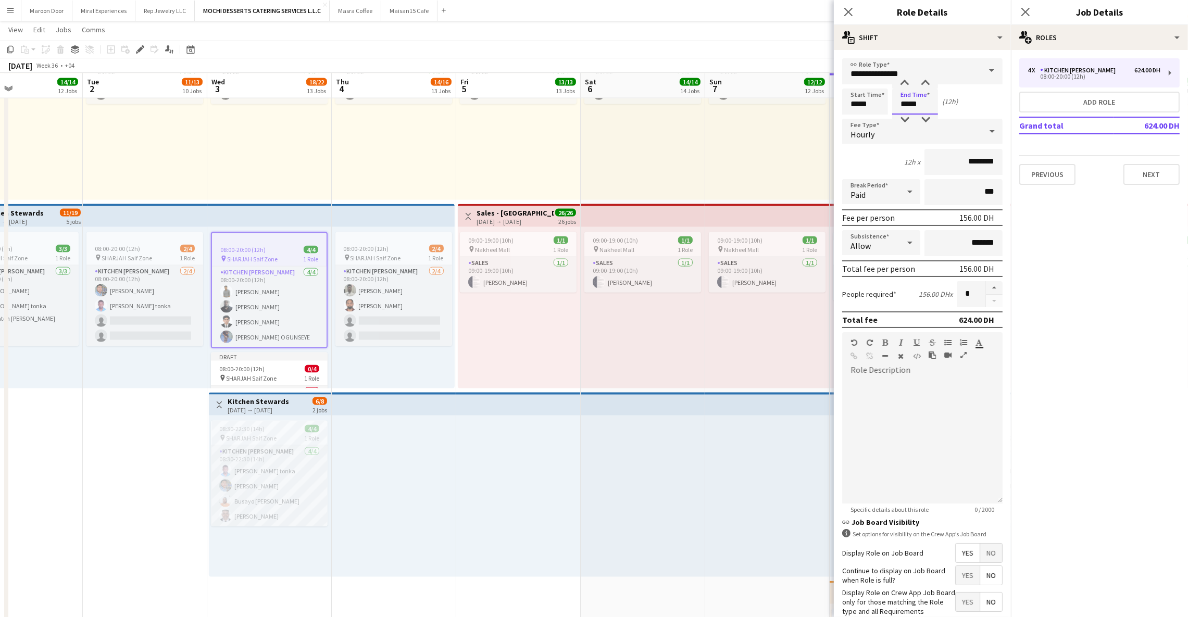
type input "*****"
click at [970, 107] on div "Start Time ***** End Time ***** (12h)" at bounding box center [922, 102] width 160 height 26
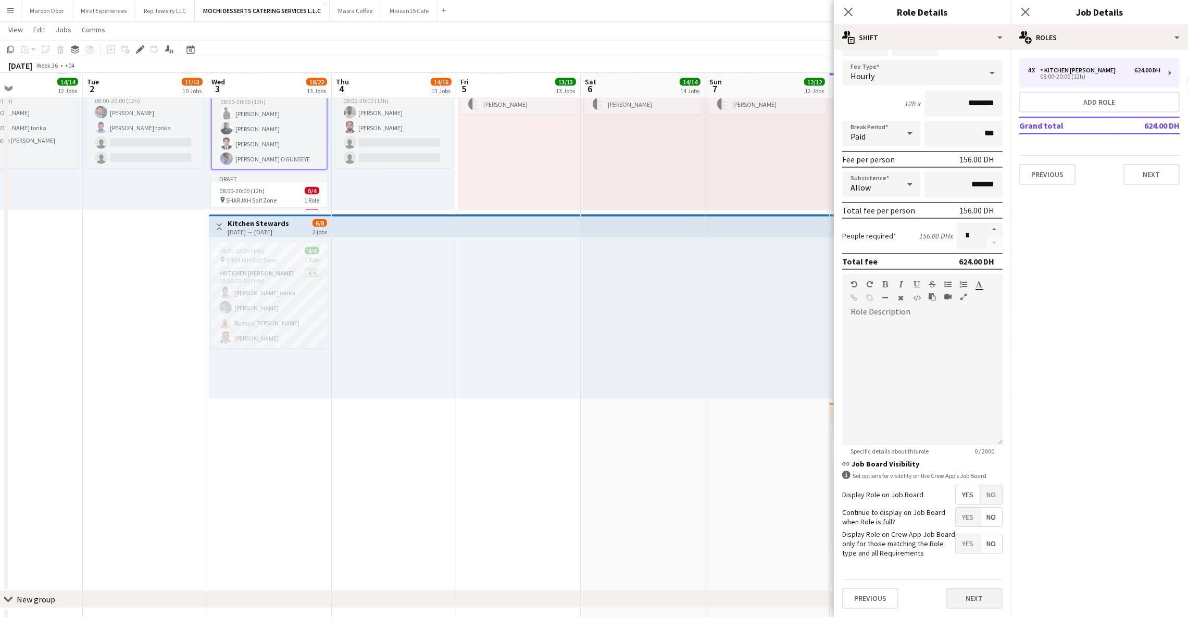
scroll to position [2585, 0]
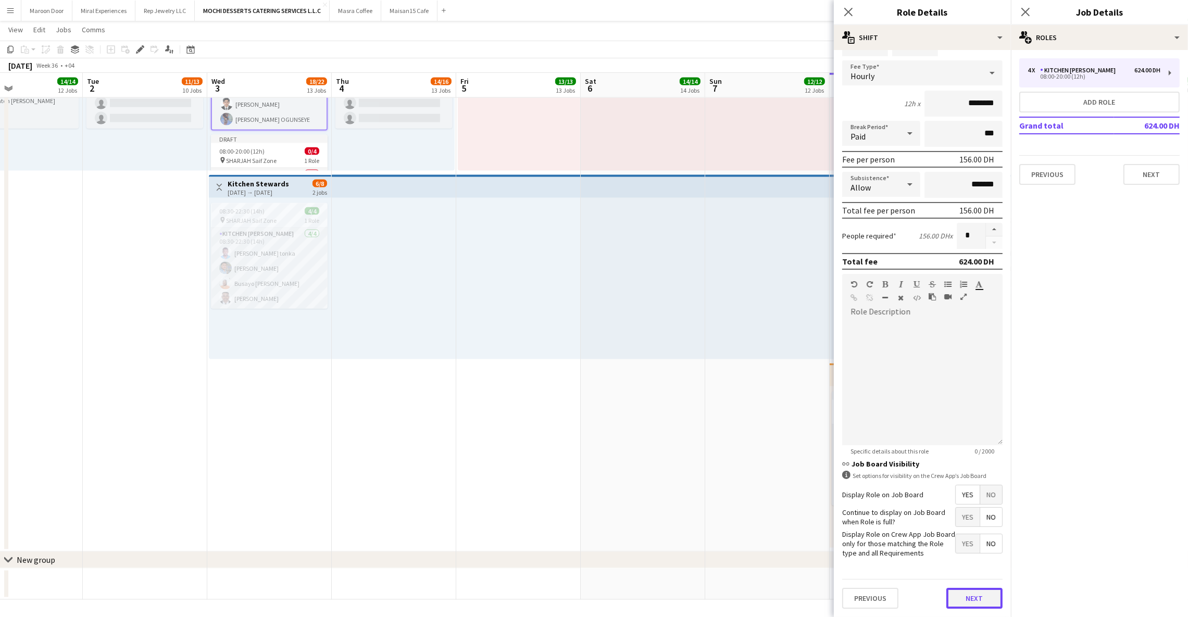
click at [952, 603] on button "Next" at bounding box center [974, 598] width 56 height 21
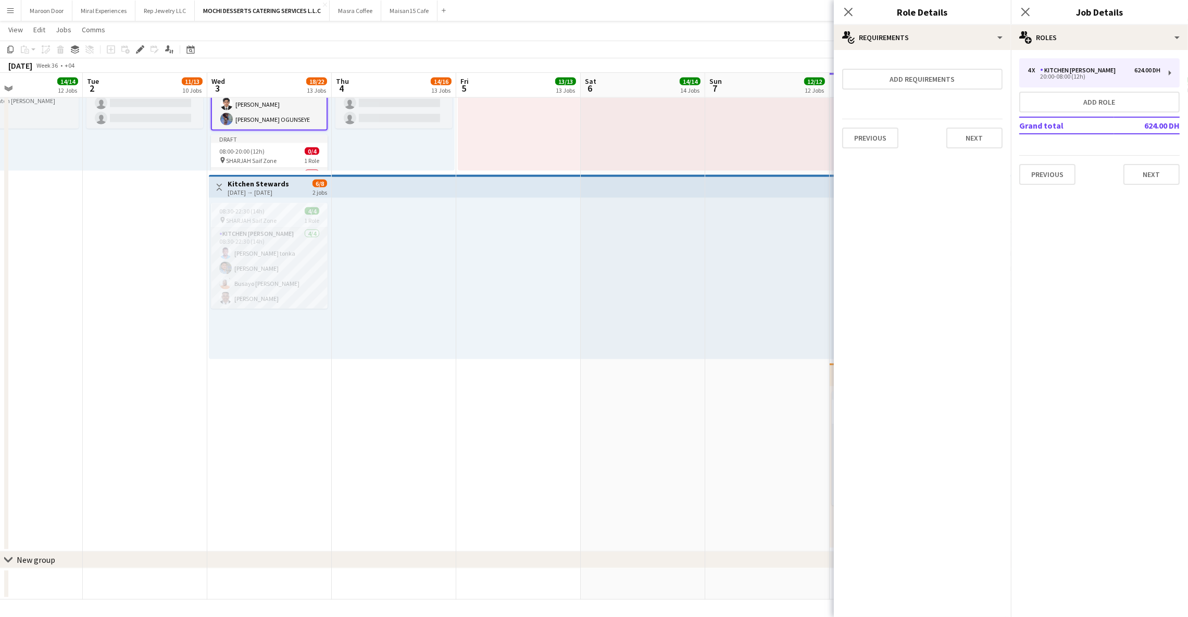
scroll to position [0, 0]
click at [849, 10] on icon at bounding box center [848, 12] width 10 height 10
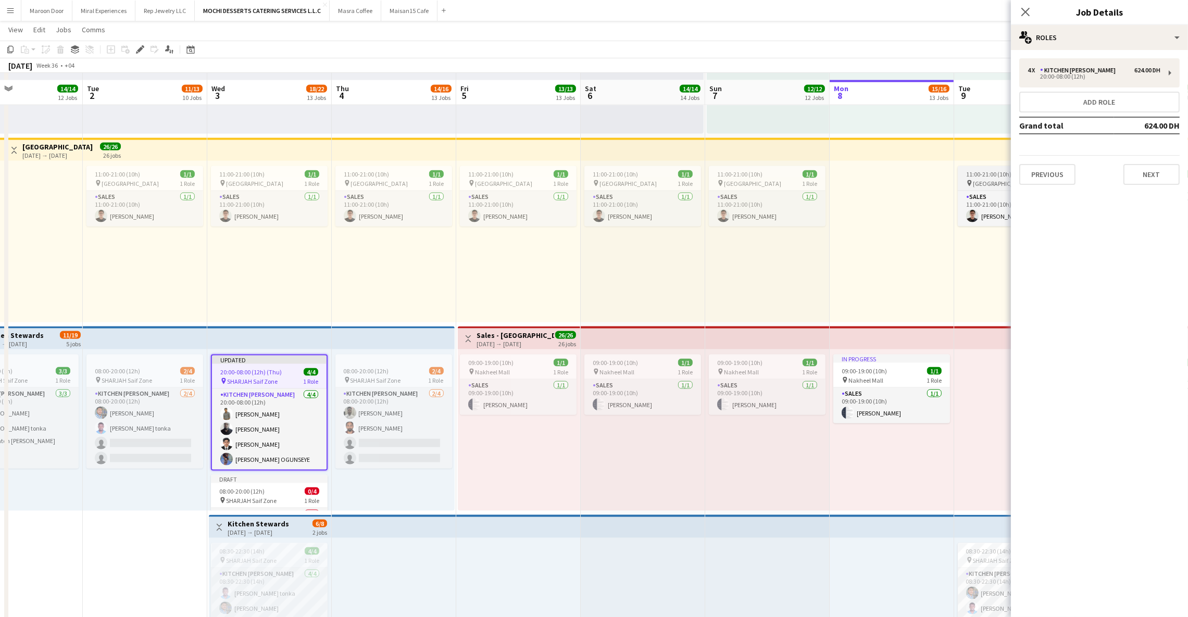
scroll to position [2257, 0]
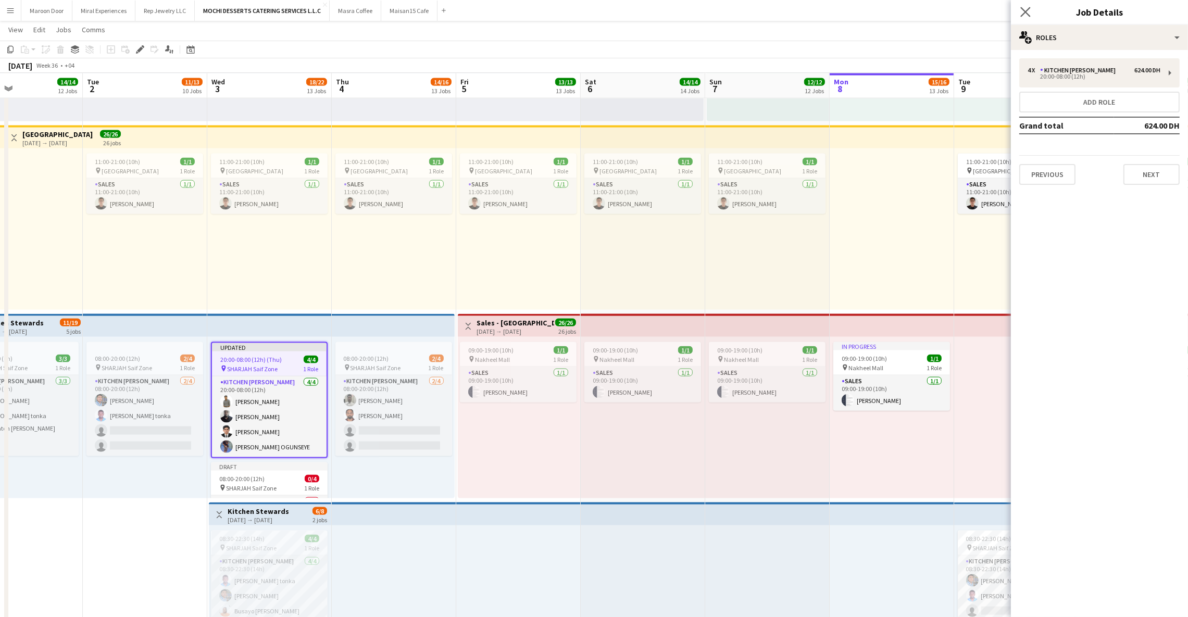
click at [1029, 7] on icon "Close pop-in" at bounding box center [1025, 12] width 10 height 10
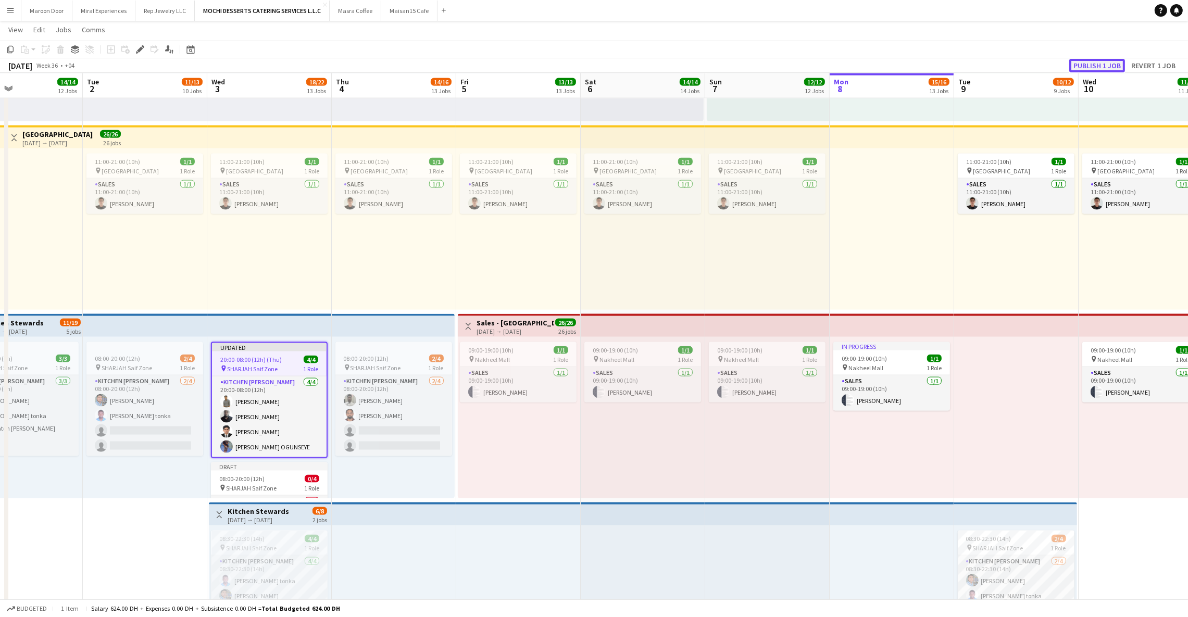
click at [1092, 60] on button "Publish 1 job" at bounding box center [1097, 66] width 56 height 14
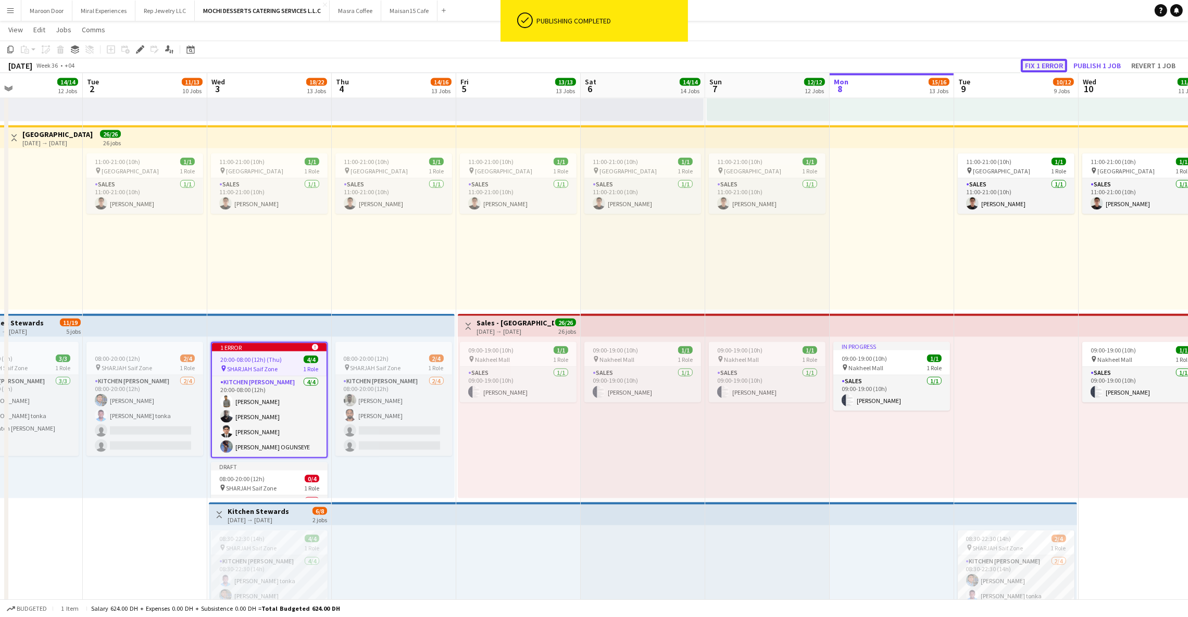
click at [1054, 62] on button "Fix 1 error" at bounding box center [1044, 66] width 46 height 14
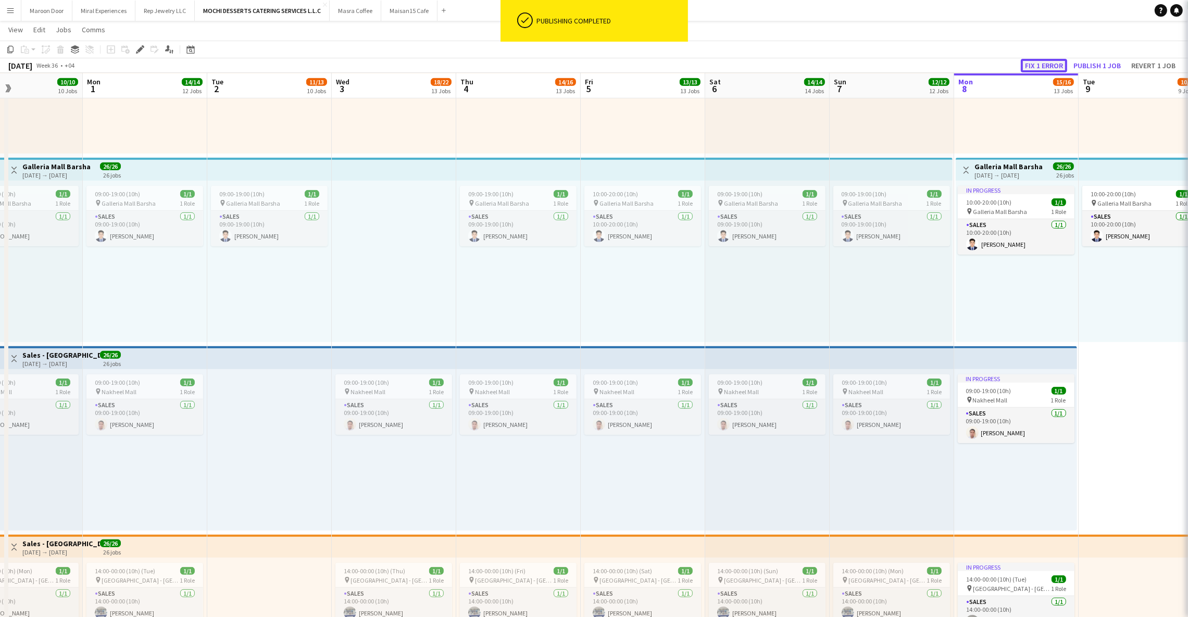
scroll to position [0, 358]
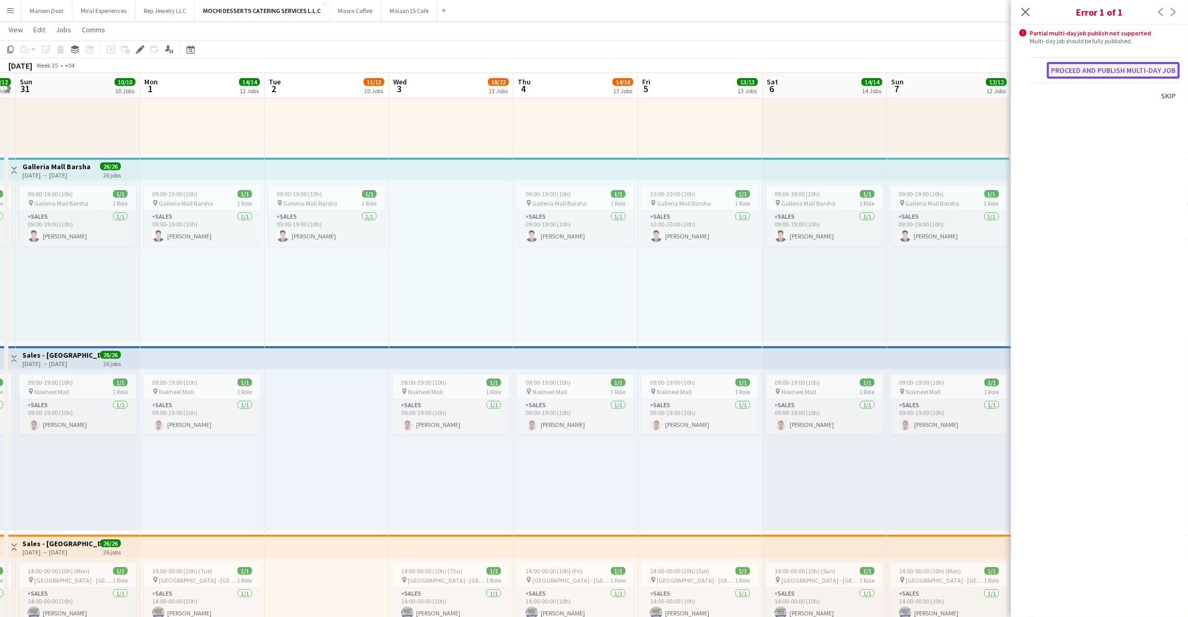
click at [1078, 70] on button "Proceed and publish multi-day job" at bounding box center [1113, 70] width 133 height 17
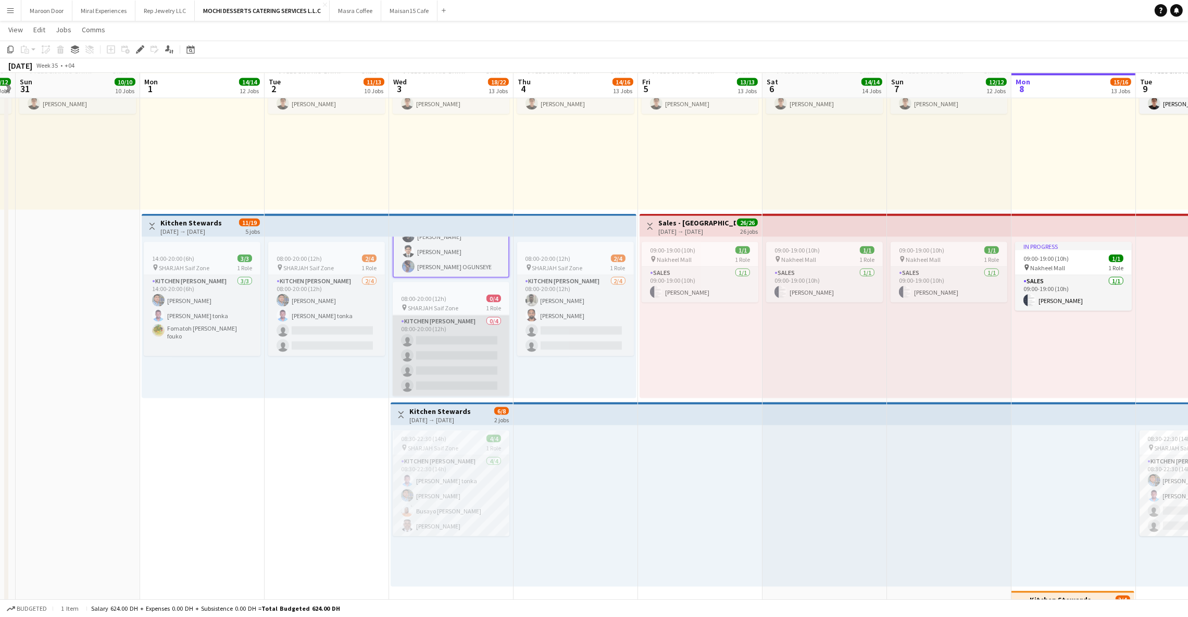
scroll to position [0, 0]
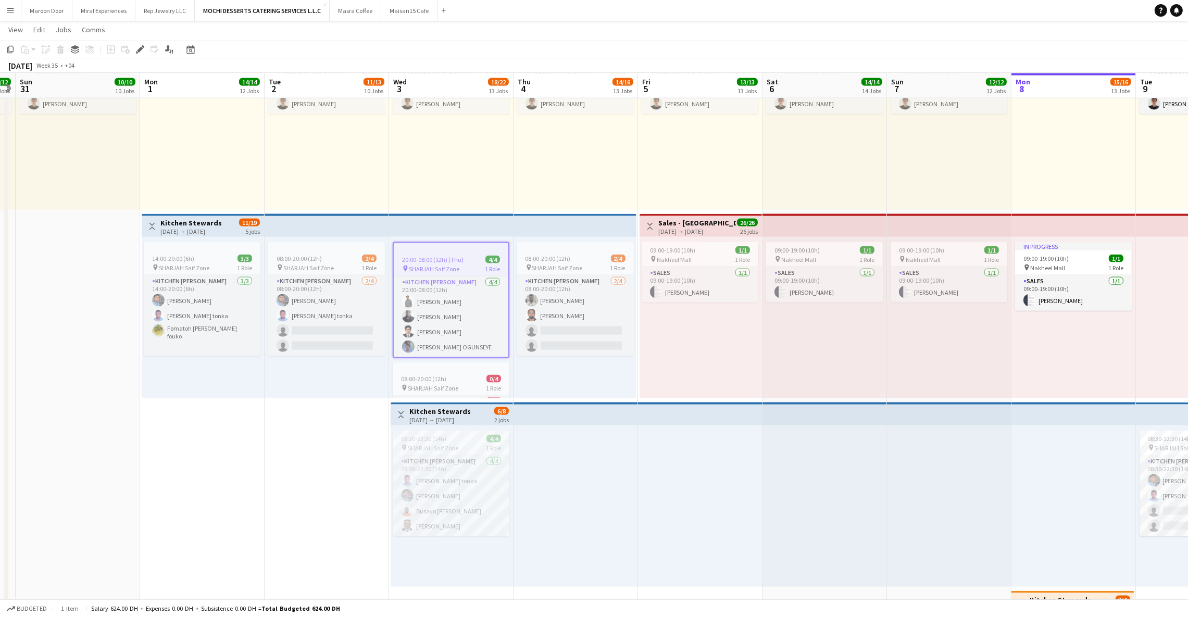
click at [444, 259] on span "20:00-08:00 (12h) (Thu)" at bounding box center [432, 260] width 61 height 8
click at [446, 369] on app-job-card "08:00-20:00 (12h) 0/4 pin SHARJAH Saif Zone 1 Role Kitchen [PERSON_NAME] 0/4 08…" at bounding box center [451, 417] width 117 height 114
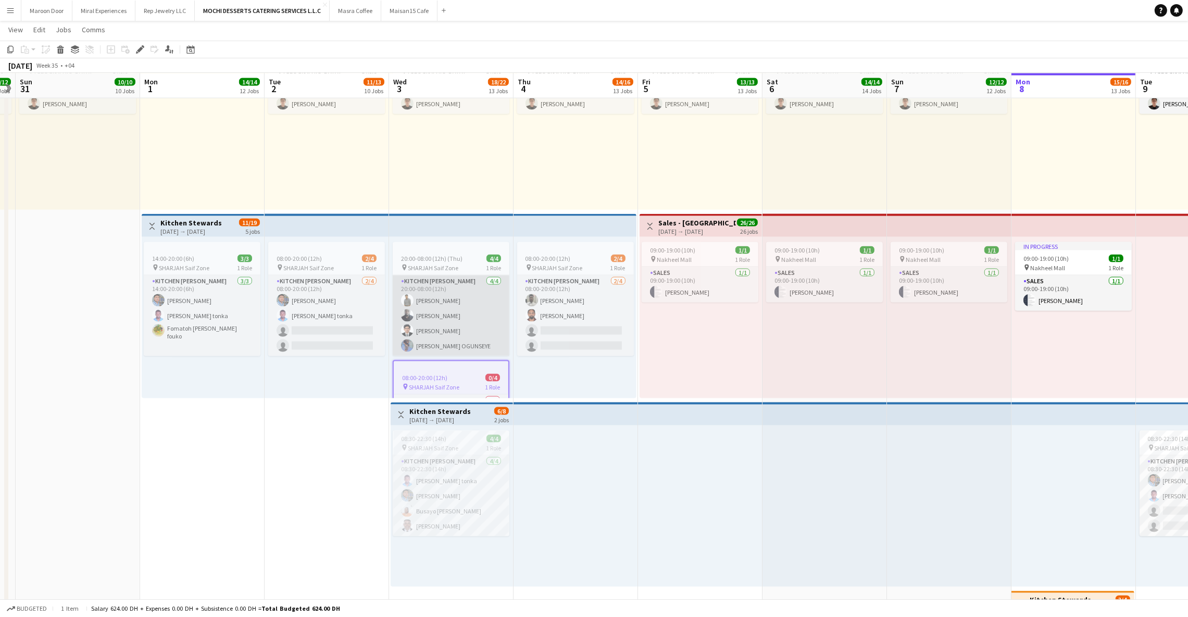
scroll to position [82, 0]
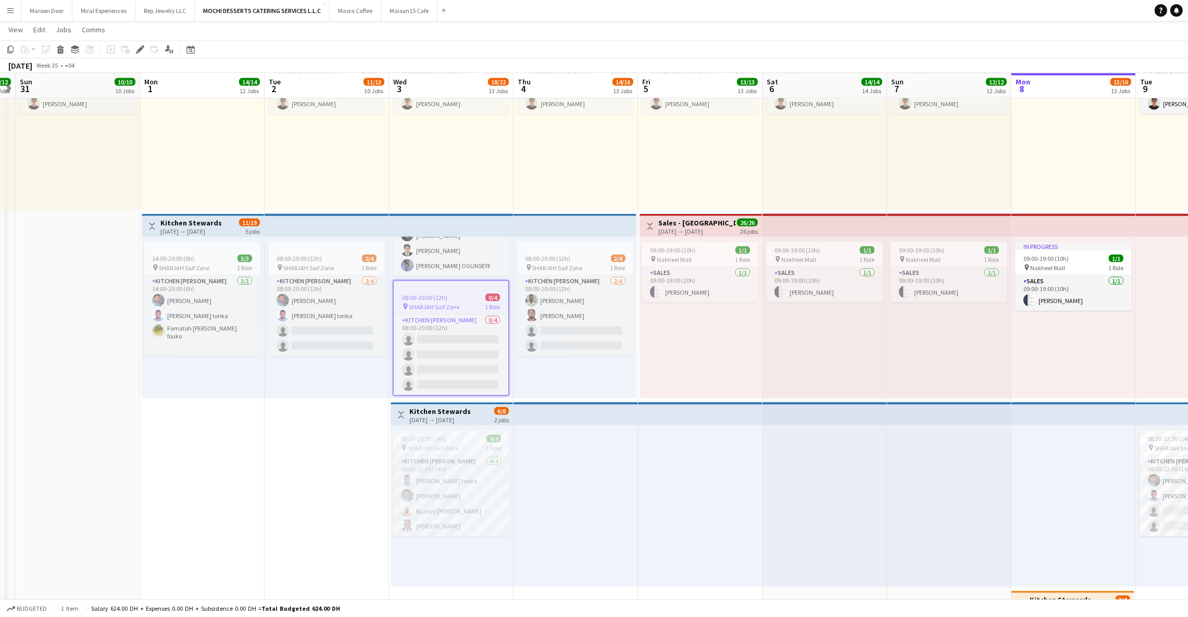
click at [455, 294] on div "08:00-20:00 (12h) 0/4" at bounding box center [451, 298] width 115 height 8
click at [455, 295] on div "08:00-20:00 (12h) 0/4" at bounding box center [451, 299] width 117 height 8
click at [139, 50] on icon at bounding box center [140, 50] width 6 height 6
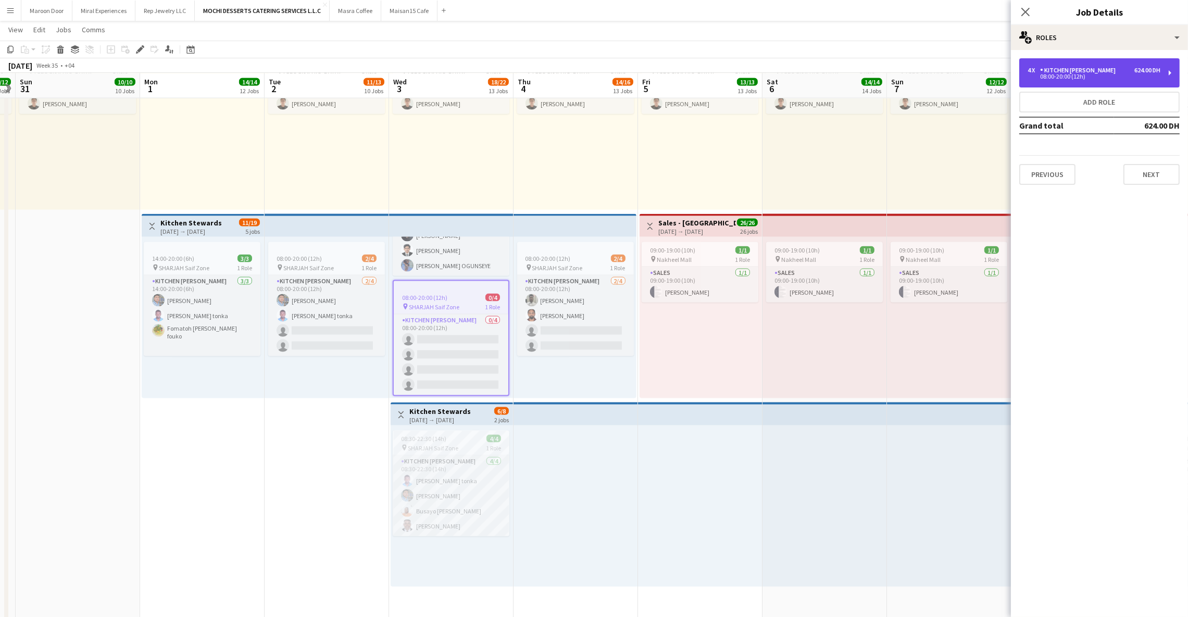
click at [1091, 75] on div "08:00-20:00 (12h)" at bounding box center [1093, 76] width 133 height 5
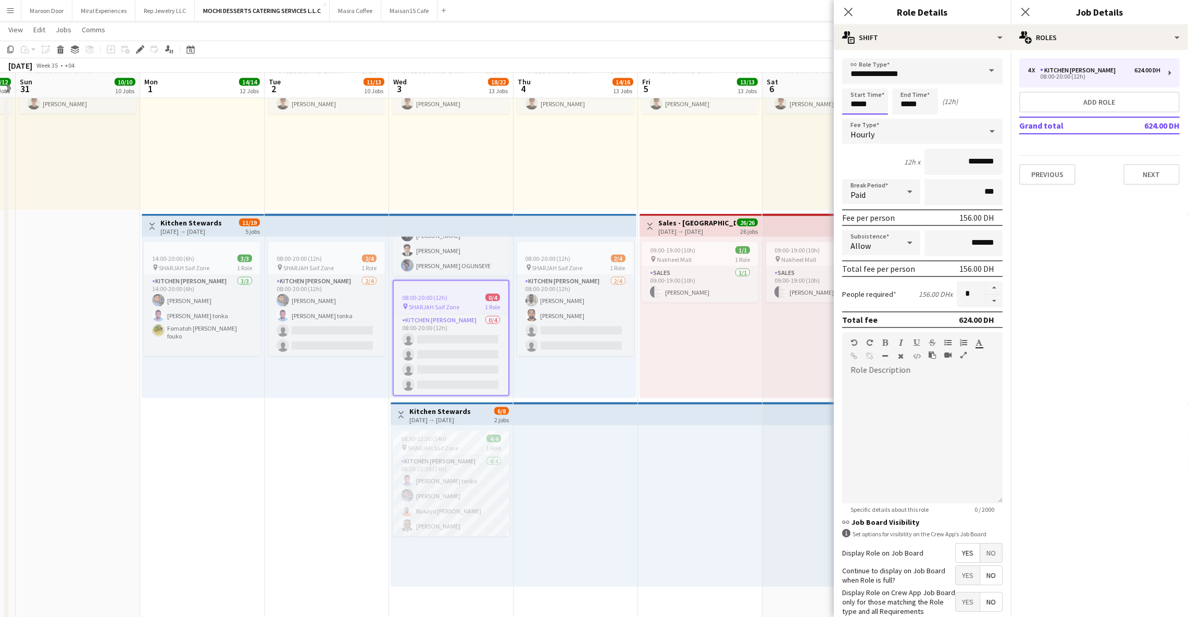
click at [865, 102] on input "*****" at bounding box center [865, 102] width 46 height 26
type input "*****"
click at [905, 104] on input "*****" at bounding box center [915, 102] width 46 height 26
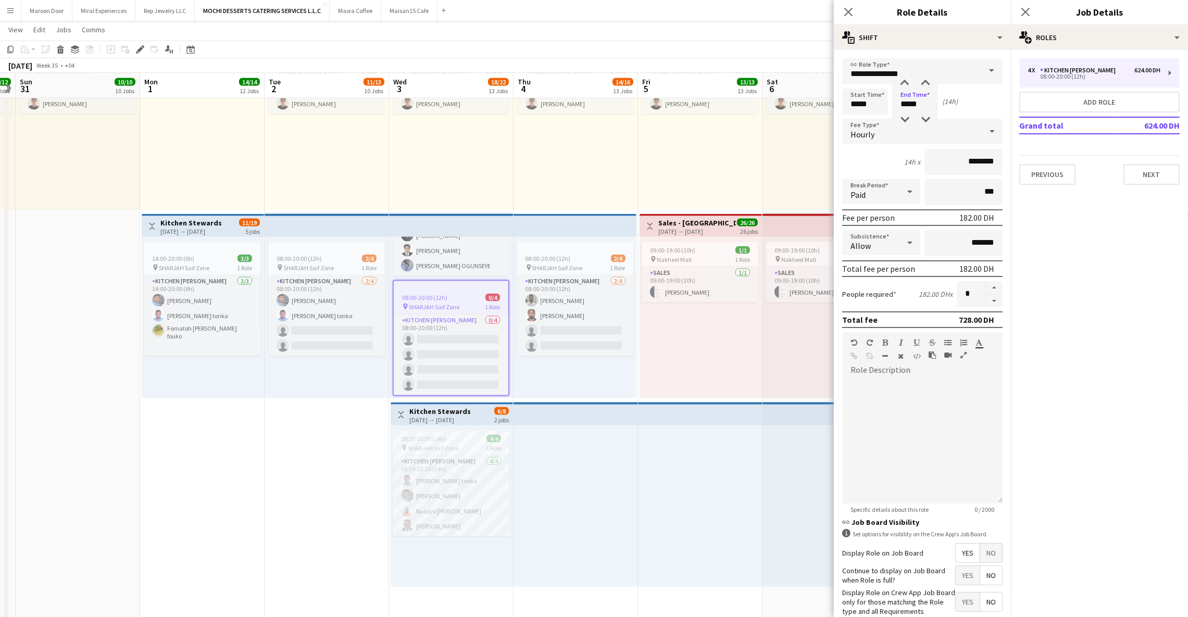
click at [957, 97] on div "(14h)" at bounding box center [950, 101] width 16 height 9
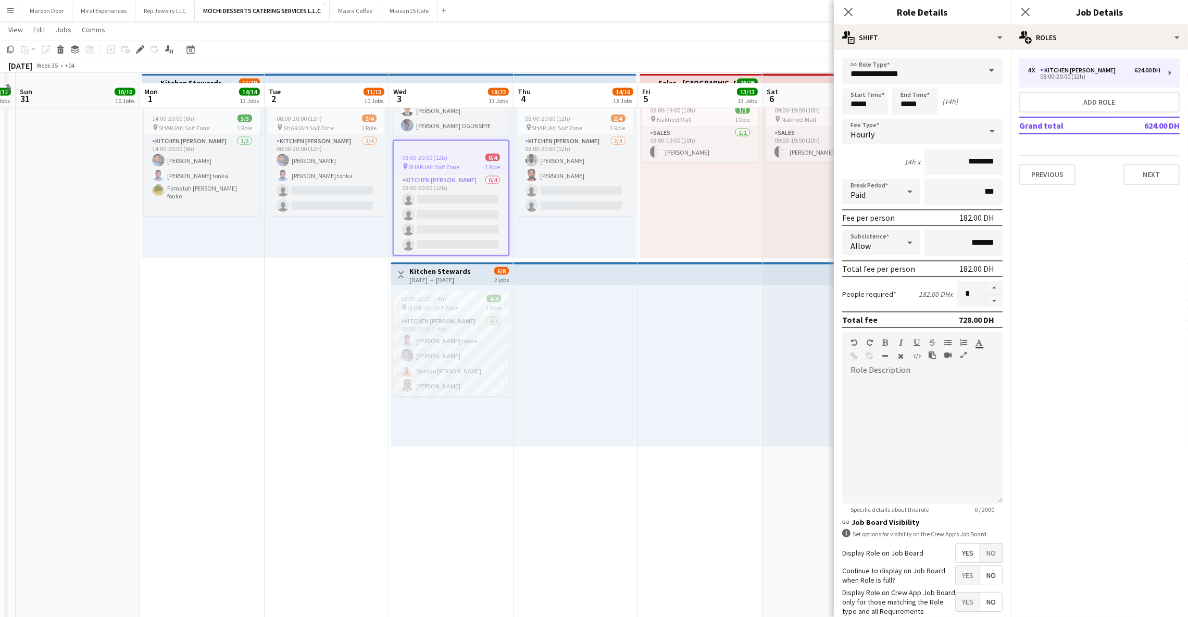
scroll to position [2496, 0]
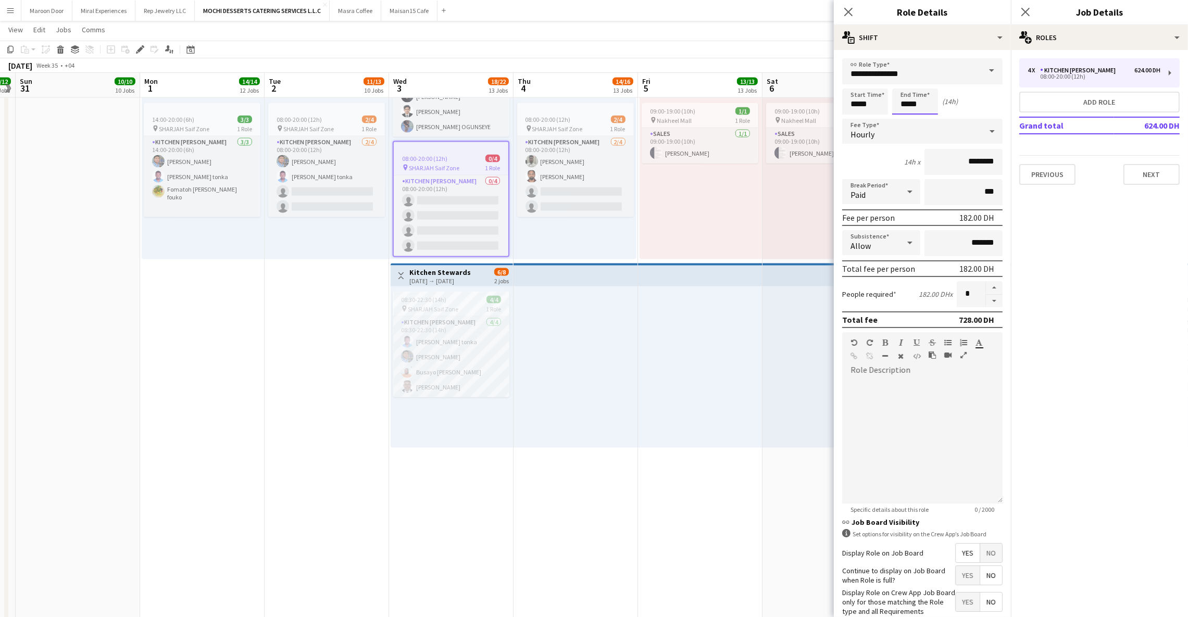
click at [904, 105] on input "*****" at bounding box center [915, 102] width 46 height 26
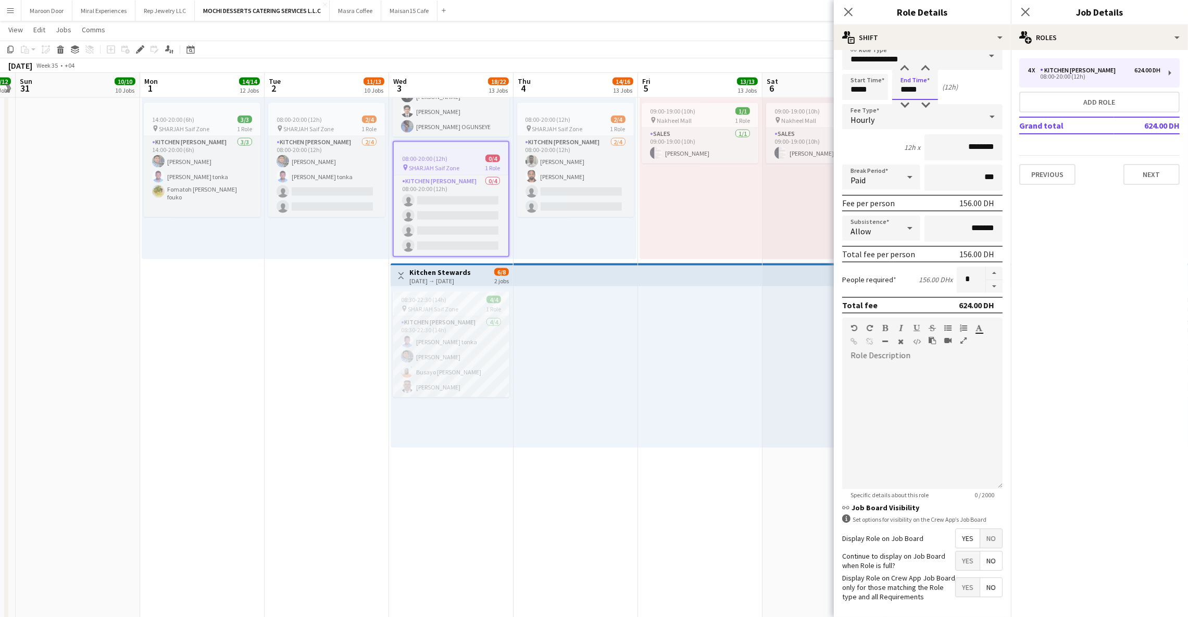
type input "*****"
click at [917, 413] on div at bounding box center [922, 426] width 160 height 125
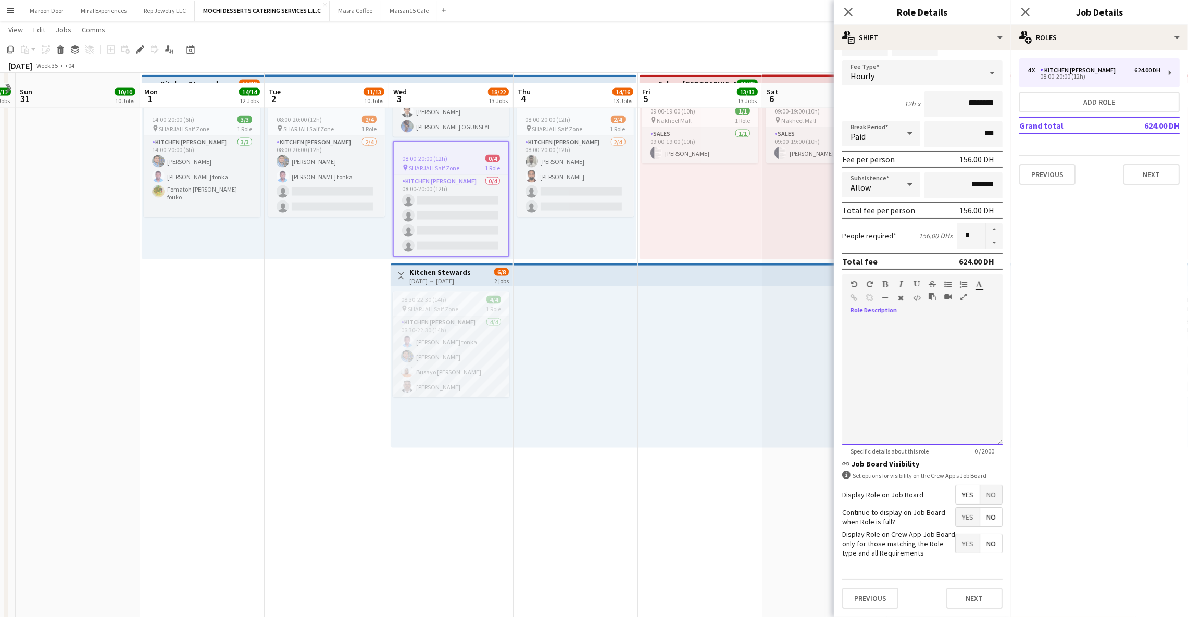
scroll to position [2507, 0]
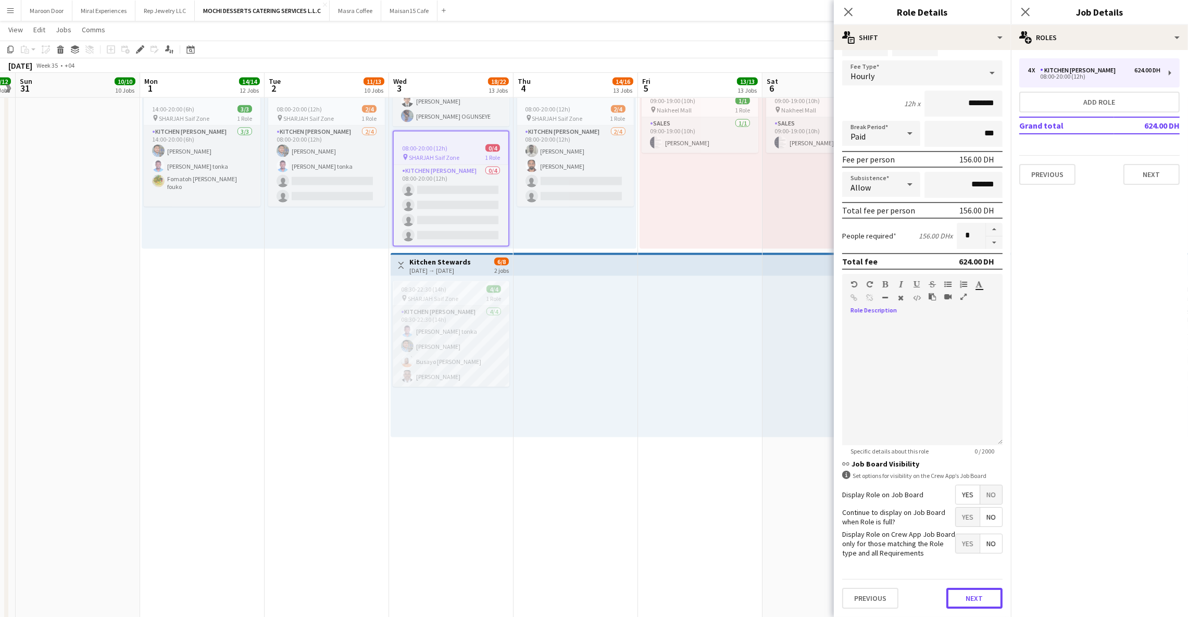
click at [970, 594] on button "Next" at bounding box center [974, 598] width 56 height 21
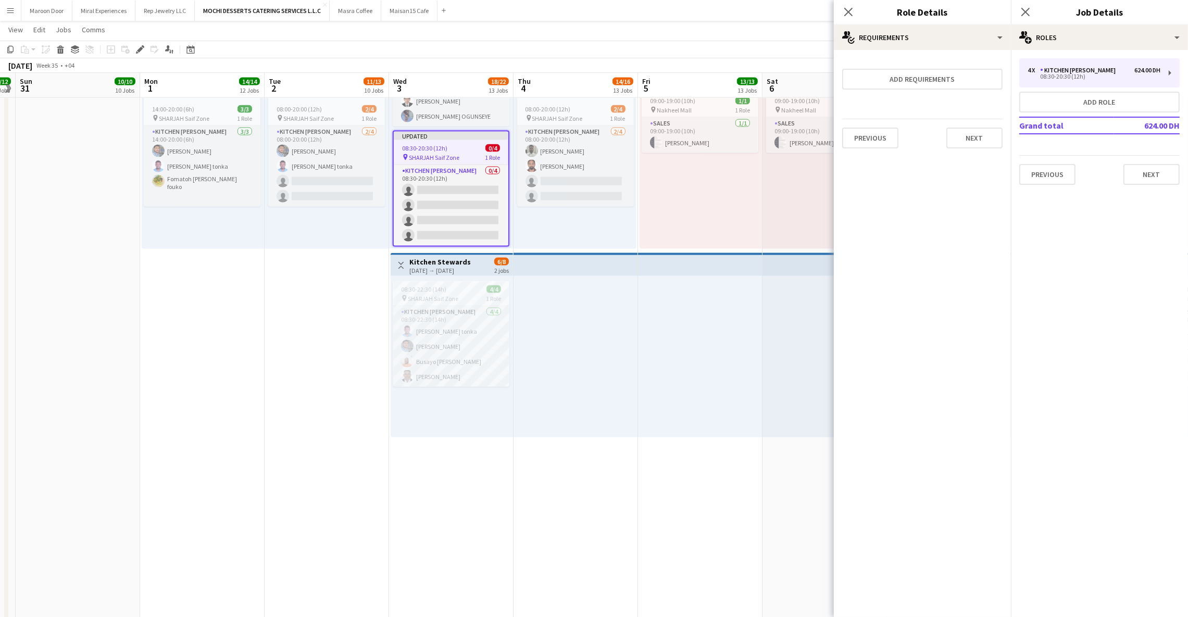
scroll to position [0, 0]
click at [966, 129] on button "Next" at bounding box center [974, 138] width 56 height 21
click at [1029, 10] on icon "Close pop-in" at bounding box center [1025, 12] width 10 height 10
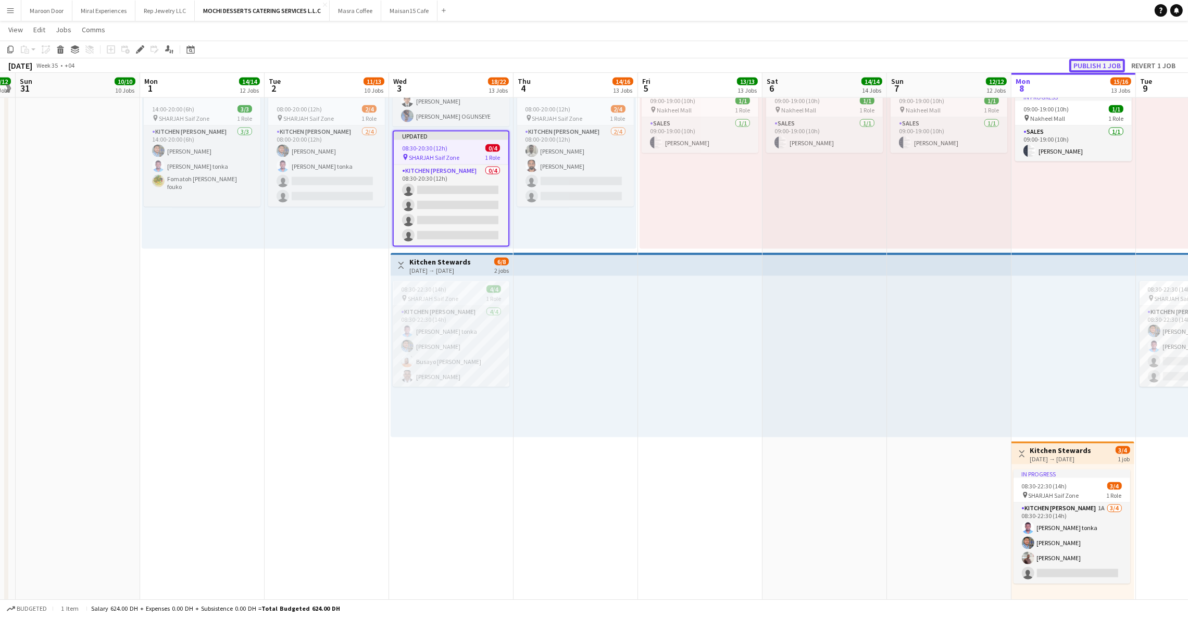
click at [1096, 60] on button "Publish 1 job" at bounding box center [1097, 66] width 56 height 14
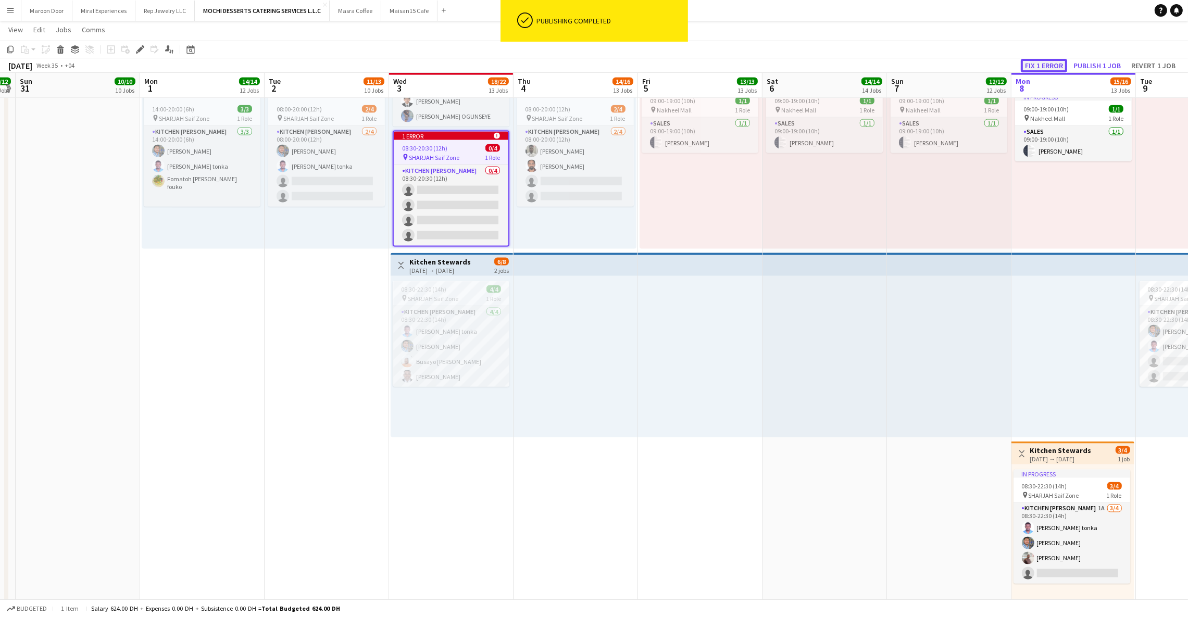
click at [1042, 64] on button "Fix 1 error" at bounding box center [1044, 66] width 46 height 14
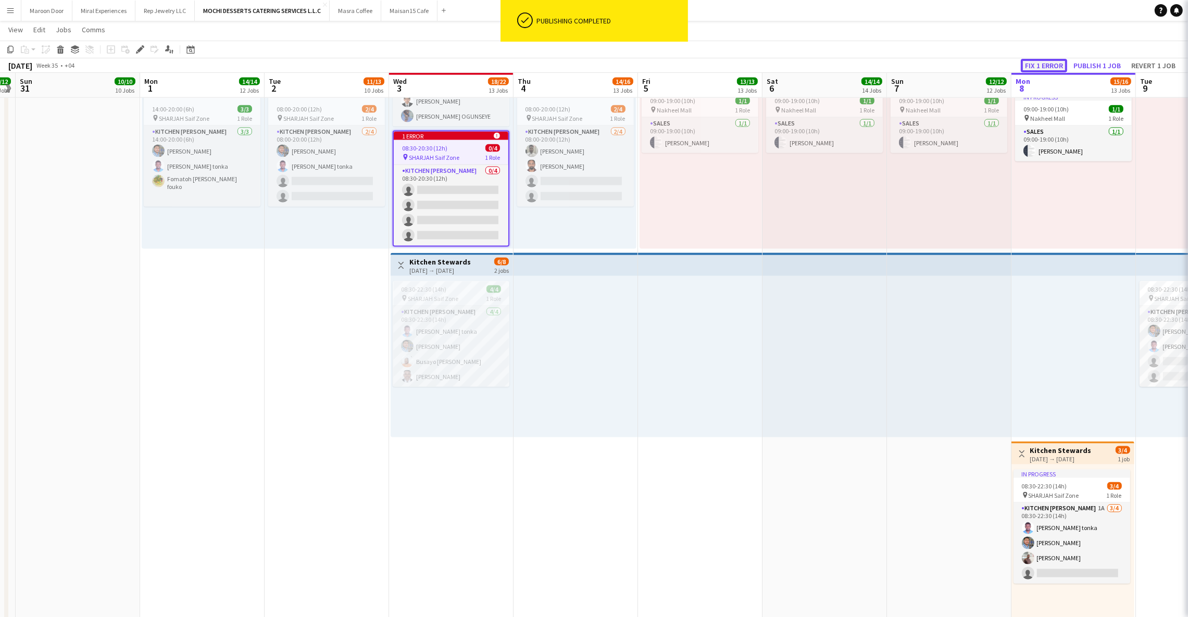
scroll to position [906, 0]
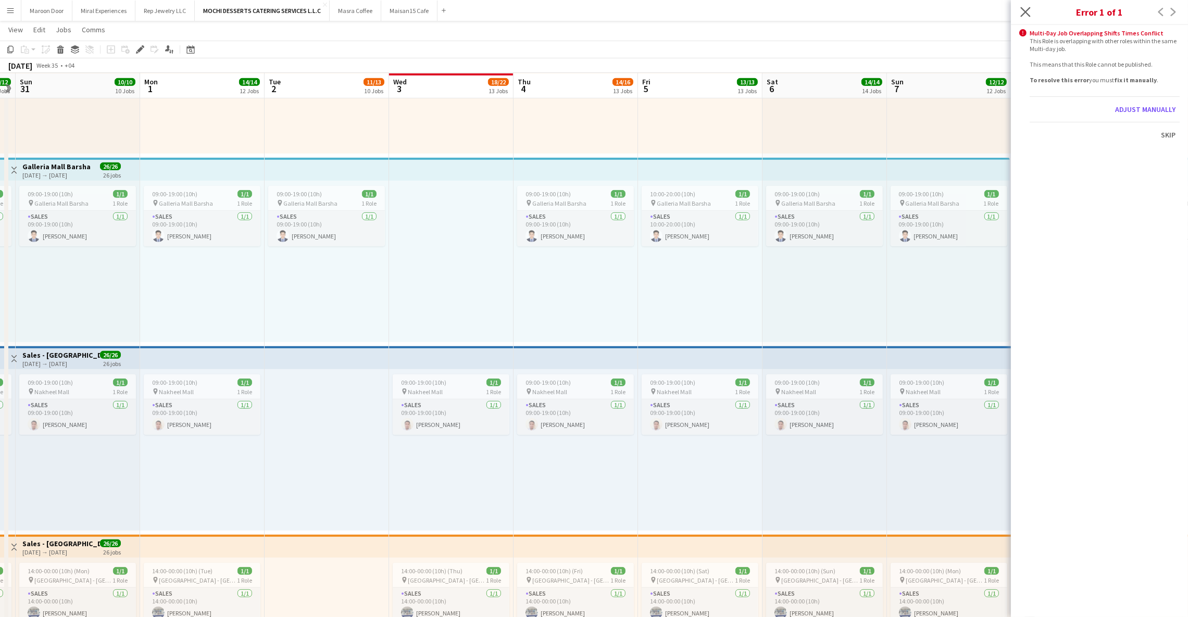
click at [1025, 17] on icon "Close pop-in" at bounding box center [1025, 12] width 10 height 10
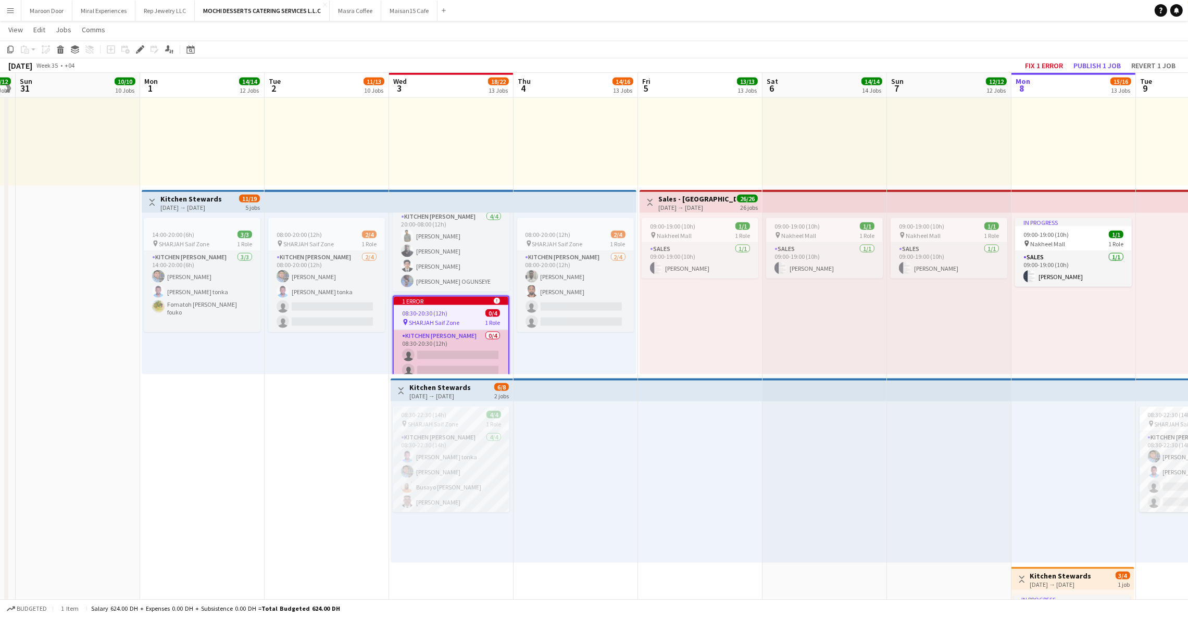
scroll to position [0, 0]
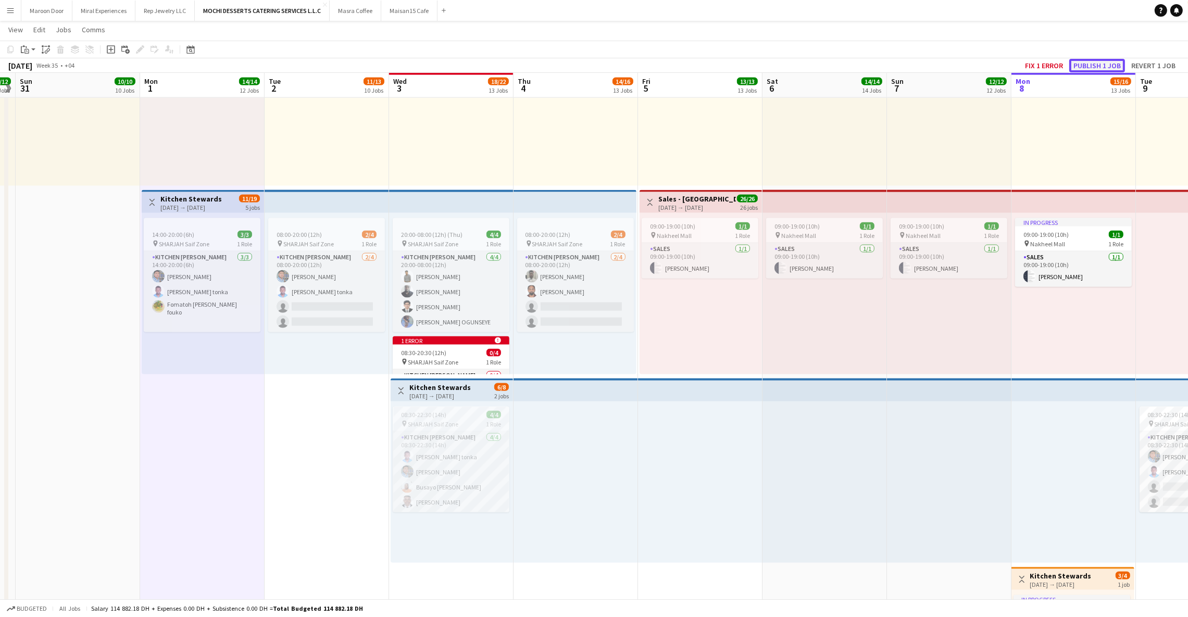
click at [1088, 65] on button "Publish 1 job" at bounding box center [1097, 66] width 56 height 14
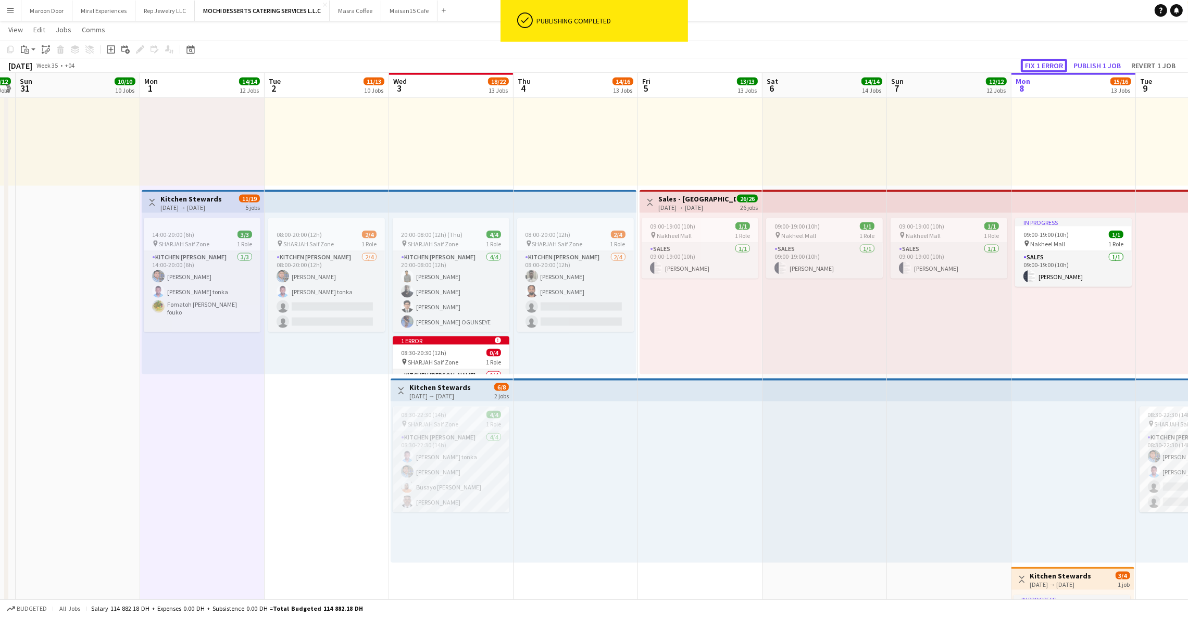
click at [1052, 68] on button "Fix 1 error" at bounding box center [1044, 66] width 46 height 14
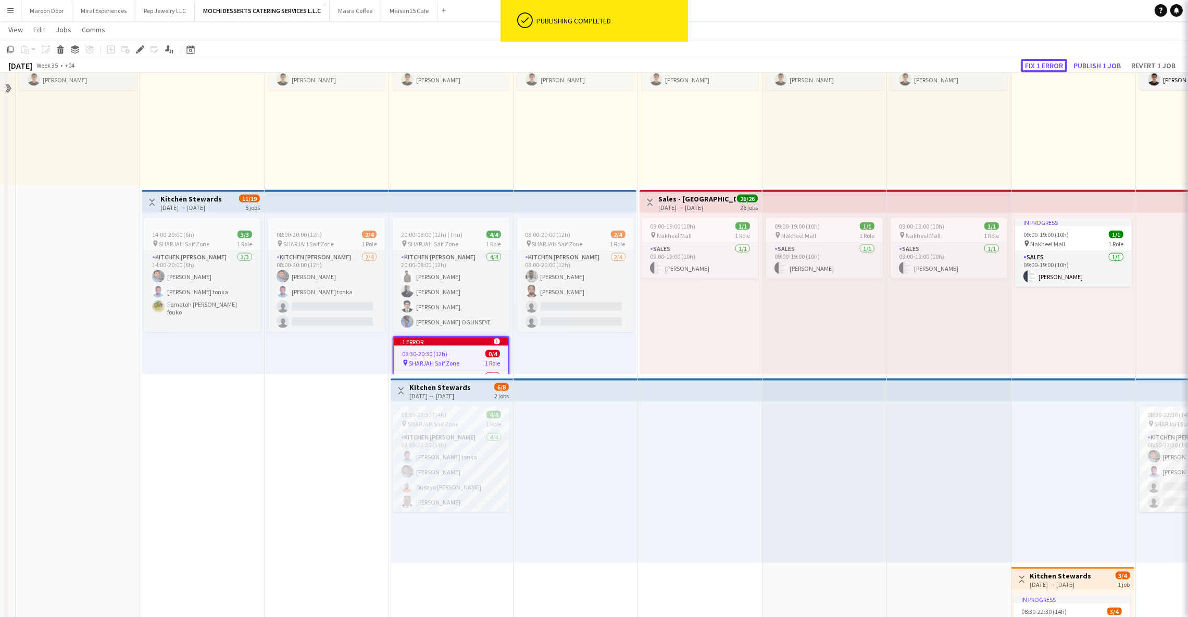
scroll to position [906, 0]
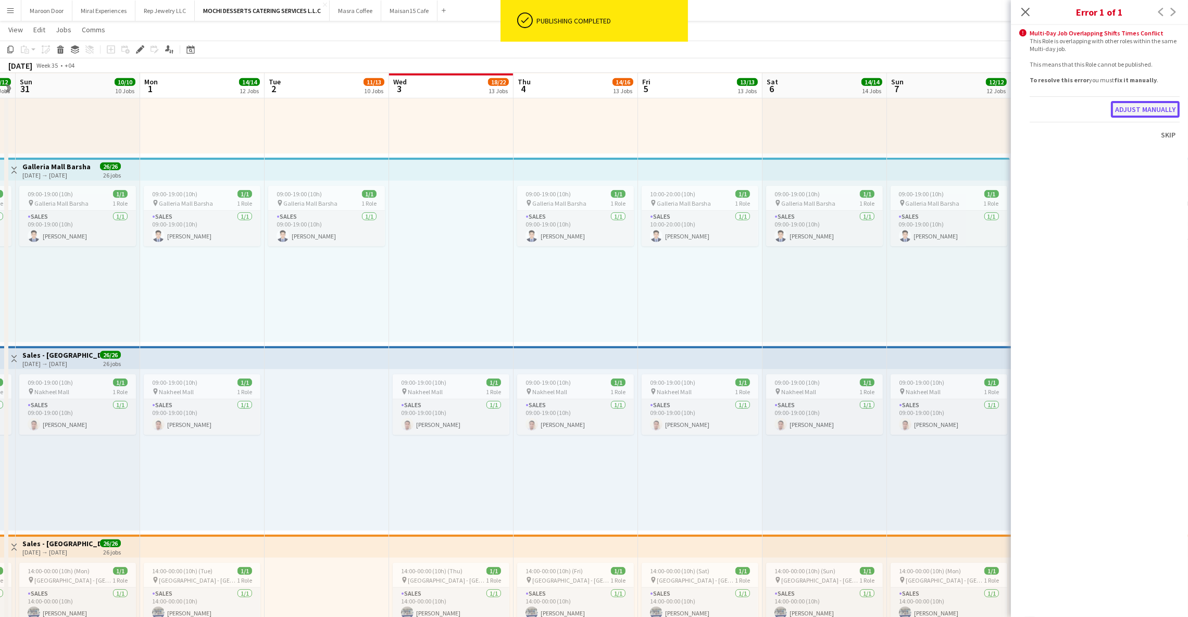
click at [1141, 107] on button "Adjust manually" at bounding box center [1145, 109] width 69 height 17
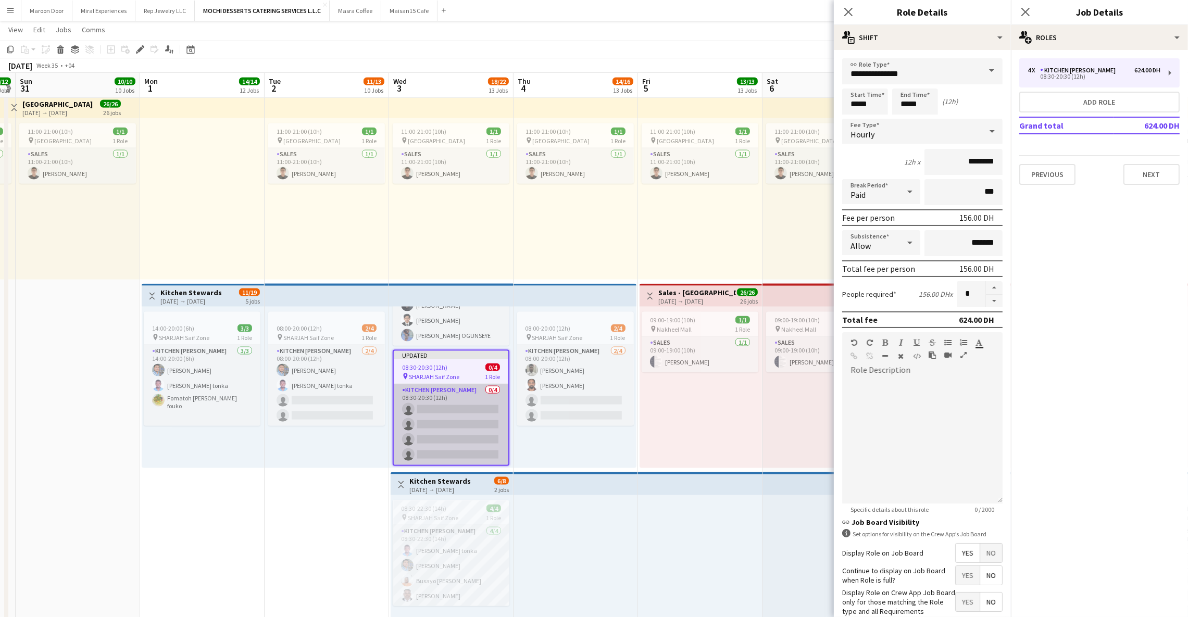
scroll to position [0, 0]
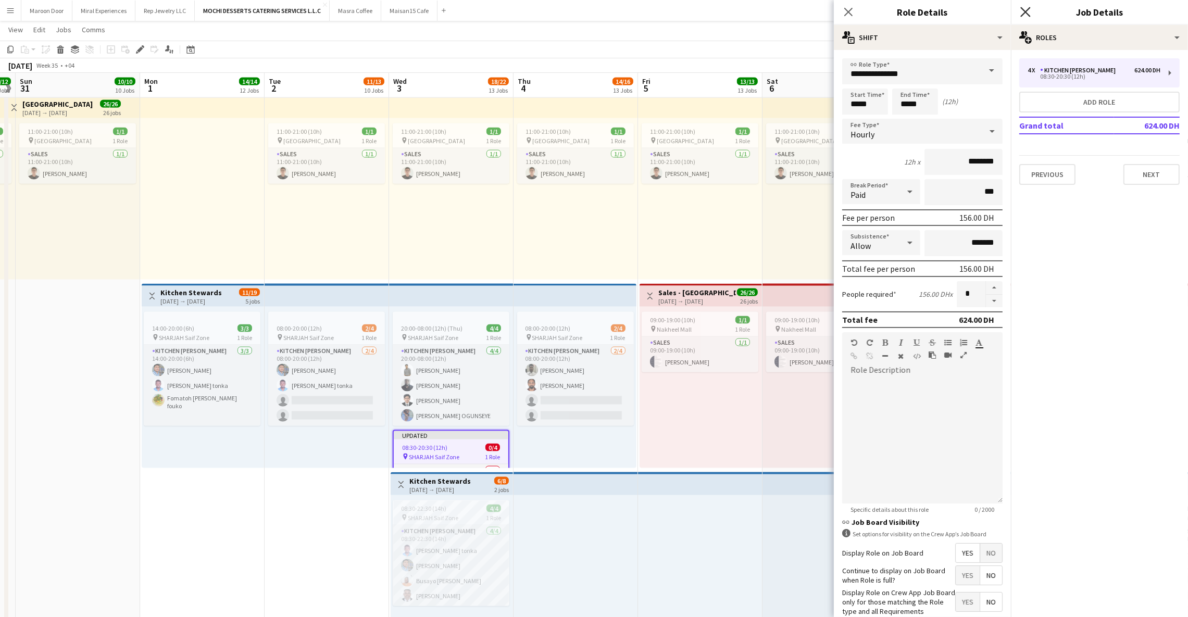
click at [1025, 10] on icon "Close pop-in" at bounding box center [1025, 12] width 10 height 10
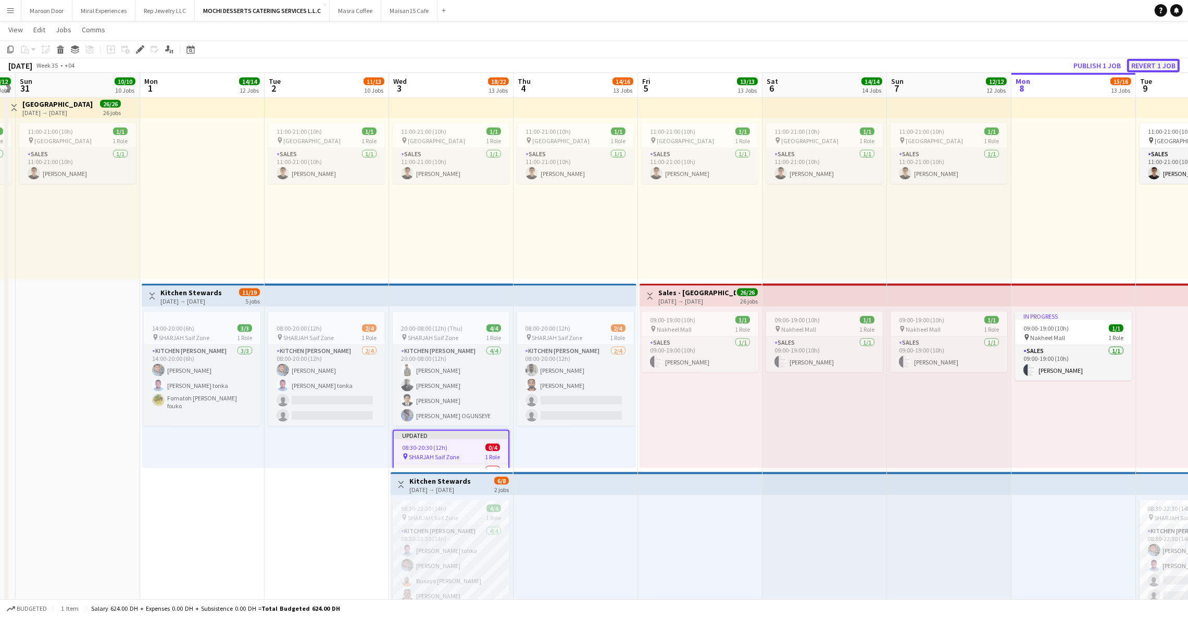
click at [1155, 62] on button "Revert 1 job" at bounding box center [1153, 66] width 53 height 14
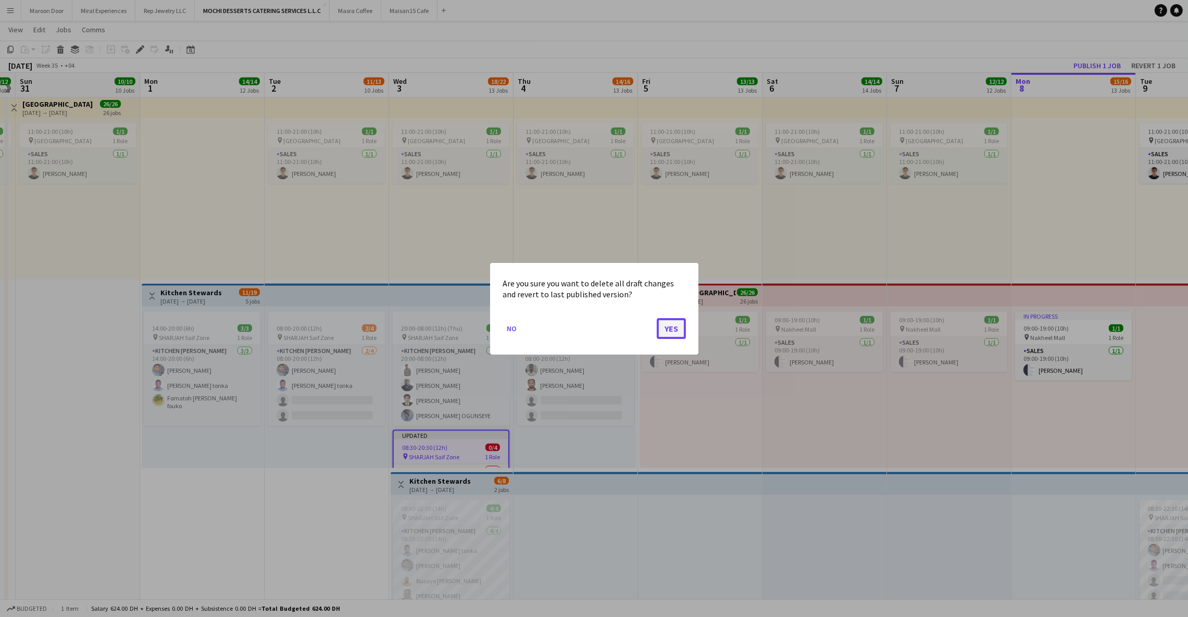
click at [662, 326] on button "Yes" at bounding box center [671, 328] width 29 height 21
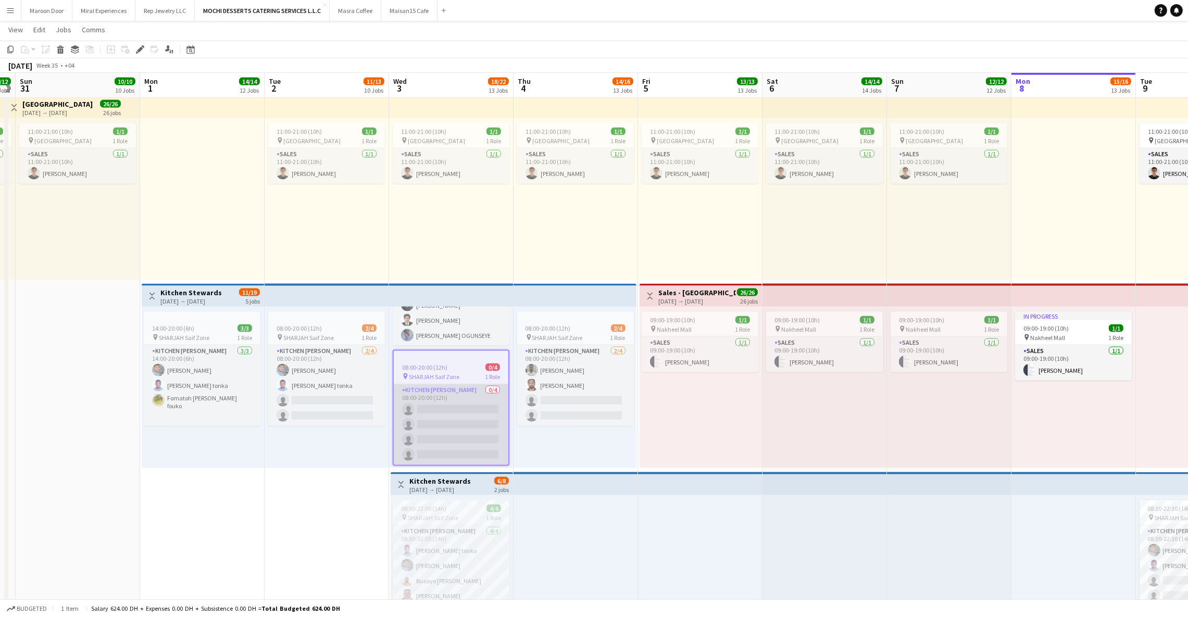
scroll to position [91, 0]
click at [452, 363] on div "08:00-20:00 (12h) 0/4" at bounding box center [451, 367] width 115 height 8
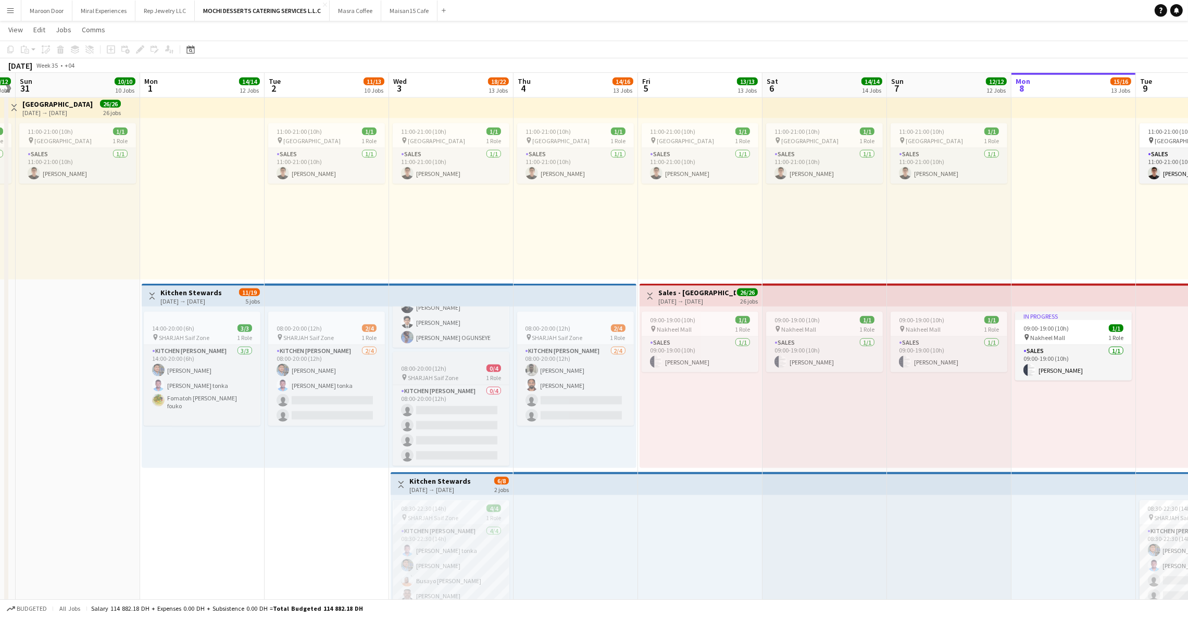
click at [448, 364] on div "08:00-20:00 (12h) 0/4" at bounding box center [451, 368] width 117 height 8
click at [64, 49] on icon "Delete" at bounding box center [60, 49] width 8 height 8
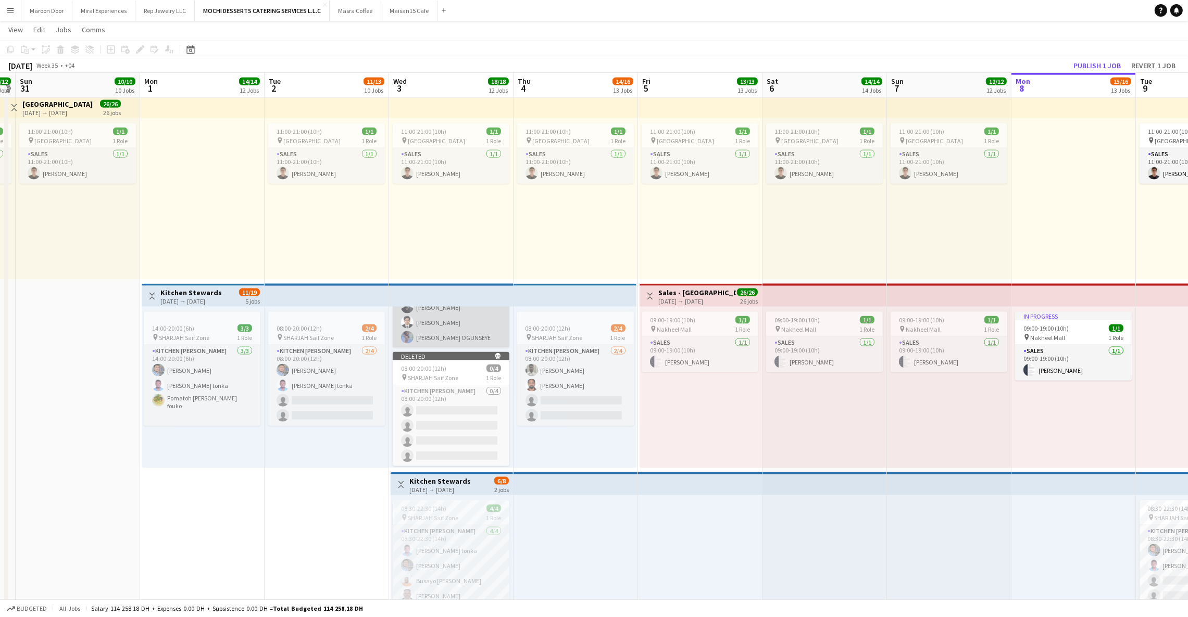
scroll to position [90, 0]
click at [1083, 62] on button "Publish 1 job" at bounding box center [1097, 66] width 56 height 14
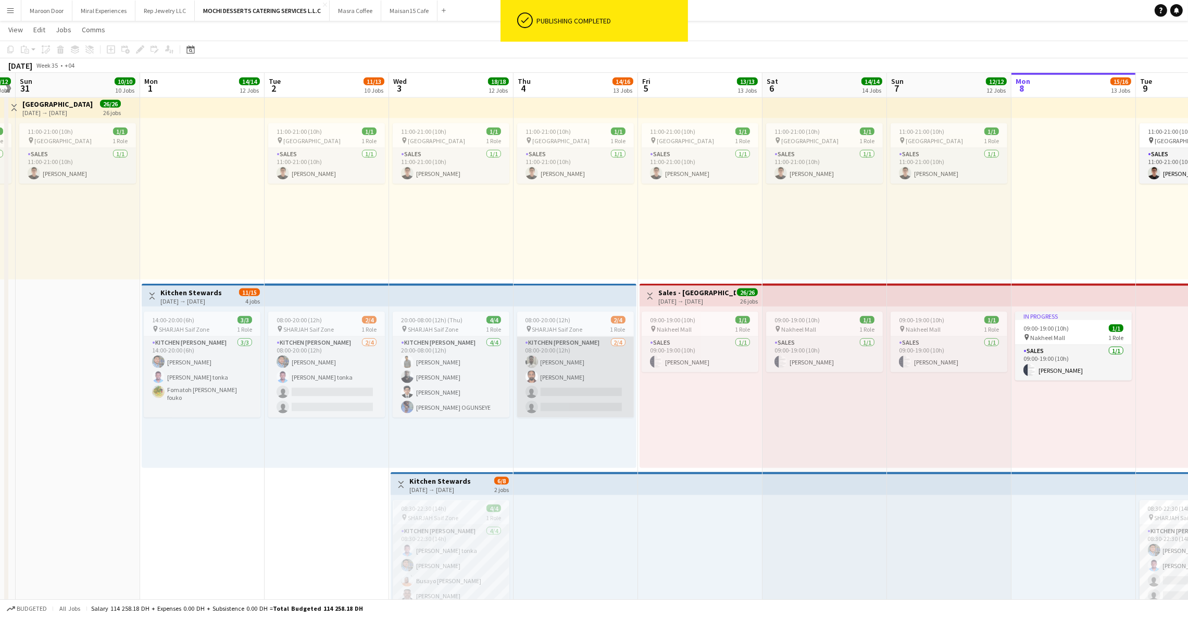
scroll to position [0, 0]
click at [465, 427] on div "20:00-08:00 (12h) (Thu) 4/4 pin SHARJAH Saif Zone 1 Role Kitchen [PERSON_NAME] …" at bounding box center [451, 387] width 124 height 161
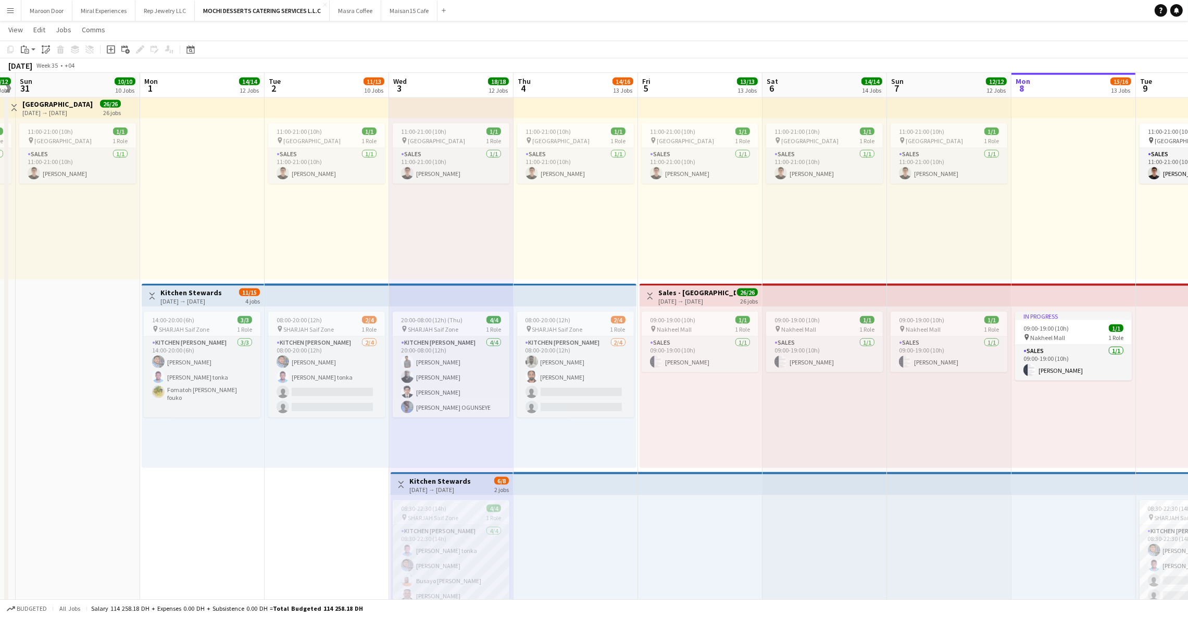
click at [404, 295] on app-top-bar at bounding box center [451, 295] width 124 height 23
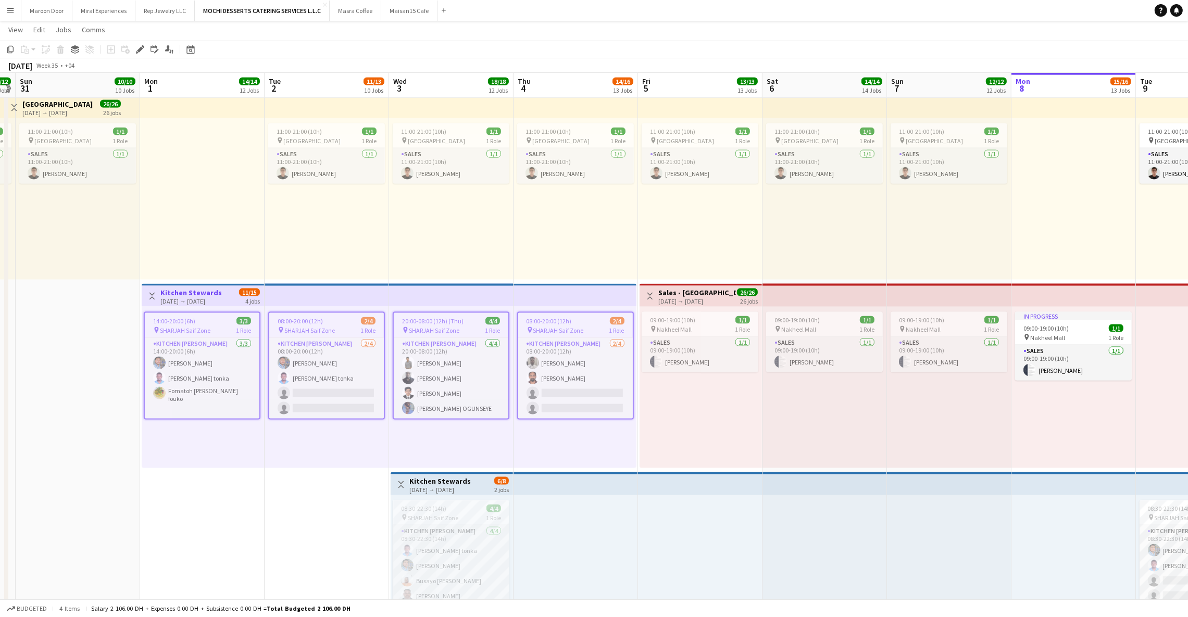
drag, startPoint x: 416, startPoint y: 429, endPoint x: 382, endPoint y: 421, distance: 35.2
click at [415, 429] on div "20:00-08:00 (12h) (Thu) 4/4 pin SHARJAH Saif Zone 1 Role Kitchen [PERSON_NAME] …" at bounding box center [451, 387] width 124 height 161
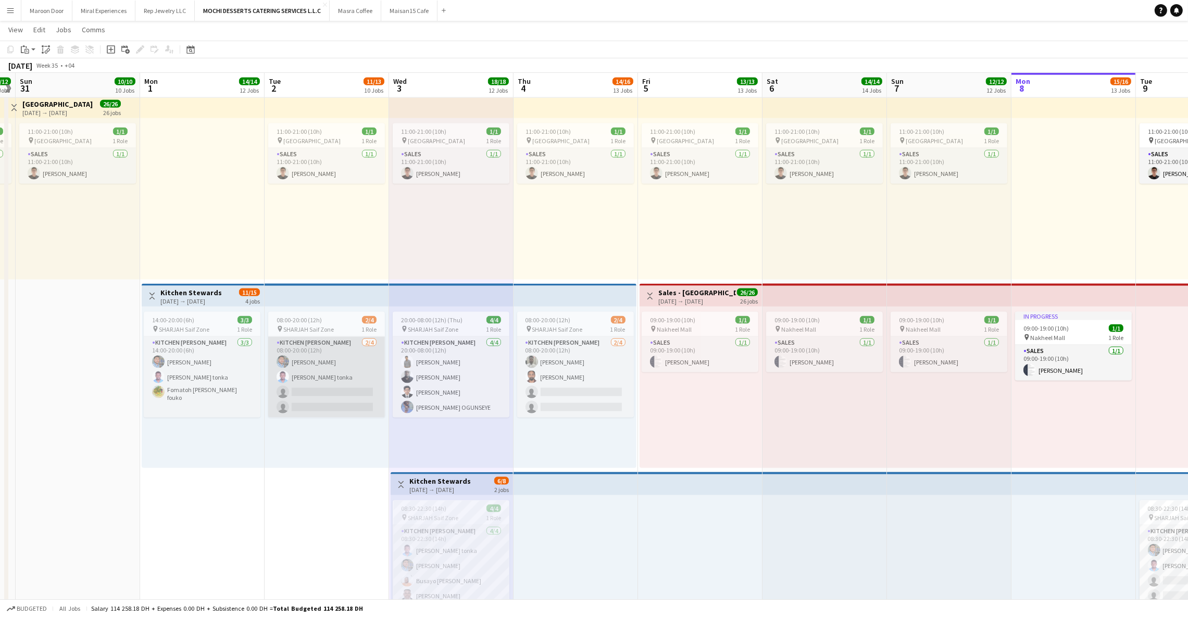
scroll to position [0, 359]
click at [122, 47] on icon "Add linked Job" at bounding box center [125, 49] width 8 height 8
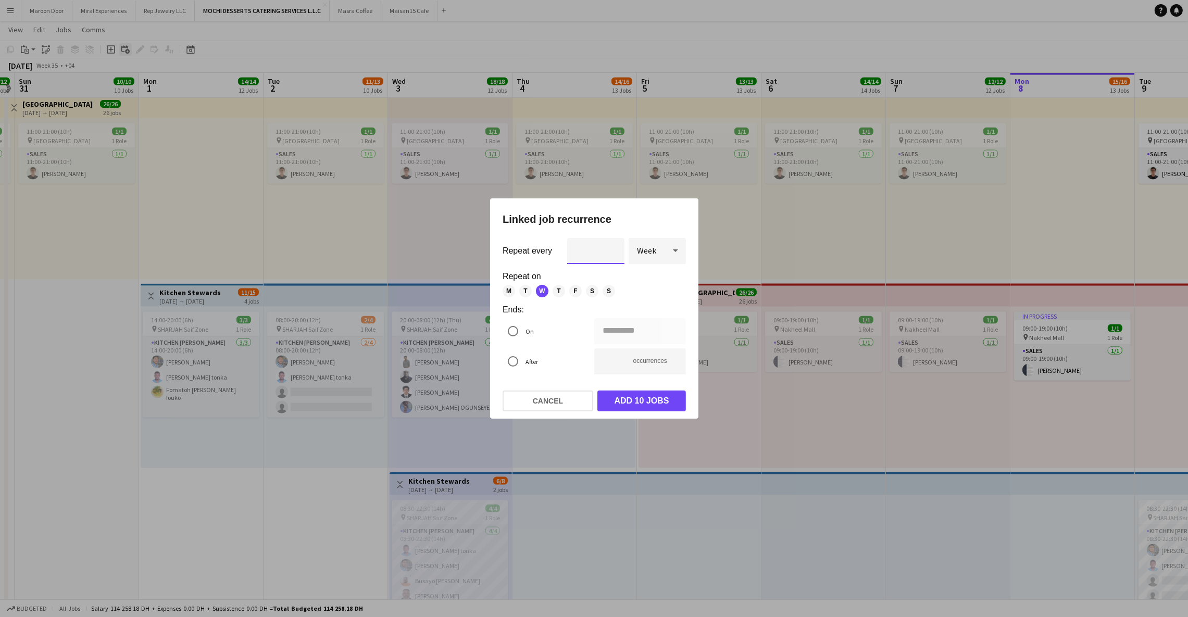
scroll to position [0, 0]
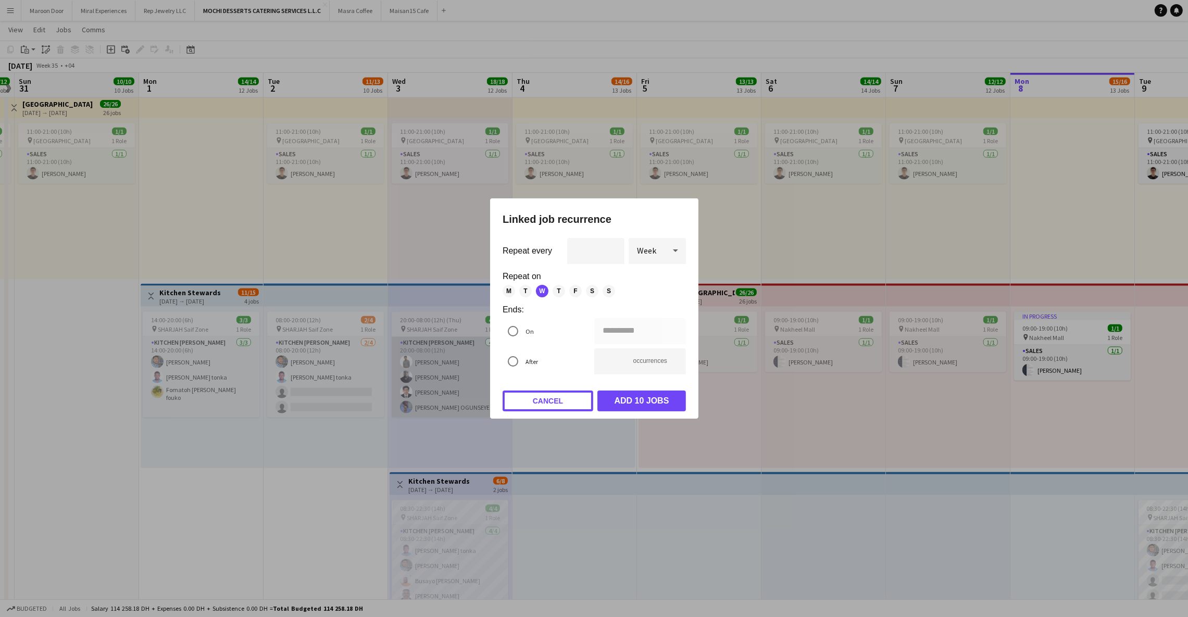
click at [529, 400] on button "Cancel" at bounding box center [547, 401] width 91 height 21
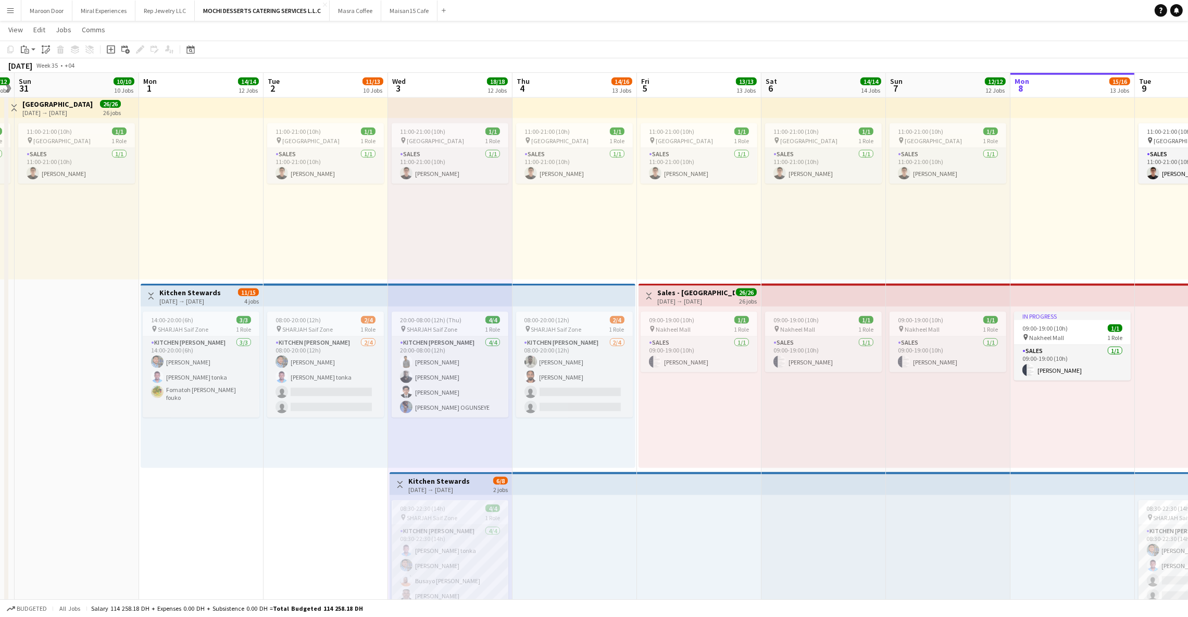
scroll to position [2287, 0]
click at [423, 288] on app-top-bar at bounding box center [450, 295] width 124 height 23
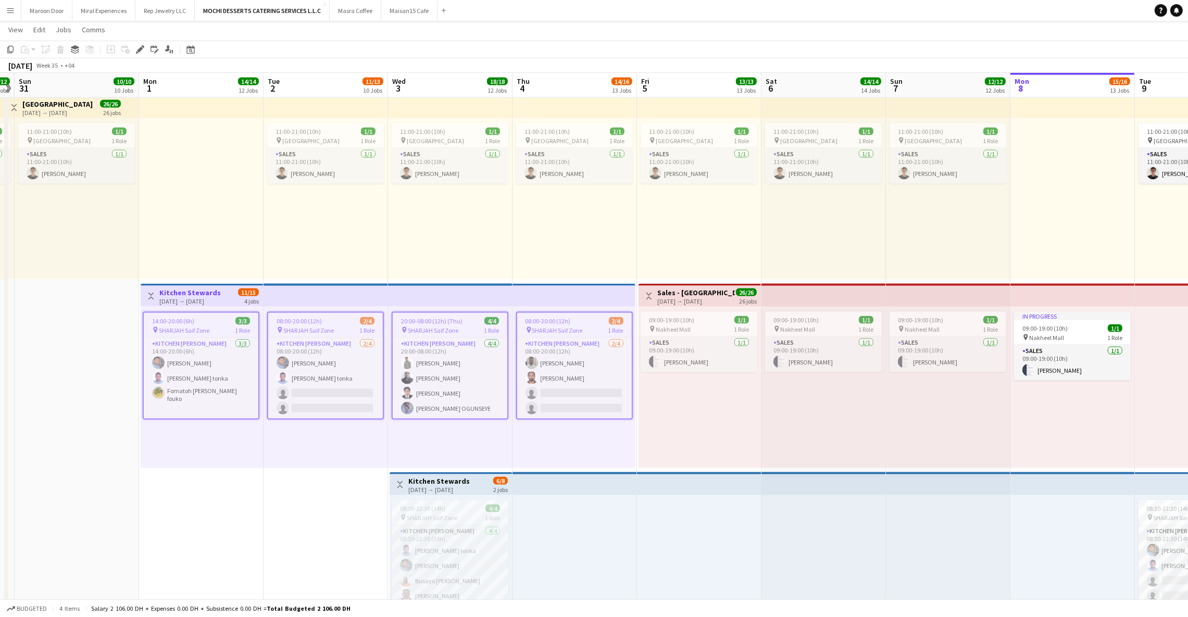
click at [422, 326] on div "pin SHARJAH Saif Zone 1 Role" at bounding box center [450, 330] width 115 height 8
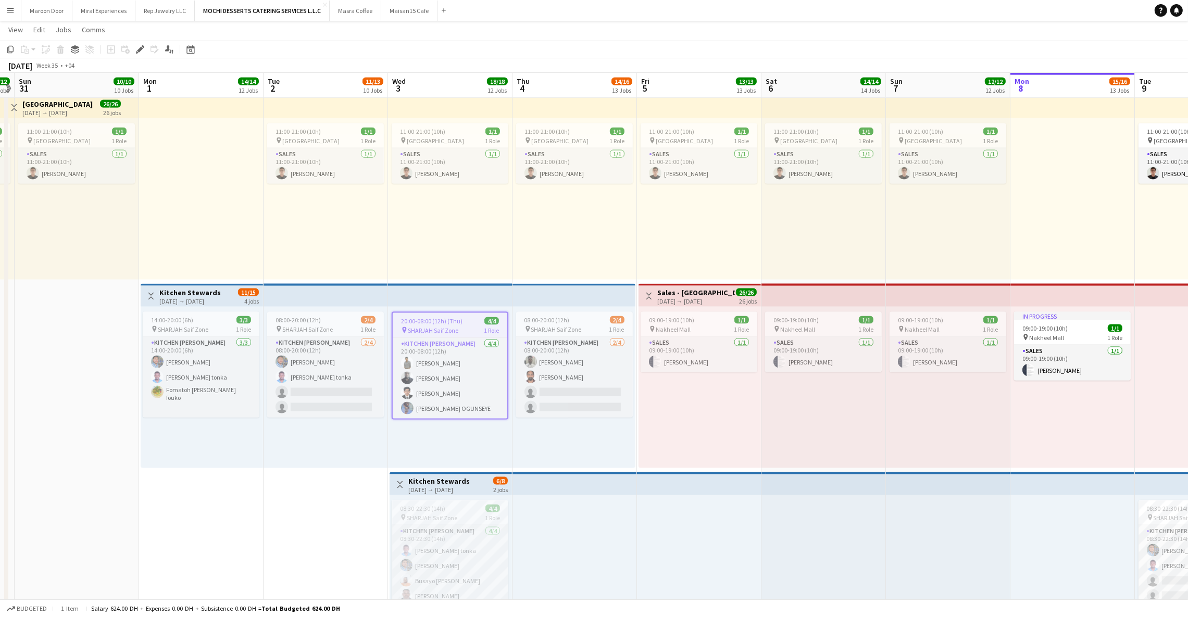
click at [479, 447] on div "20:00-08:00 (12h) (Thu) 4/4 pin SHARJAH Saif Zone 1 Role Kitchen [PERSON_NAME] …" at bounding box center [450, 387] width 124 height 161
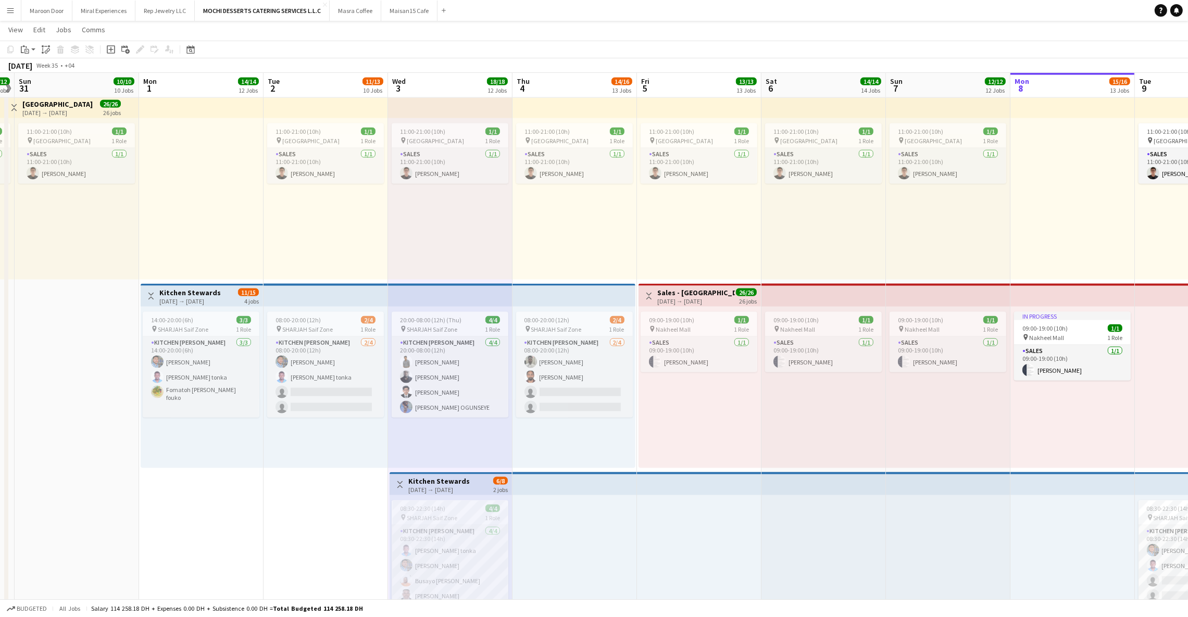
drag, startPoint x: 43, startPoint y: 49, endPoint x: 176, endPoint y: 122, distance: 151.2
click at [43, 49] on icon "Paste linked Job" at bounding box center [46, 49] width 8 height 8
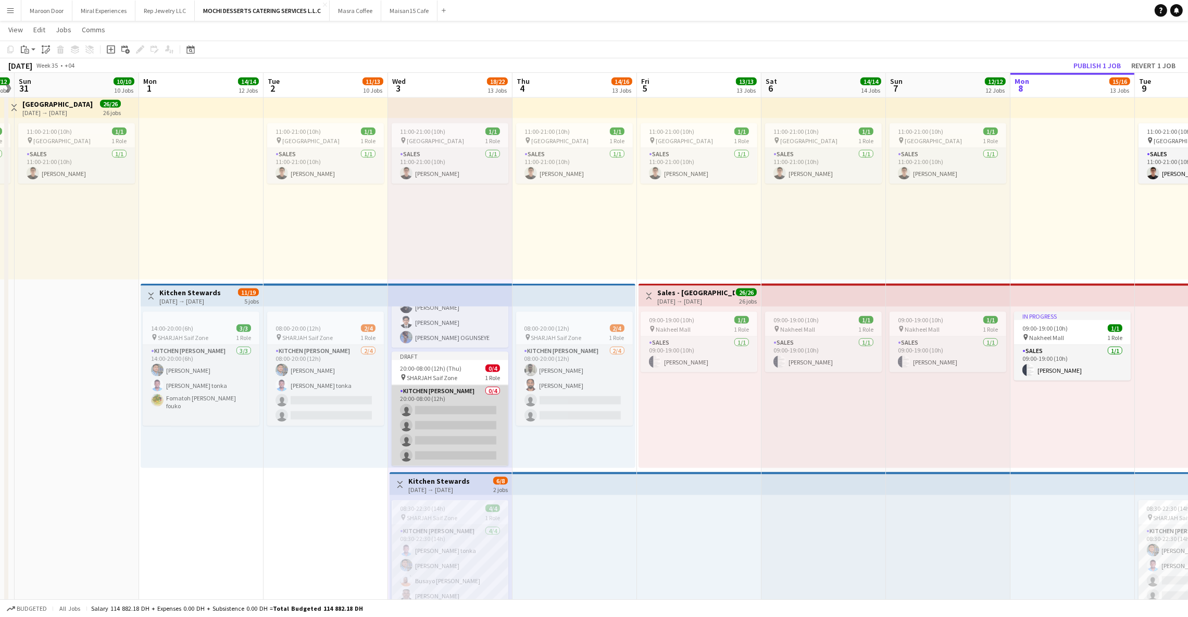
scroll to position [0, 0]
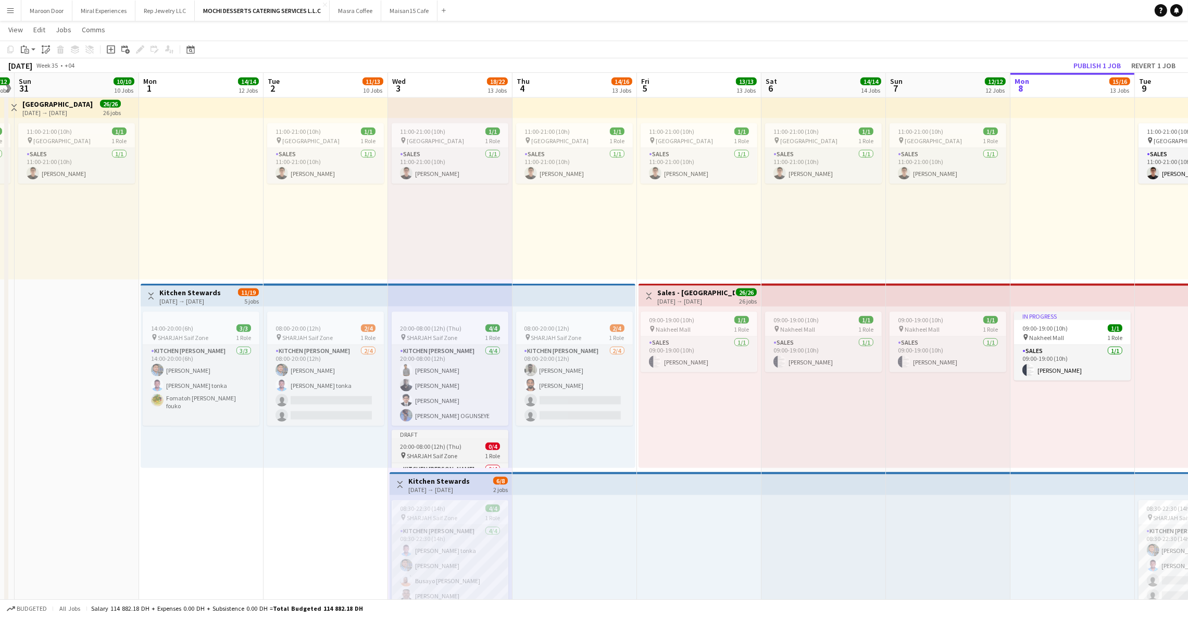
click at [455, 439] on app-job-card "Draft 20:00-08:00 (12h) (Thu) 0/4 pin SHARJAH Saif Zone 1 Role Kitchen [PERSON_…" at bounding box center [450, 487] width 117 height 114
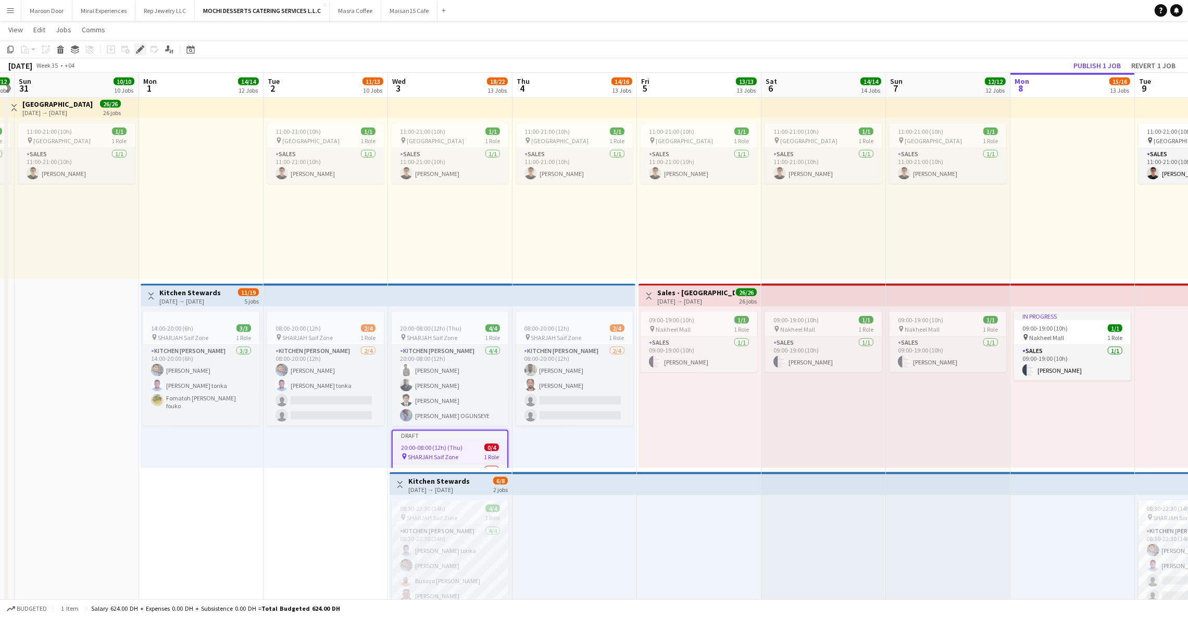
click at [137, 48] on icon "Edit" at bounding box center [140, 49] width 8 height 8
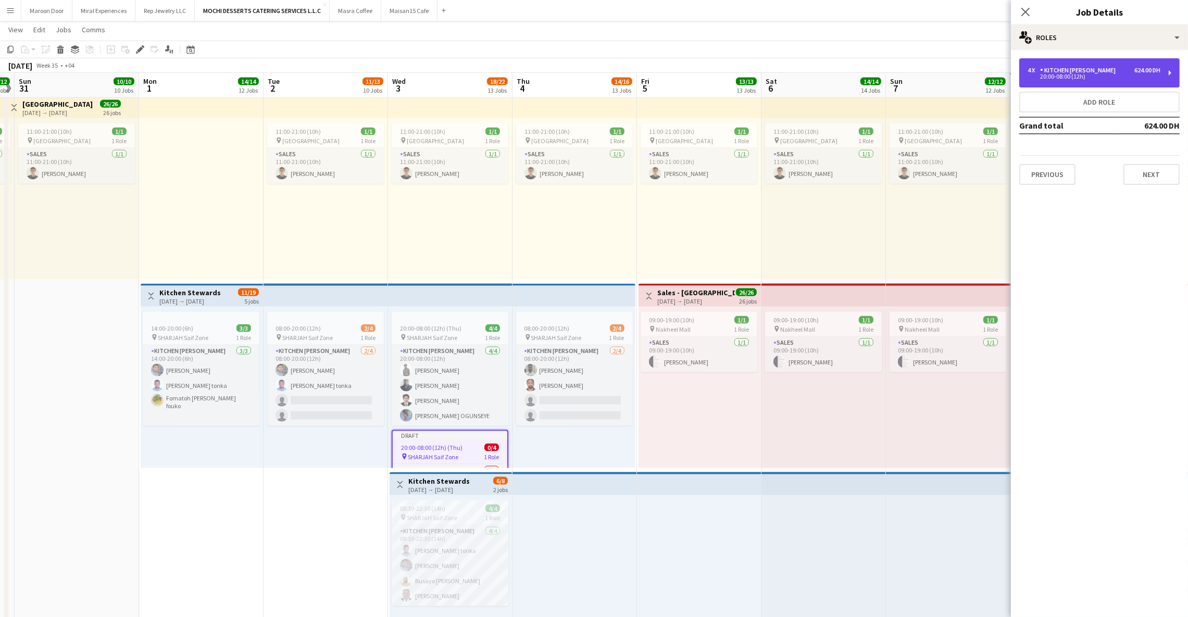
click at [1063, 74] on div "20:00-08:00 (12h)" at bounding box center [1093, 76] width 133 height 5
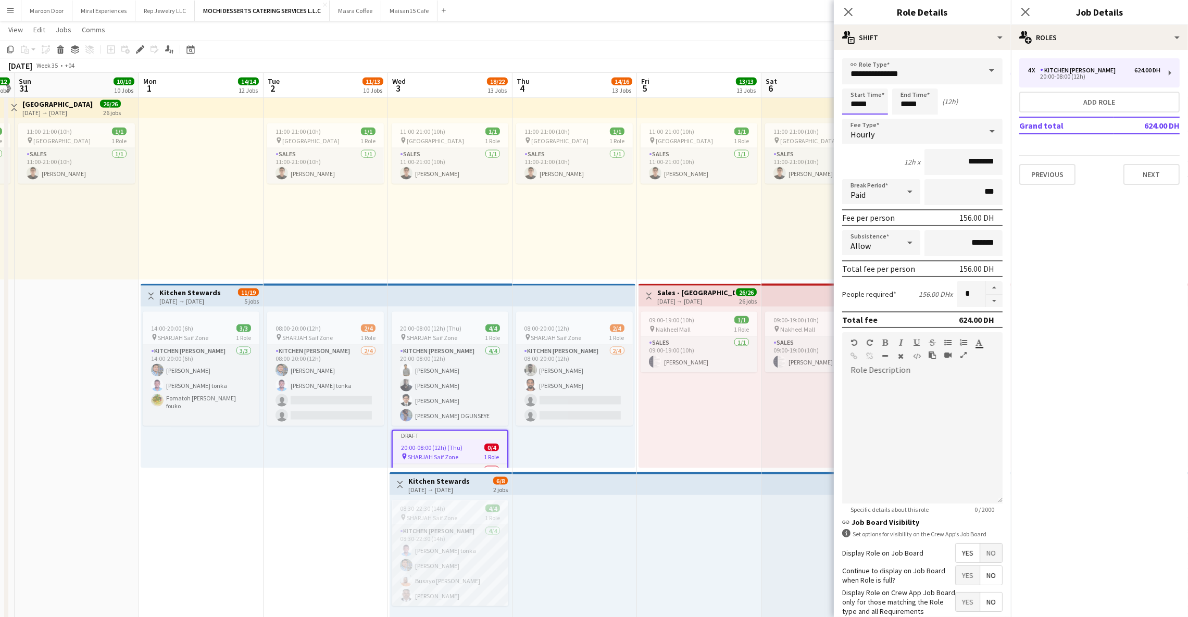
click at [851, 106] on input "*****" at bounding box center [865, 102] width 46 height 26
type input "*****"
click at [902, 103] on input "*****" at bounding box center [915, 102] width 46 height 26
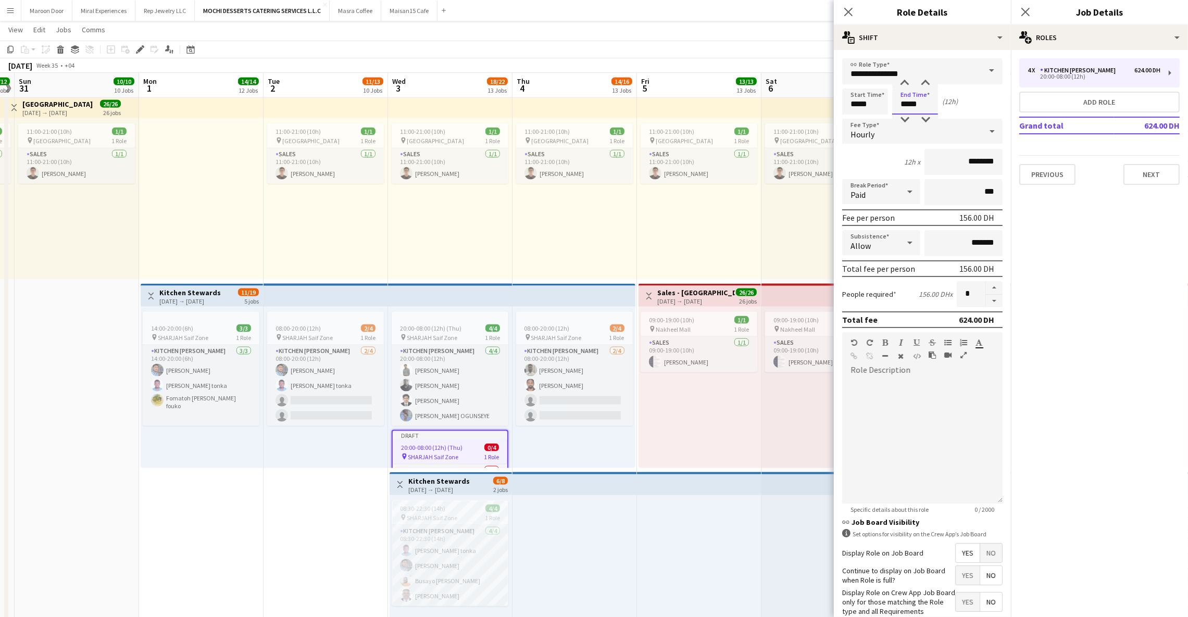
type input "*****"
click at [976, 89] on div "Start Time ***** End Time ***** (12h)" at bounding box center [922, 102] width 160 height 26
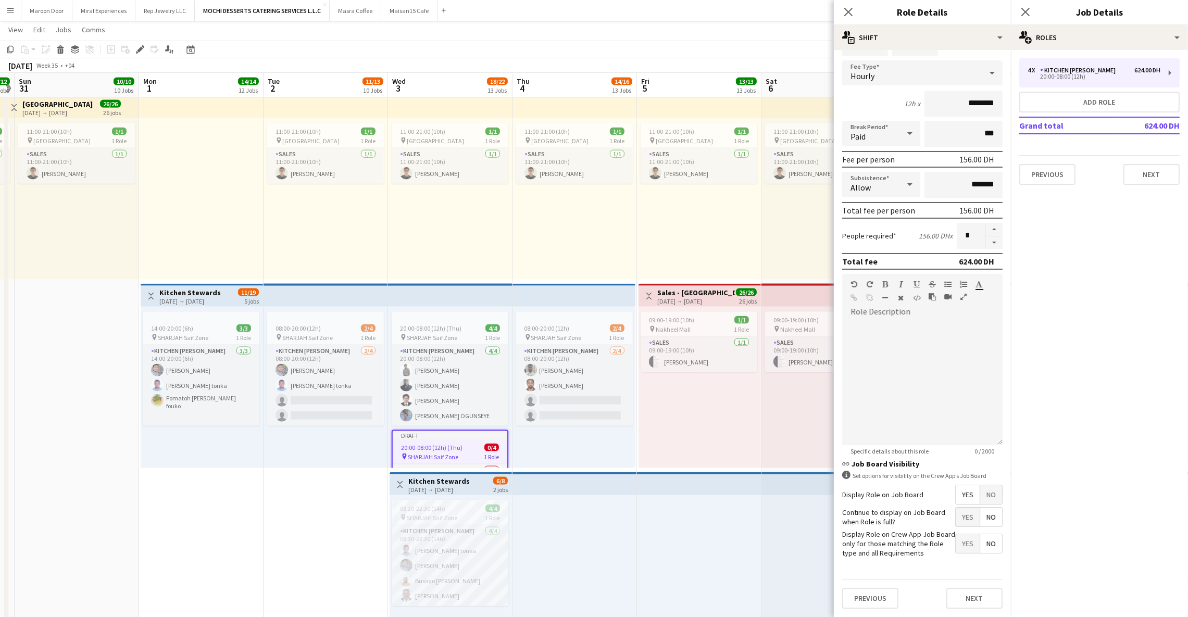
scroll to position [77, 0]
click at [964, 600] on button "Next" at bounding box center [974, 598] width 56 height 21
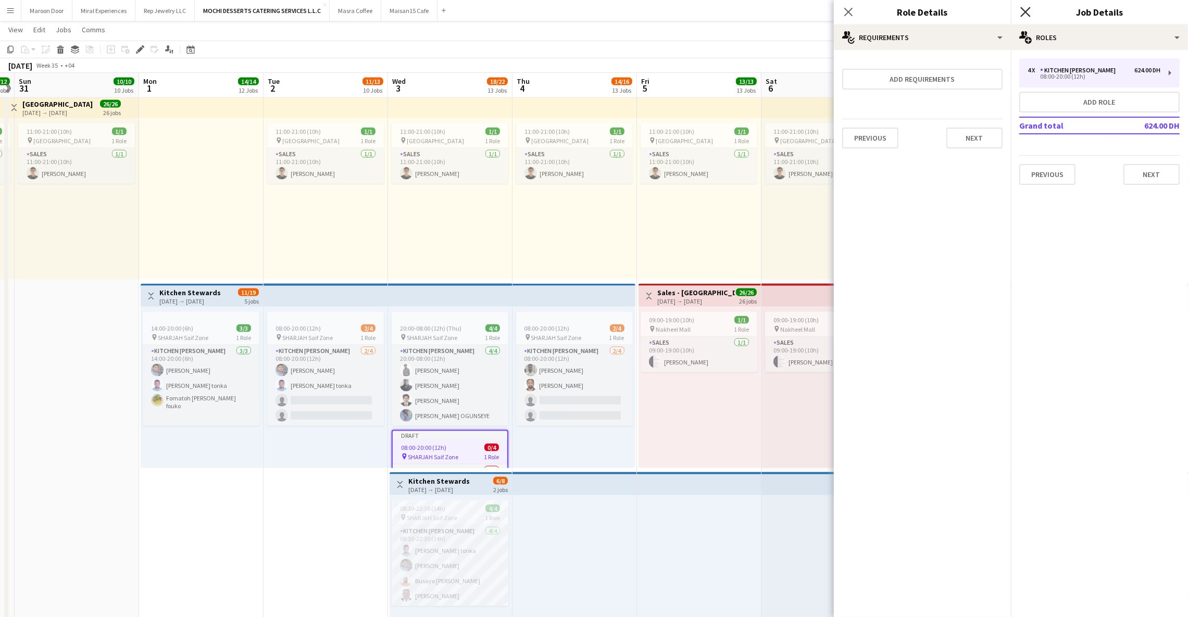
scroll to position [0, 0]
click at [1023, 13] on icon "Close pop-in" at bounding box center [1025, 12] width 10 height 10
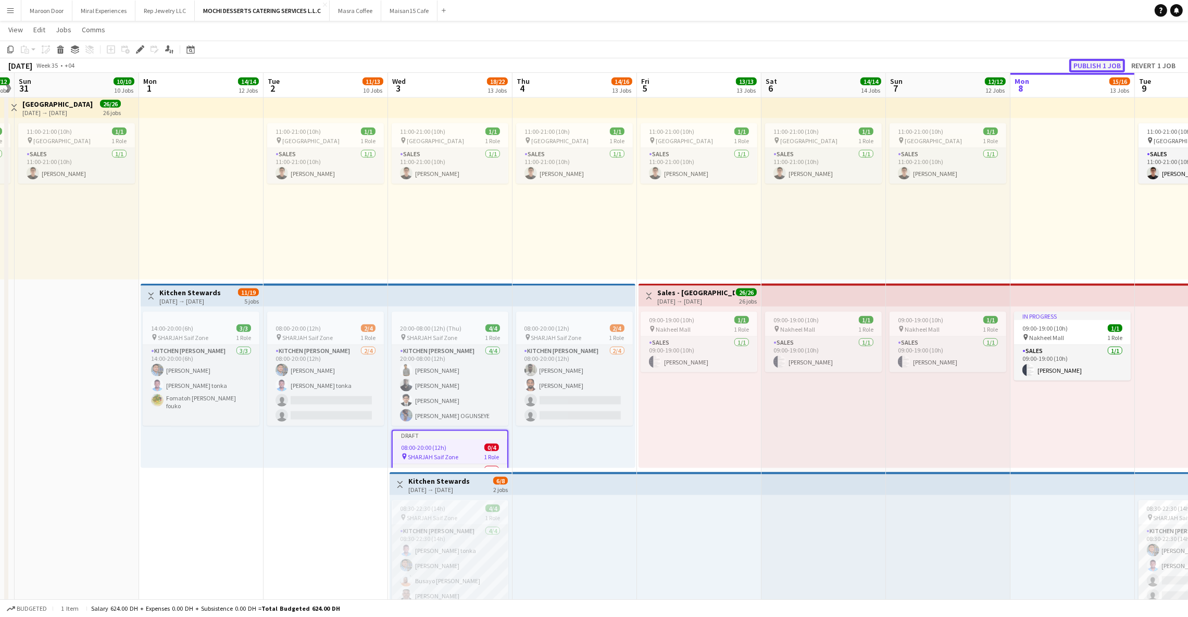
click at [1121, 60] on button "Publish 1 job" at bounding box center [1097, 66] width 56 height 14
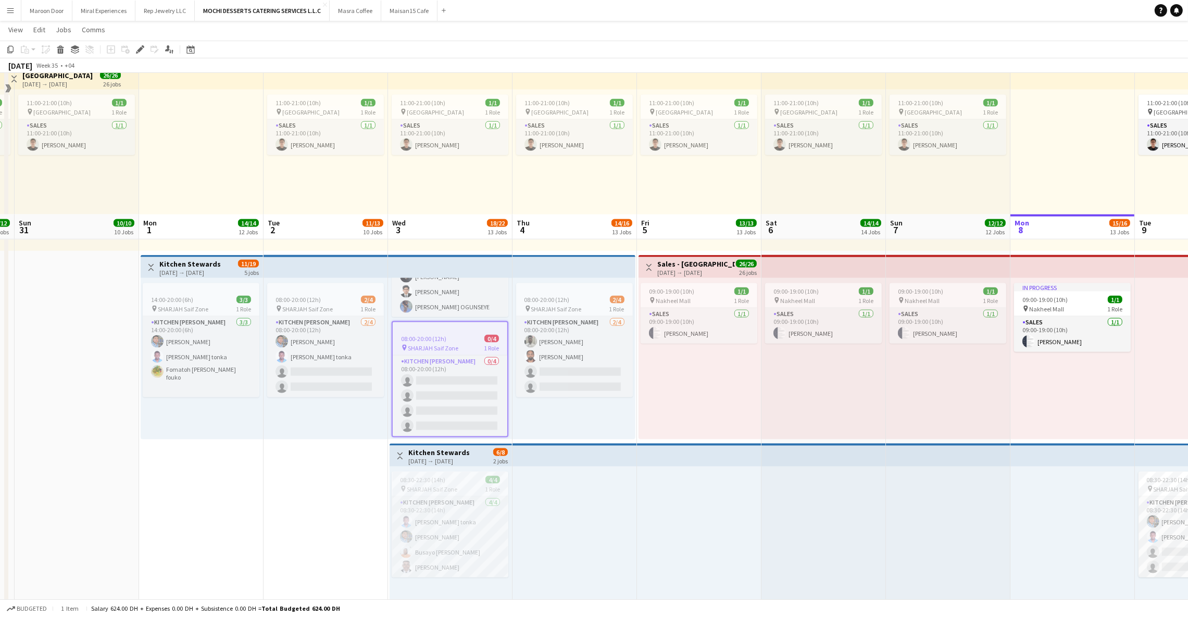
scroll to position [2476, 0]
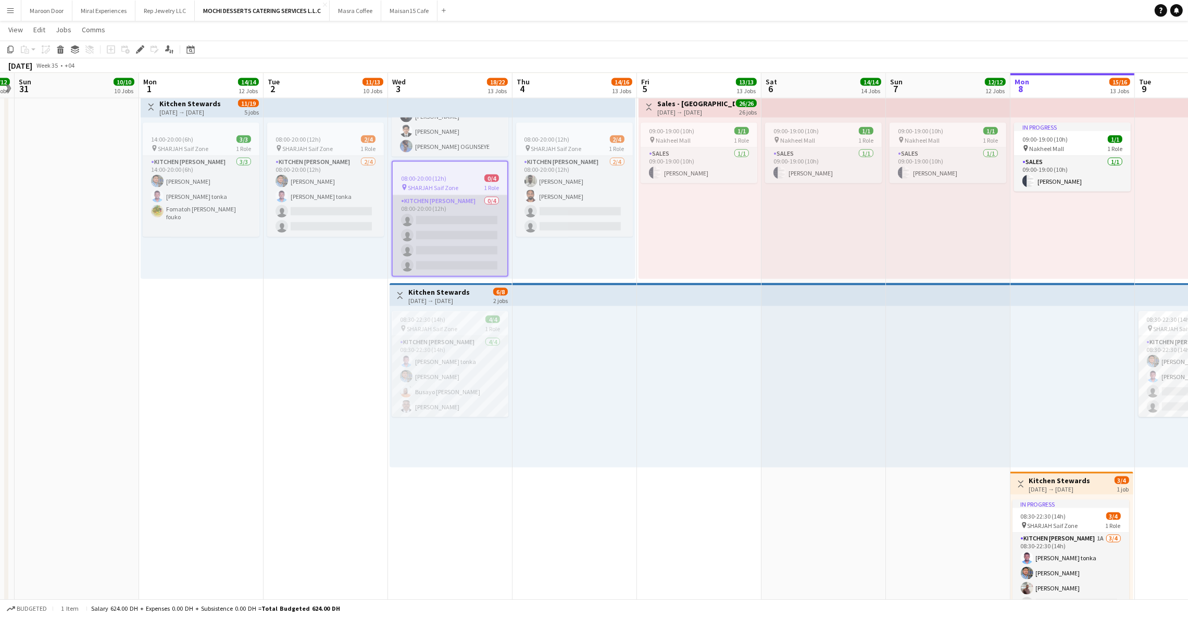
click at [441, 204] on app-card-role "Kitchen [PERSON_NAME] 0/4 08:00-20:00 (12h) single-neutral-actions single-neutr…" at bounding box center [450, 235] width 115 height 81
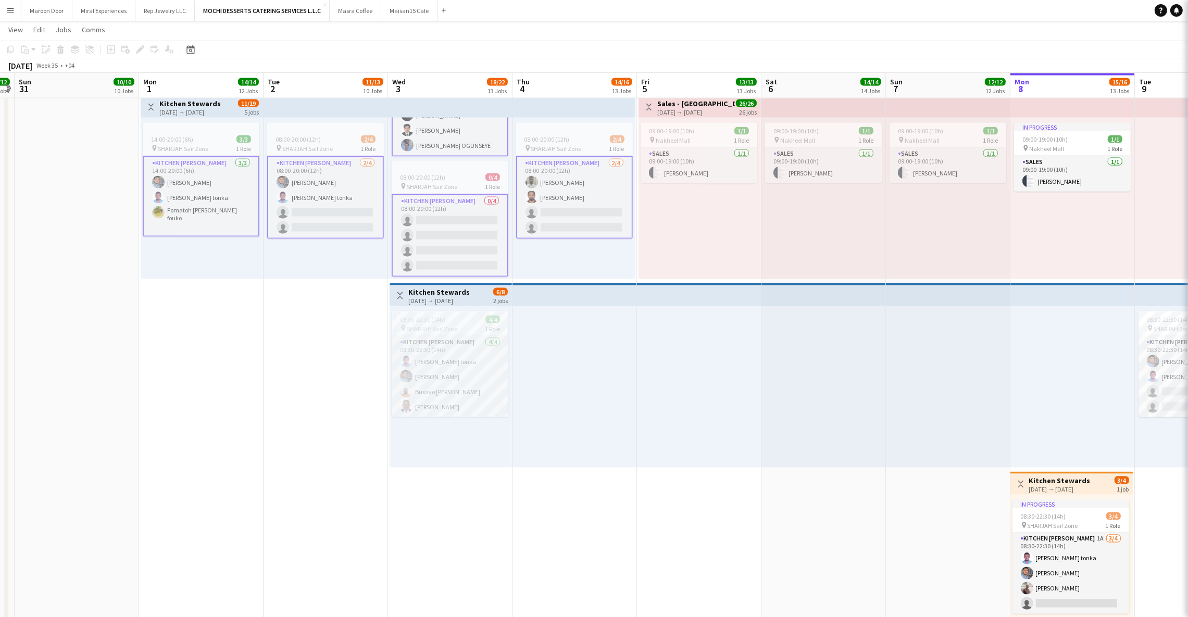
scroll to position [92, 0]
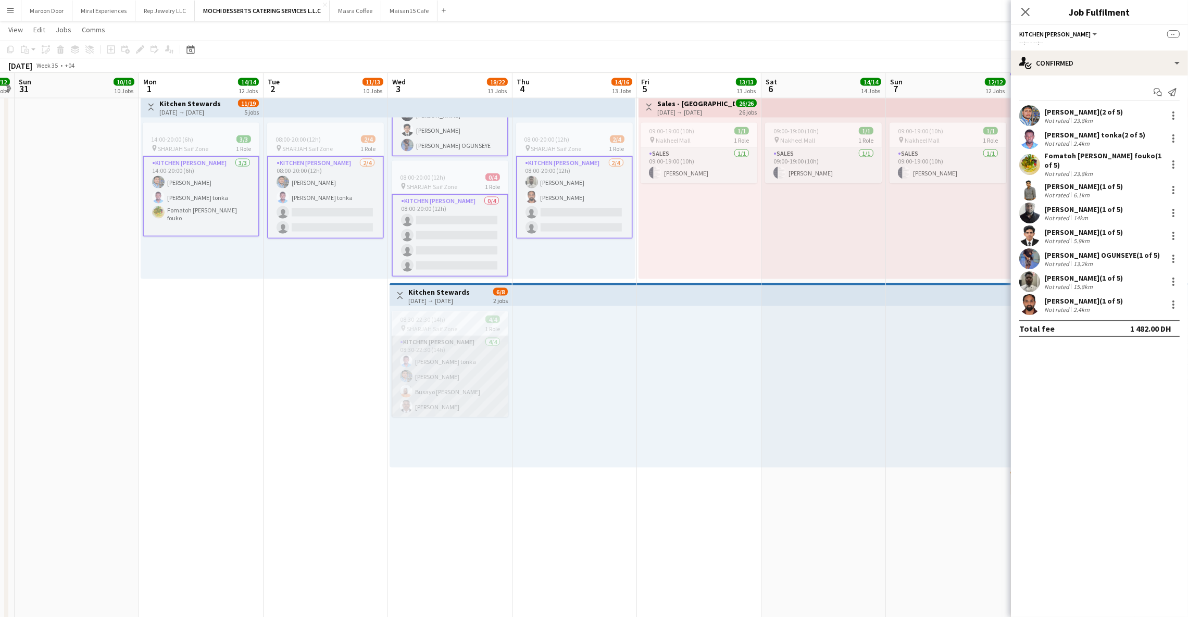
click at [448, 344] on app-card-role "Kitchen [PERSON_NAME] [DATE] 08:30-22:30 (14h) [PERSON_NAME] Nkeneng tonka [PER…" at bounding box center [450, 376] width 117 height 81
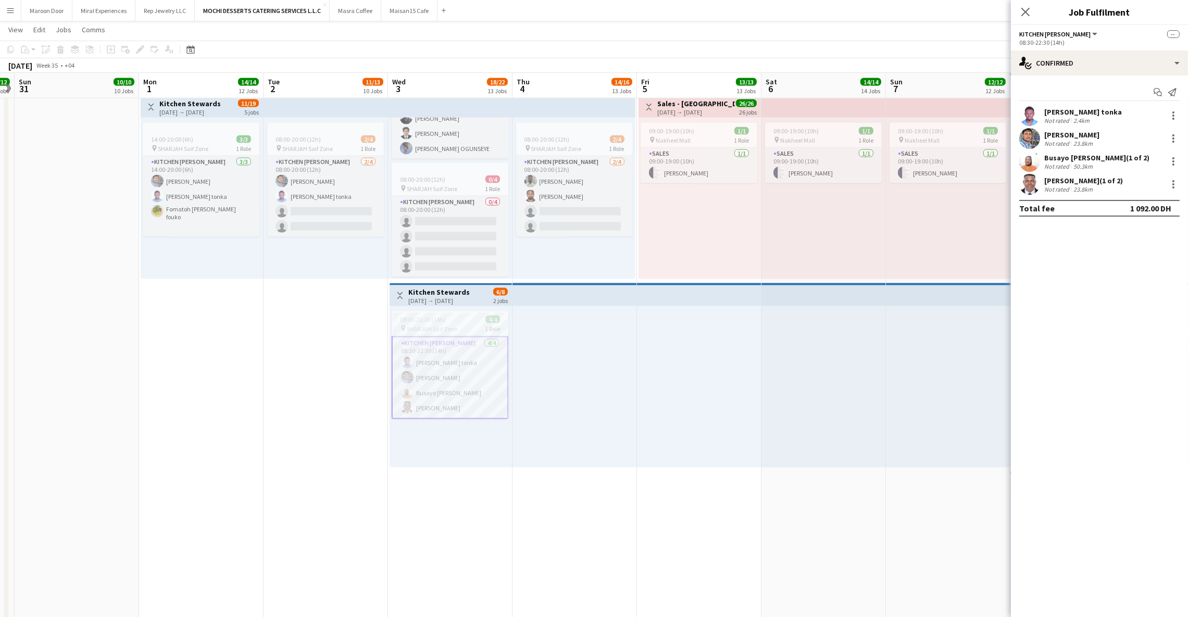
click at [452, 358] on app-card-role "Kitchen [PERSON_NAME] [DATE] 08:30-22:30 (14h) [PERSON_NAME] Nkeneng tonka [PER…" at bounding box center [450, 377] width 117 height 83
click at [1173, 117] on div at bounding box center [1173, 115] width 12 height 12
drag, startPoint x: 1124, startPoint y: 215, endPoint x: 929, endPoint y: 225, distance: 195.0
click at [1124, 215] on span "Remove" at bounding box center [1139, 209] width 65 height 9
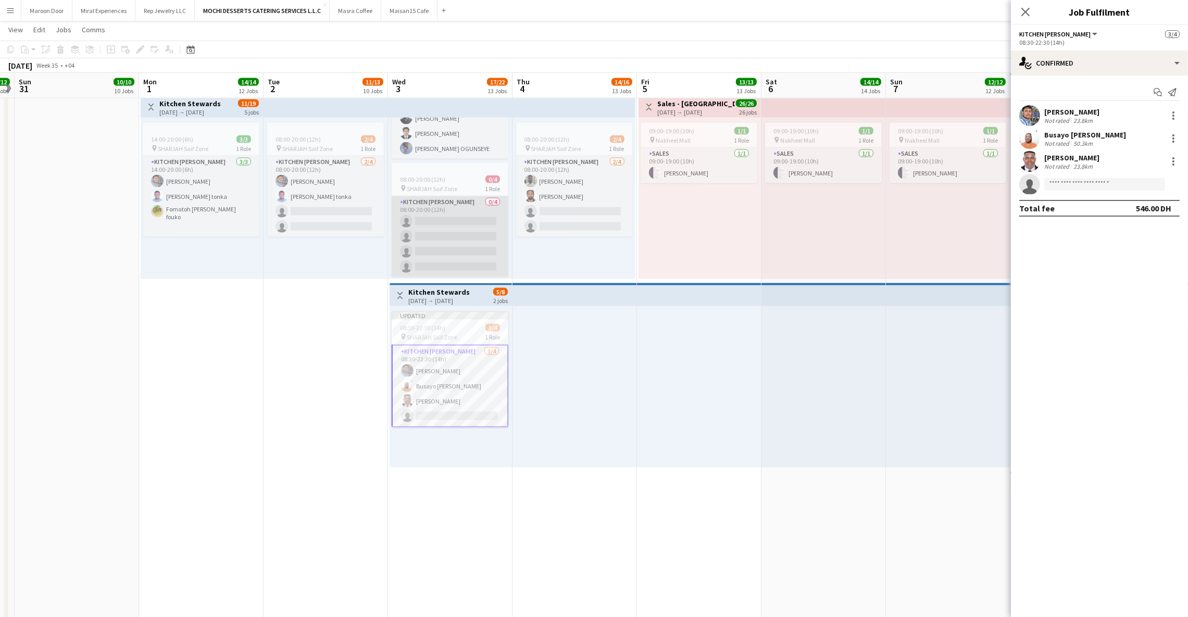
click at [432, 204] on app-card-role "Kitchen [PERSON_NAME] 0/4 08:00-20:00 (12h) single-neutral-actions single-neutr…" at bounding box center [450, 236] width 117 height 81
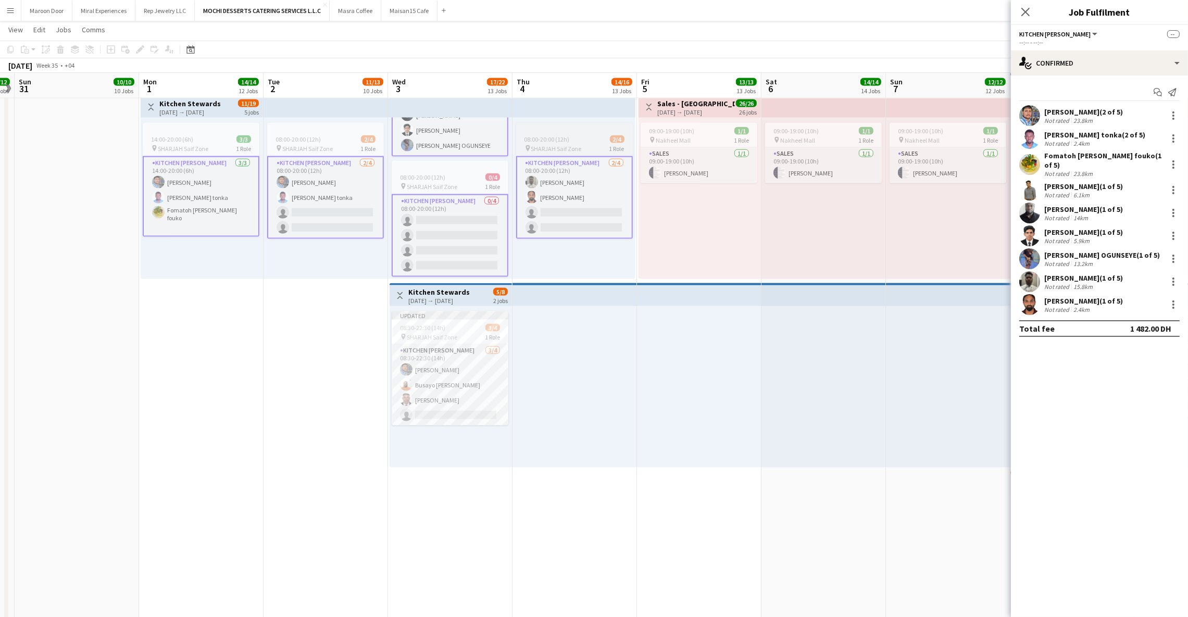
scroll to position [91, 0]
click at [467, 203] on app-card-role "Kitchen [PERSON_NAME] 0/4 08:00-20:00 (12h) single-neutral-actions single-neutr…" at bounding box center [450, 235] width 117 height 83
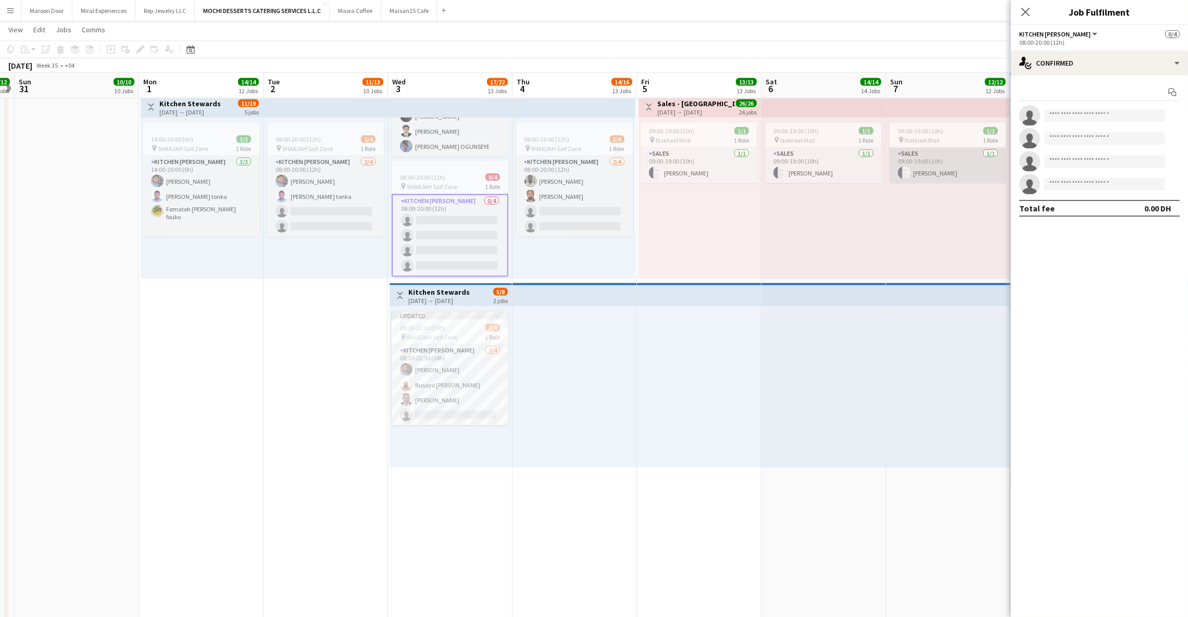
scroll to position [90, 0]
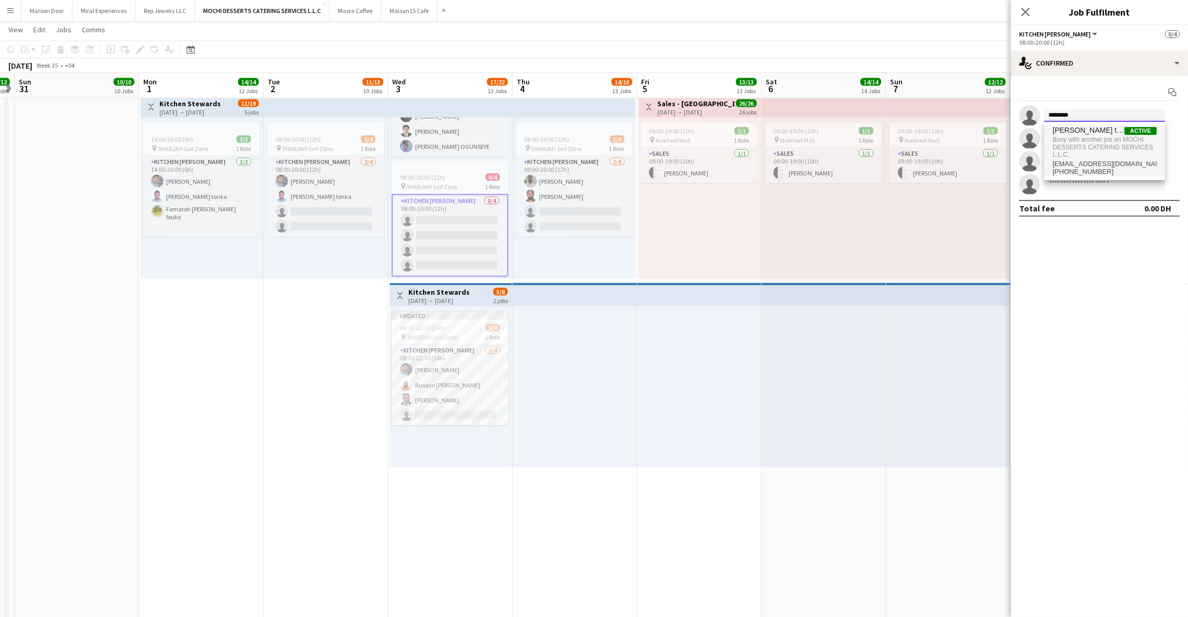
type input "********"
click at [1061, 132] on span "[PERSON_NAME] tonka" at bounding box center [1088, 130] width 72 height 9
click at [1021, 10] on icon "Close pop-in" at bounding box center [1025, 12] width 10 height 10
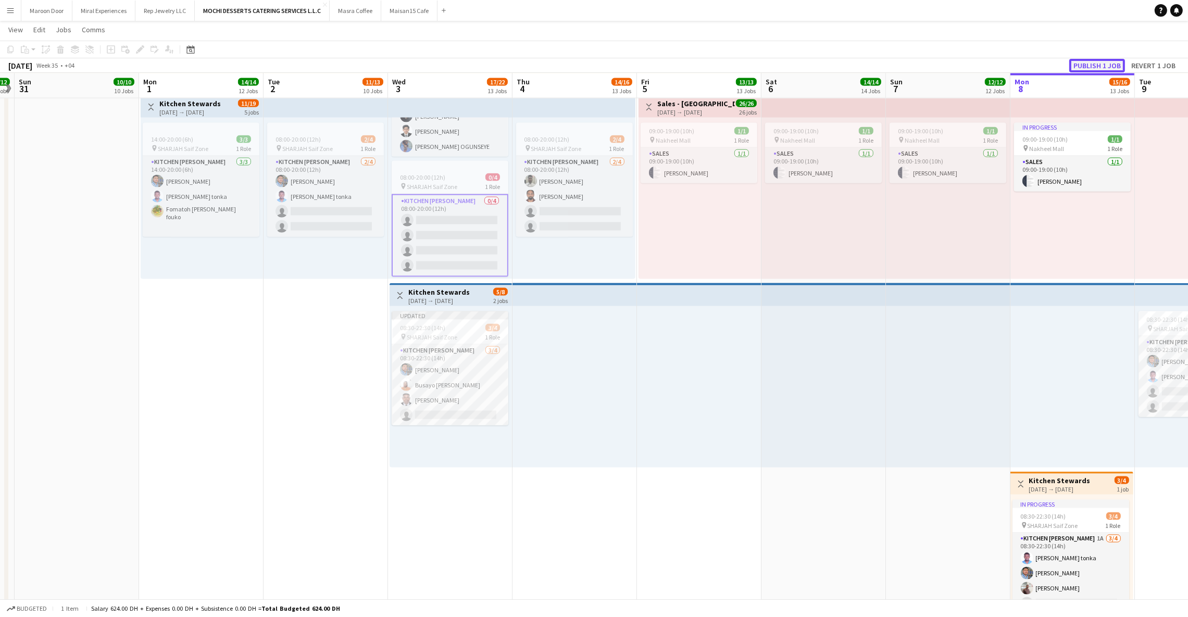
click at [1088, 59] on button "Publish 1 job" at bounding box center [1097, 66] width 56 height 14
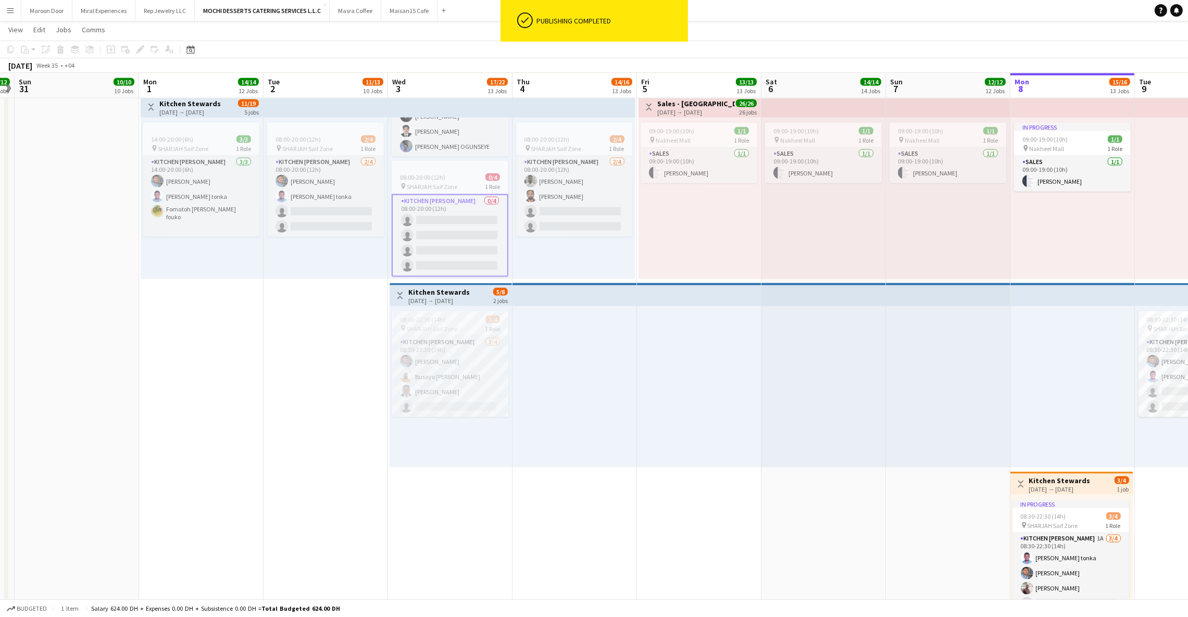
click at [445, 215] on app-card-role "Kitchen [PERSON_NAME] 0/4 08:00-20:00 (12h) single-neutral-actions single-neutr…" at bounding box center [450, 235] width 117 height 83
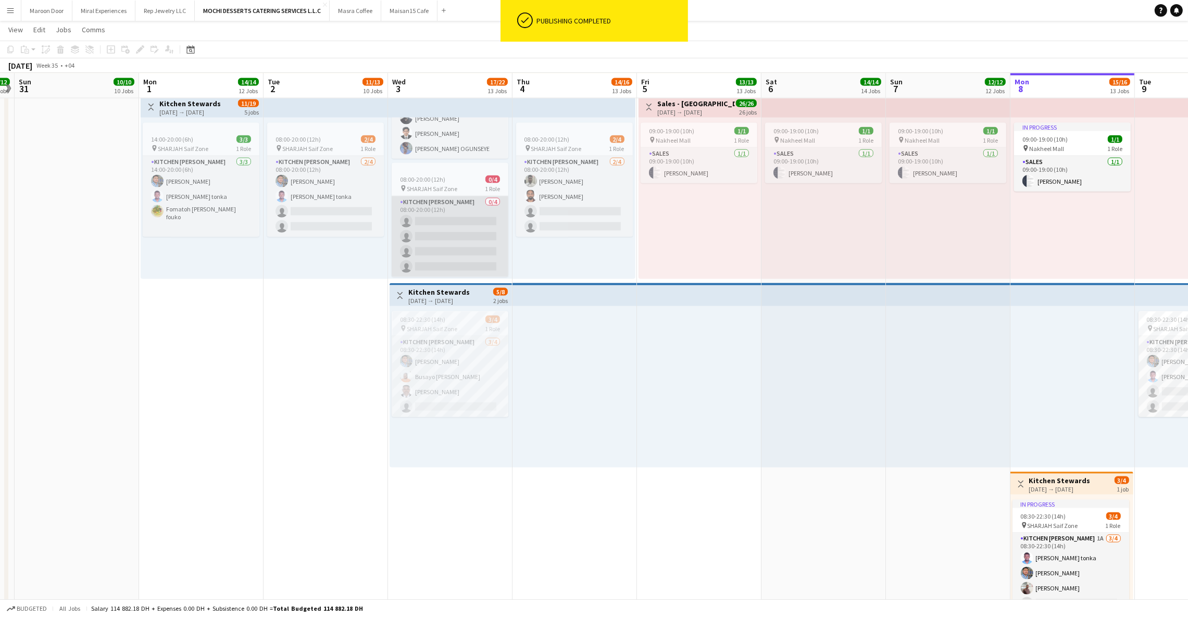
click at [445, 213] on app-card-role "Kitchen [PERSON_NAME] 0/4 08:00-20:00 (12h) single-neutral-actions single-neutr…" at bounding box center [450, 236] width 117 height 81
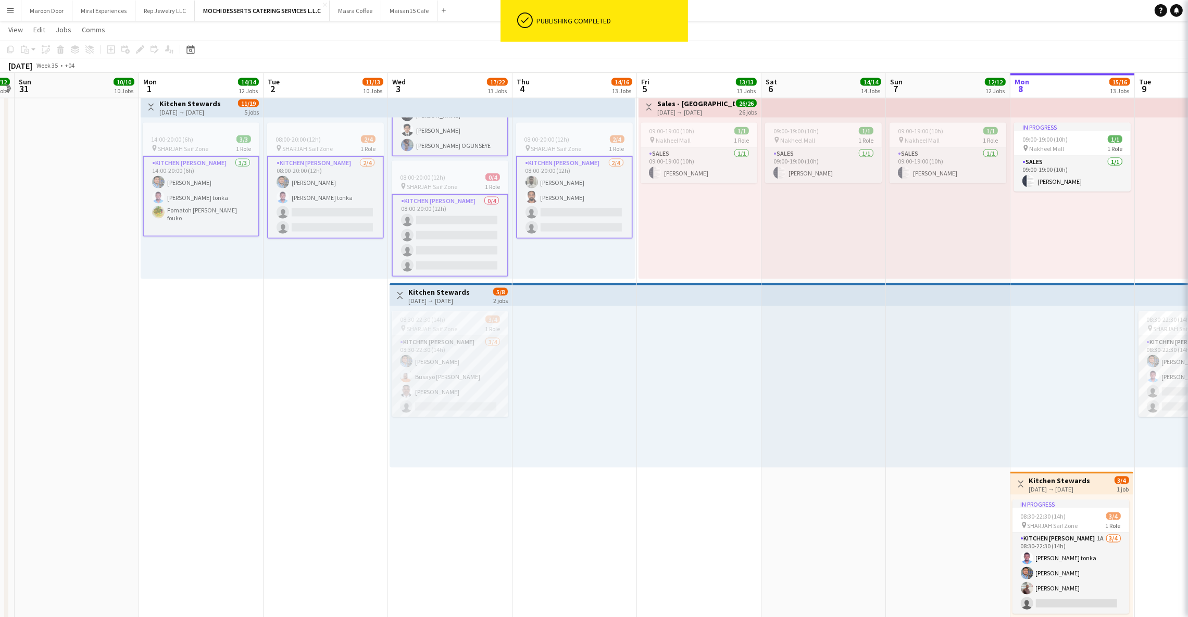
click at [445, 213] on app-card-role "Kitchen [PERSON_NAME] 0/4 08:00-20:00 (12h) single-neutral-actions single-neutr…" at bounding box center [450, 235] width 117 height 83
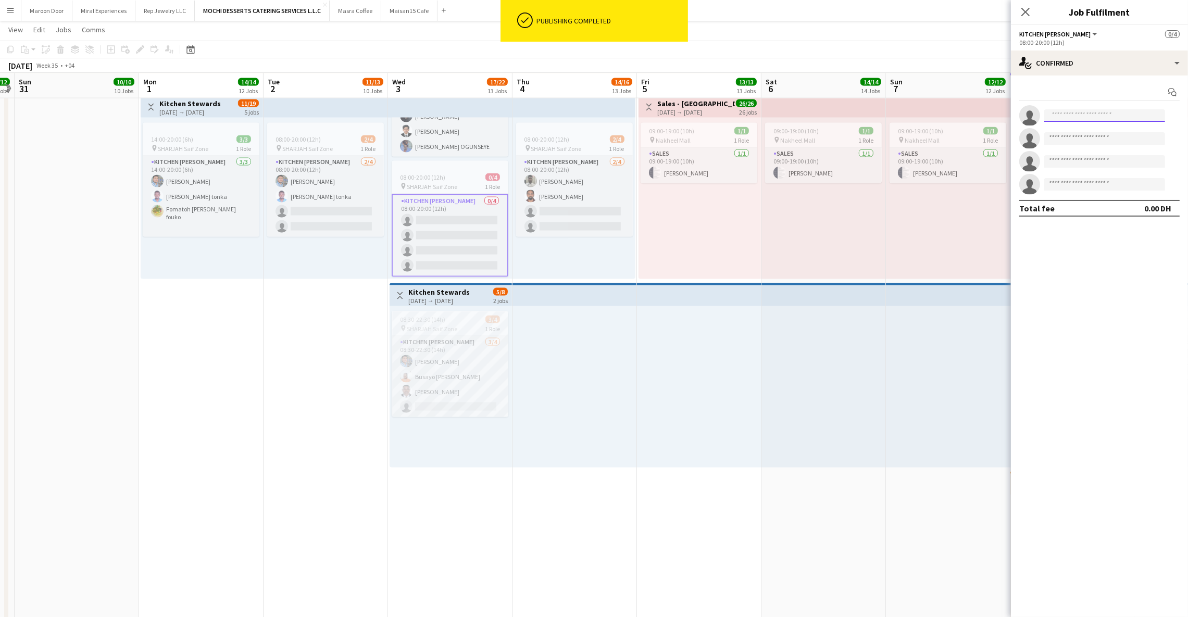
click at [1097, 115] on input at bounding box center [1104, 115] width 121 height 12
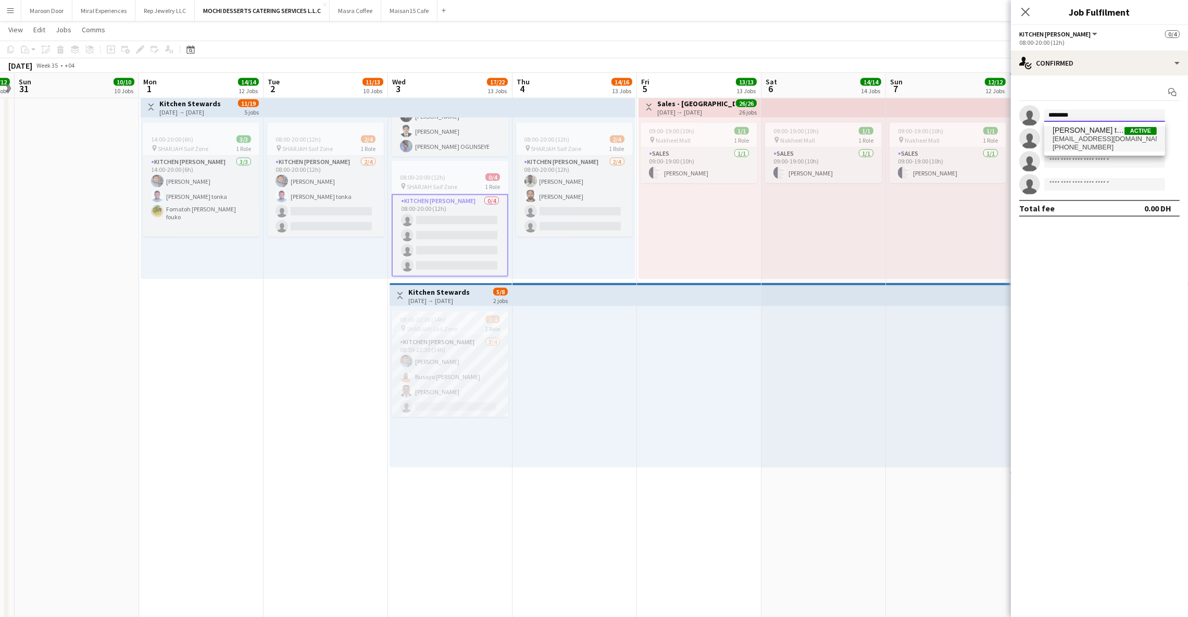
type input "********"
click at [1085, 141] on span "[EMAIL_ADDRESS][DOMAIN_NAME]" at bounding box center [1104, 139] width 104 height 8
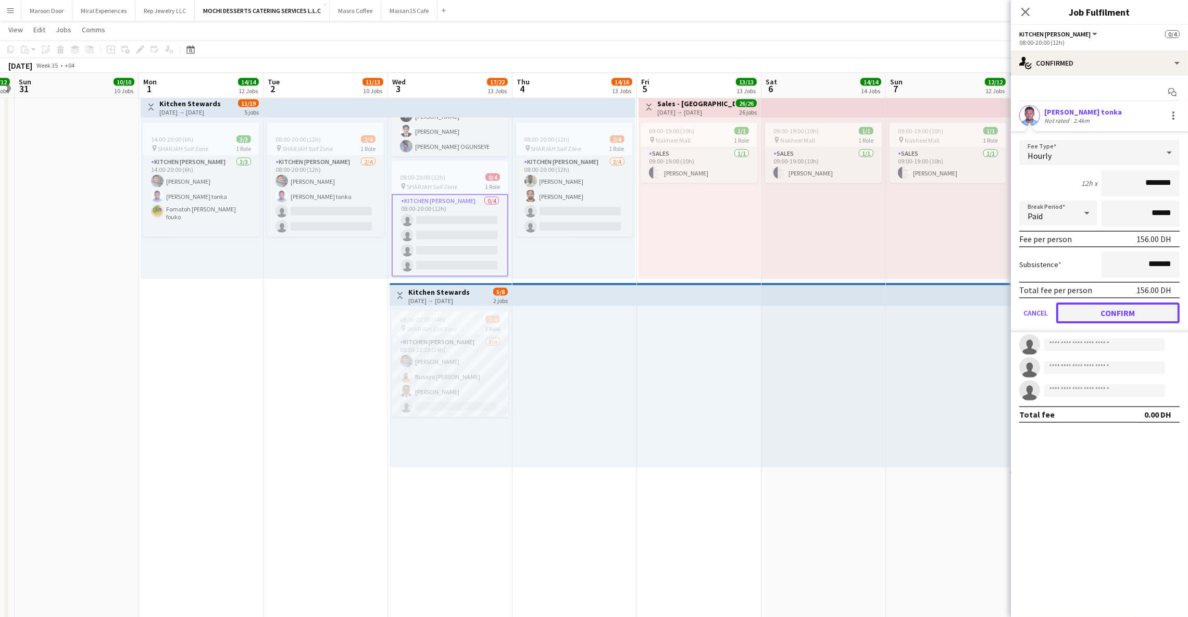
click at [1086, 312] on button "Confirm" at bounding box center [1117, 313] width 123 height 21
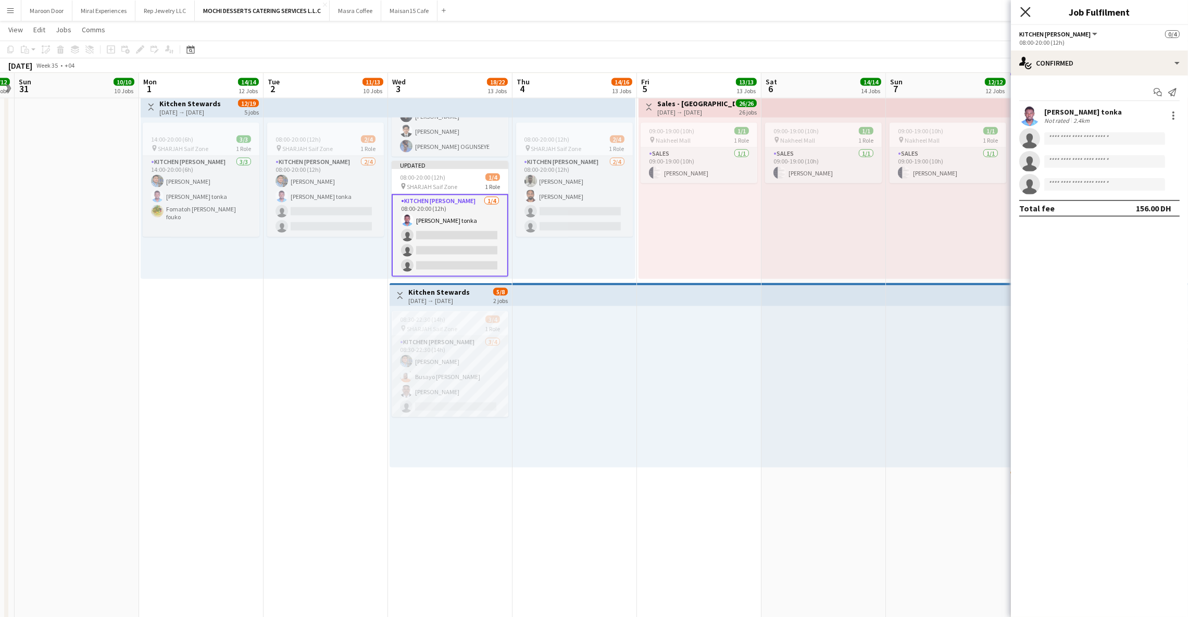
click at [1027, 10] on icon "Close pop-in" at bounding box center [1025, 12] width 10 height 10
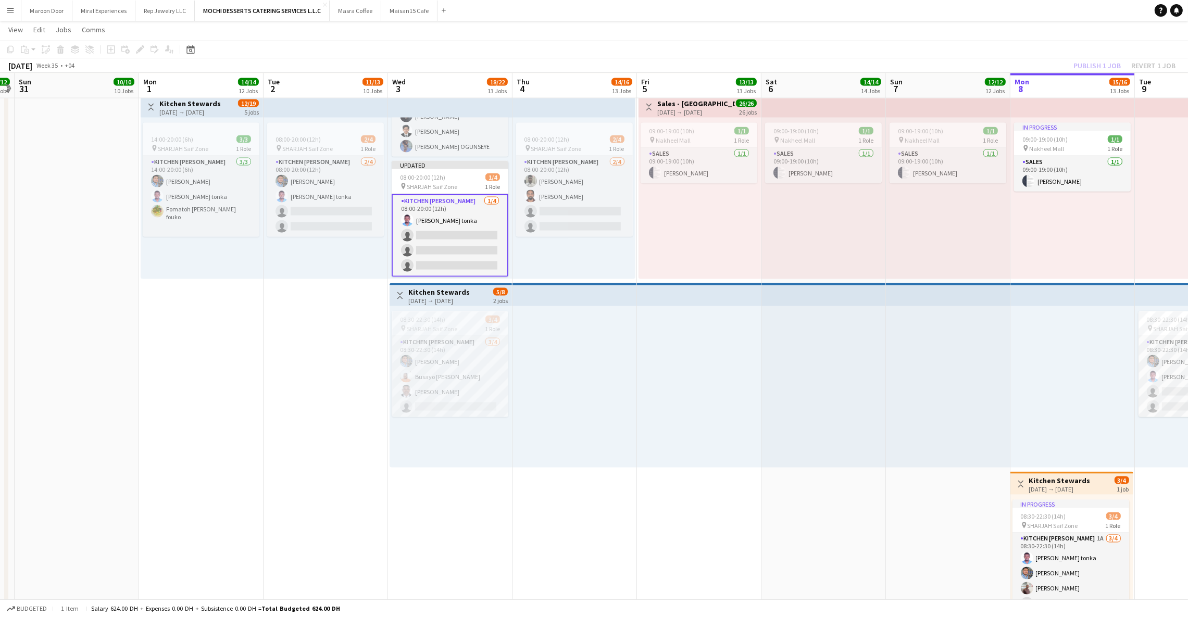
click at [995, 65] on div "[DATE] Week 35 • +04 Publish 1 job Revert 1 job" at bounding box center [594, 65] width 1188 height 15
click at [1095, 60] on button "Publish 1 job" at bounding box center [1097, 66] width 56 height 14
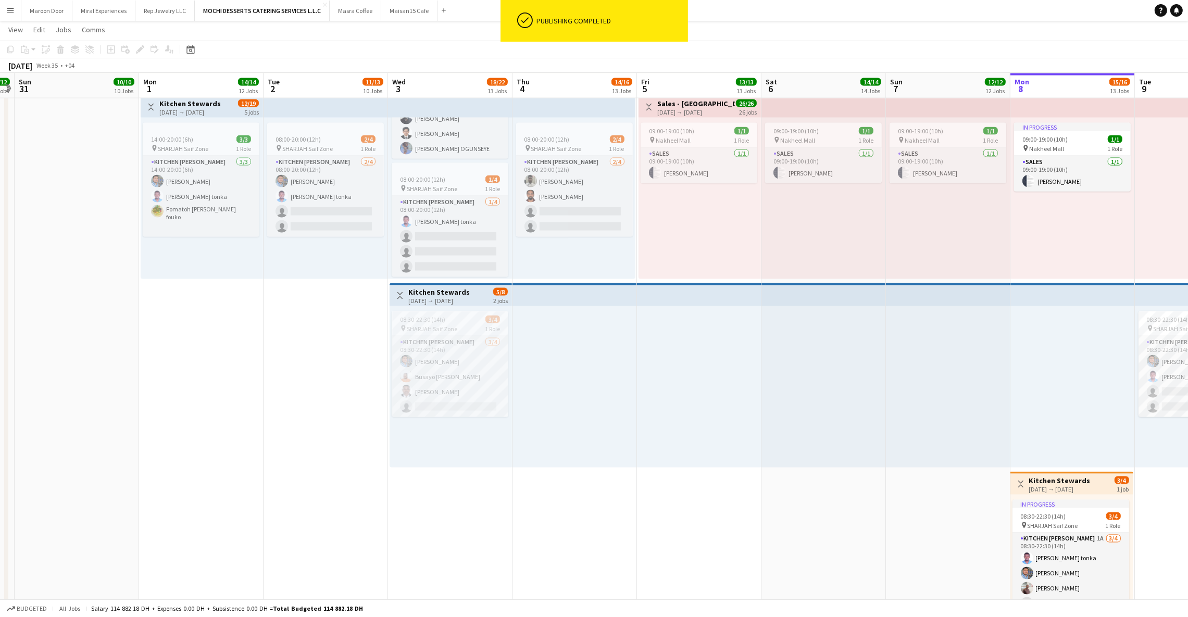
click at [437, 360] on app-card-role "Kitchen [PERSON_NAME] [DATE] 08:30-22:30 (14h) [PERSON_NAME] [PERSON_NAME] [PER…" at bounding box center [450, 376] width 117 height 81
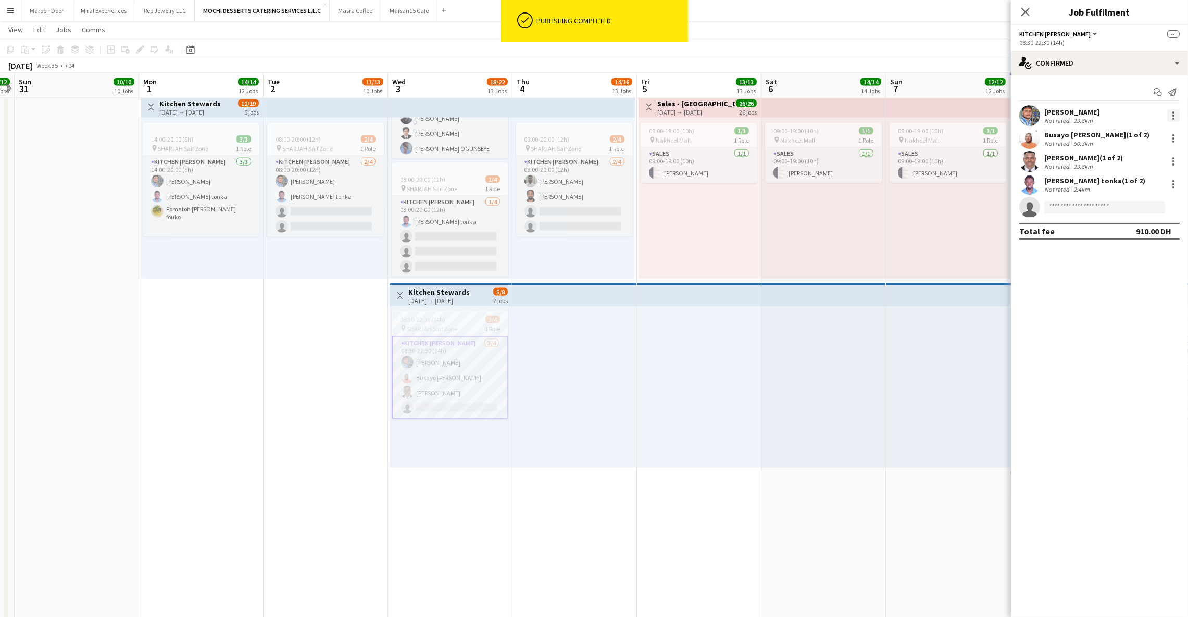
click at [1176, 117] on div at bounding box center [1173, 115] width 12 height 12
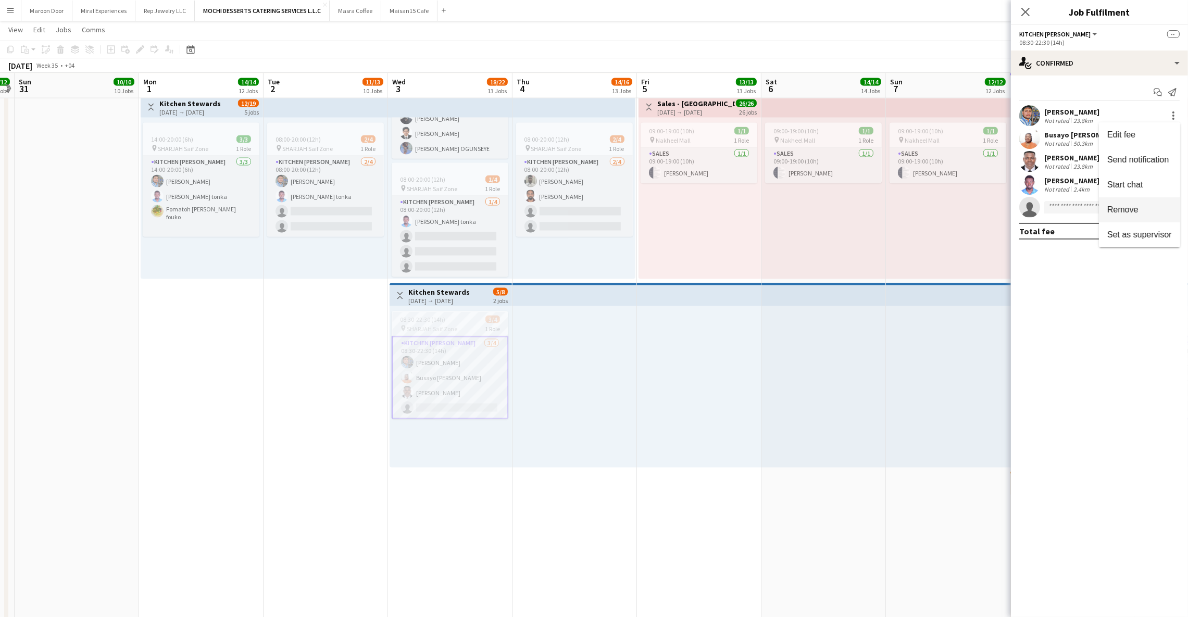
click at [1125, 210] on span "Remove" at bounding box center [1122, 209] width 31 height 9
click at [1024, 12] on icon at bounding box center [1025, 12] width 10 height 10
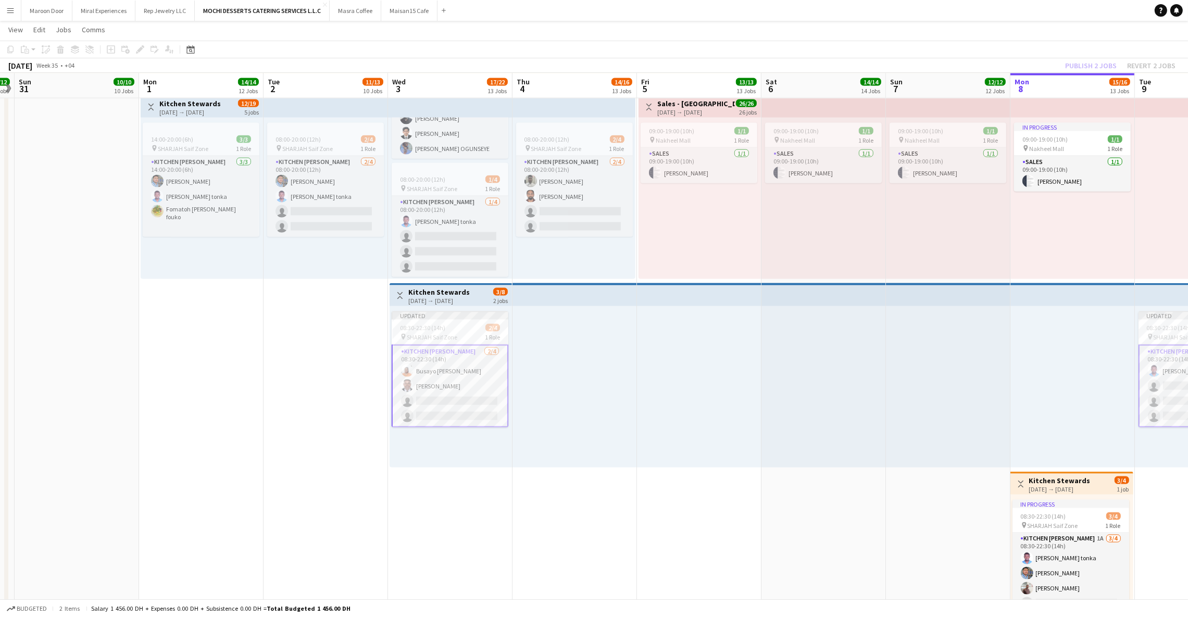
click at [761, 356] on div at bounding box center [823, 386] width 124 height 161
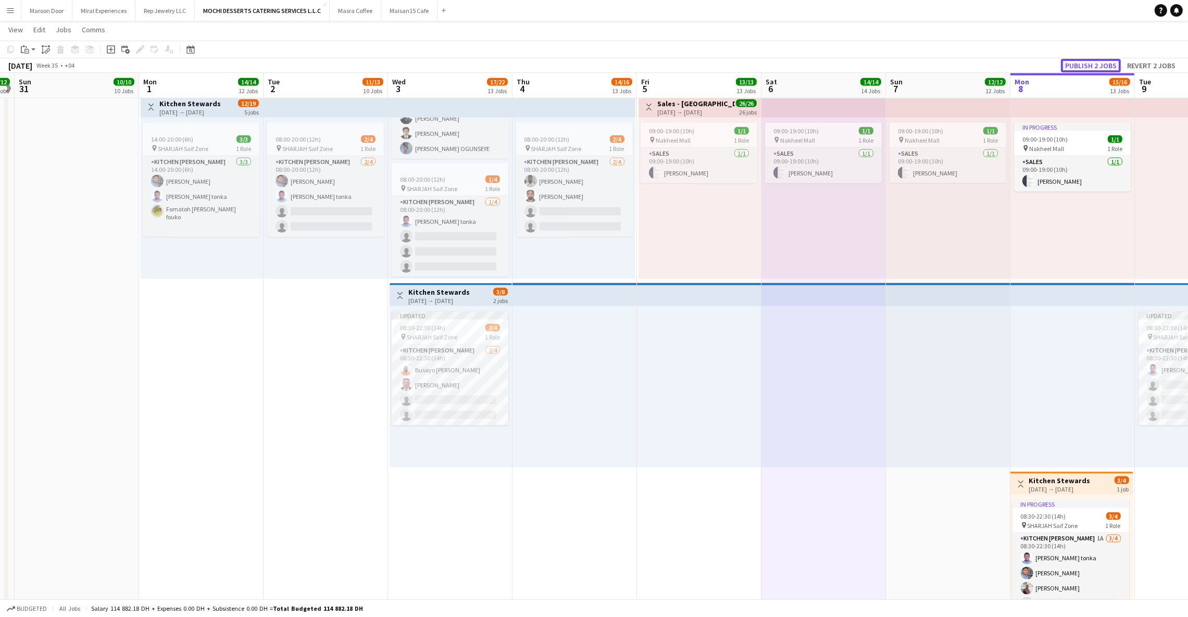
click at [1080, 62] on button "Publish 2 jobs" at bounding box center [1091, 66] width 60 height 14
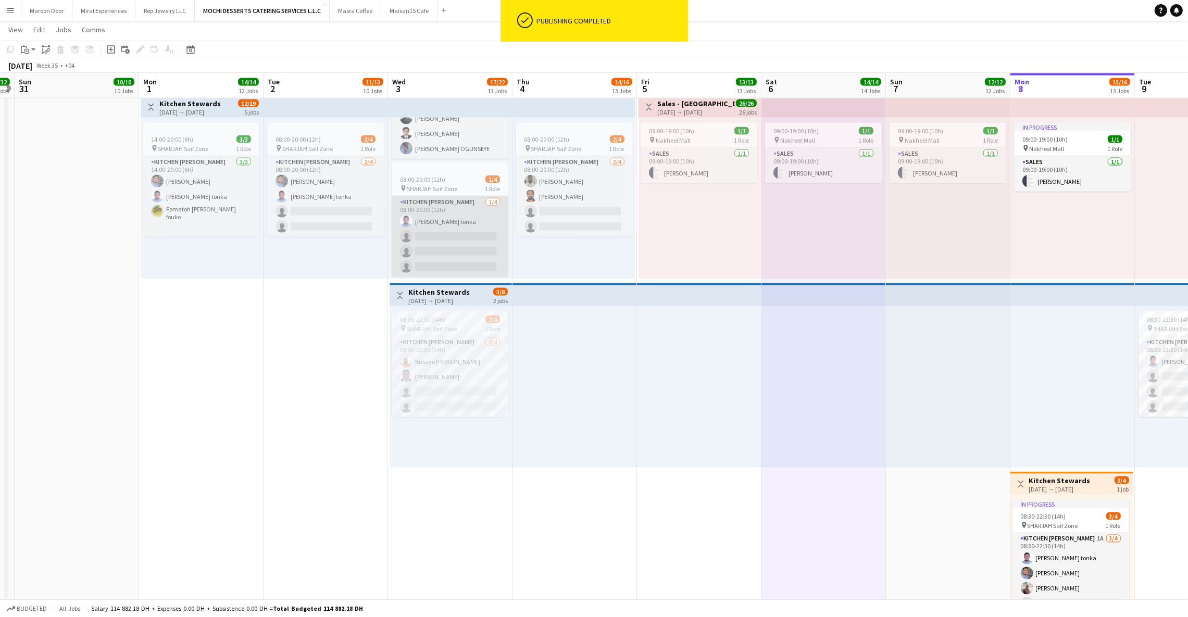
click at [457, 225] on app-card-role "Kitchen [PERSON_NAME] [DATE] 08:00-20:00 (12h) [PERSON_NAME] tonka single-neutr…" at bounding box center [450, 236] width 117 height 81
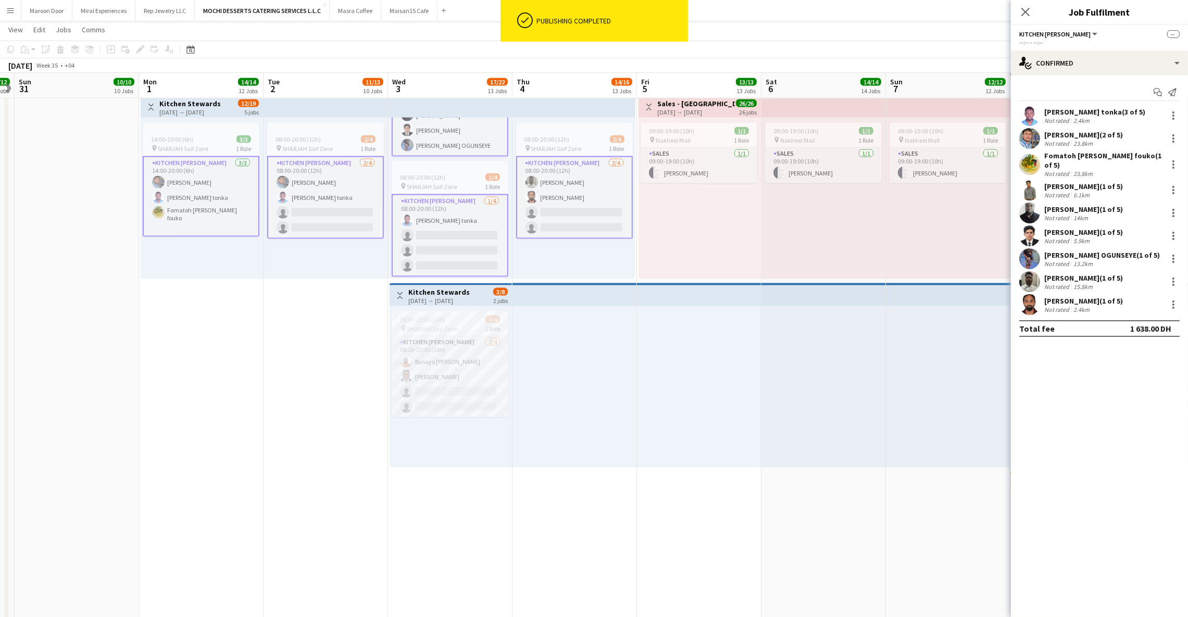
click at [464, 223] on app-card-role "Kitchen [PERSON_NAME] [DATE] 08:00-20:00 (12h) [PERSON_NAME] tonka single-neutr…" at bounding box center [450, 235] width 117 height 83
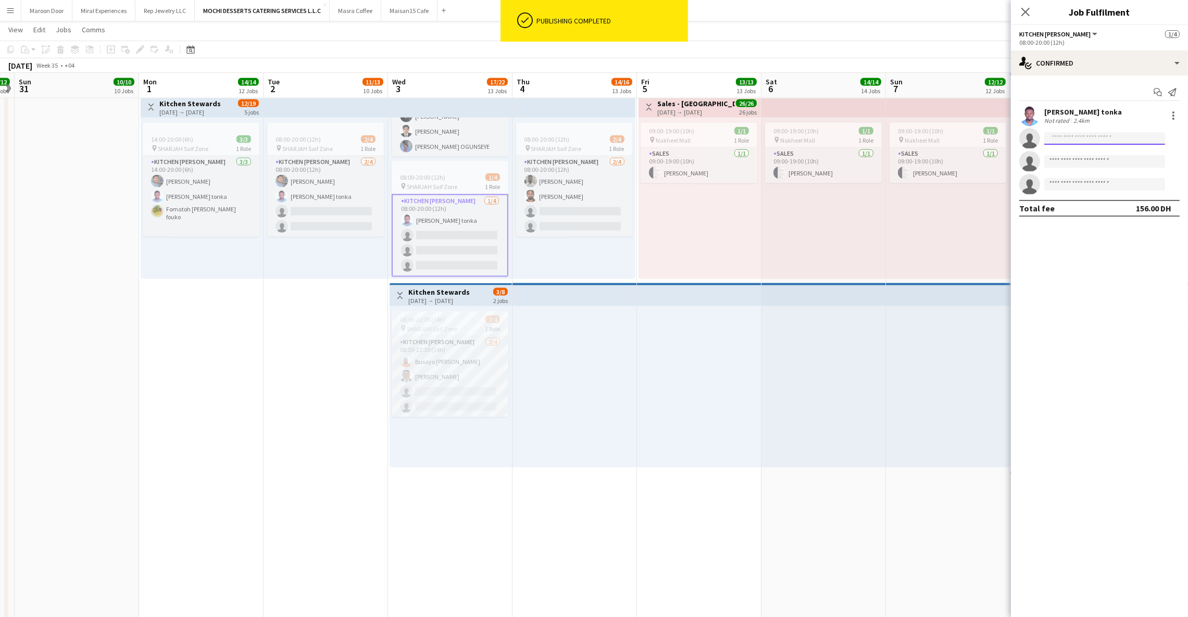
click at [1069, 143] on input at bounding box center [1104, 138] width 121 height 12
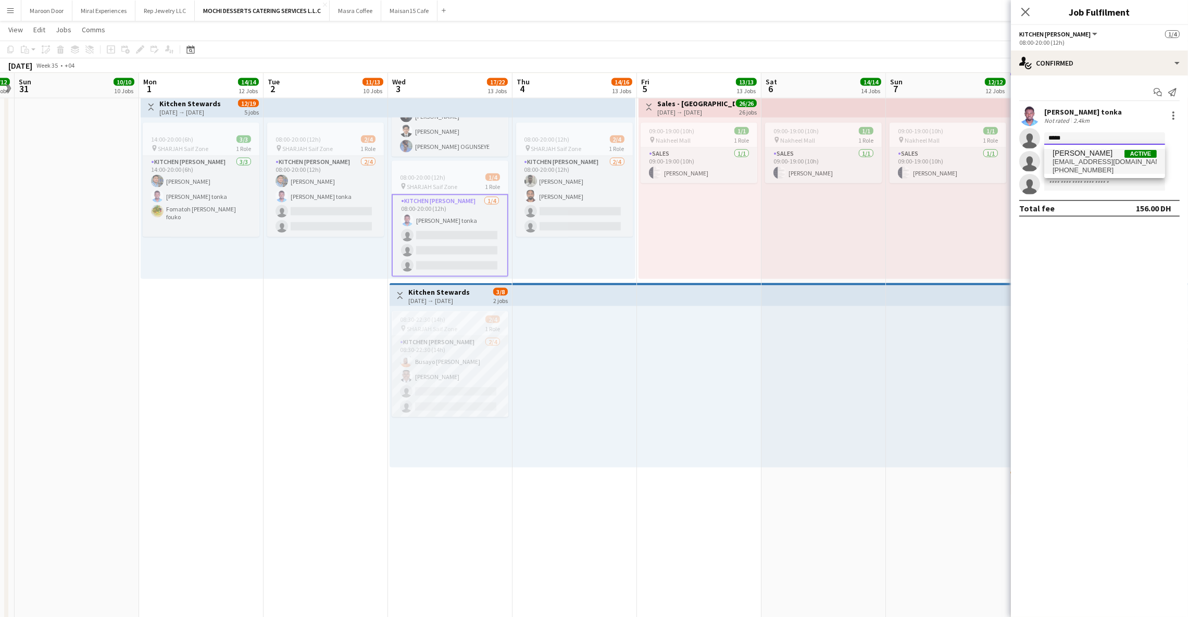
type input "*****"
click at [1075, 156] on span "[PERSON_NAME]" at bounding box center [1082, 153] width 60 height 9
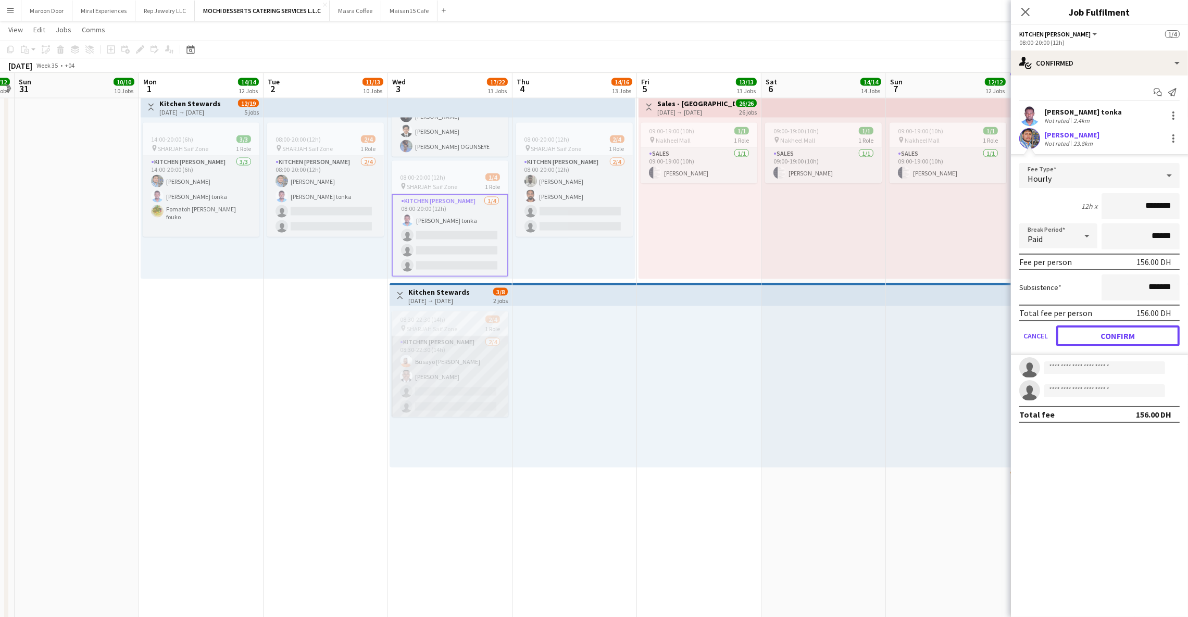
click at [1086, 334] on button "Confirm" at bounding box center [1117, 335] width 123 height 21
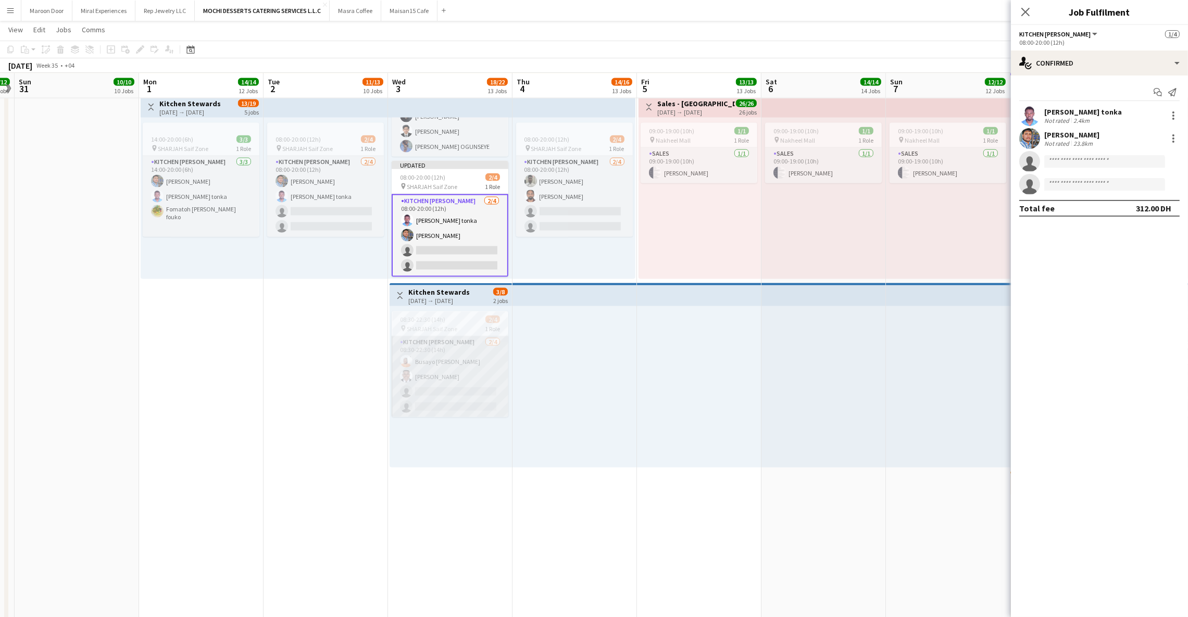
click at [468, 359] on app-card-role "Kitchen [PERSON_NAME] [DATE] 08:30-22:30 (14h) Busayo [PERSON_NAME] [PERSON_NAM…" at bounding box center [450, 376] width 117 height 81
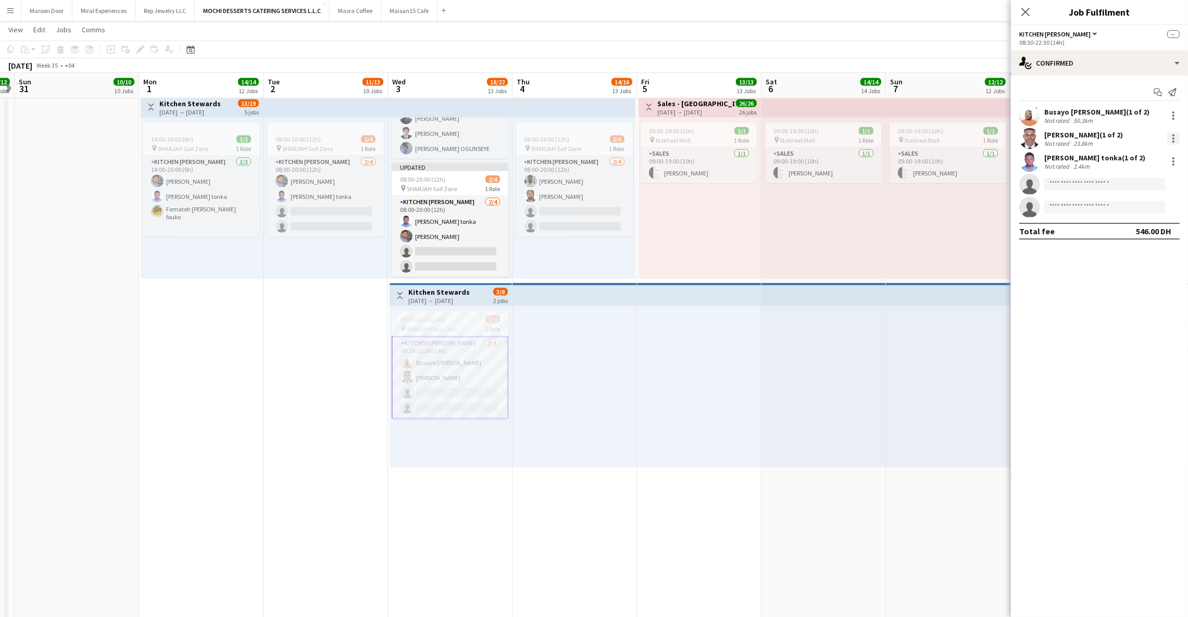
click at [1171, 132] on div at bounding box center [1173, 138] width 12 height 12
click at [1133, 224] on button "Remove" at bounding box center [1139, 232] width 81 height 25
click at [1023, 8] on icon "Close pop-in" at bounding box center [1025, 12] width 10 height 10
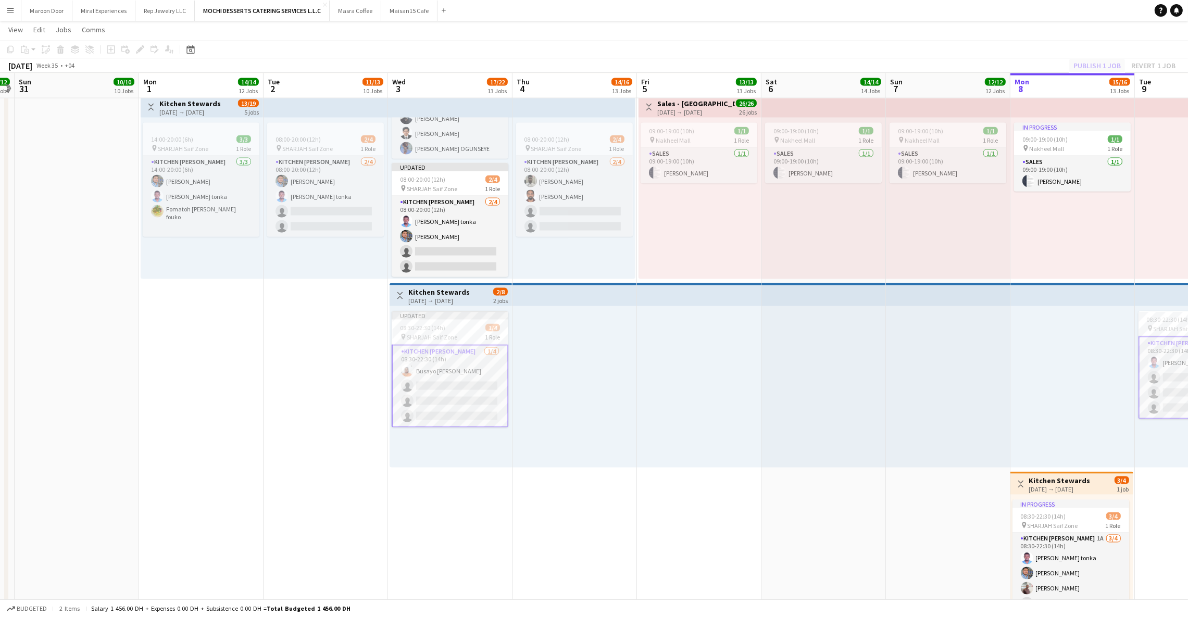
drag, startPoint x: 1102, startPoint y: 69, endPoint x: 1068, endPoint y: 68, distance: 34.4
click at [1095, 69] on div "Publish 1 job Revert 1 job" at bounding box center [1124, 66] width 127 height 14
click at [1085, 64] on button "Publish 2 jobs" at bounding box center [1091, 66] width 60 height 14
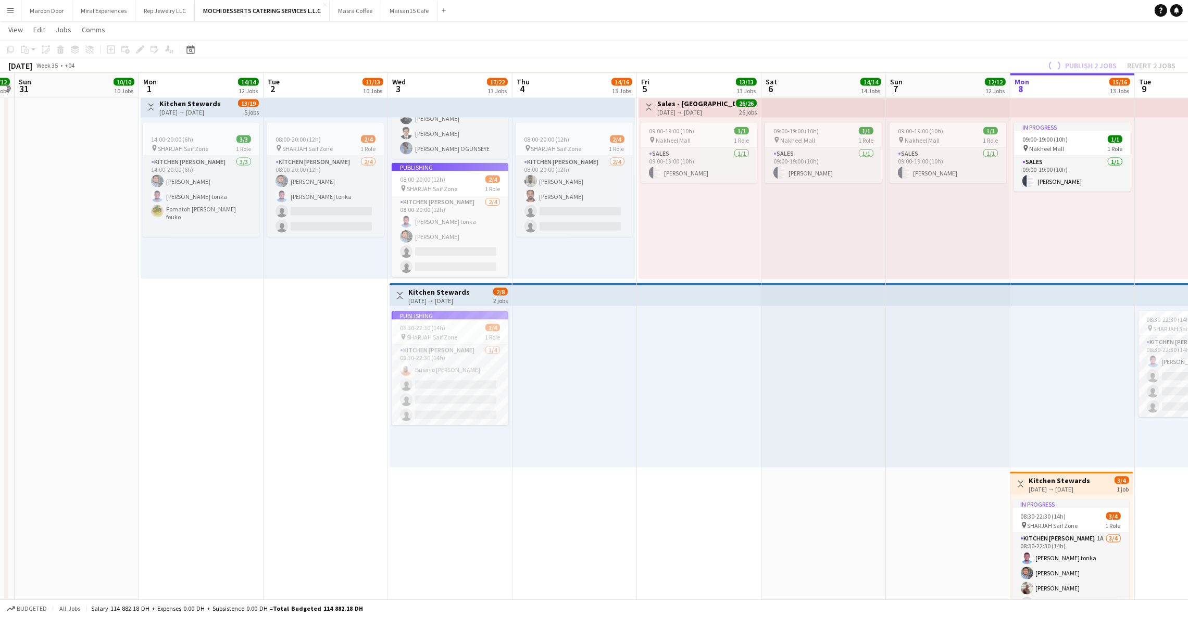
click at [473, 238] on app-job-card "Publishing 08:00-20:00 (12h) 2/4 pin SHARJAH Saif Zone 1 Role Kitchen [PERSON_N…" at bounding box center [450, 220] width 117 height 114
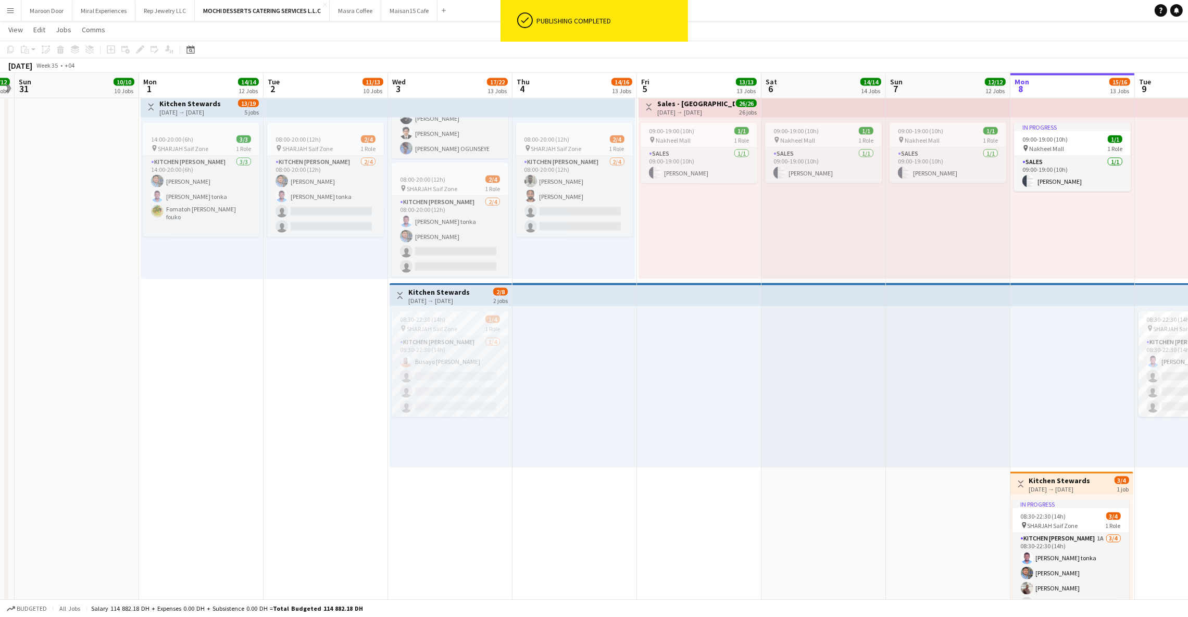
click at [473, 238] on app-card-role "Kitchen [PERSON_NAME] [DATE] 08:00-20:00 (12h) [PERSON_NAME] Nkeneng tonka [PER…" at bounding box center [450, 236] width 117 height 81
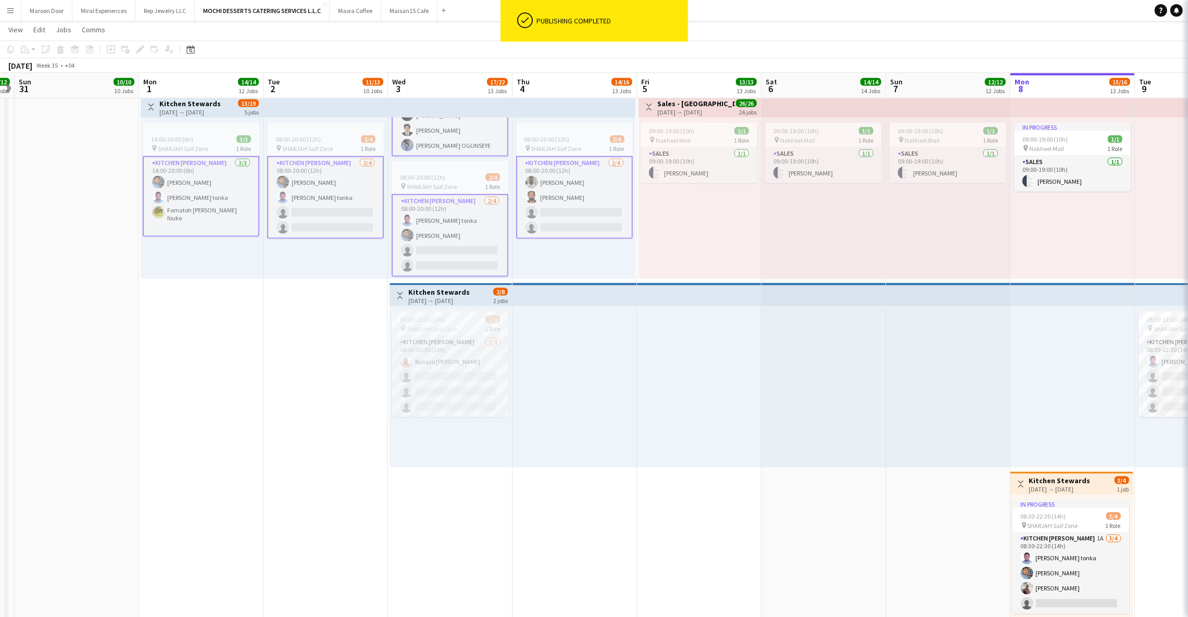
scroll to position [91, 0]
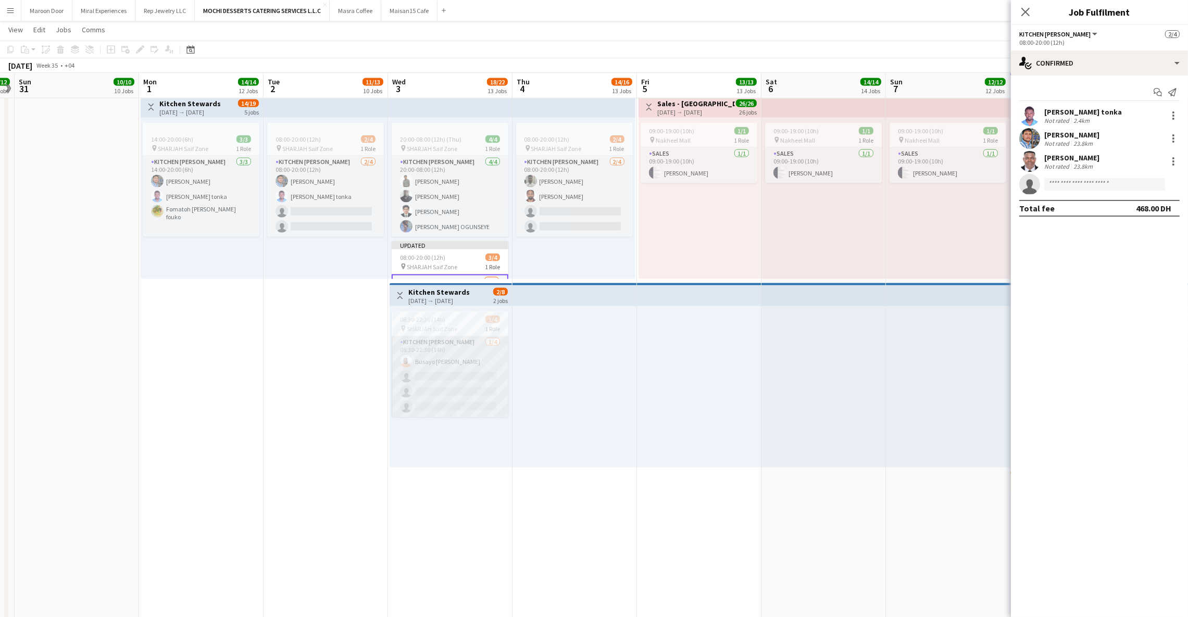
scroll to position [90, 0]
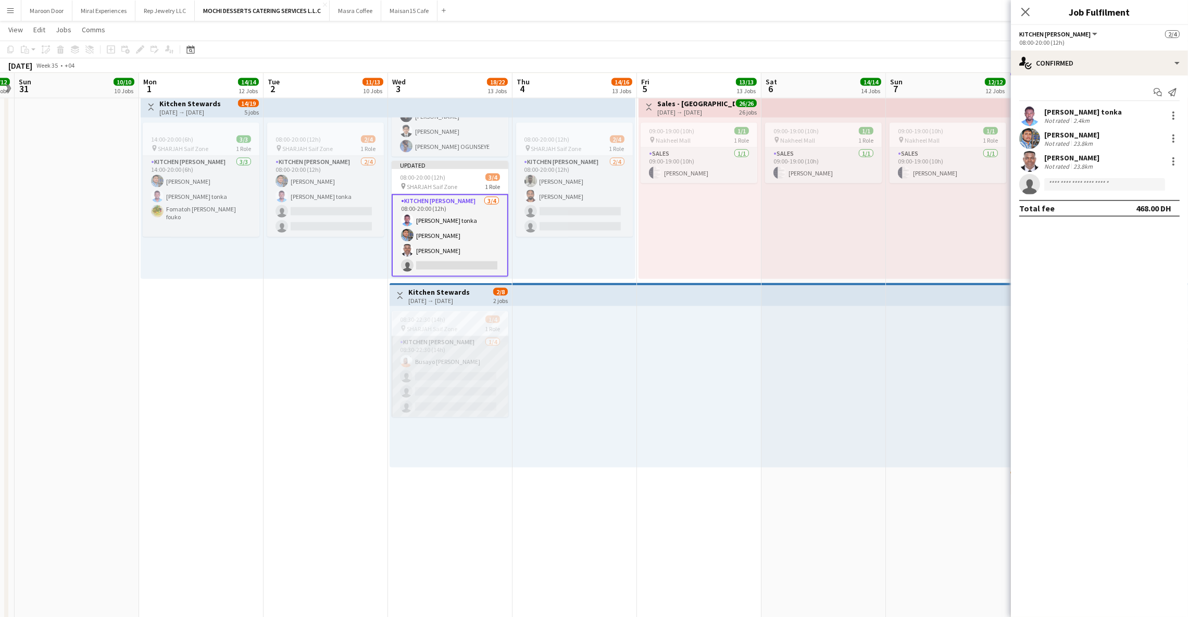
click at [449, 360] on app-card-role "Kitchen Steward 1/4 08:30-22:30 (14h) Busayo Janet Ajibade single-neutral-actio…" at bounding box center [450, 376] width 117 height 81
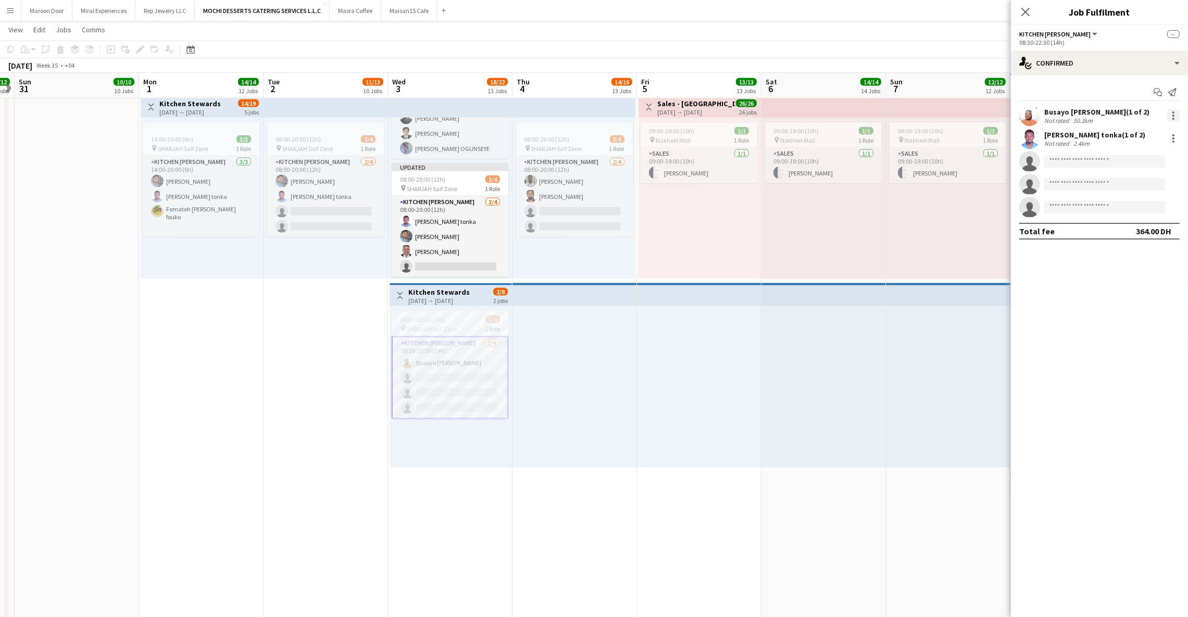
click at [1171, 117] on div at bounding box center [1173, 115] width 12 height 12
drag, startPoint x: 1135, startPoint y: 217, endPoint x: 1120, endPoint y: 216, distance: 14.6
click at [1135, 217] on button "Remove" at bounding box center [1139, 209] width 81 height 25
click at [1171, 116] on div at bounding box center [1173, 115] width 12 height 12
click at [1114, 203] on button "Remove" at bounding box center [1139, 209] width 81 height 25
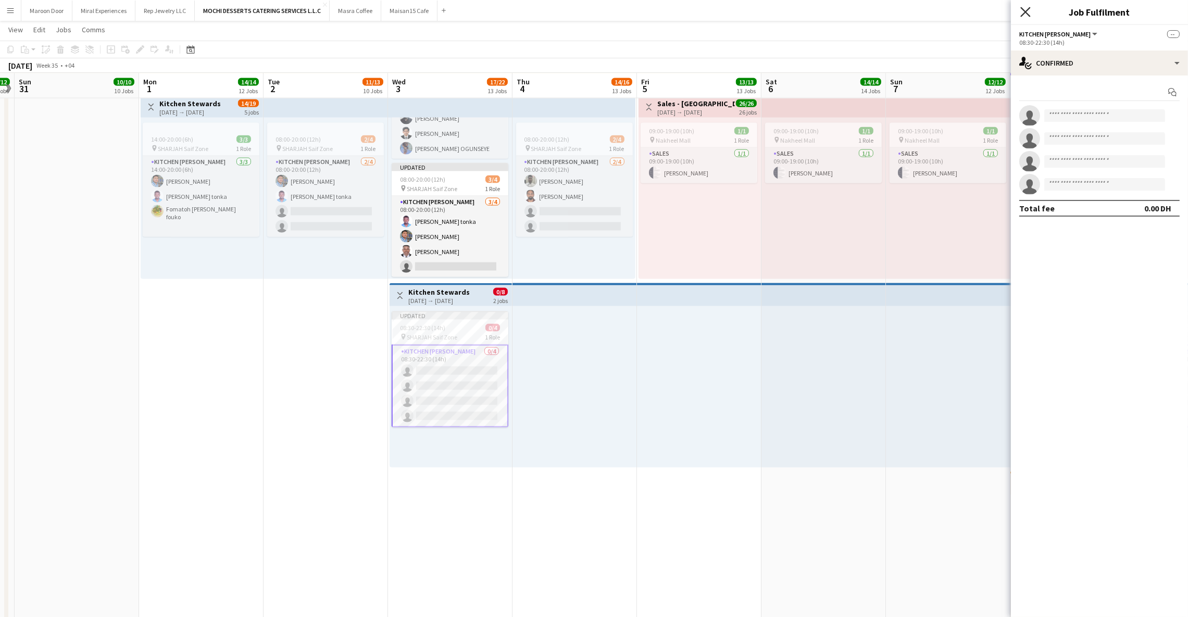
click at [1023, 12] on icon "Close pop-in" at bounding box center [1025, 12] width 10 height 10
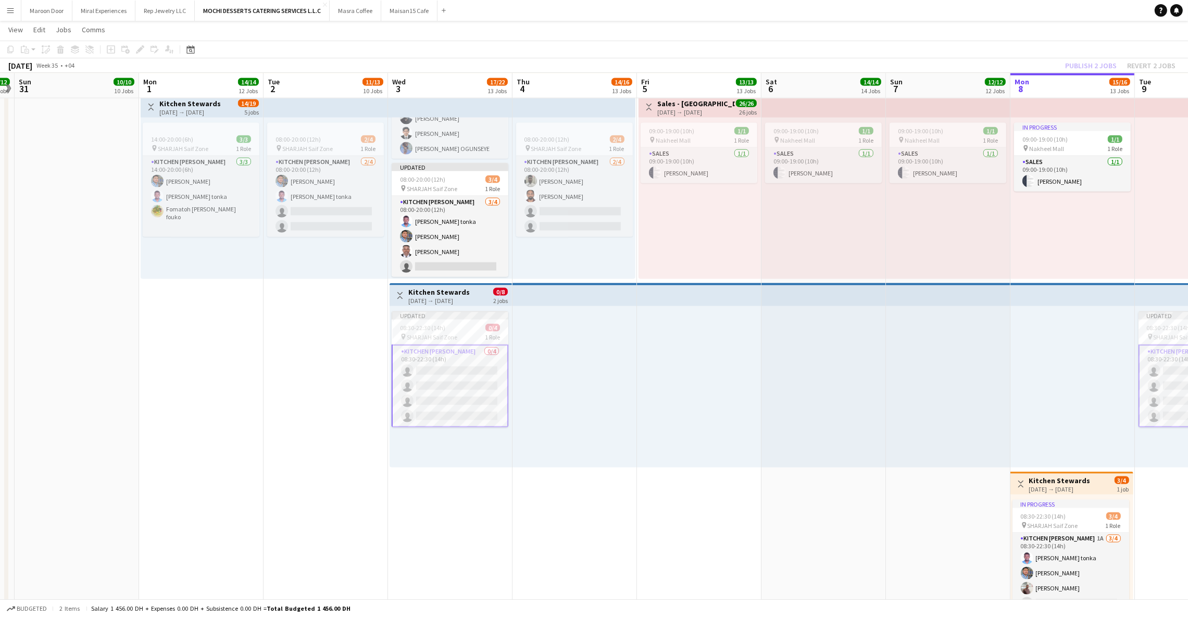
click at [1075, 61] on div "Publish 2 jobs Revert 2 jobs" at bounding box center [1119, 66] width 135 height 14
click at [1076, 62] on button "Publish 3 jobs" at bounding box center [1091, 66] width 60 height 14
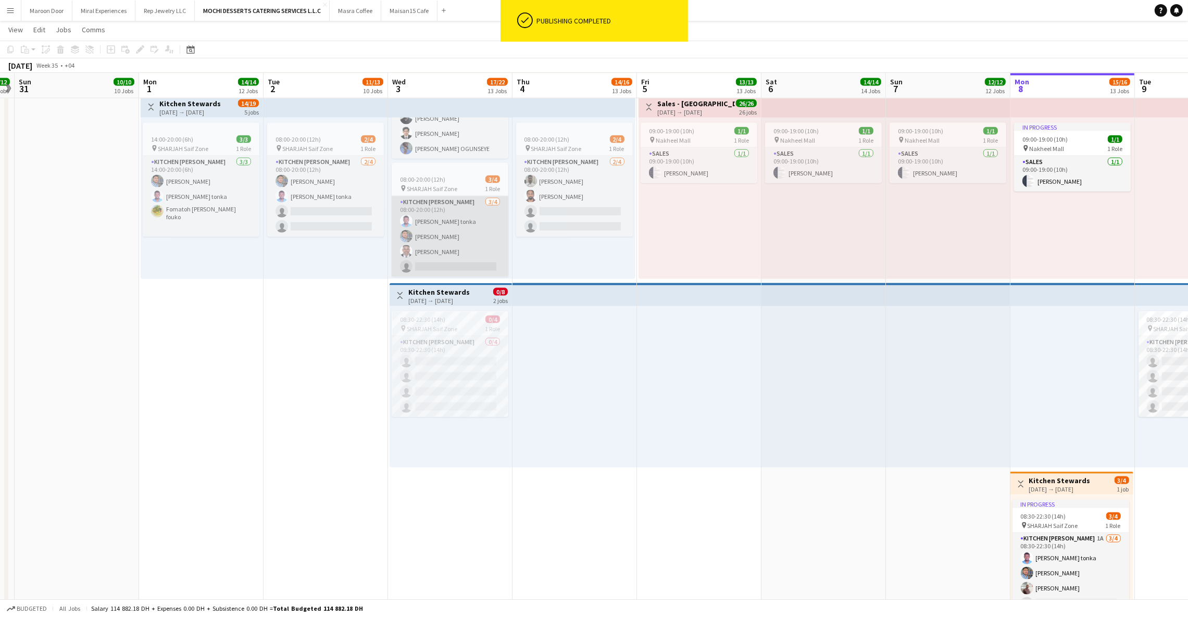
click at [459, 249] on app-card-role "Kitchen Steward 3/4 08:00-20:00 (12h) Victor Nkeneng tonka Mohammad Usaid Yahay…" at bounding box center [450, 236] width 117 height 81
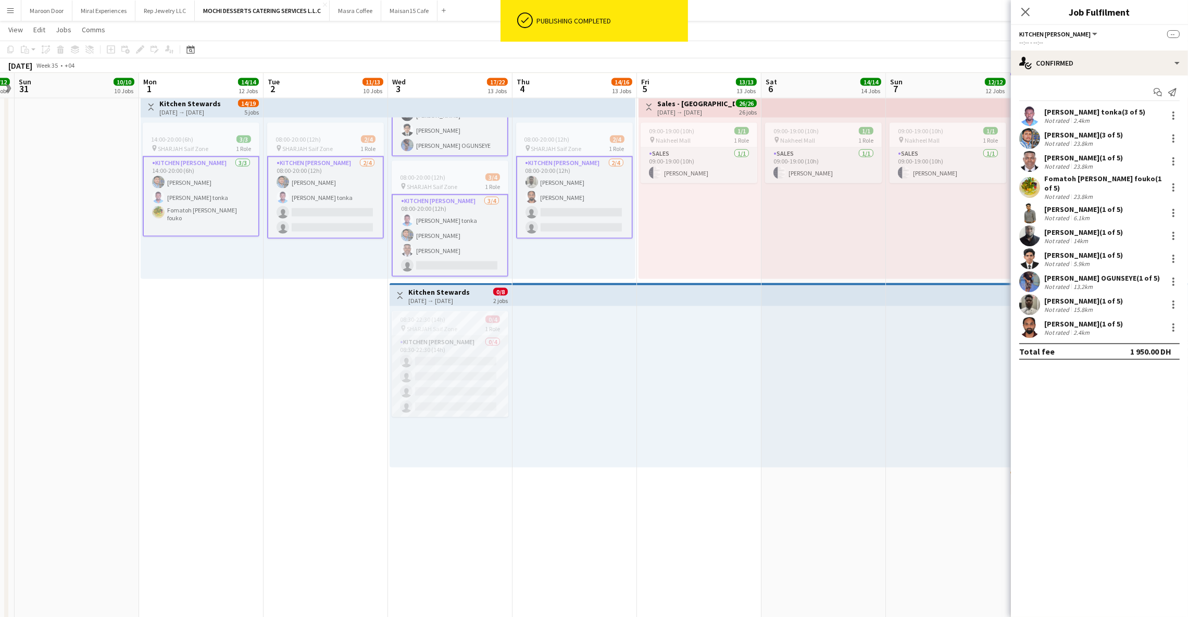
click at [460, 253] on app-card-role "Kitchen Steward 3/4 08:00-20:00 (12h) Victor Nkeneng tonka Mohammad Usaid Yahay…" at bounding box center [450, 235] width 117 height 83
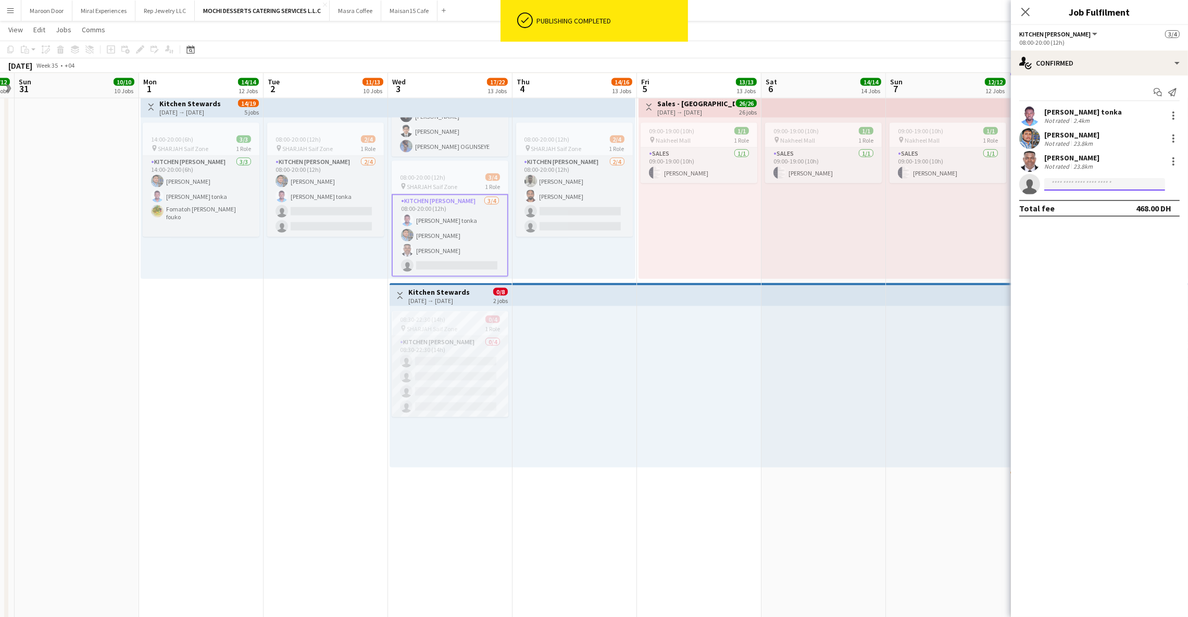
click at [1087, 185] on input at bounding box center [1104, 184] width 121 height 12
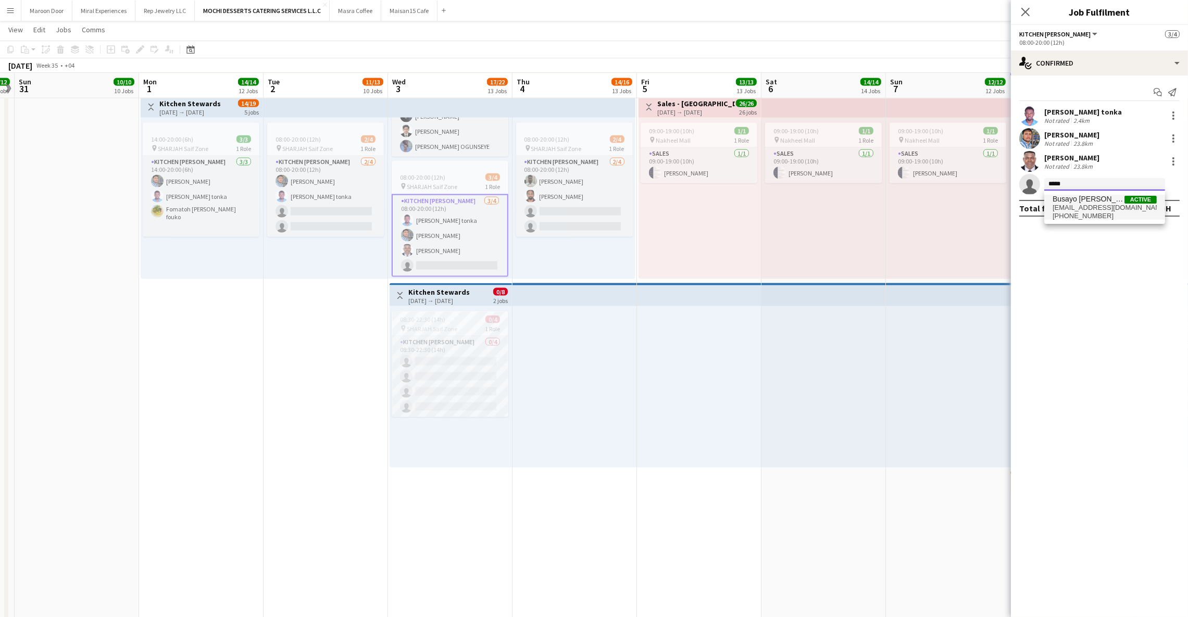
type input "*****"
click at [1084, 202] on span "Busayo [PERSON_NAME]" at bounding box center [1088, 199] width 72 height 9
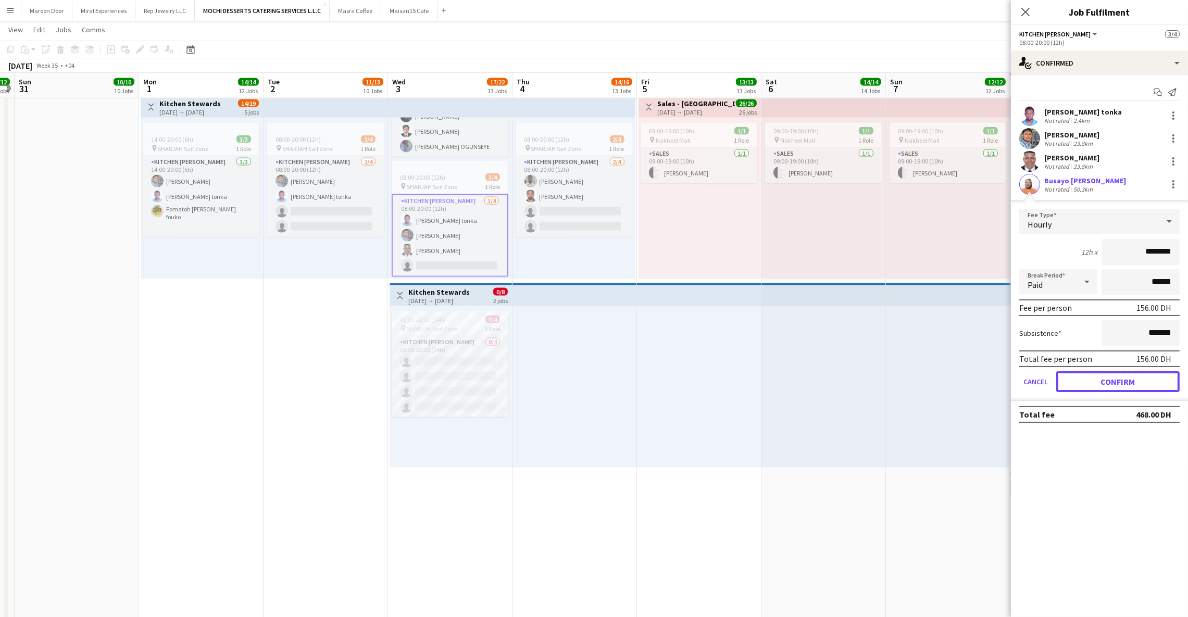
click at [1089, 378] on button "Confirm" at bounding box center [1117, 381] width 123 height 21
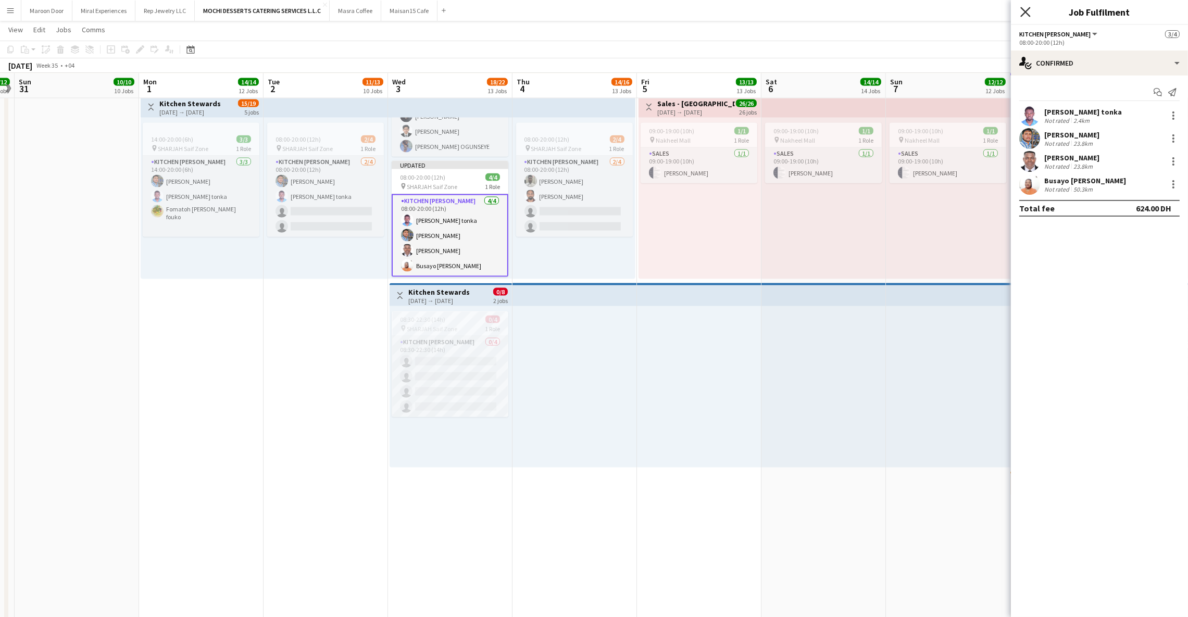
click at [1024, 14] on icon "Close pop-in" at bounding box center [1025, 12] width 10 height 10
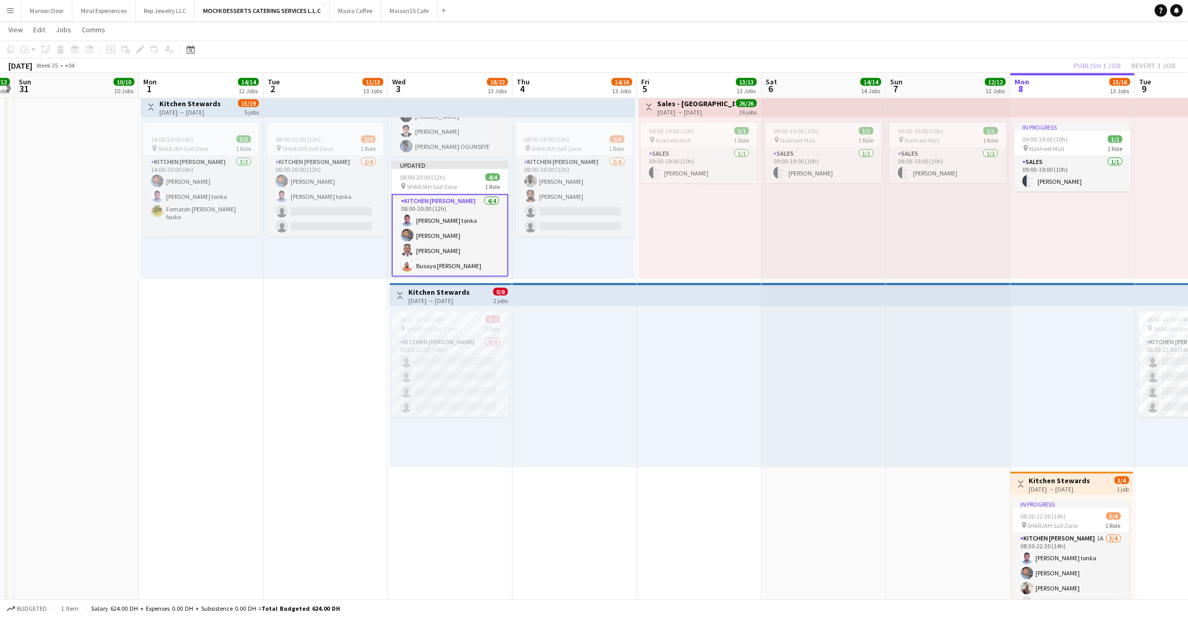
click at [587, 299] on app-top-bar at bounding box center [574, 294] width 124 height 23
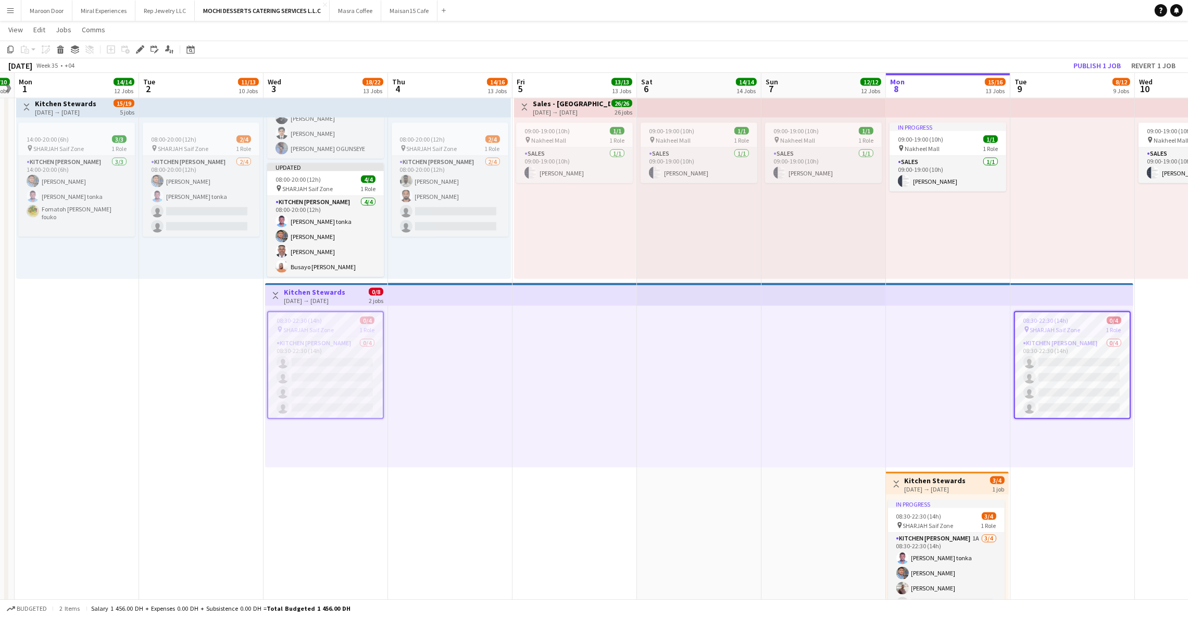
scroll to position [0, 361]
drag, startPoint x: 60, startPoint y: 46, endPoint x: 218, endPoint y: 82, distance: 162.3
click at [60, 46] on icon at bounding box center [60, 46] width 7 height 3
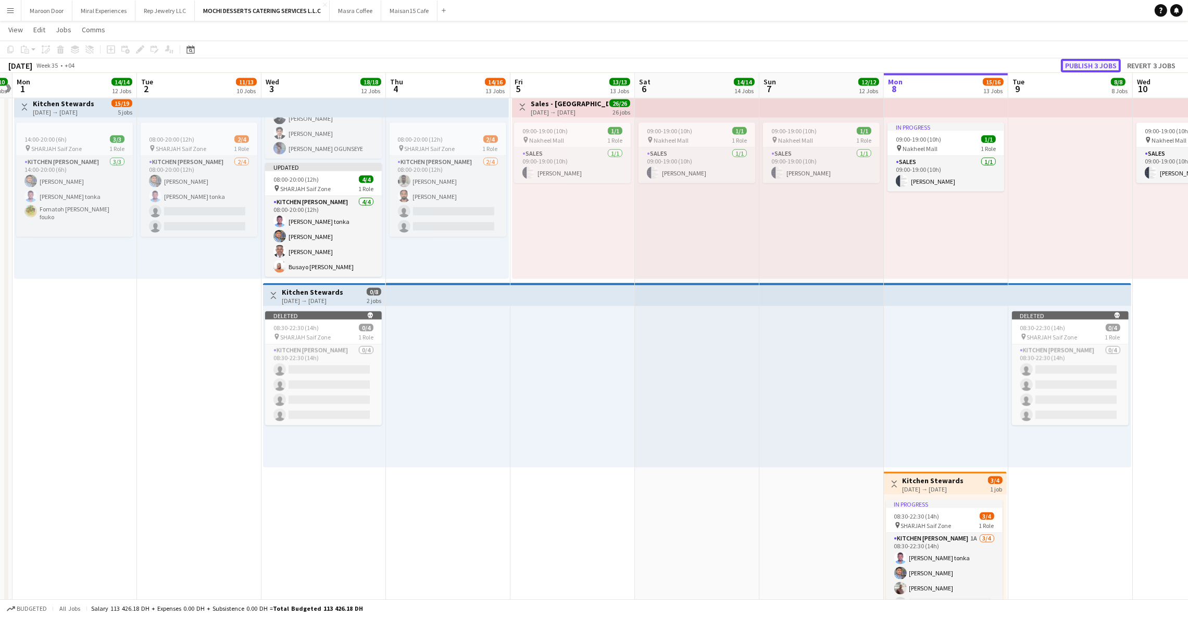
click at [1089, 62] on button "Publish 3 jobs" at bounding box center [1091, 66] width 60 height 14
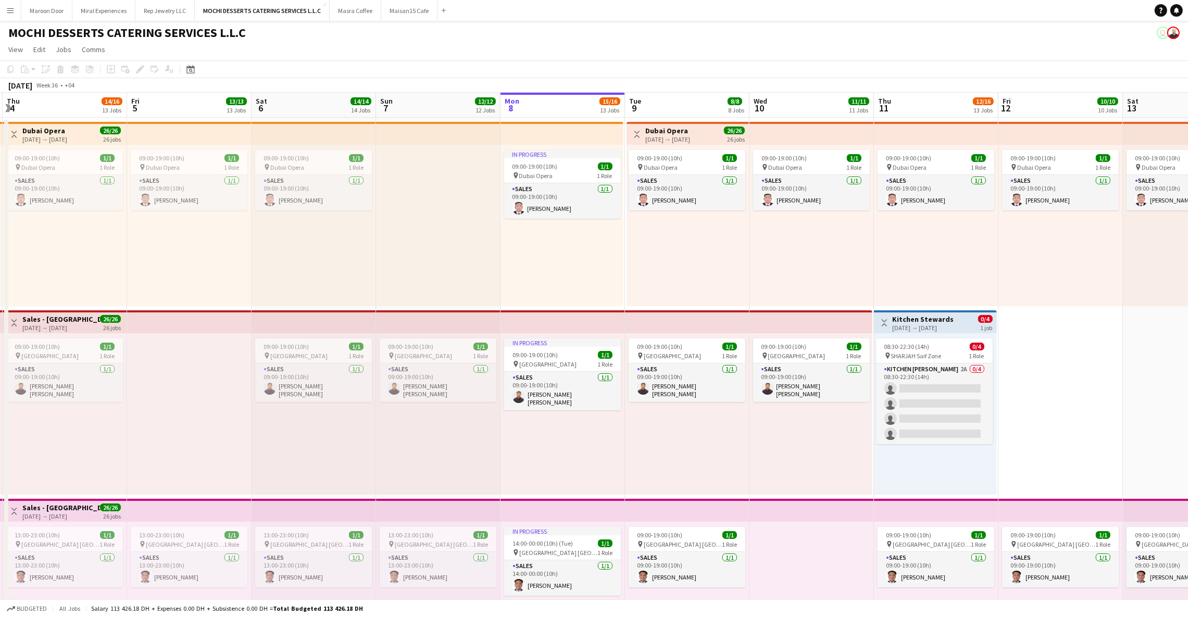
scroll to position [0, 319]
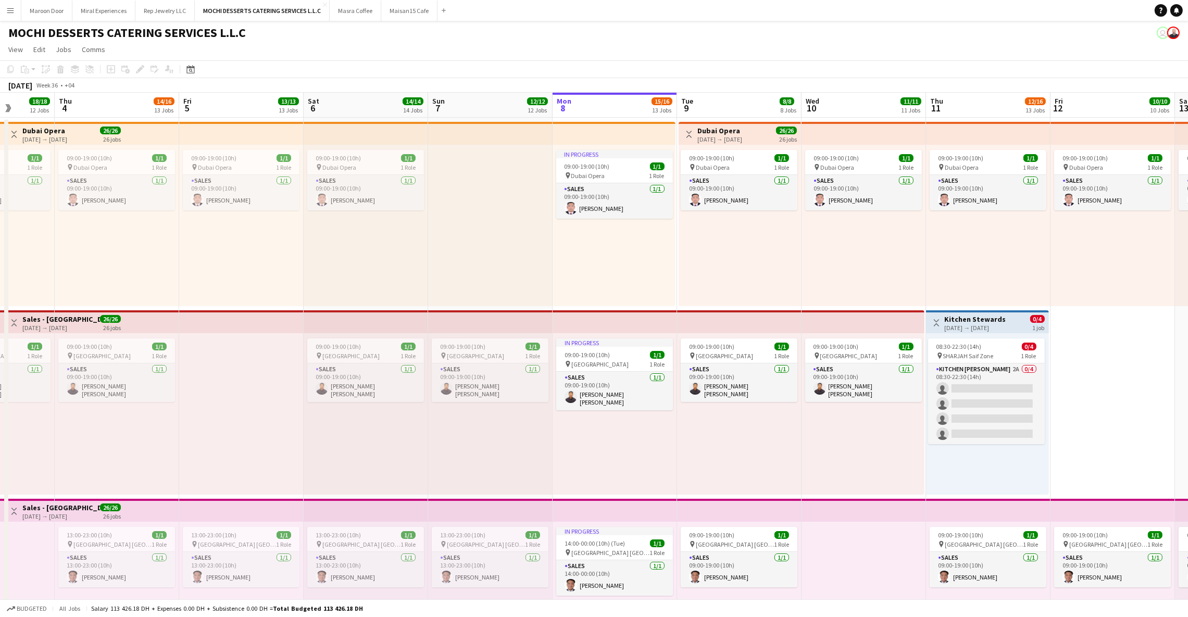
click at [1001, 312] on app-top-bar "Toggle View Kitchen Stewards 11-09-2025 → 11-09-2025 0/4 1 job" at bounding box center [987, 321] width 123 height 23
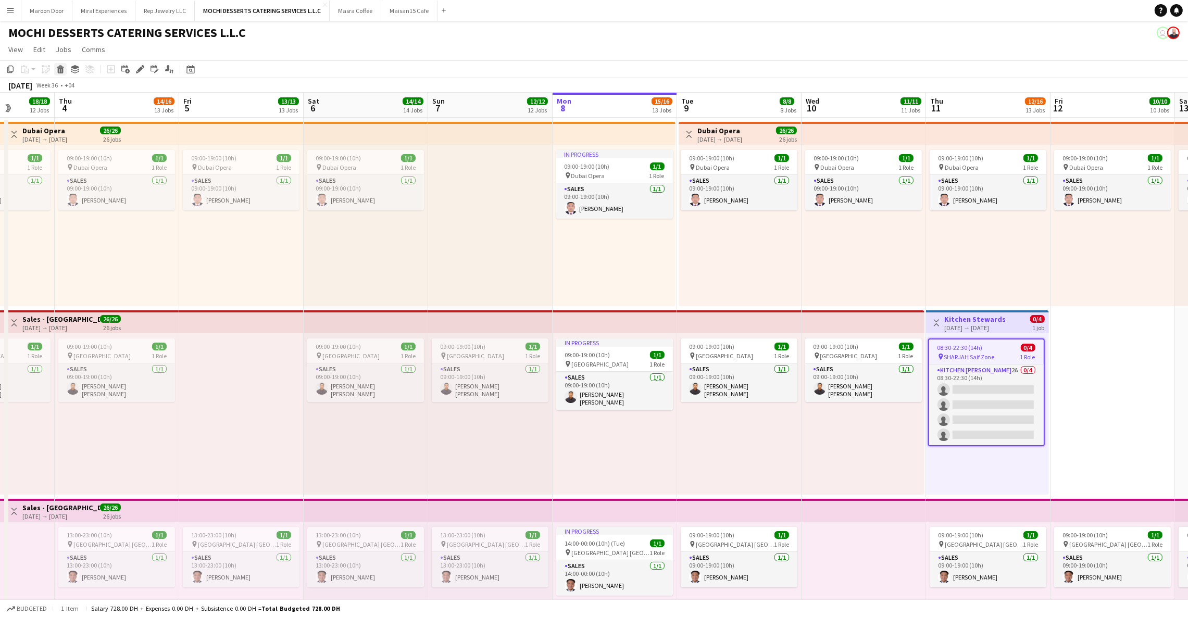
click at [61, 69] on icon at bounding box center [61, 70] width 6 height 5
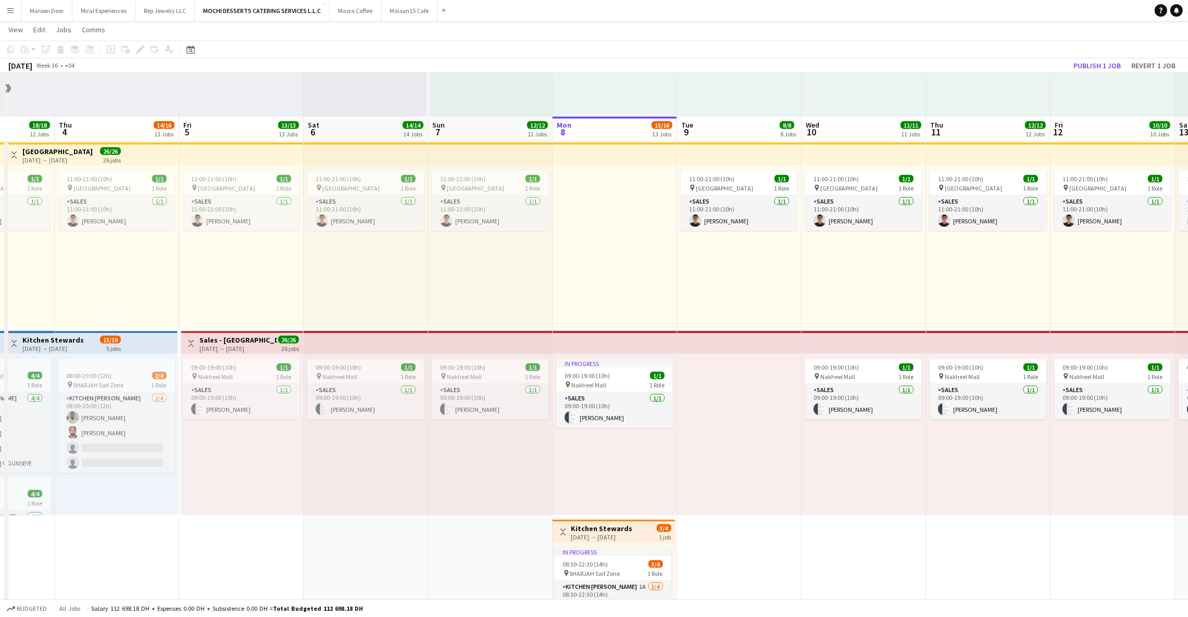
scroll to position [2365, 0]
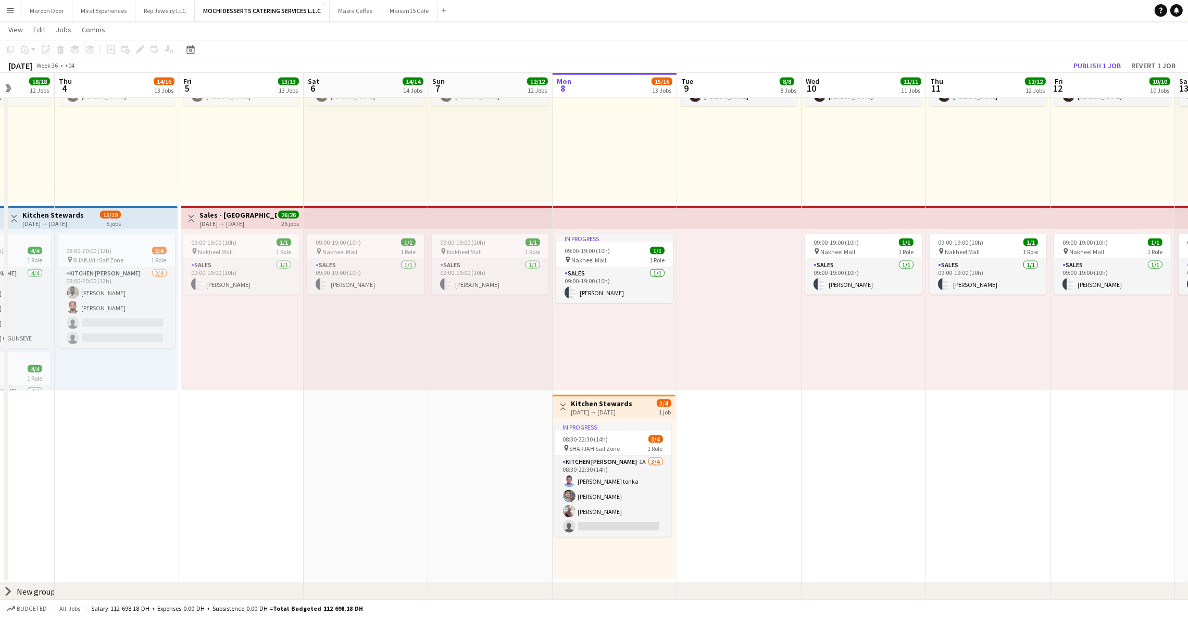
click at [607, 408] on div "[DATE] → [DATE]" at bounding box center [601, 412] width 61 height 8
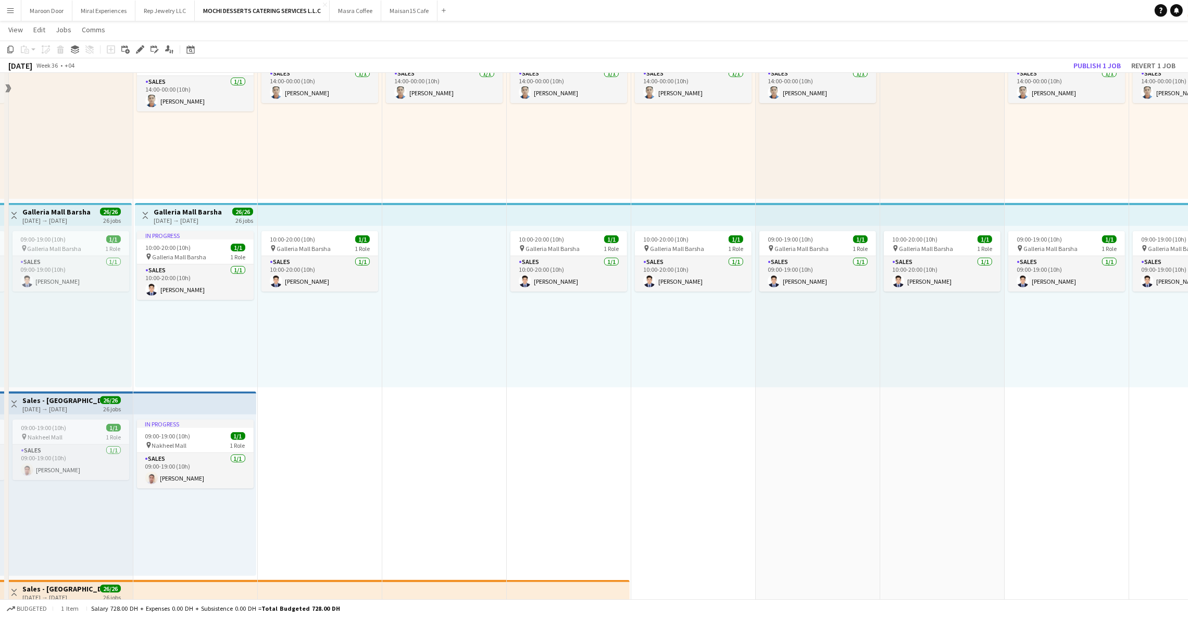
scroll to position [656, 0]
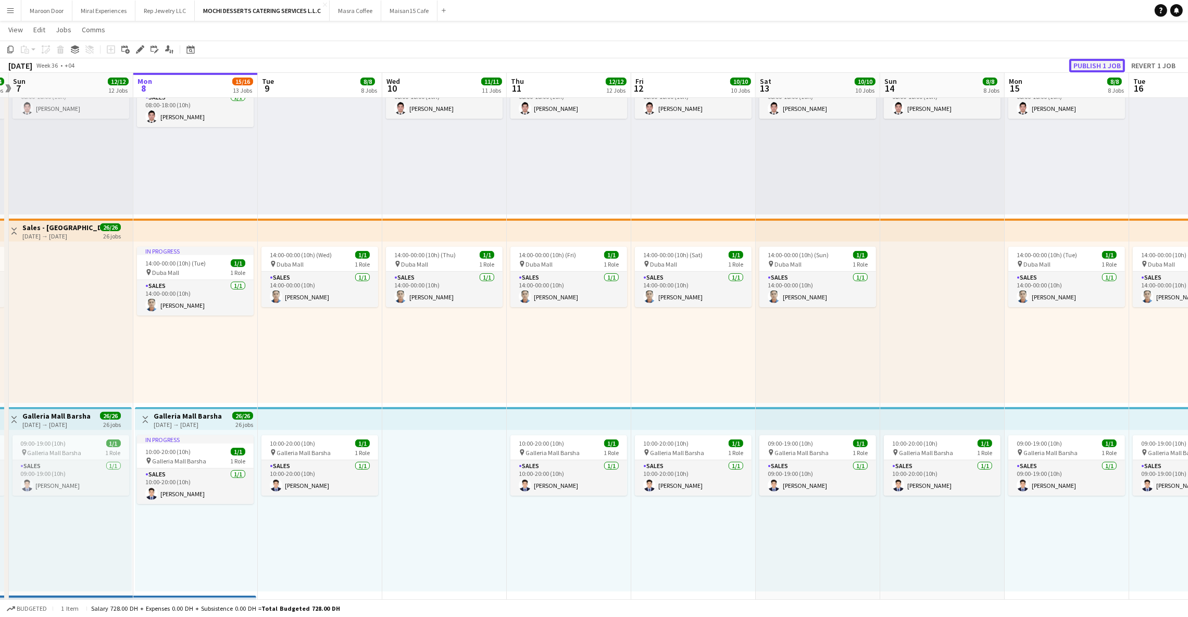
click at [1077, 69] on button "Publish 1 job" at bounding box center [1097, 66] width 56 height 14
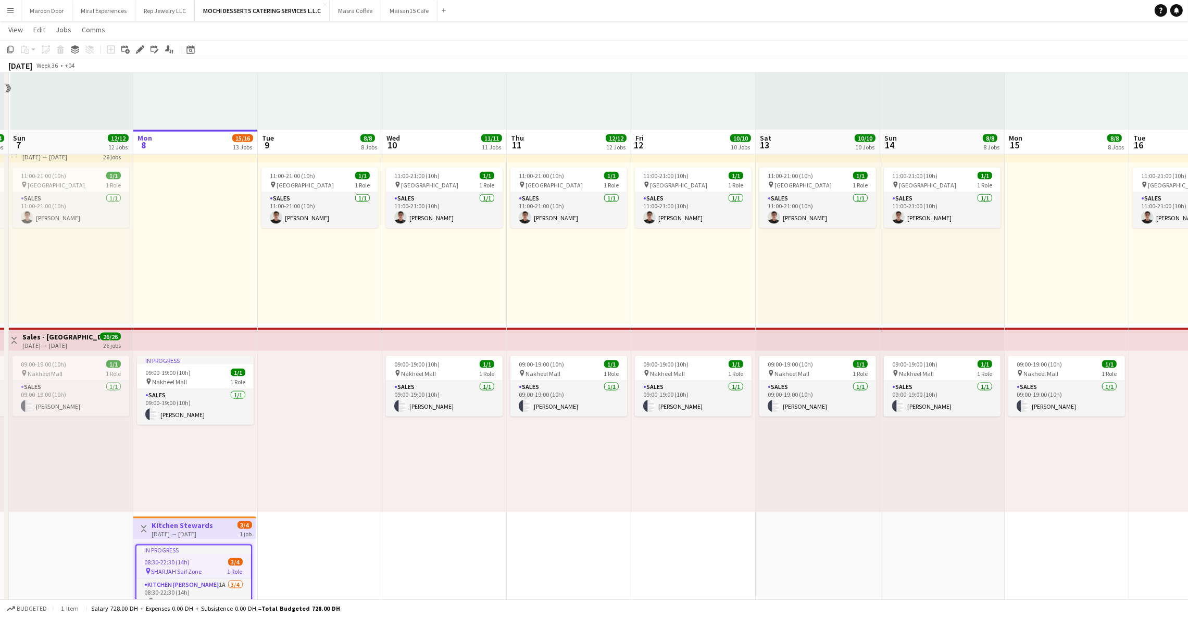
scroll to position [2365, 0]
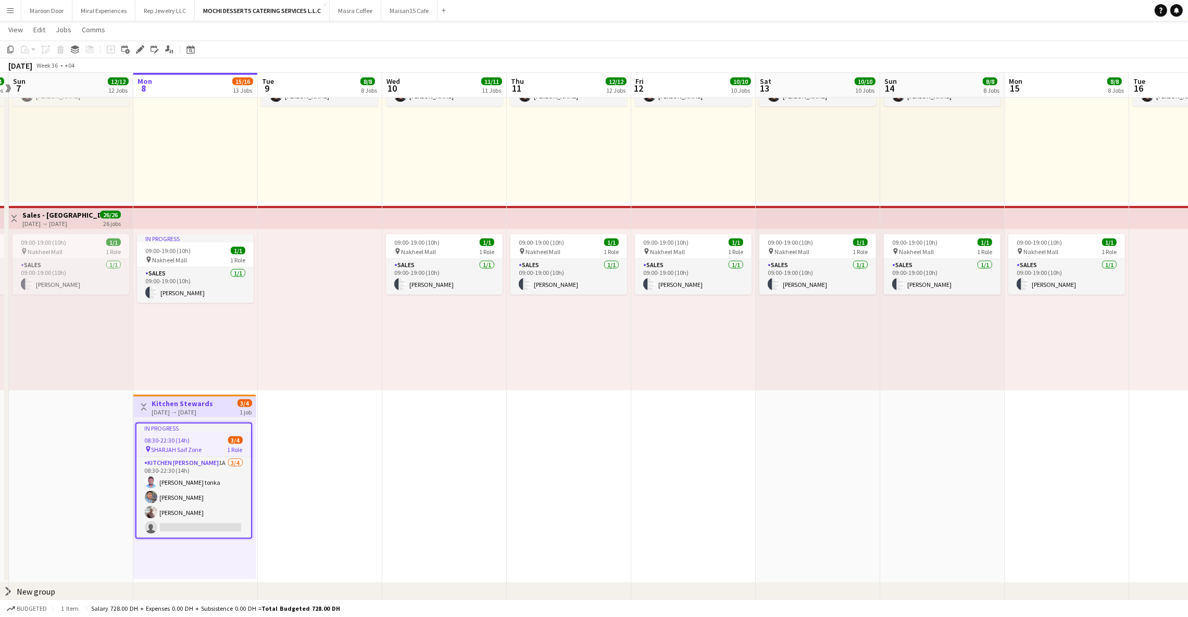
click at [235, 409] on div "Toggle View Kitchen Stewards 08-09-2025 → 08-09-2025 3/4 1 job" at bounding box center [194, 407] width 115 height 18
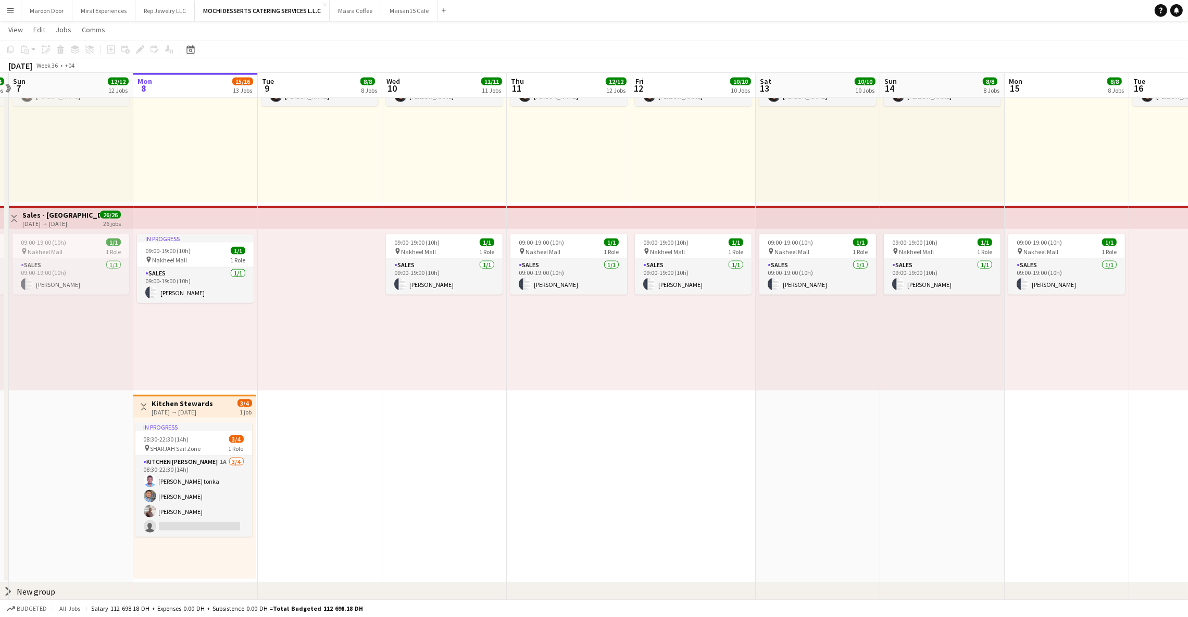
click at [235, 409] on div "Toggle View Kitchen Stewards 08-09-2025 → 08-09-2025 3/4 1 job" at bounding box center [194, 407] width 115 height 18
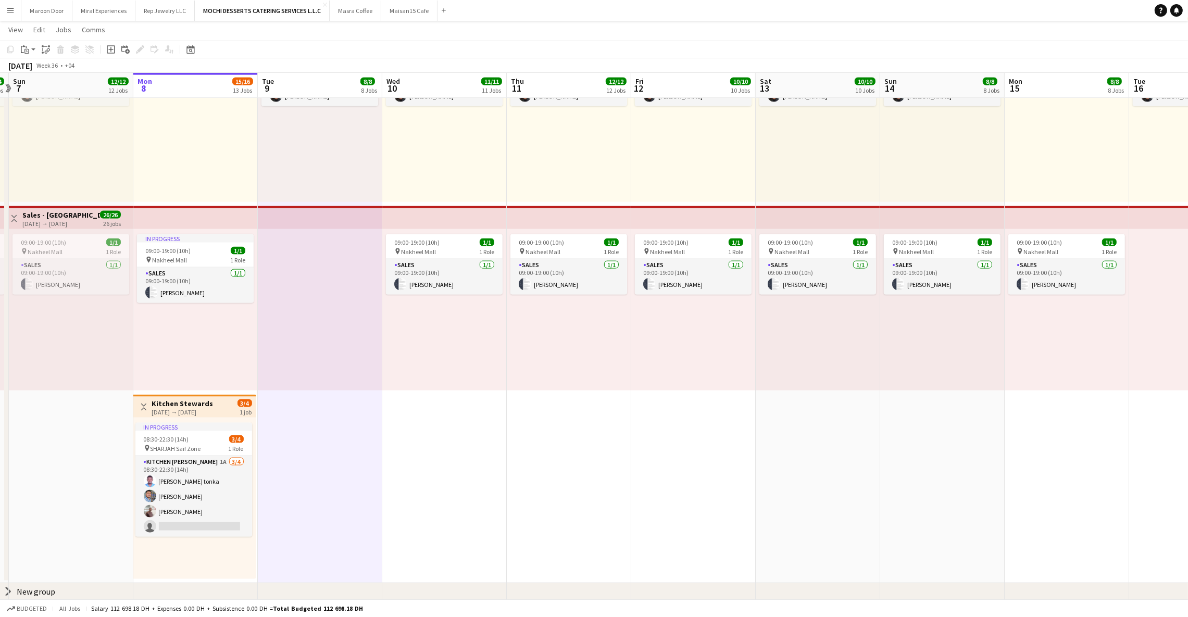
click at [193, 410] on div "[DATE] → [DATE]" at bounding box center [182, 412] width 61 height 8
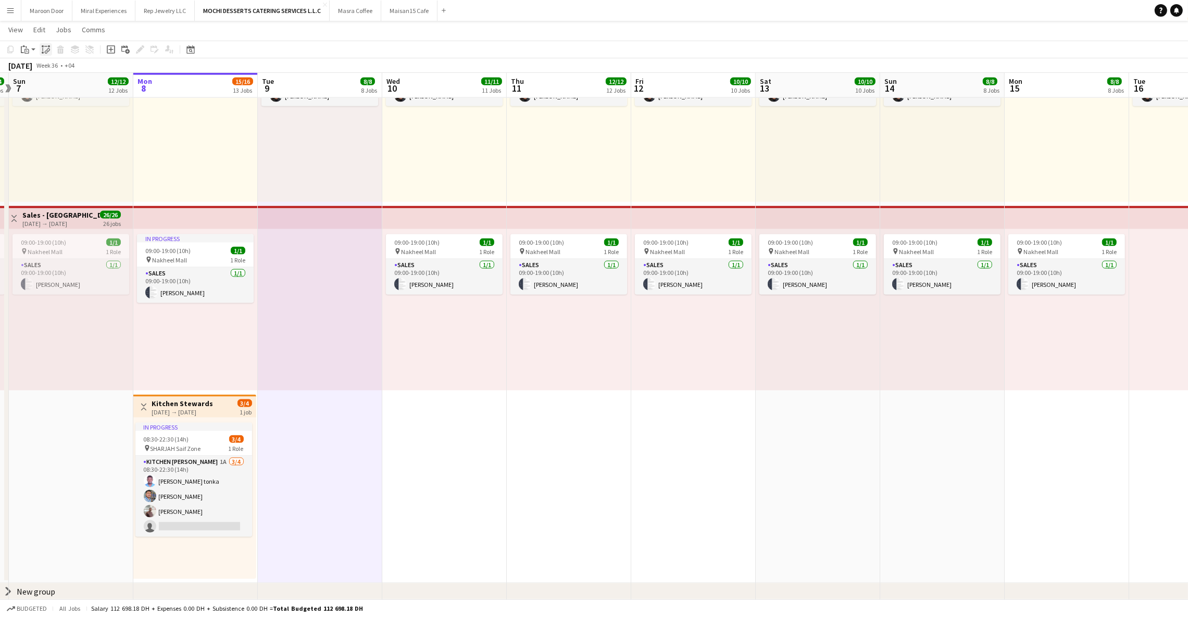
click at [49, 51] on div "Paste linked Job" at bounding box center [46, 49] width 12 height 12
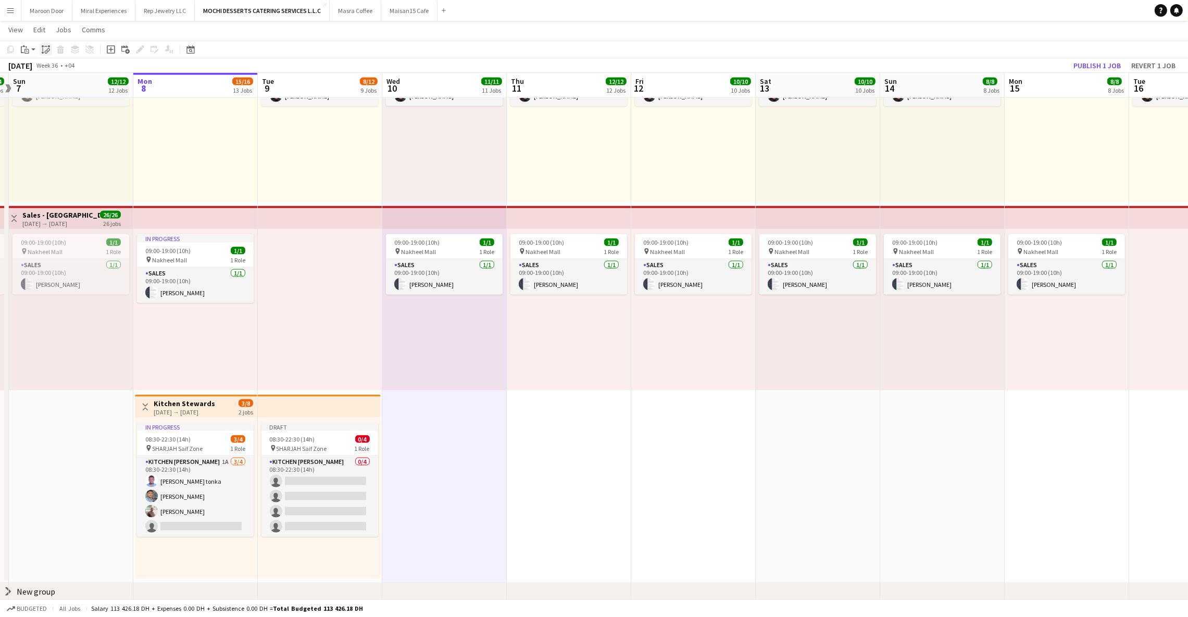
click at [46, 49] on icon "Paste linked Job" at bounding box center [46, 49] width 8 height 8
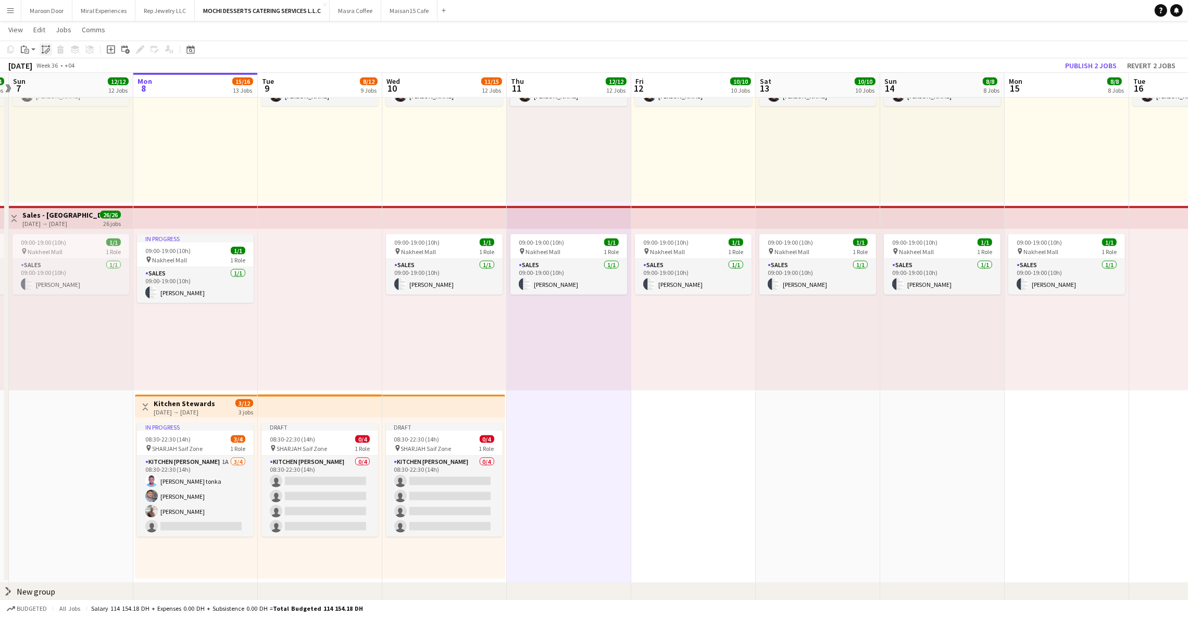
click at [46, 47] on icon "Paste linked Job" at bounding box center [46, 49] width 8 height 8
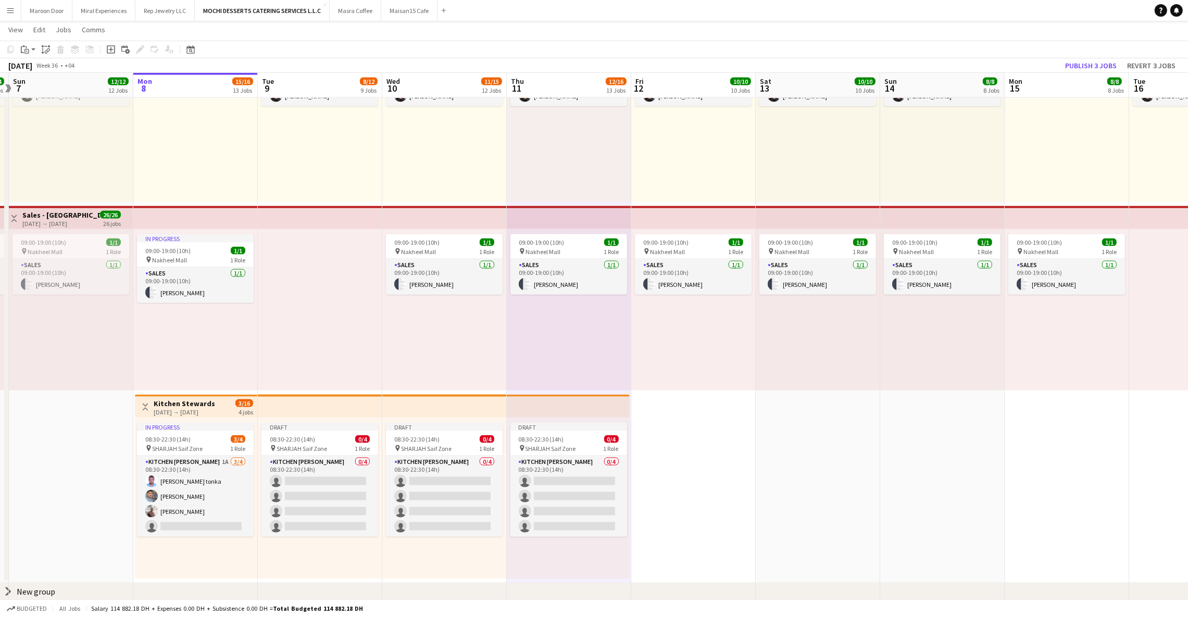
click at [195, 404] on h3 "Kitchen Stewards" at bounding box center [184, 403] width 61 height 9
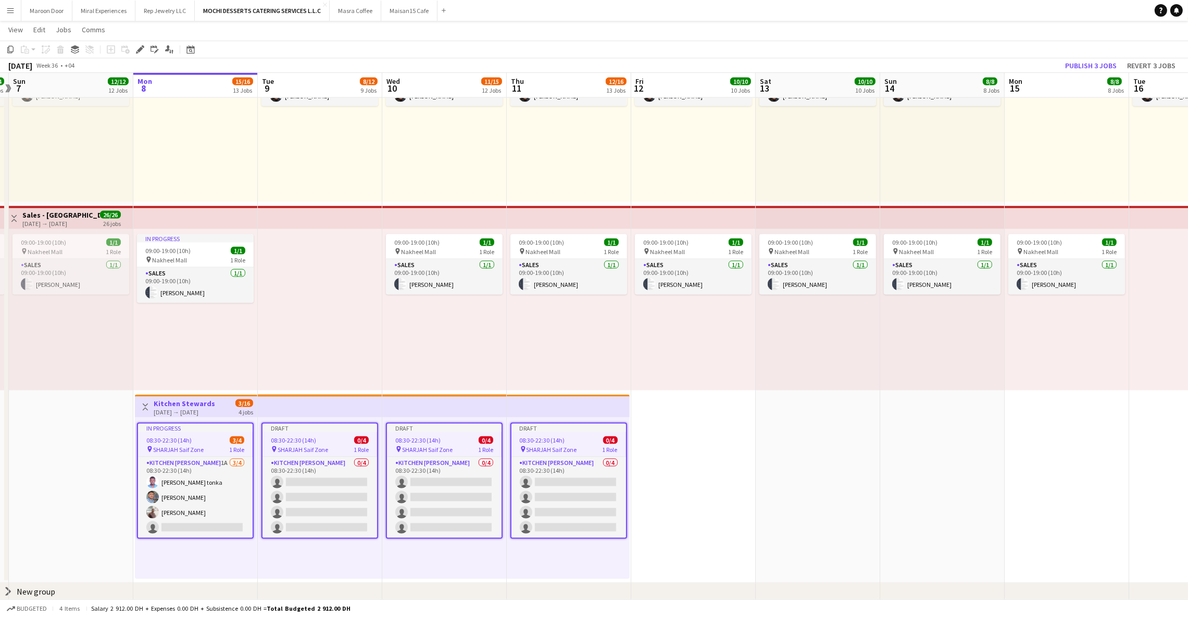
click at [139, 50] on icon at bounding box center [140, 50] width 6 height 6
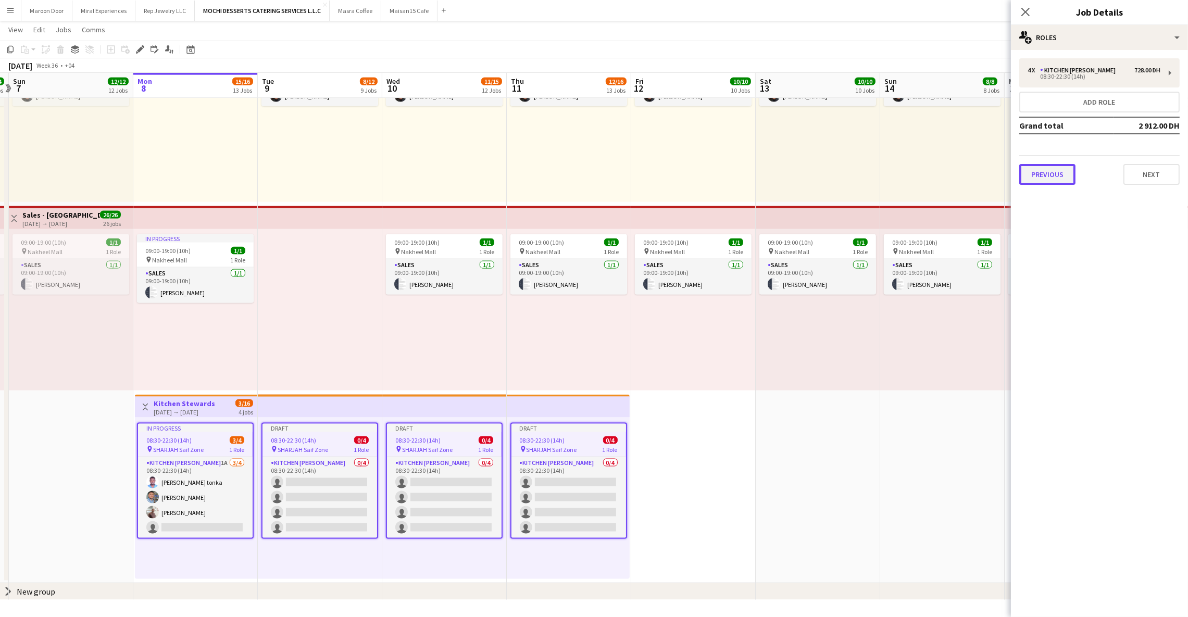
click at [1038, 175] on button "Previous" at bounding box center [1047, 174] width 56 height 21
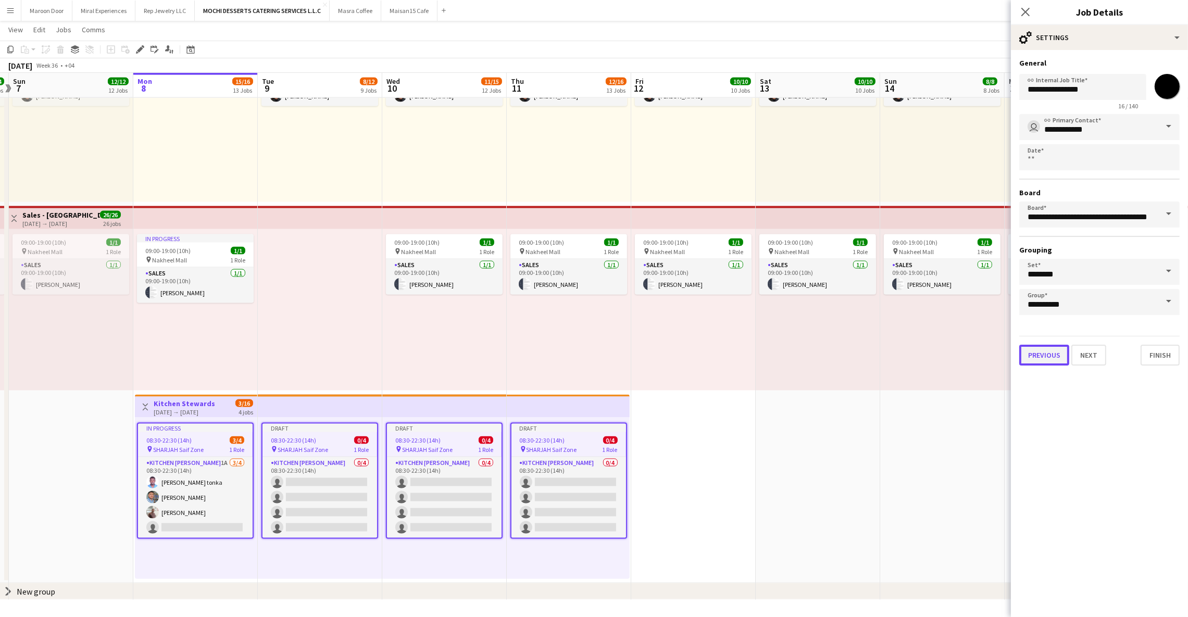
click at [1051, 355] on button "Previous" at bounding box center [1044, 355] width 50 height 21
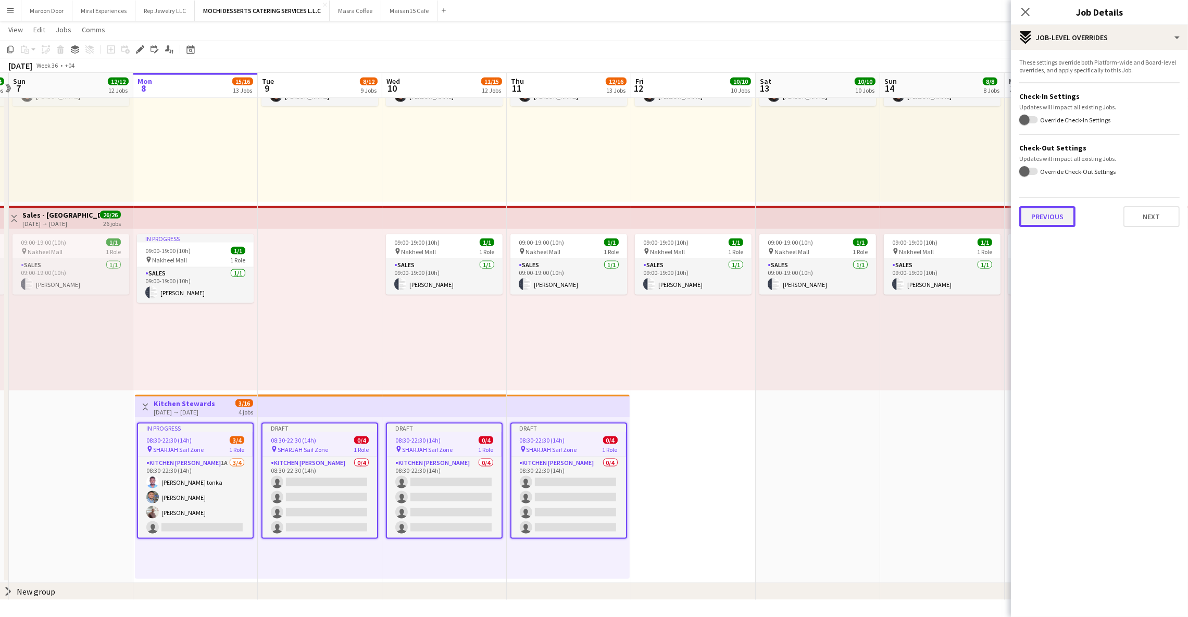
click at [1044, 217] on button "Previous" at bounding box center [1047, 216] width 56 height 21
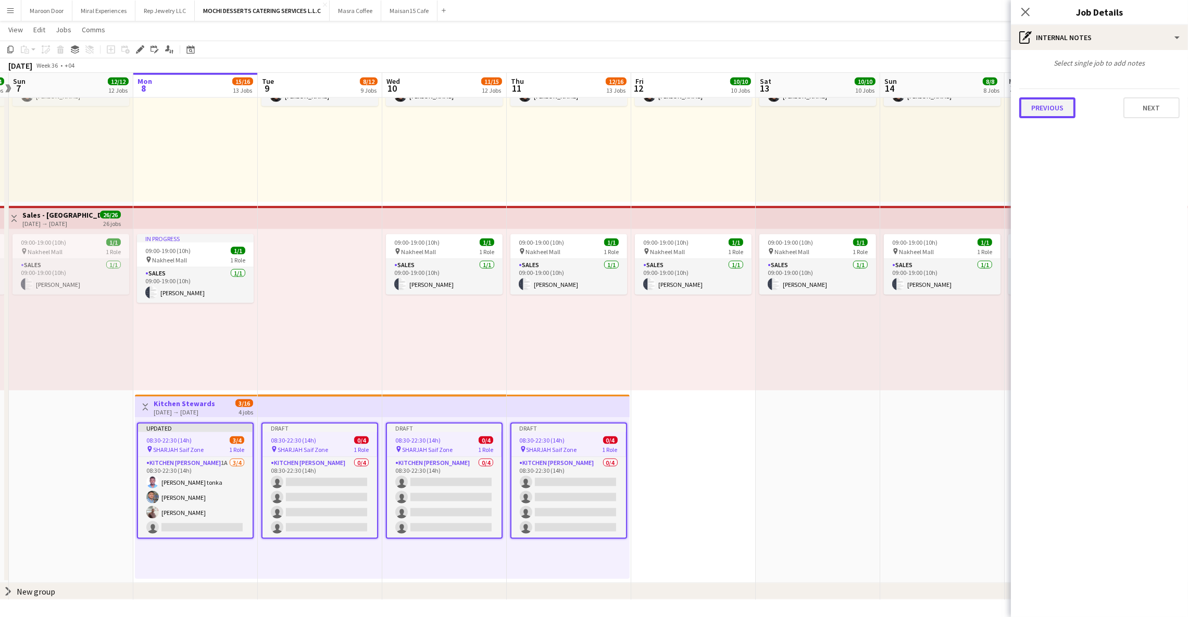
click at [1063, 106] on button "Previous" at bounding box center [1047, 107] width 56 height 21
click at [1058, 109] on div at bounding box center [1099, 113] width 160 height 27
paste input "**********"
type input "**********"
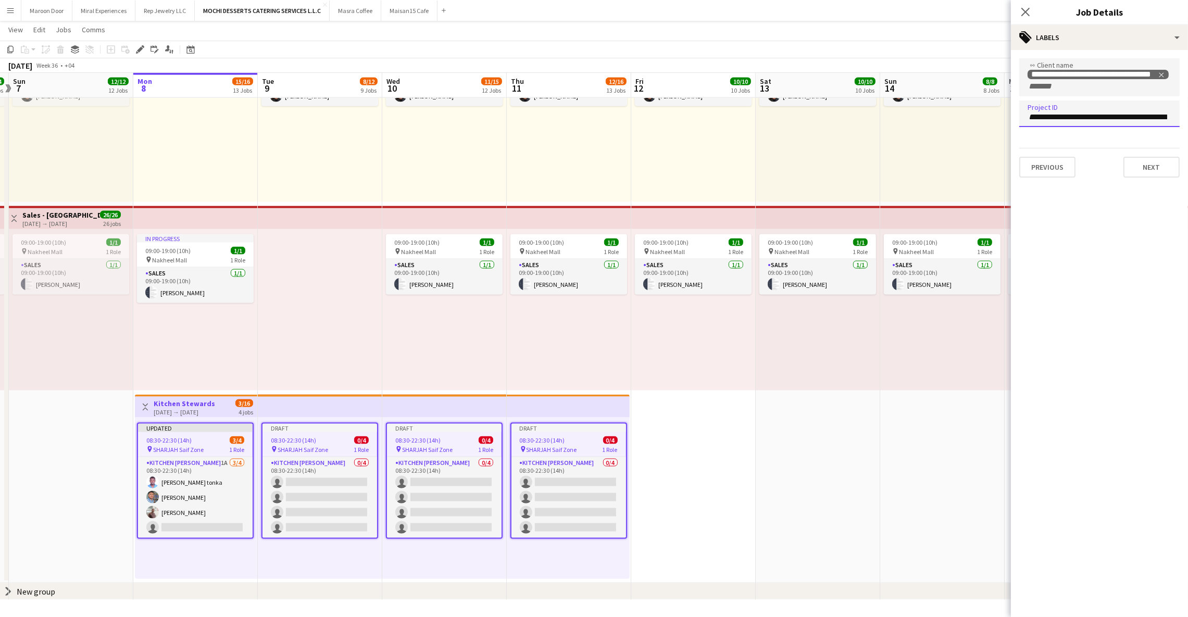
scroll to position [0, 45]
click at [1125, 167] on button "Next" at bounding box center [1151, 167] width 56 height 21
click at [1041, 119] on div "Select single job to add notes Previous Next" at bounding box center [1099, 88] width 177 height 77
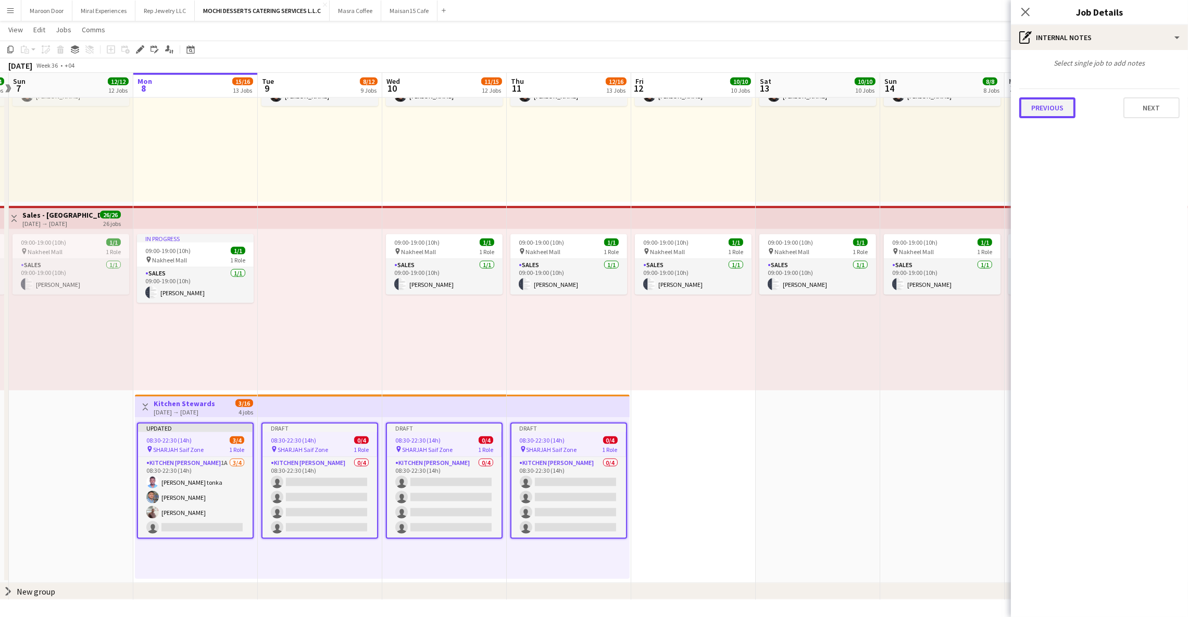
click at [1039, 114] on button "Previous" at bounding box center [1047, 107] width 56 height 21
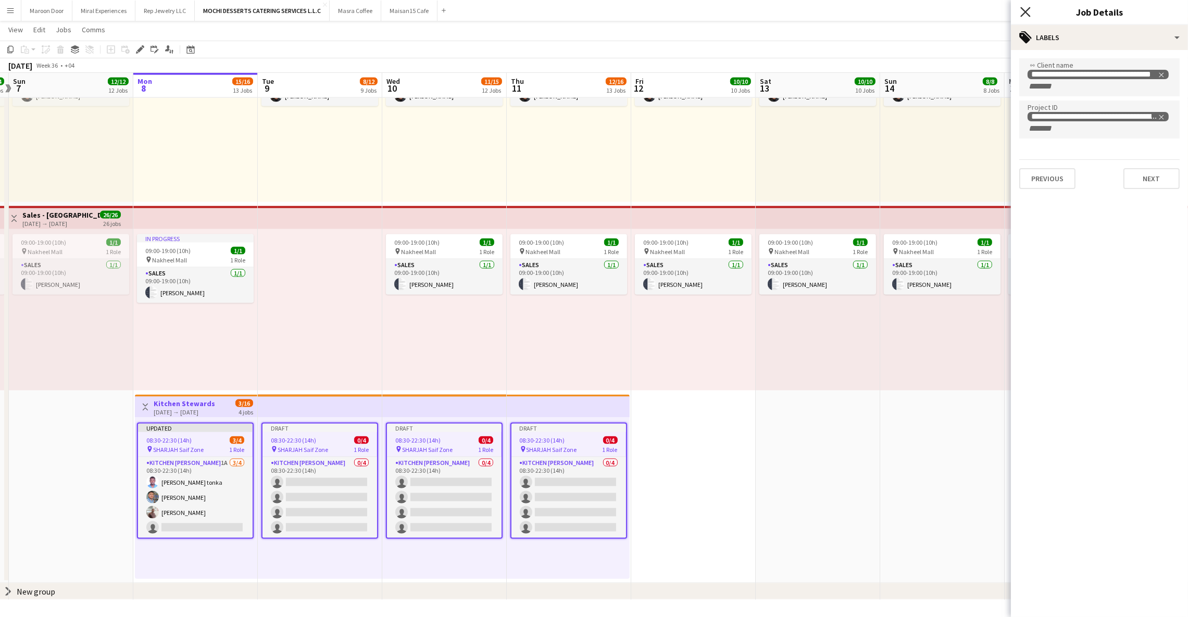
click at [1028, 14] on icon "Close pop-in" at bounding box center [1025, 12] width 10 height 10
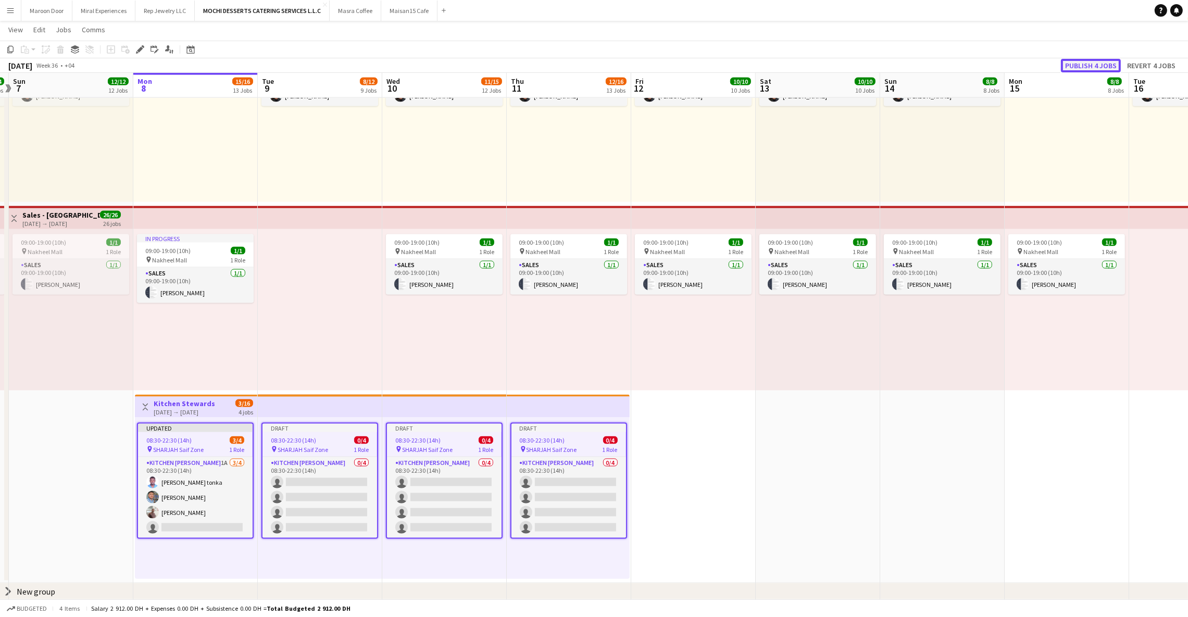
click at [1085, 66] on button "Publish 4 jobs" at bounding box center [1091, 66] width 60 height 14
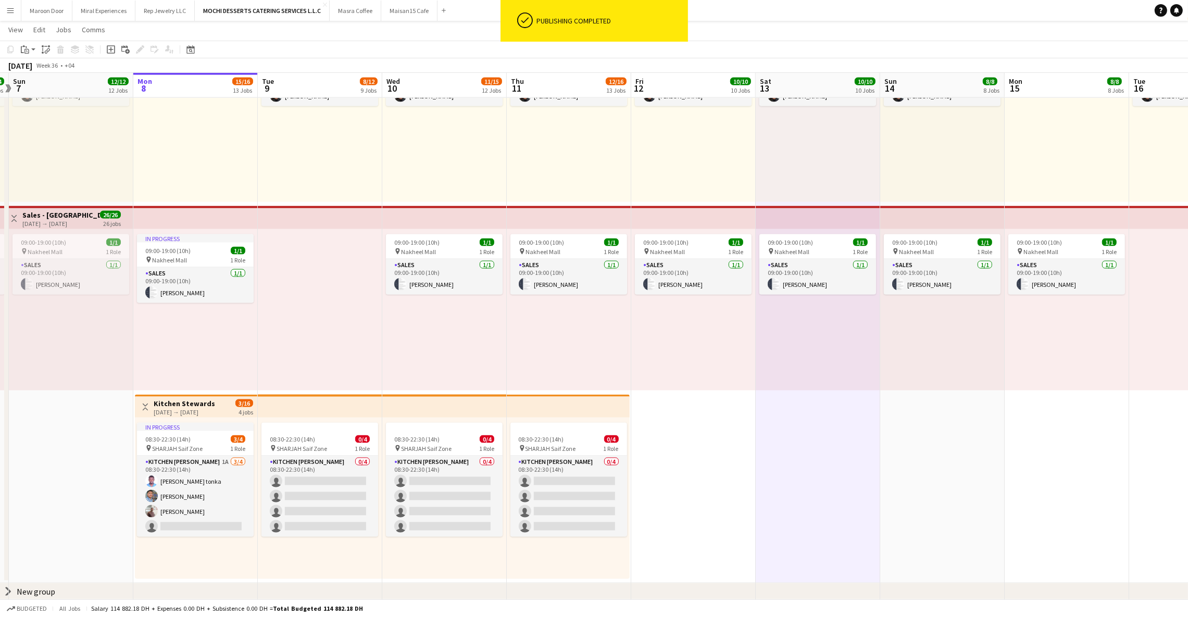
click at [677, 357] on div "09:00-19:00 (10h) 1/1 pin Nakheel Mall 1 Role Sales [DATE] 09:00-19:00 (10h) [P…" at bounding box center [693, 309] width 124 height 161
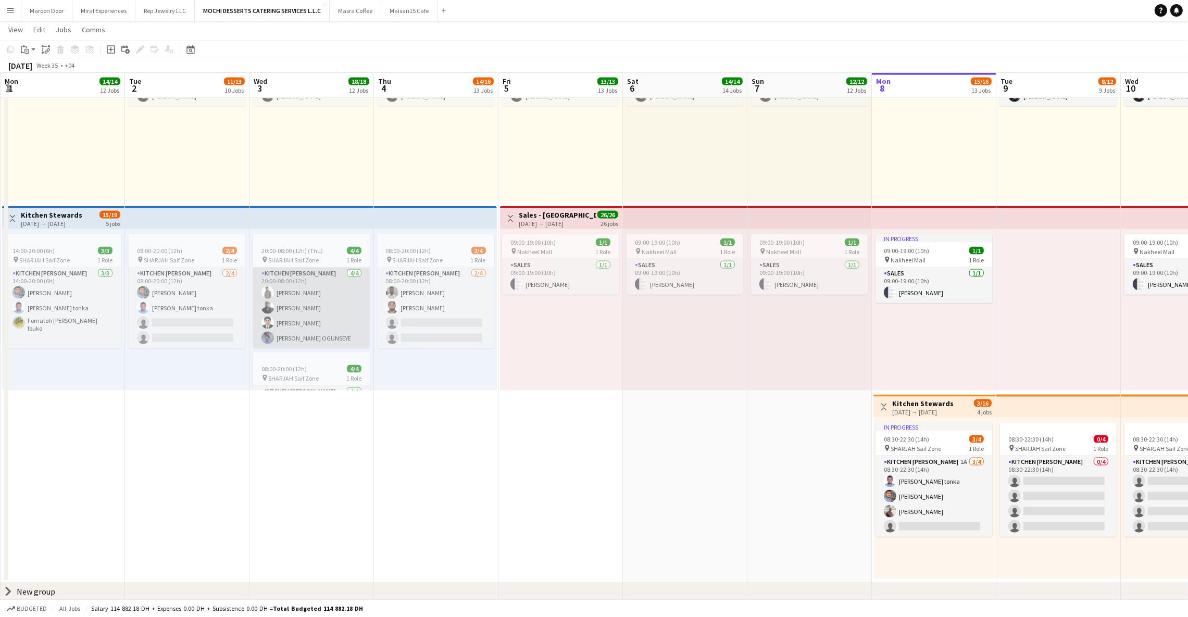
scroll to position [90, 0]
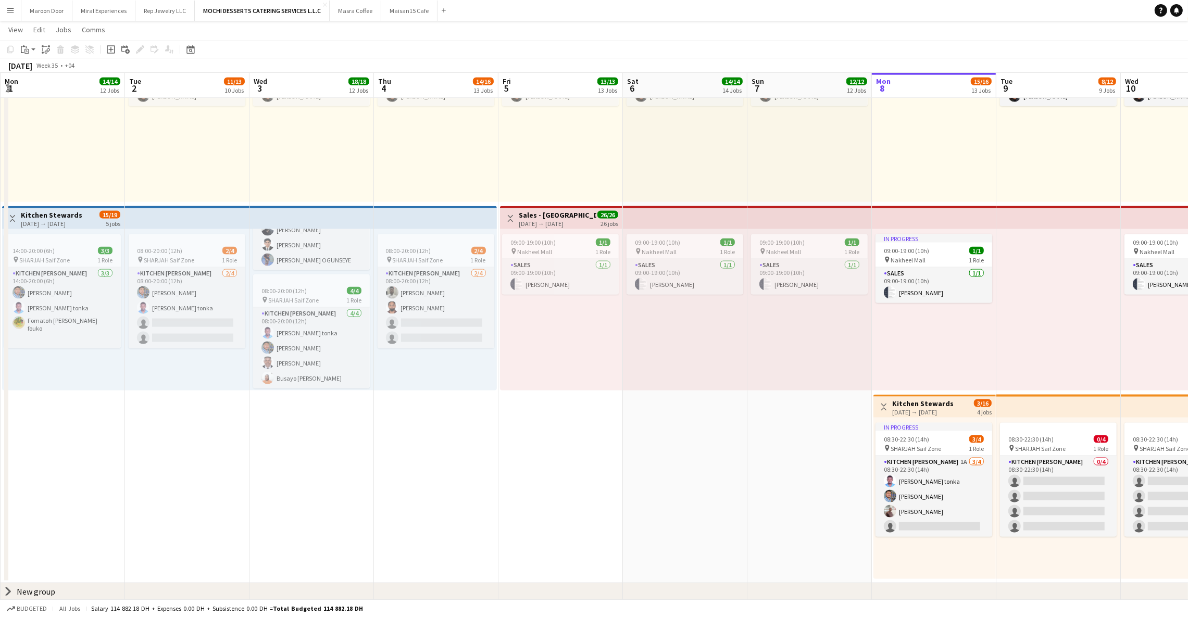
click at [71, 221] on div "[DATE] → [DATE]" at bounding box center [51, 224] width 61 height 8
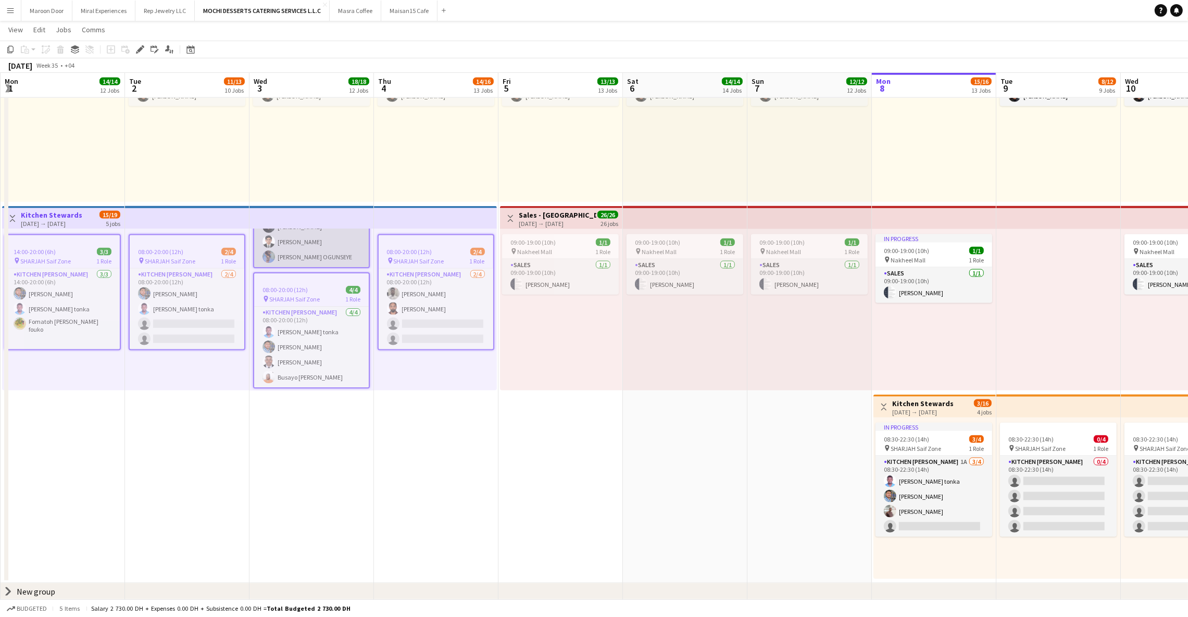
scroll to position [90, 0]
click at [410, 7] on button "Maisan15 Cafe Close" at bounding box center [409, 11] width 56 height 20
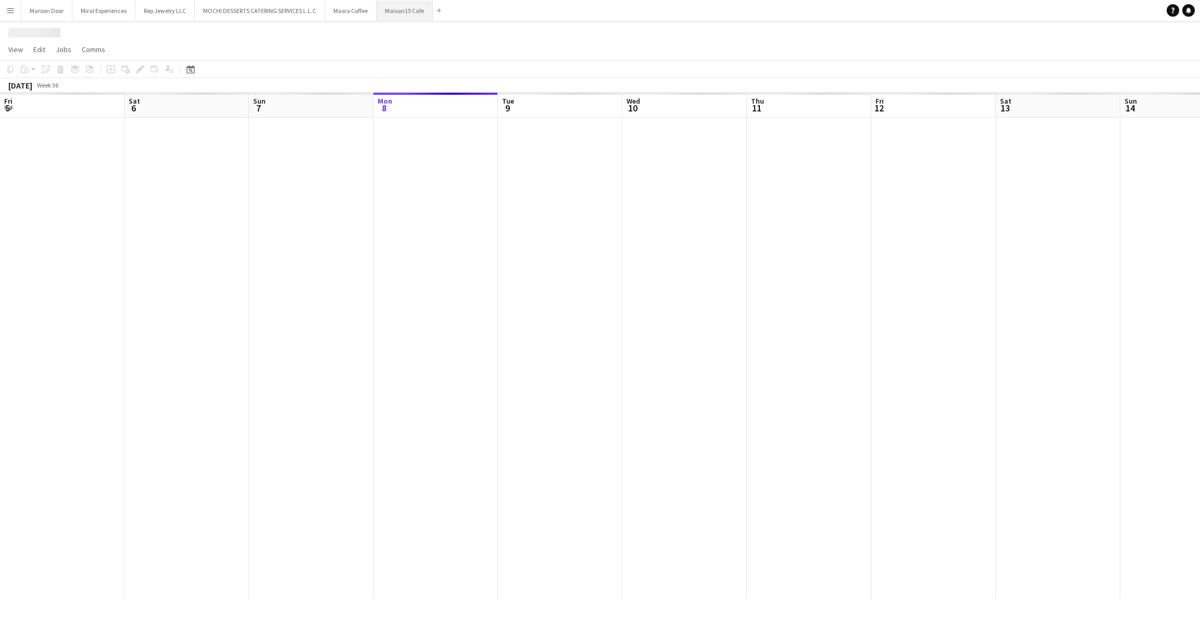
scroll to position [0, 248]
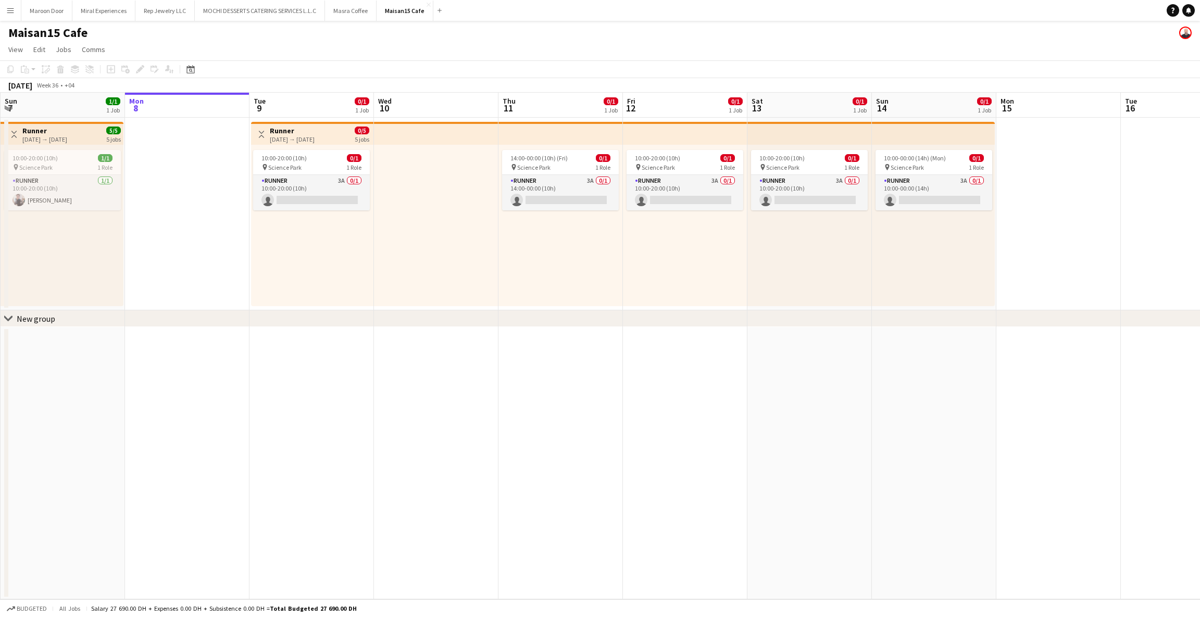
click at [830, 132] on app-top-bar at bounding box center [809, 133] width 124 height 23
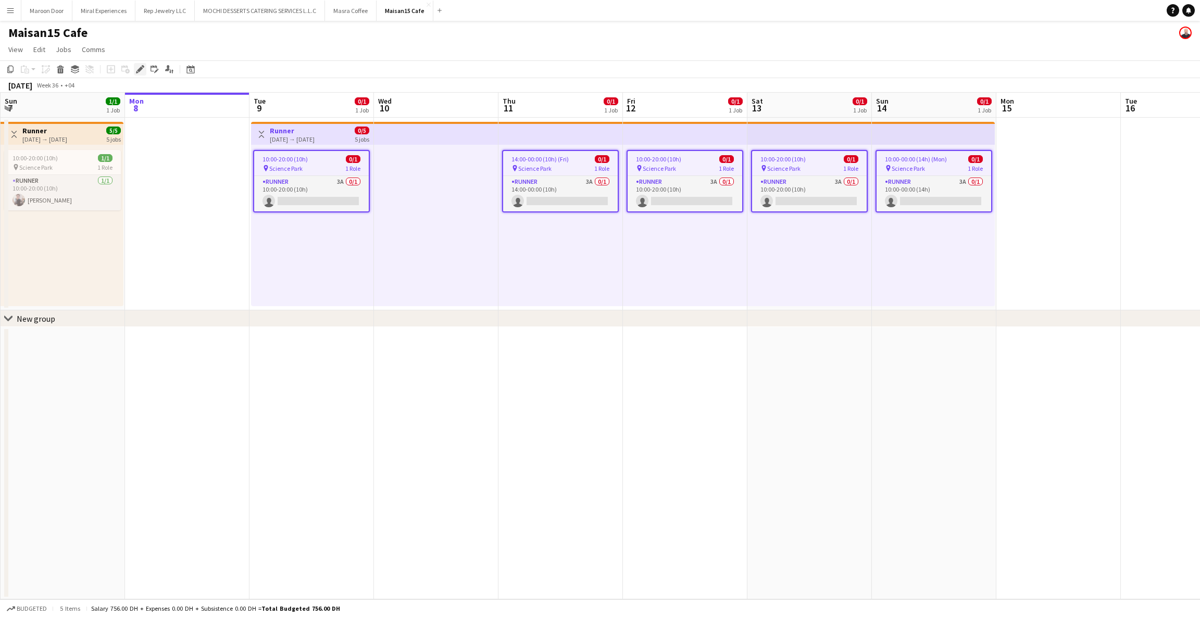
click at [136, 65] on icon "Edit" at bounding box center [140, 69] width 8 height 8
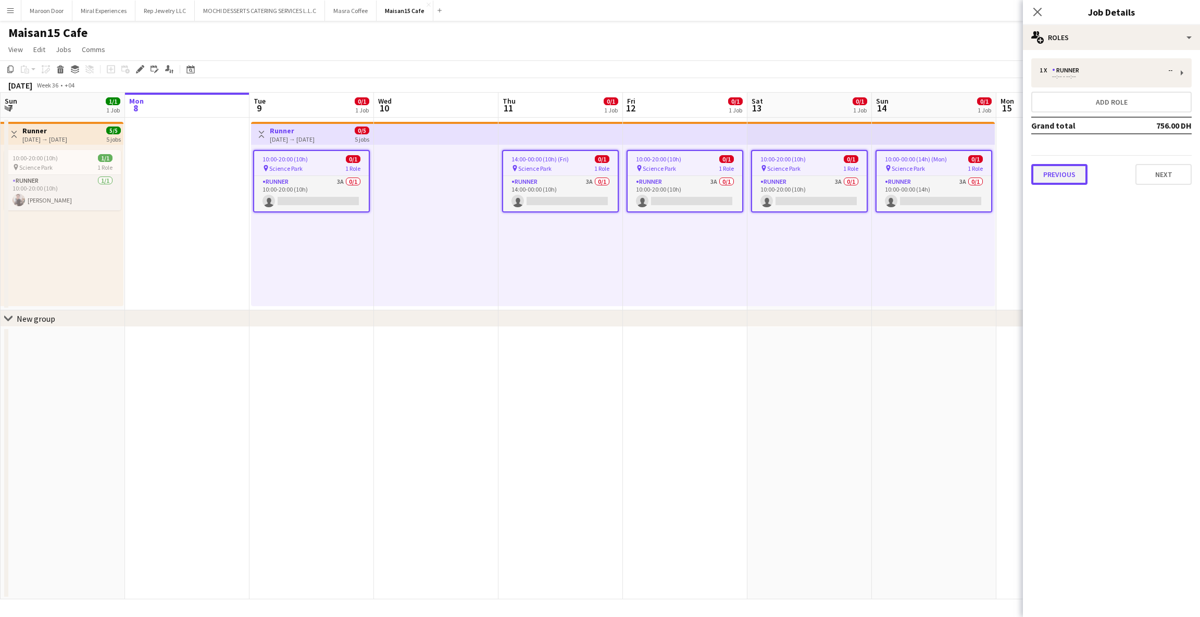
click at [1055, 169] on button "Previous" at bounding box center [1059, 174] width 56 height 21
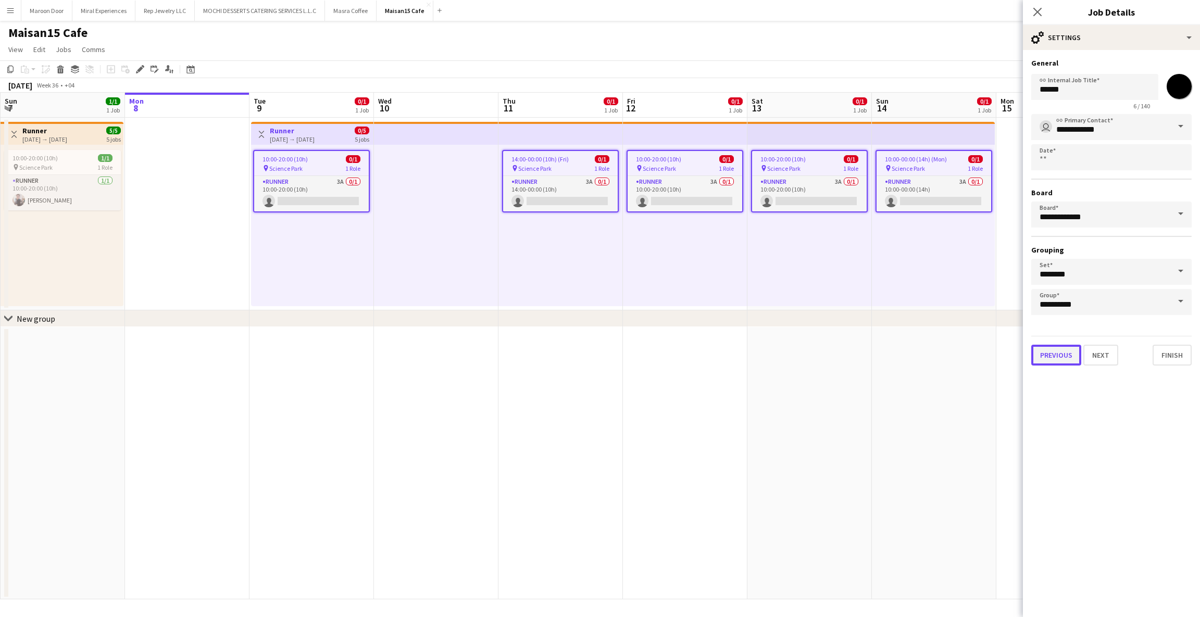
click at [1057, 352] on button "Previous" at bounding box center [1056, 355] width 50 height 21
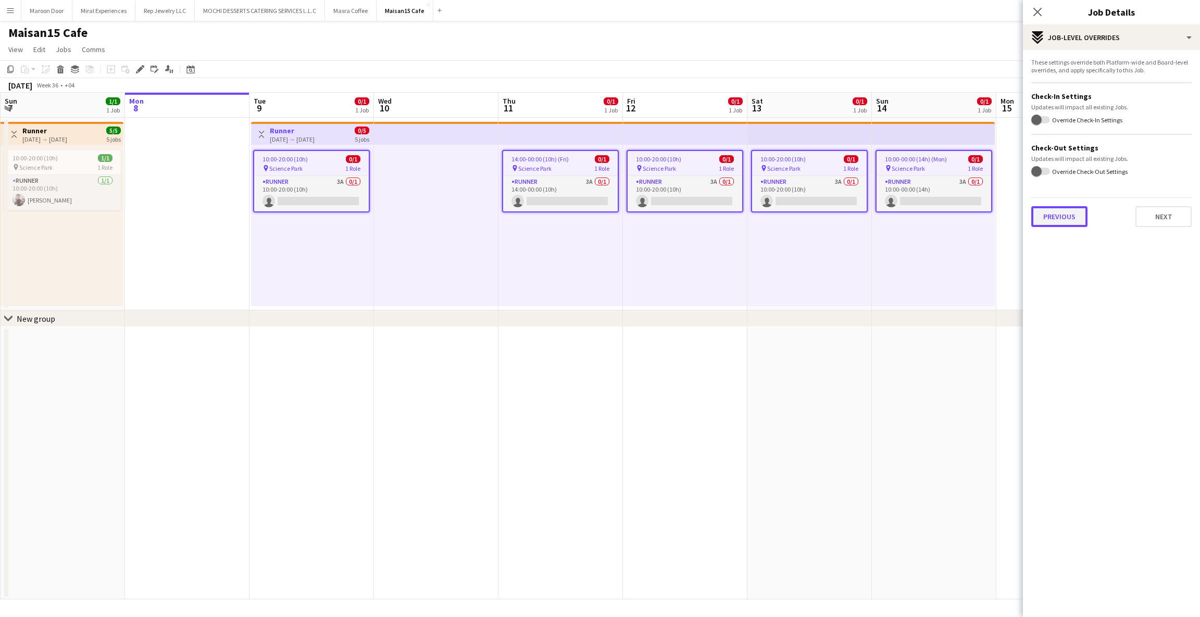
click at [1052, 224] on button "Previous" at bounding box center [1059, 216] width 56 height 21
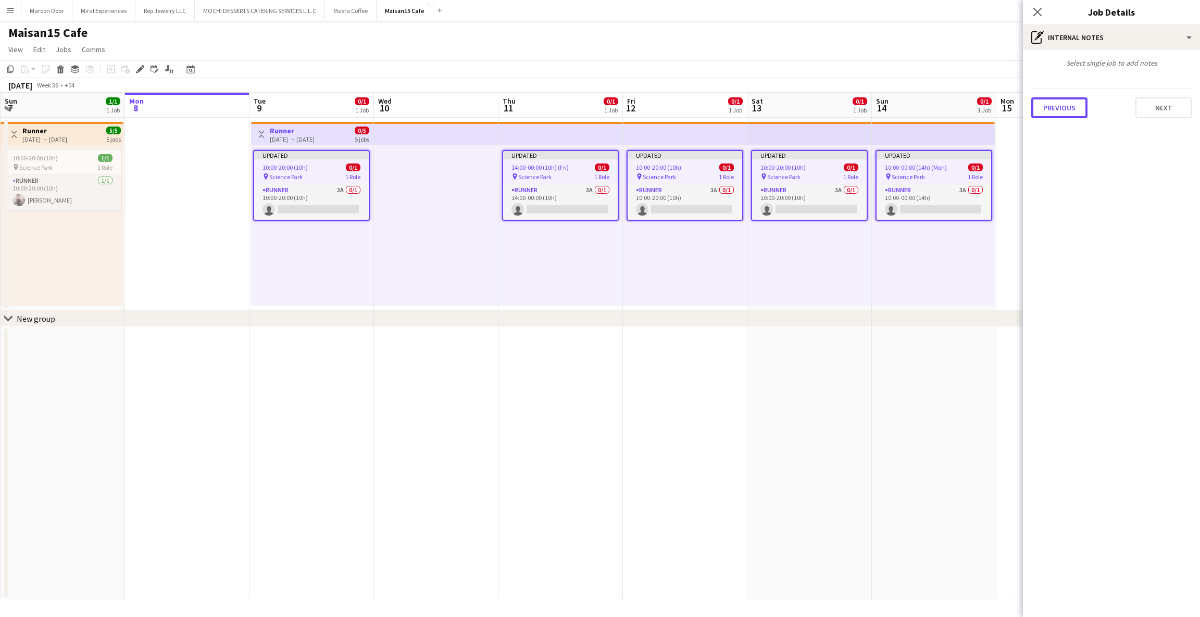
click at [1055, 109] on button "Previous" at bounding box center [1059, 107] width 56 height 21
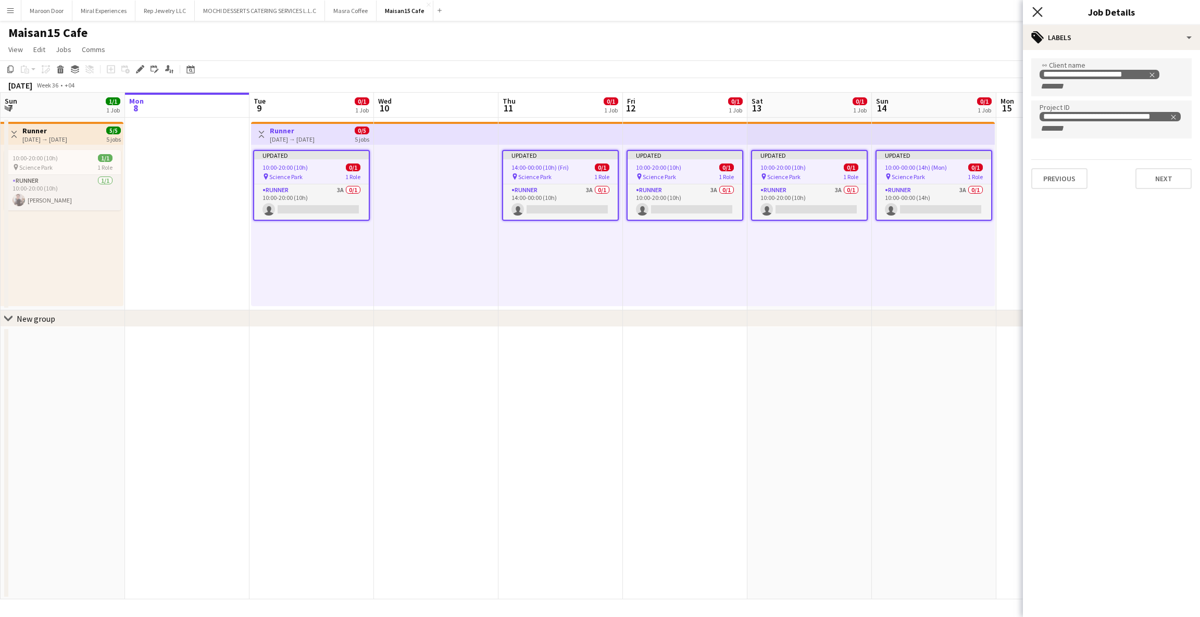
click at [1038, 10] on icon "Close pop-in" at bounding box center [1037, 12] width 10 height 10
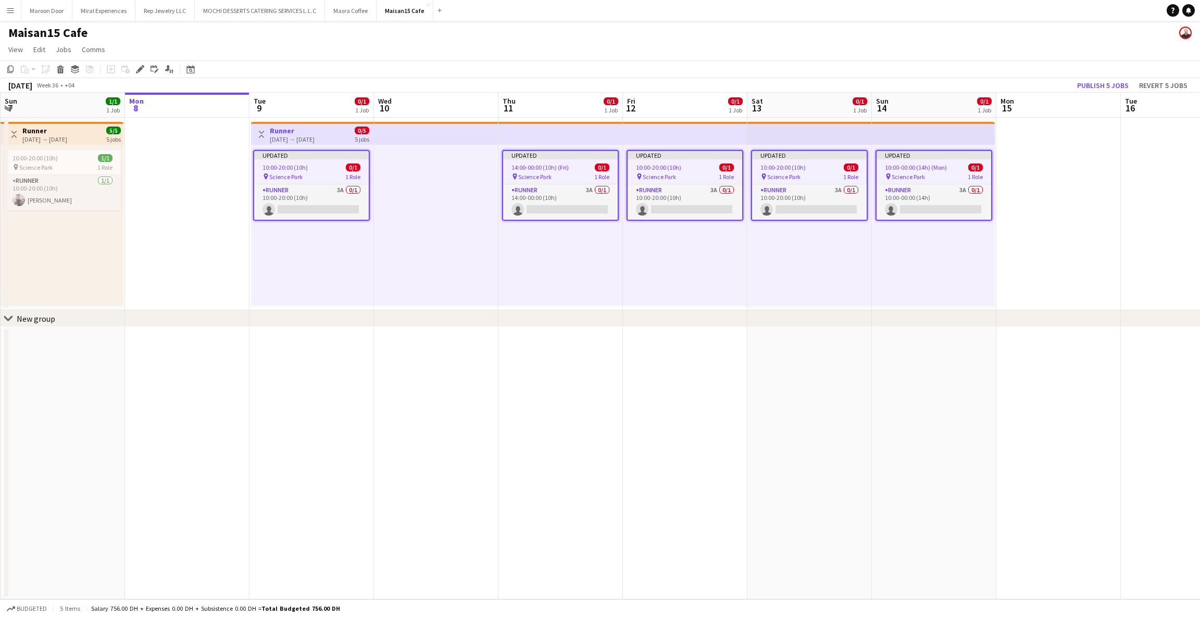
click at [1051, 197] on app-date-cell at bounding box center [1058, 214] width 124 height 193
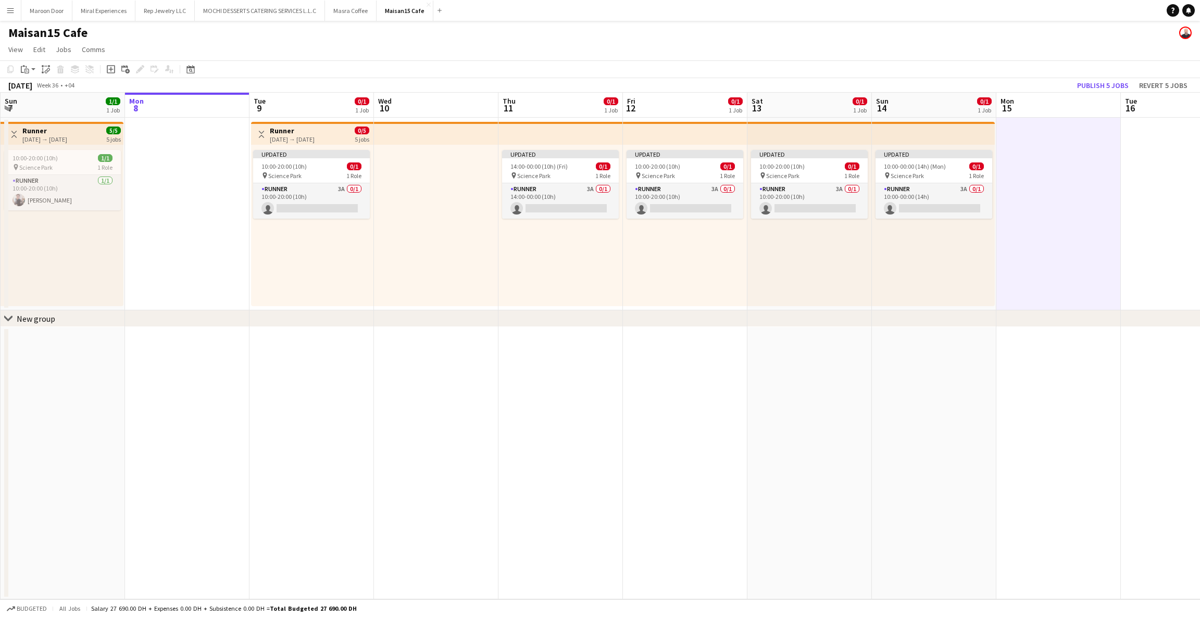
click at [760, 128] on app-top-bar at bounding box center [809, 133] width 124 height 23
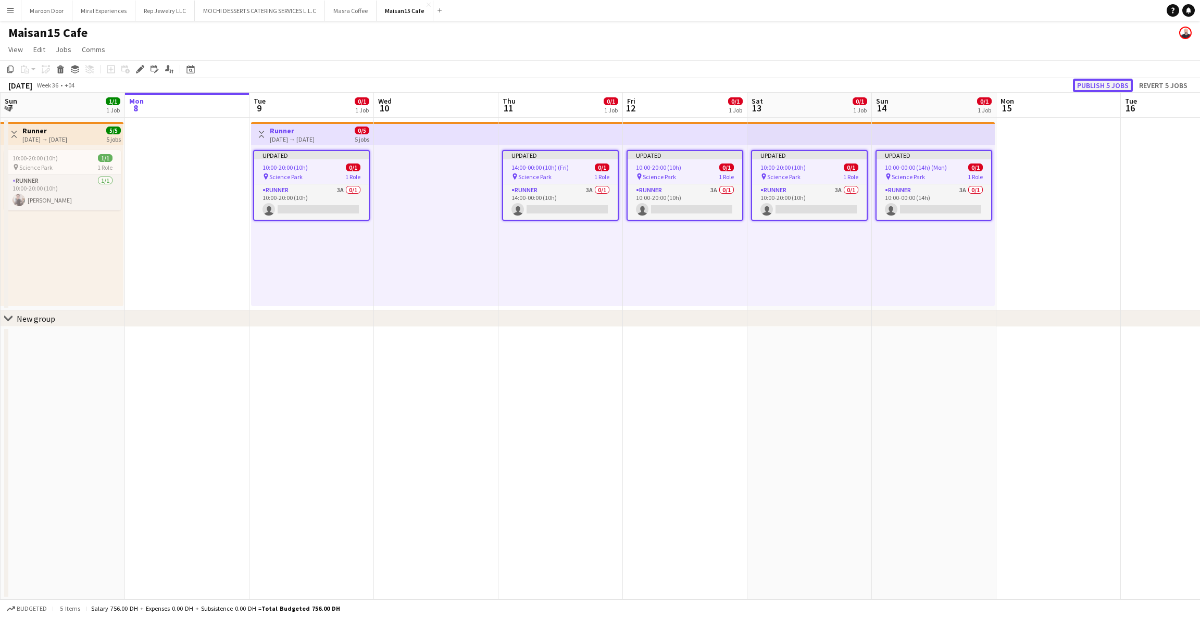
click at [1082, 83] on button "Publish 5 jobs" at bounding box center [1103, 86] width 60 height 14
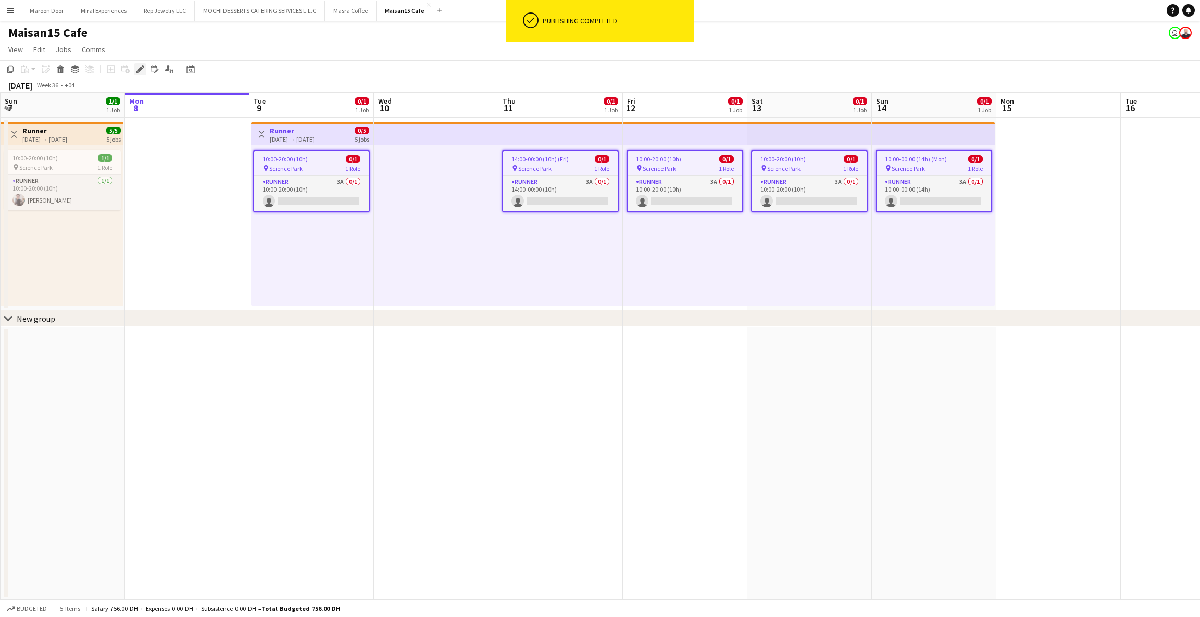
click at [136, 71] on icon "Edit" at bounding box center [140, 69] width 8 height 8
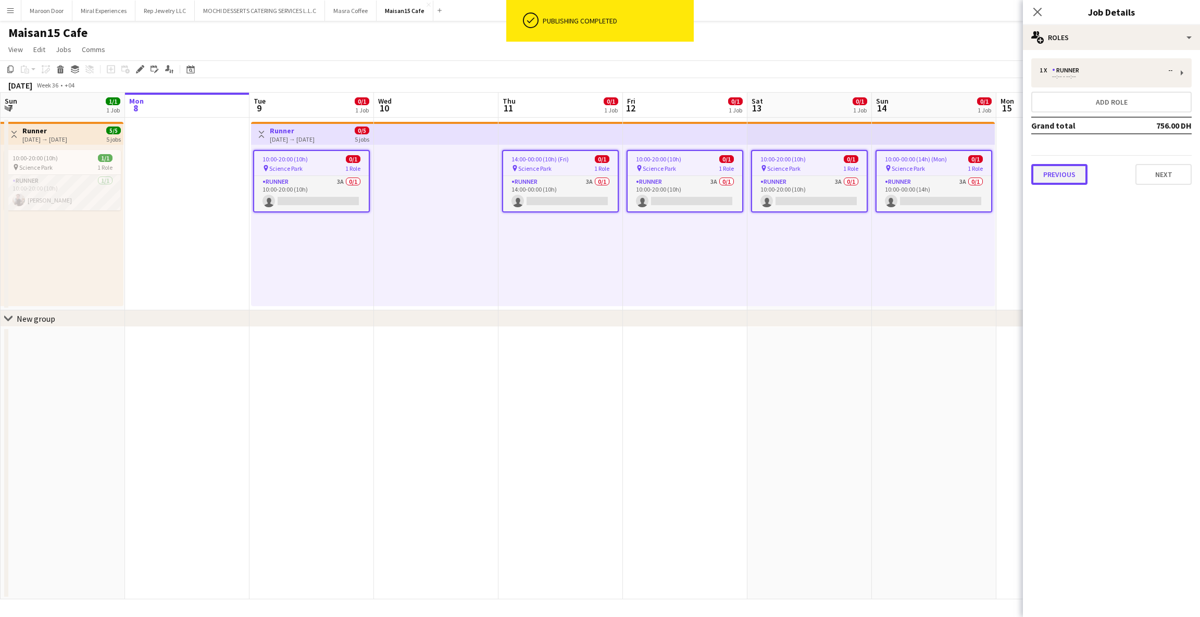
click at [1049, 178] on button "Previous" at bounding box center [1059, 174] width 56 height 21
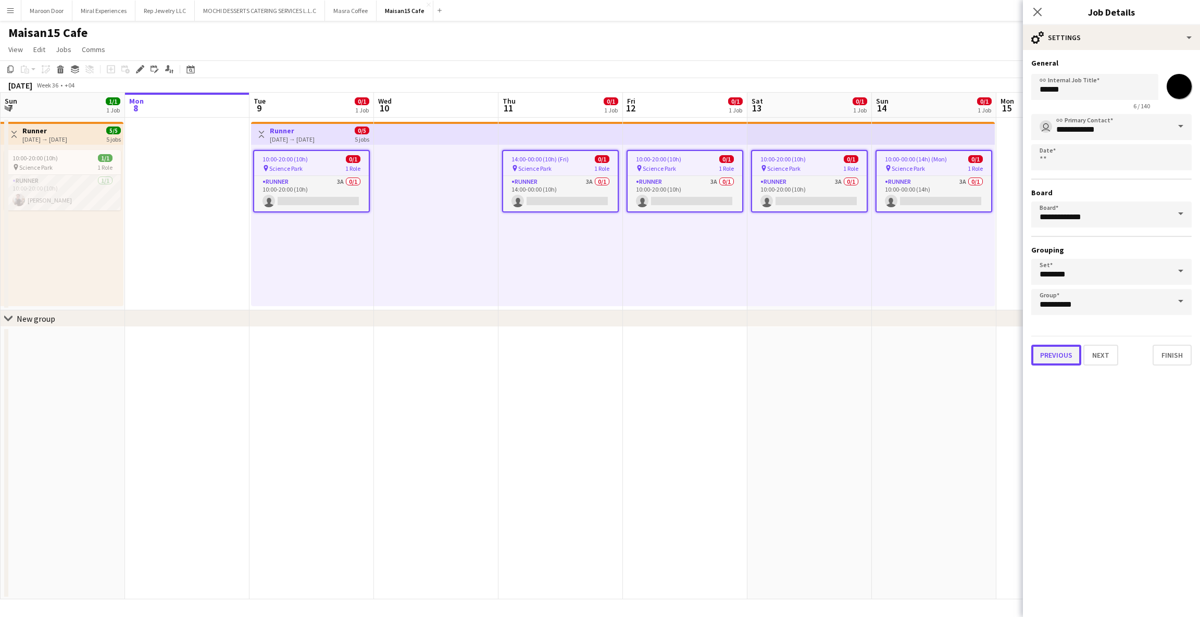
click at [1042, 345] on button "Previous" at bounding box center [1056, 355] width 50 height 21
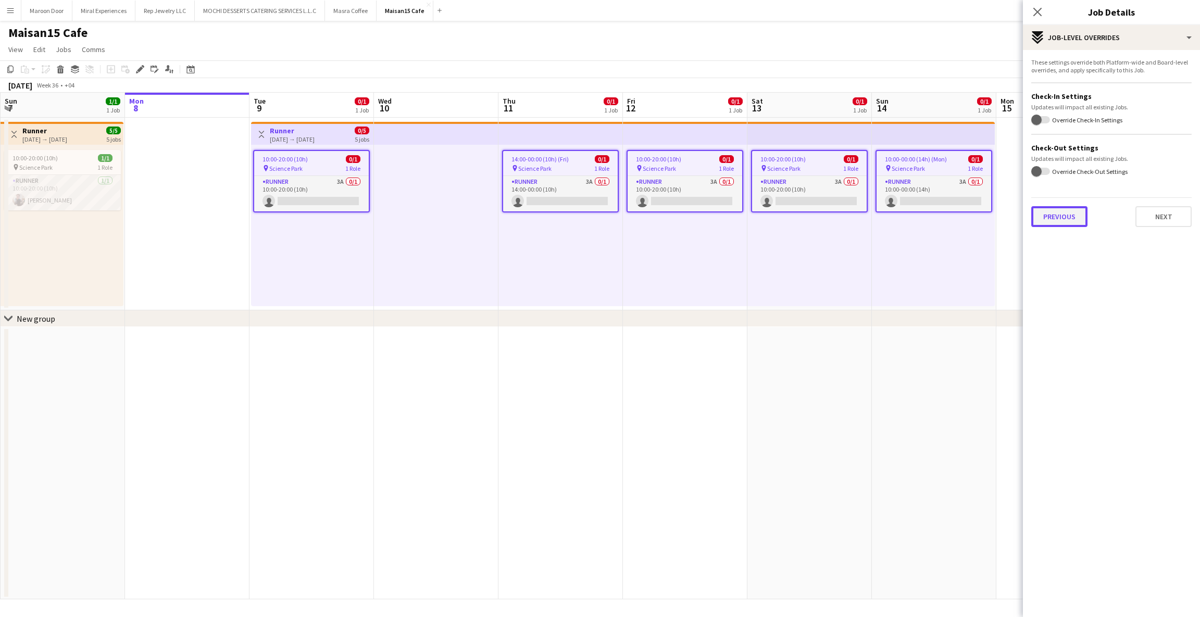
click at [1061, 212] on button "Previous" at bounding box center [1059, 216] width 56 height 21
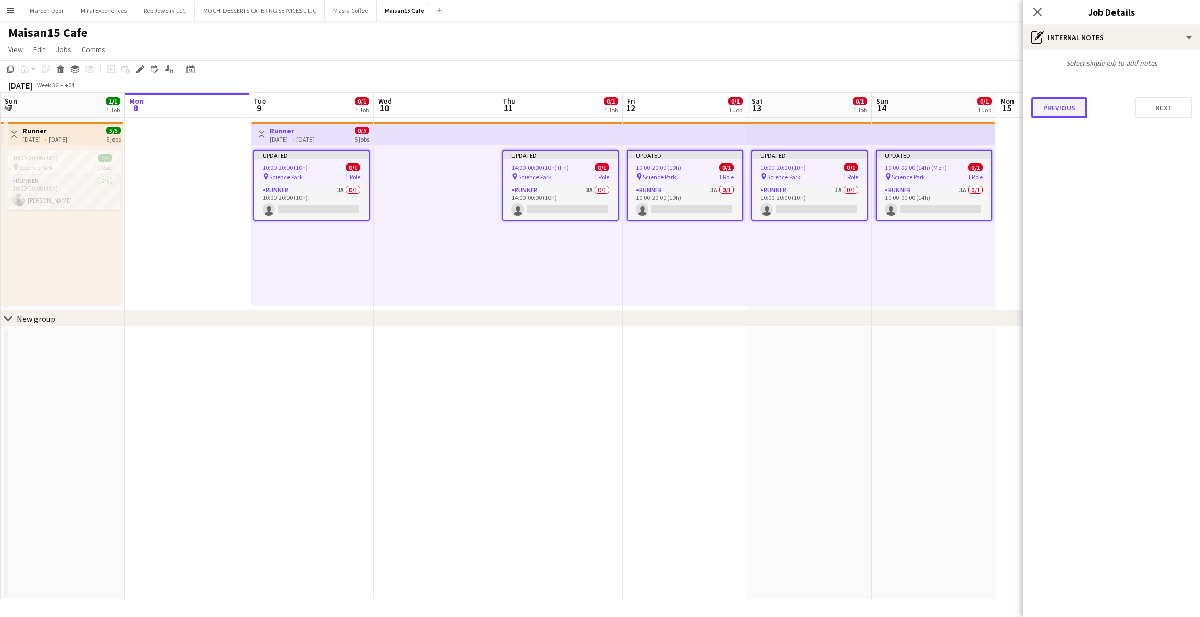
click at [1062, 111] on button "Previous" at bounding box center [1059, 107] width 56 height 21
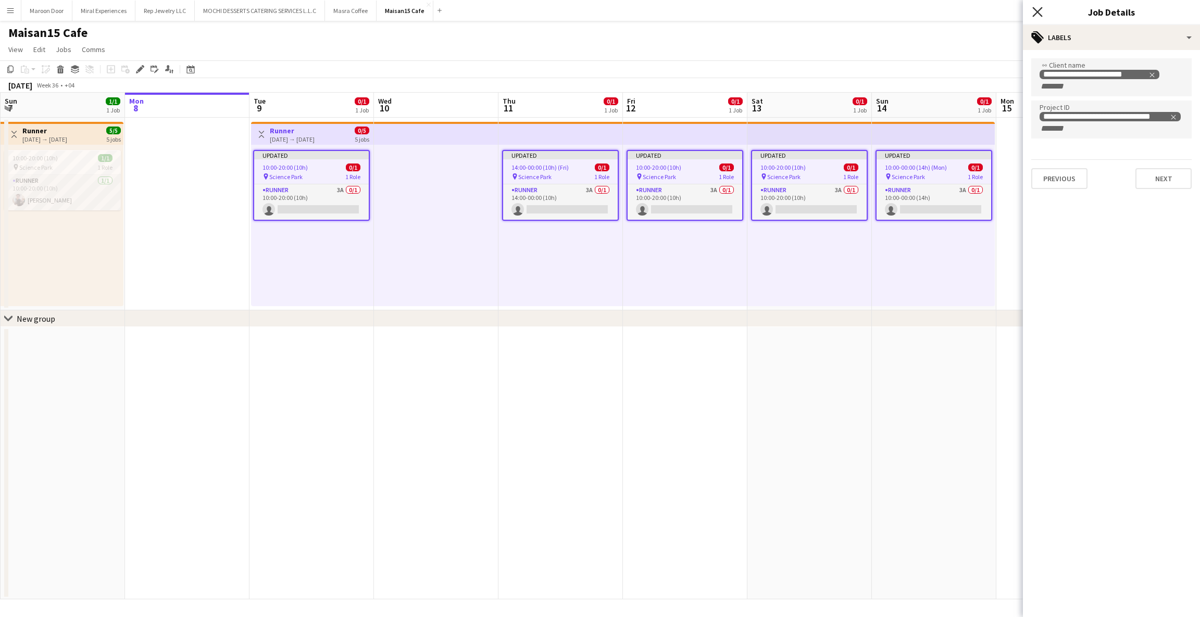
click at [1035, 12] on icon "Close pop-in" at bounding box center [1037, 12] width 10 height 10
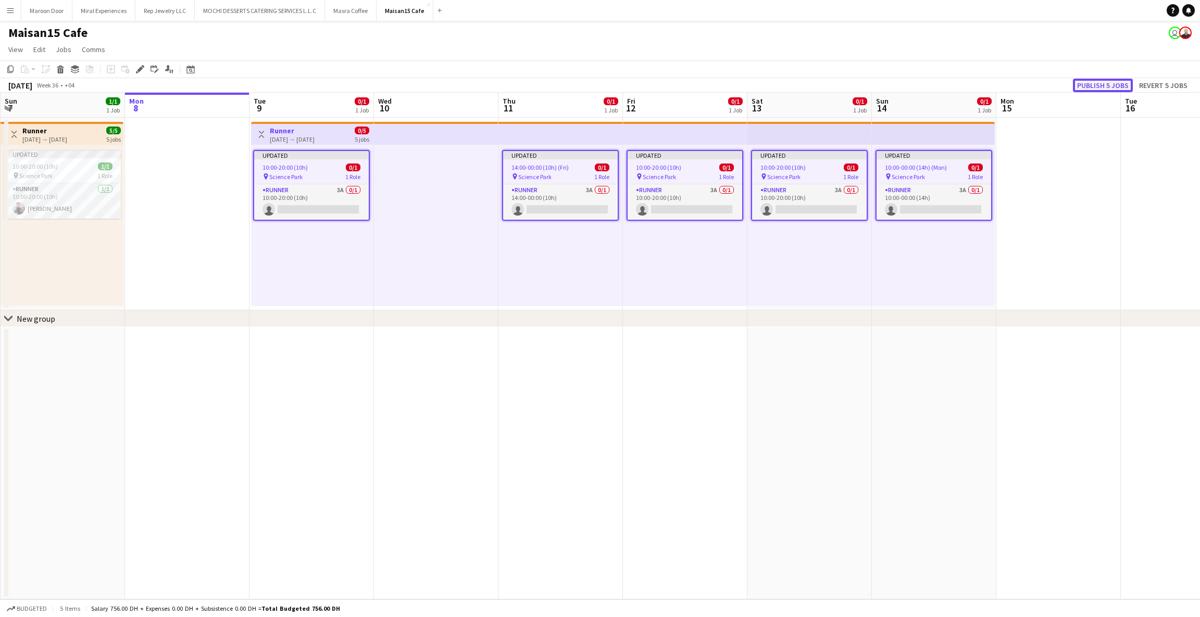
click at [1105, 87] on button "Publish 5 jobs" at bounding box center [1103, 86] width 60 height 14
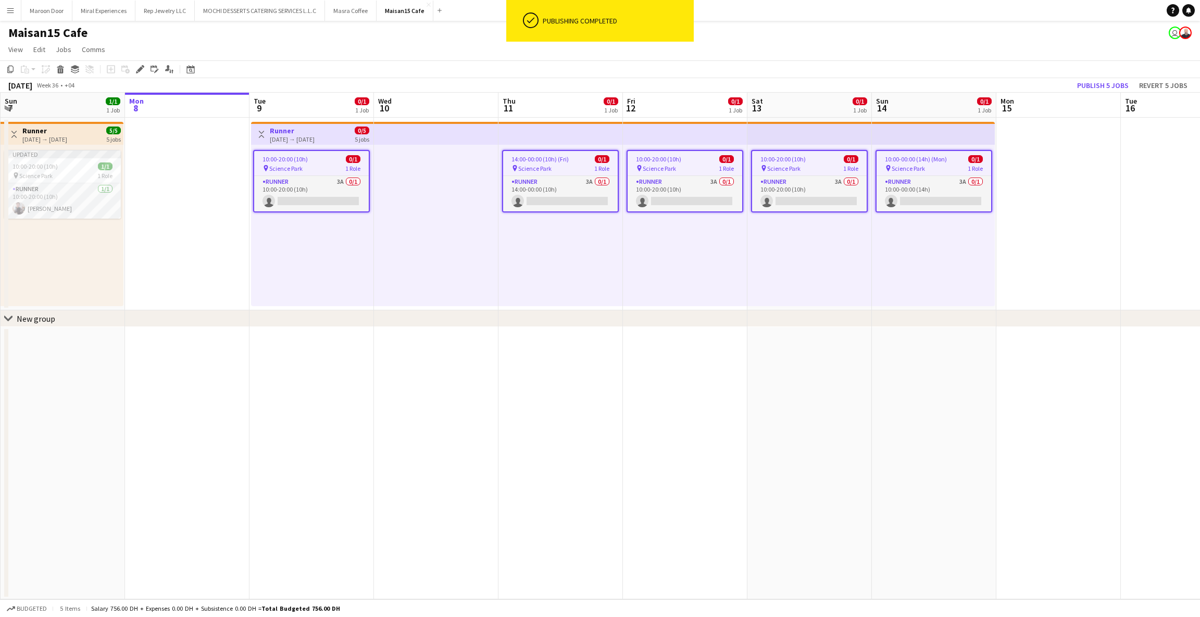
click at [1077, 156] on app-date-cell at bounding box center [1058, 214] width 124 height 193
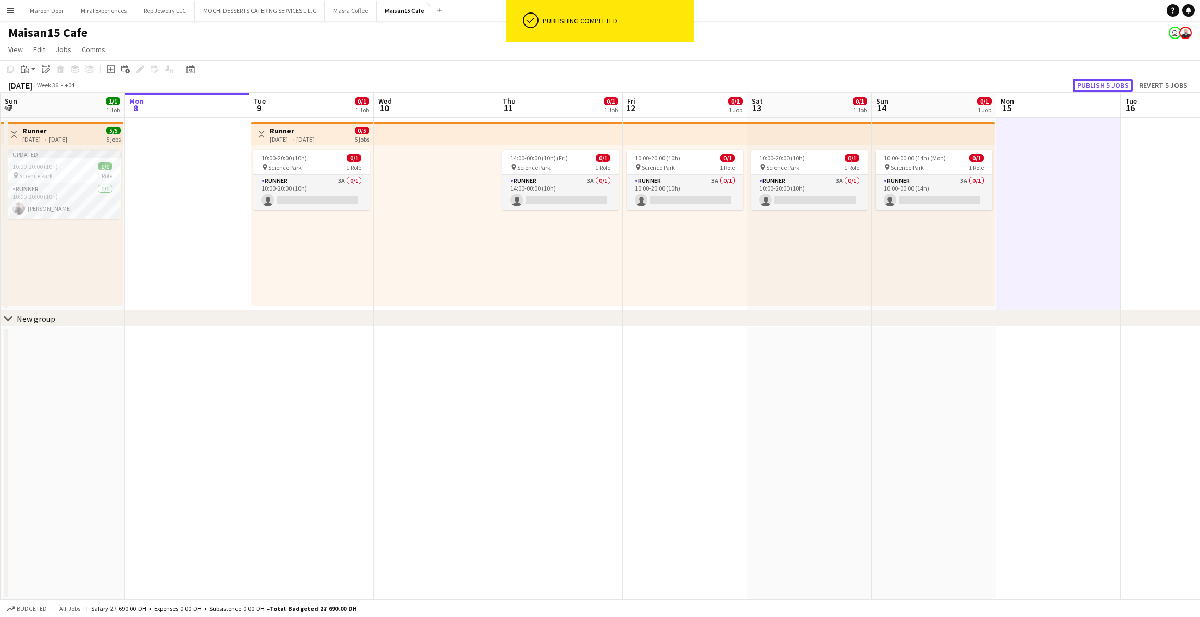
click at [1108, 90] on button "Publish 5 jobs" at bounding box center [1103, 86] width 60 height 14
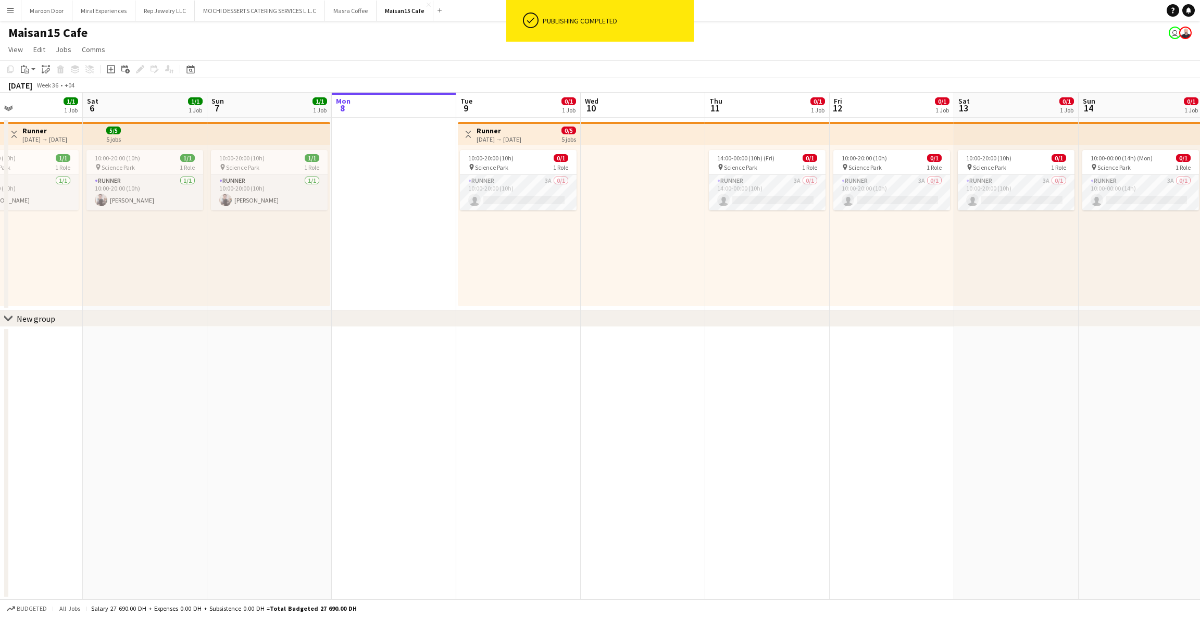
scroll to position [0, 282]
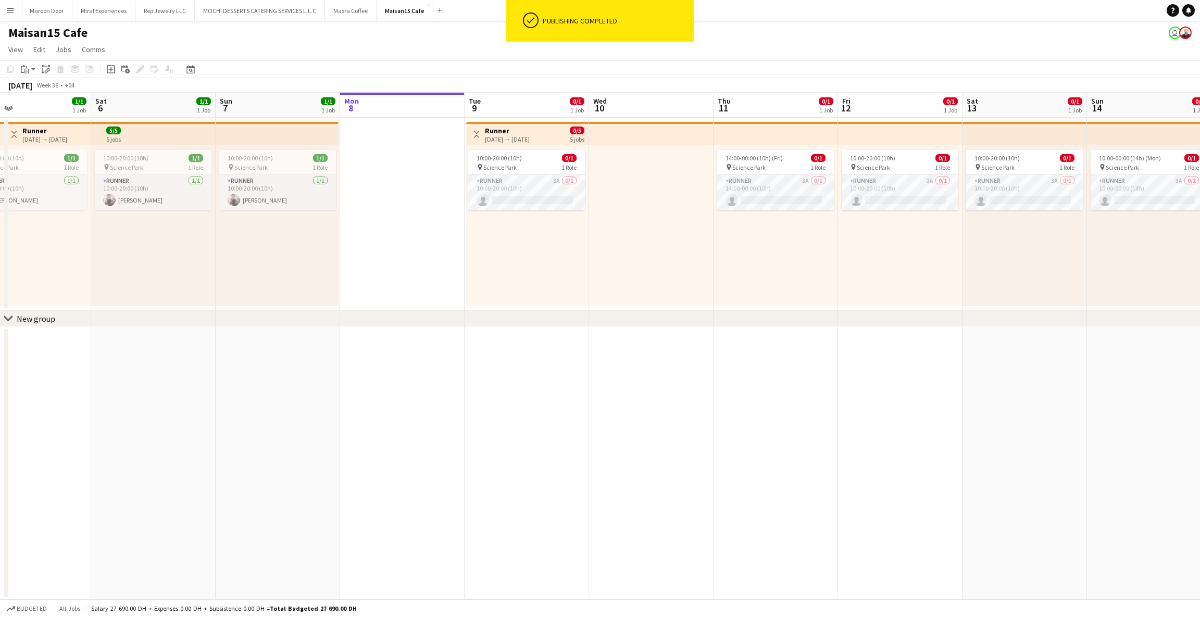
click at [396, 212] on app-date-cell at bounding box center [402, 214] width 124 height 193
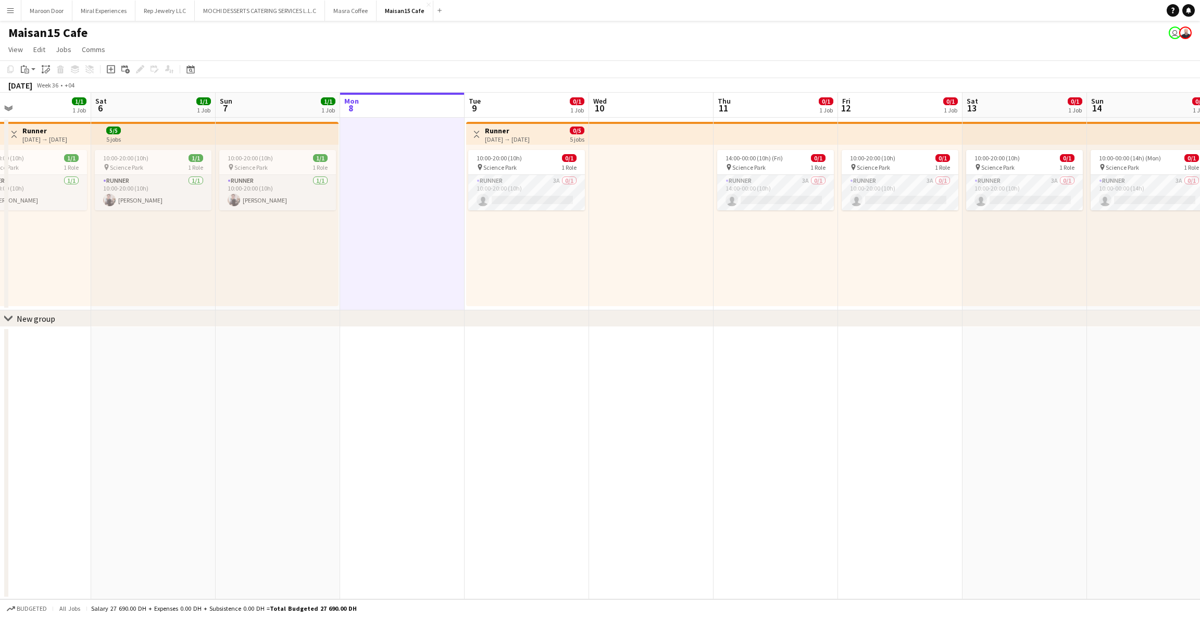
click at [304, 139] on app-top-bar at bounding box center [277, 133] width 123 height 23
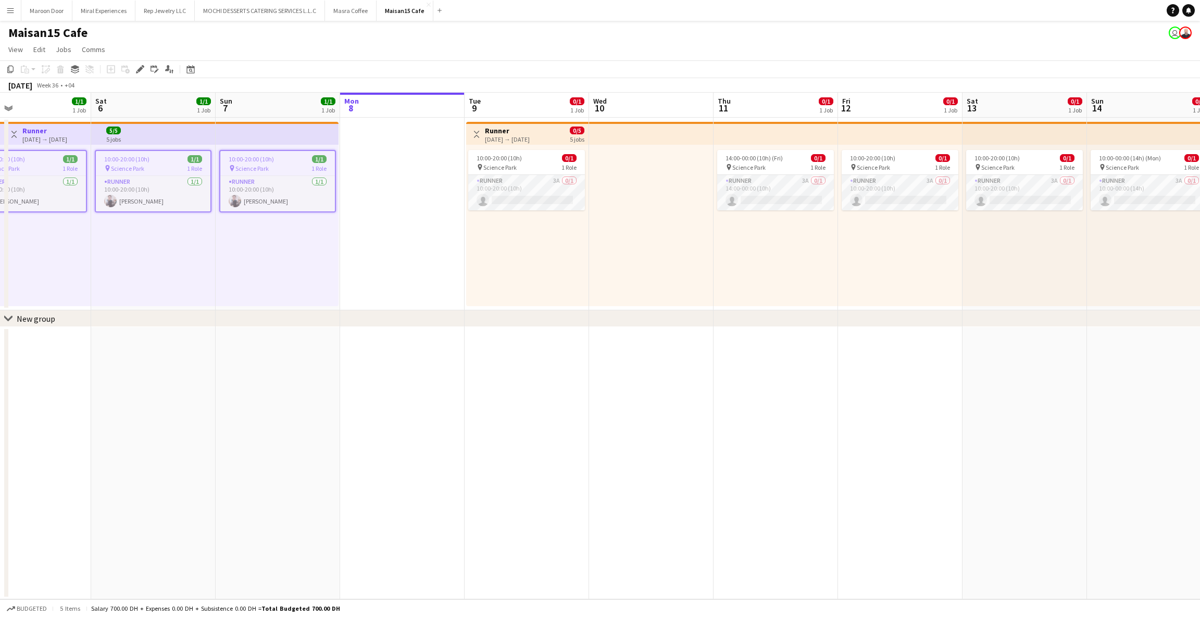
click at [140, 71] on icon "Edit" at bounding box center [140, 69] width 8 height 8
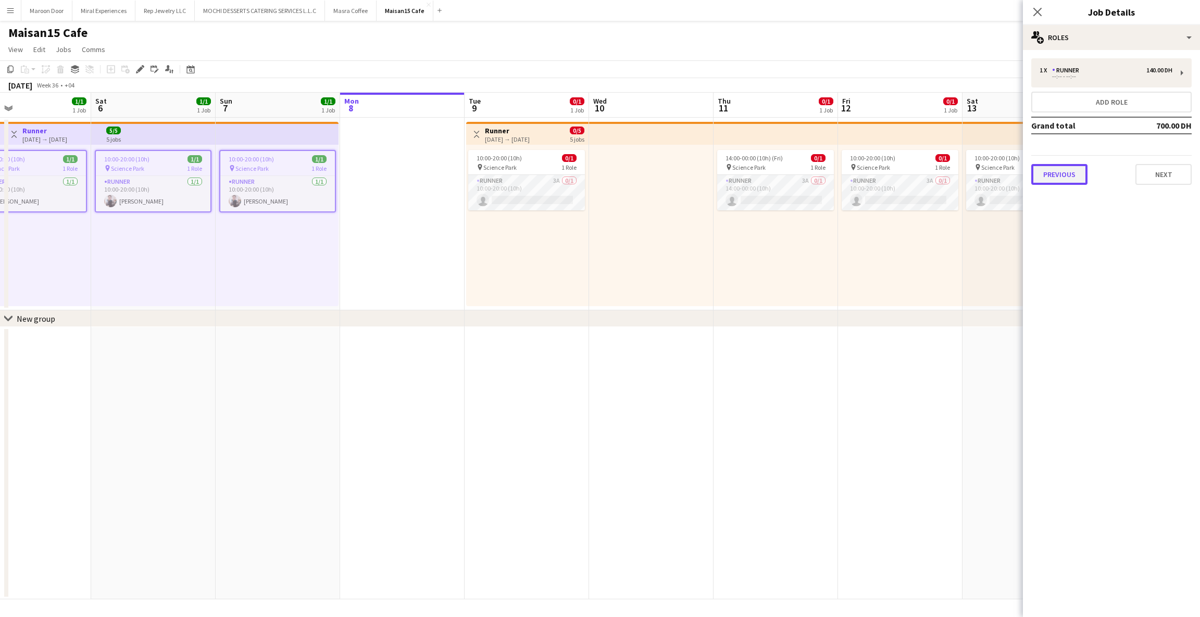
click at [1082, 174] on button "Previous" at bounding box center [1059, 174] width 56 height 21
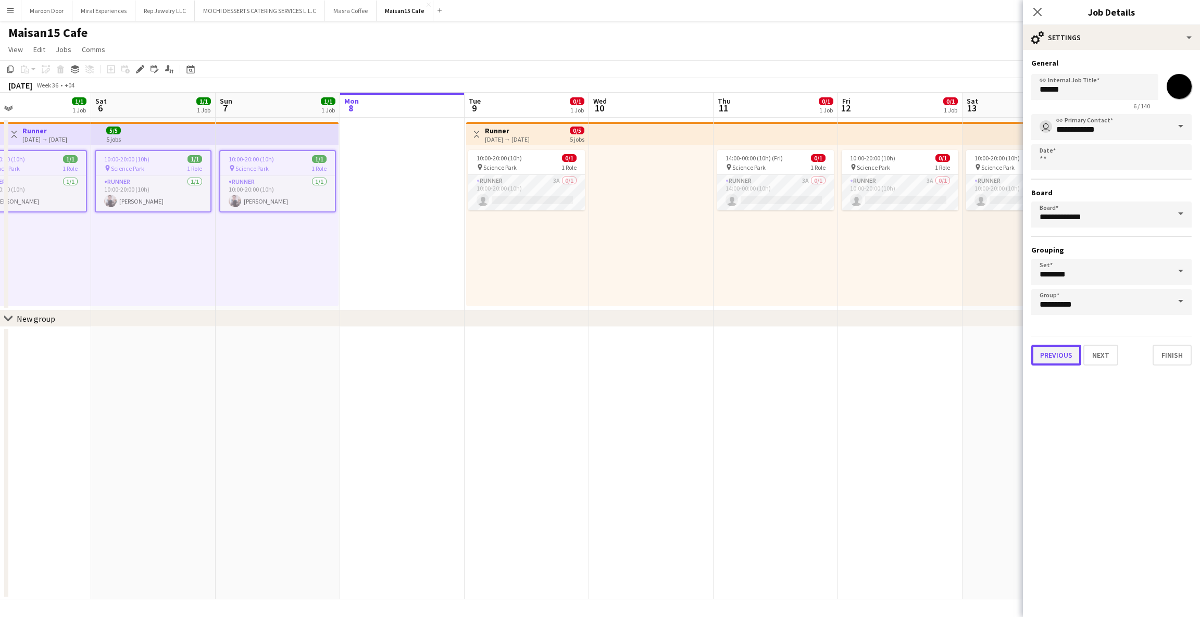
click at [1064, 345] on button "Previous" at bounding box center [1056, 355] width 50 height 21
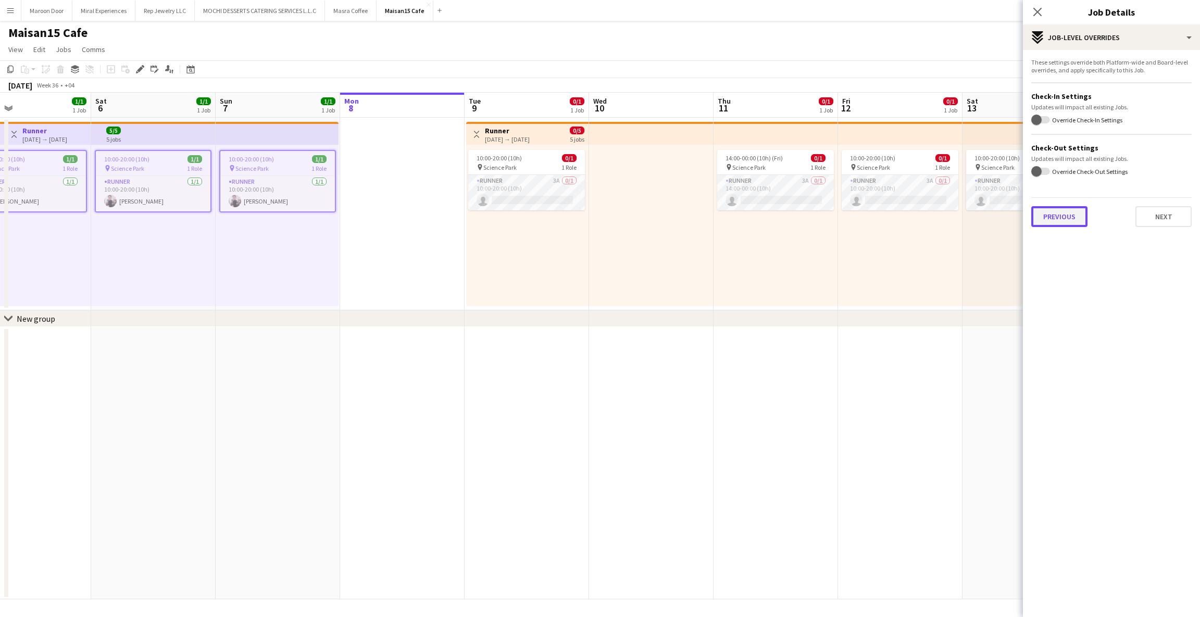
click at [1051, 219] on button "Previous" at bounding box center [1059, 216] width 56 height 21
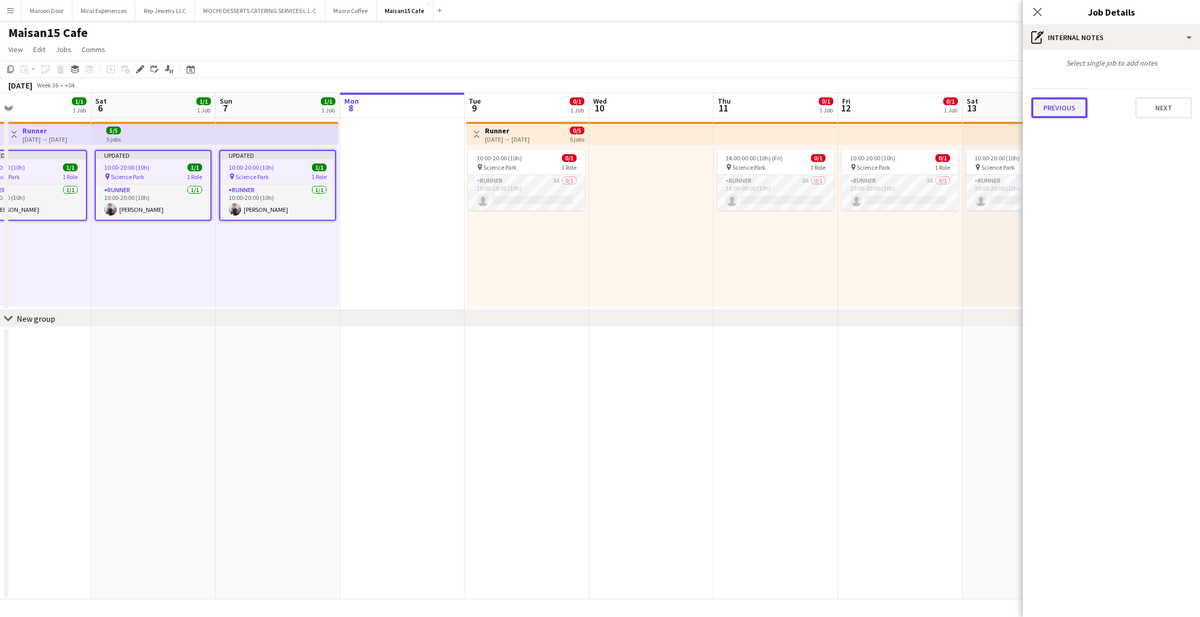
click at [1059, 108] on button "Previous" at bounding box center [1059, 107] width 56 height 21
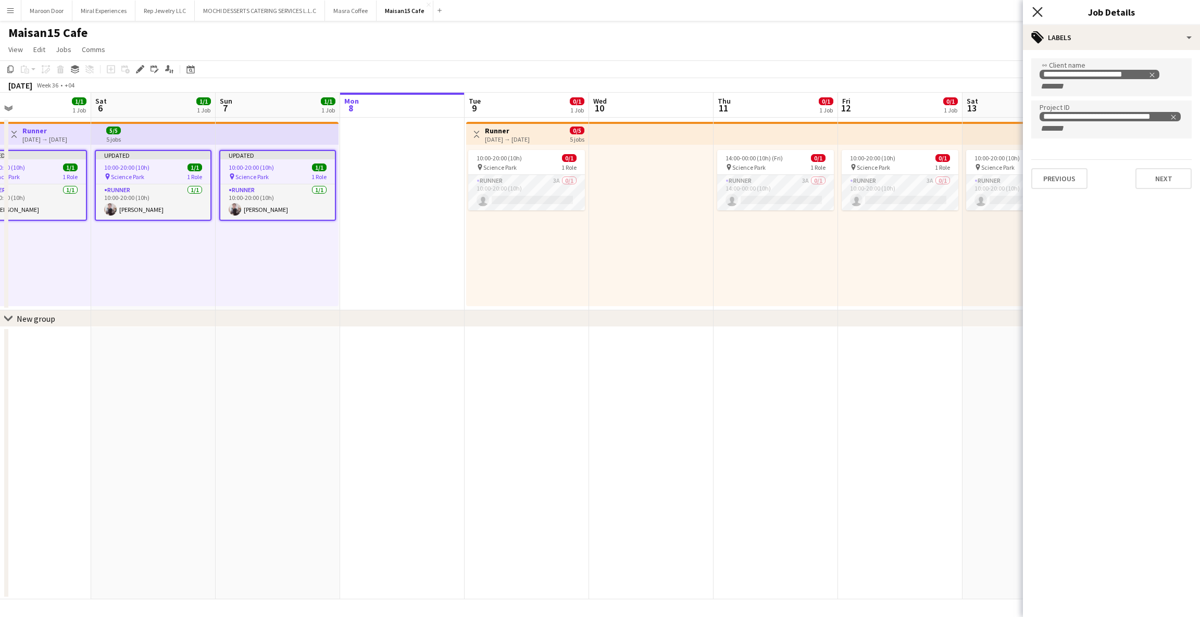
click at [1033, 9] on icon "Close pop-in" at bounding box center [1037, 12] width 10 height 10
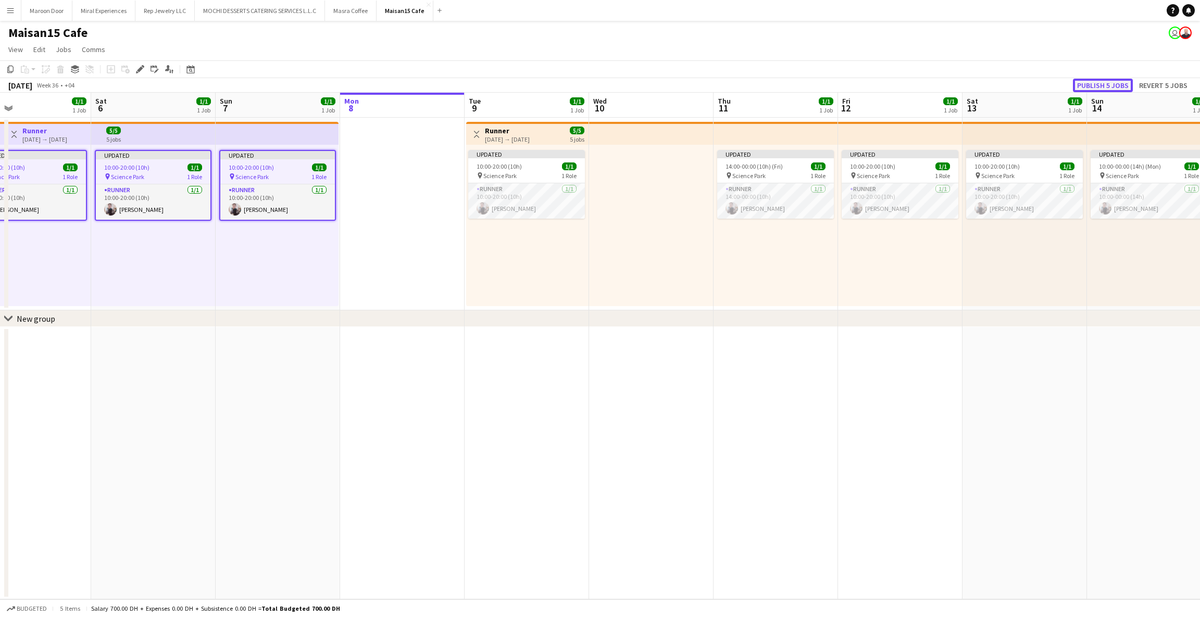
click at [1094, 84] on button "Publish 5 jobs" at bounding box center [1103, 86] width 60 height 14
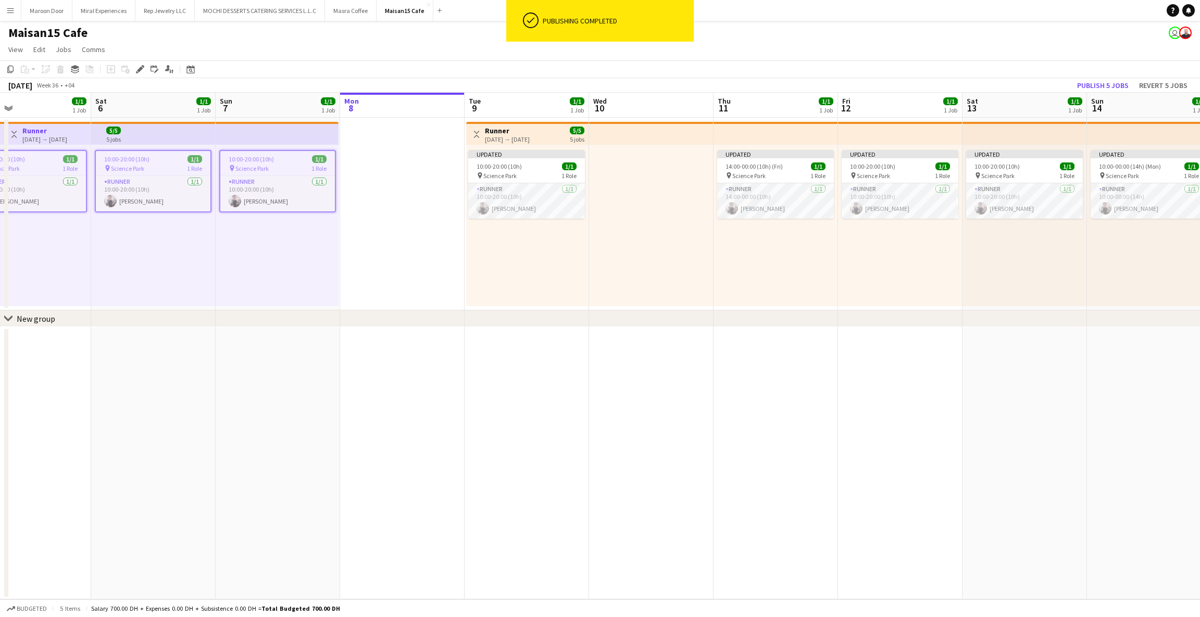
click at [401, 231] on app-date-cell at bounding box center [402, 214] width 124 height 193
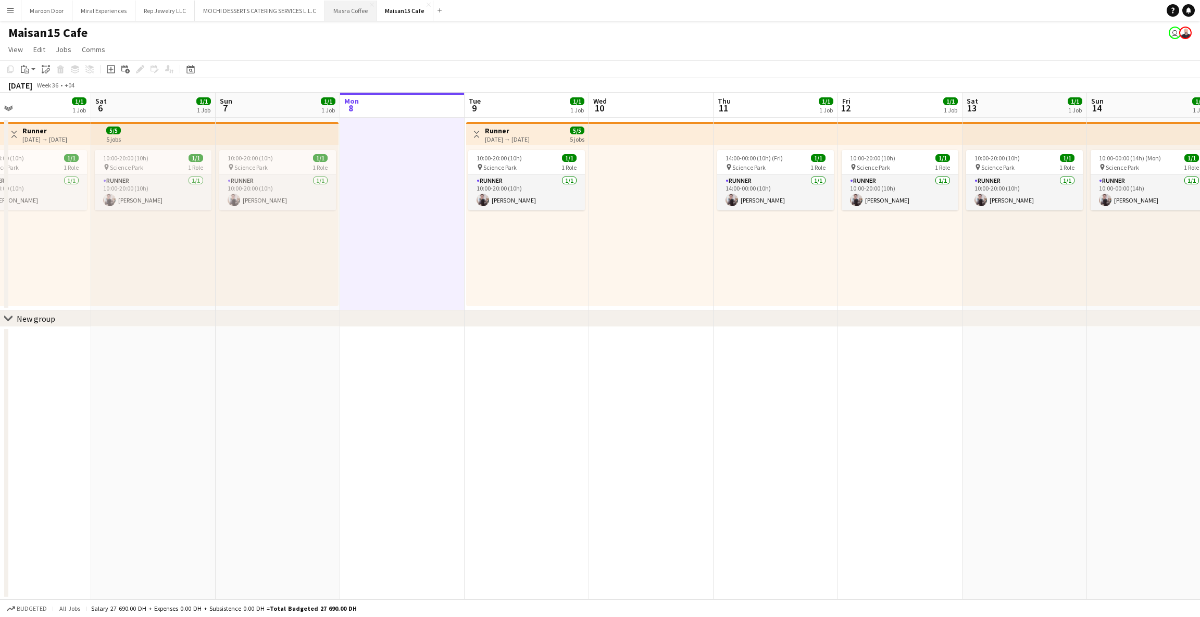
click at [349, 7] on button "Masra Coffee Close" at bounding box center [351, 11] width 52 height 20
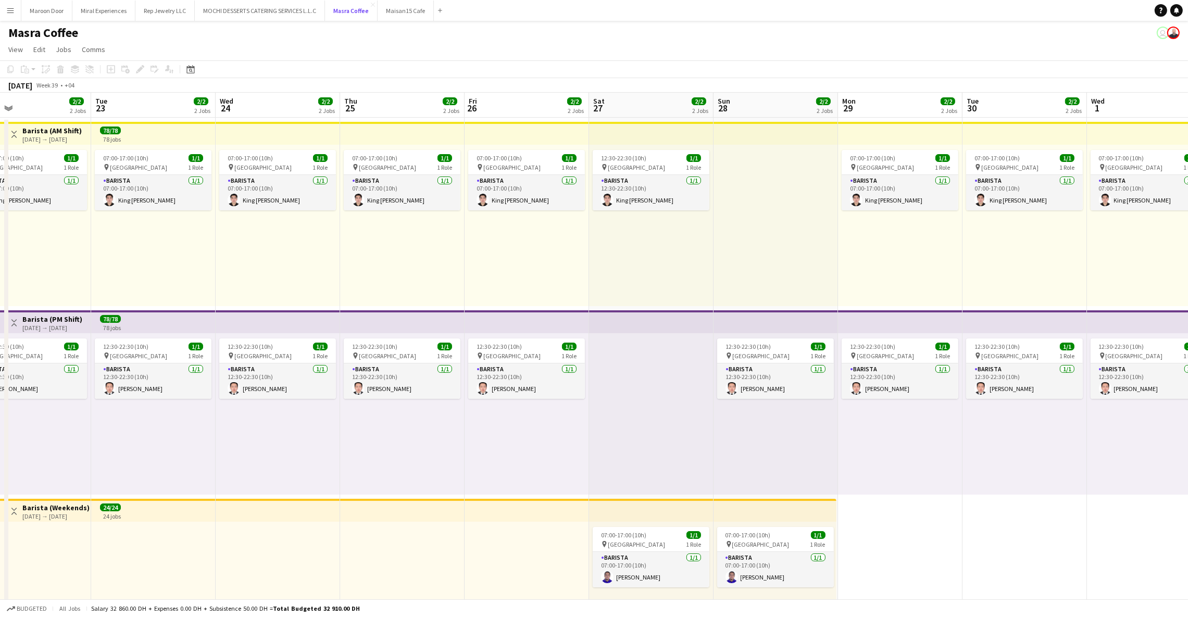
scroll to position [0, 330]
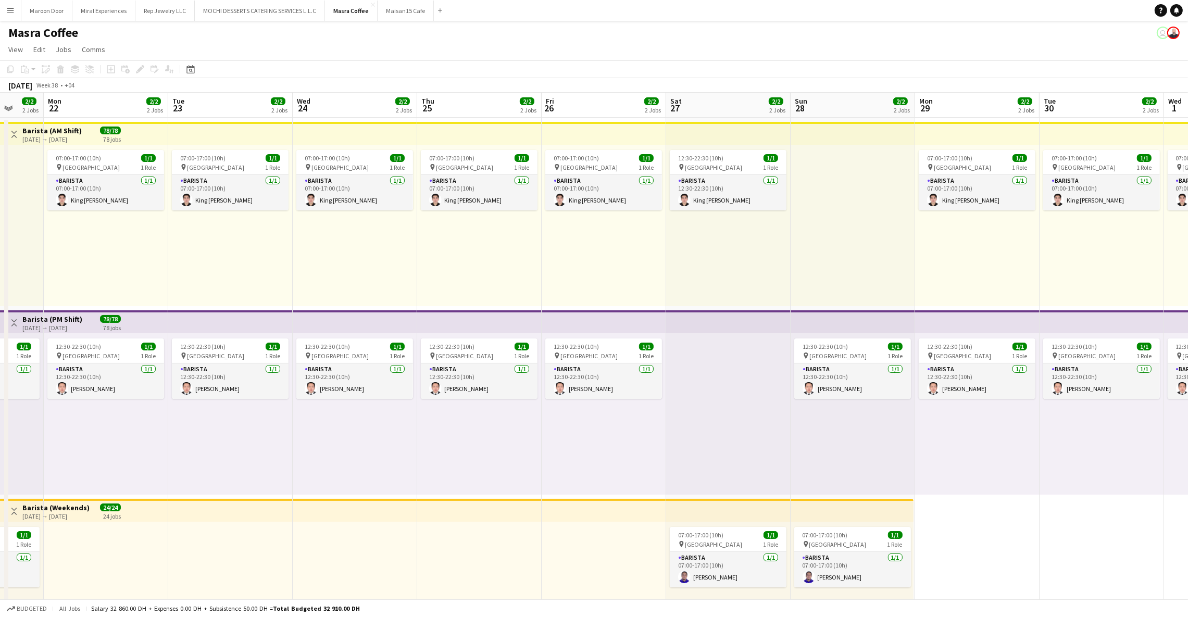
click at [770, 129] on app-top-bar at bounding box center [728, 133] width 124 height 23
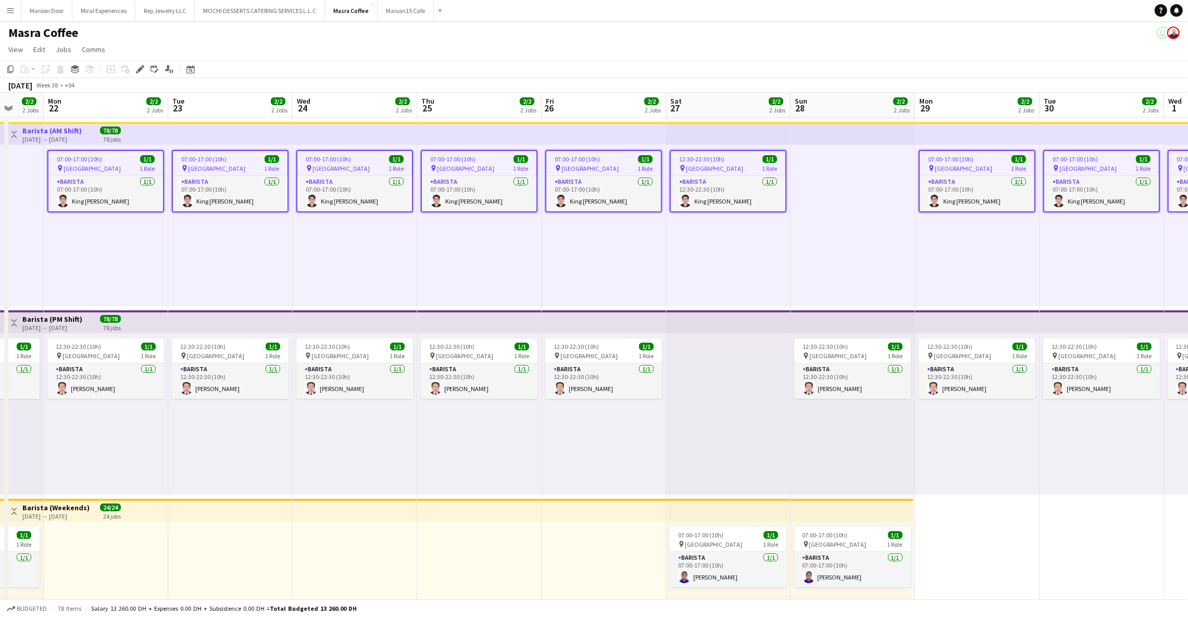
click at [694, 317] on app-top-bar at bounding box center [728, 321] width 124 height 23
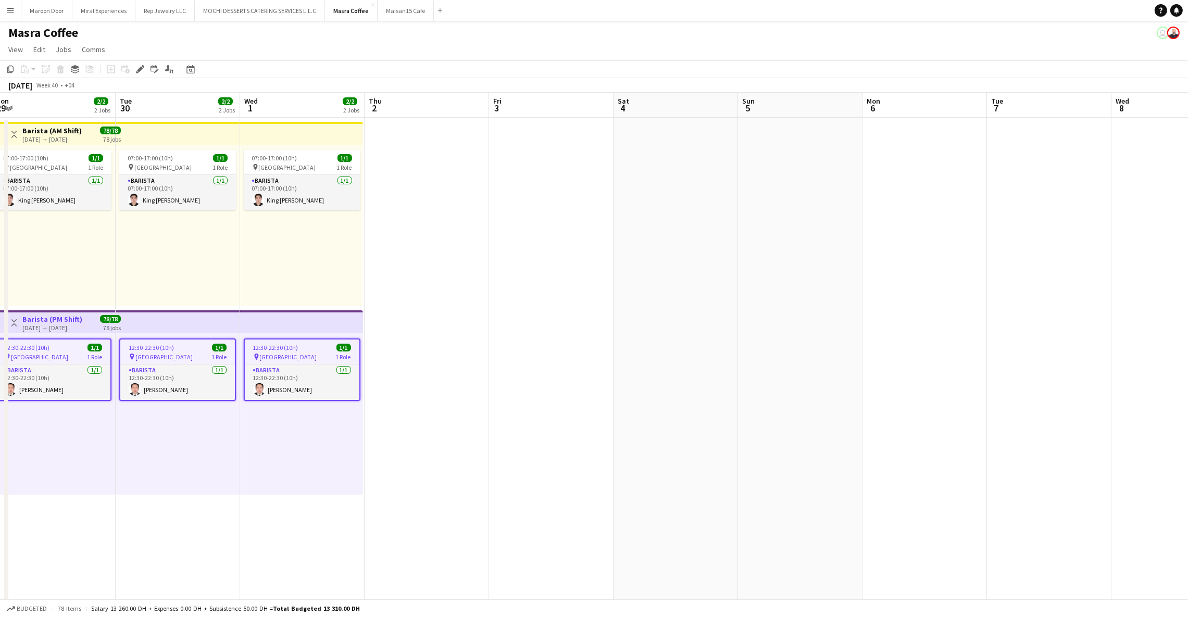
scroll to position [0, 307]
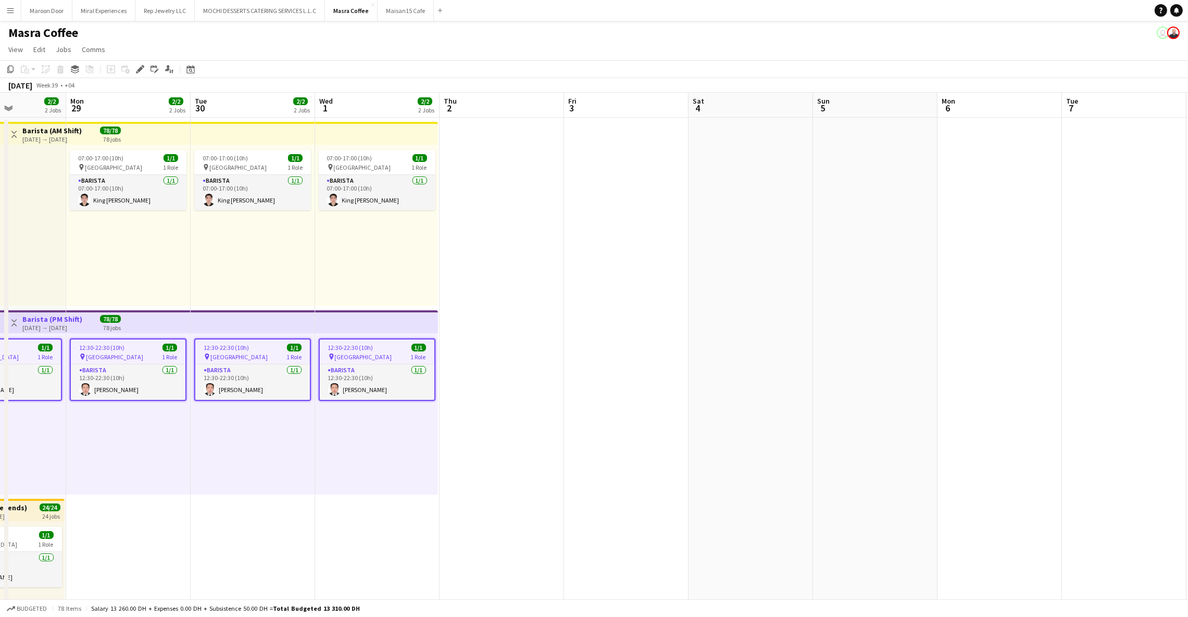
click at [556, 172] on app-date-cell at bounding box center [501, 403] width 124 height 570
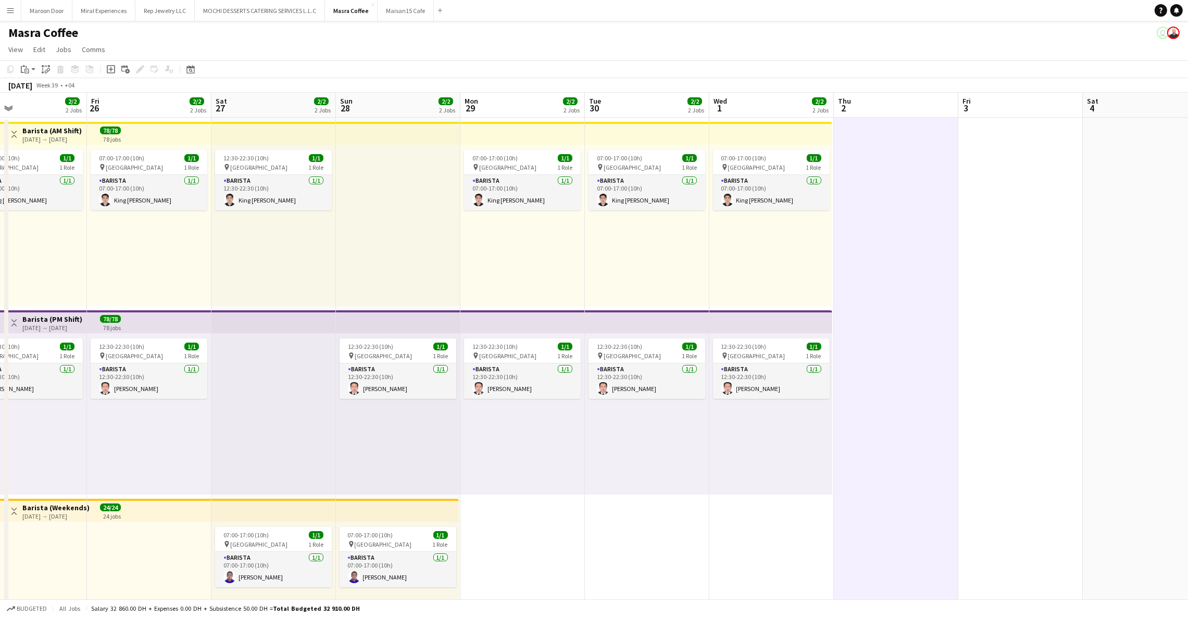
scroll to position [0, 248]
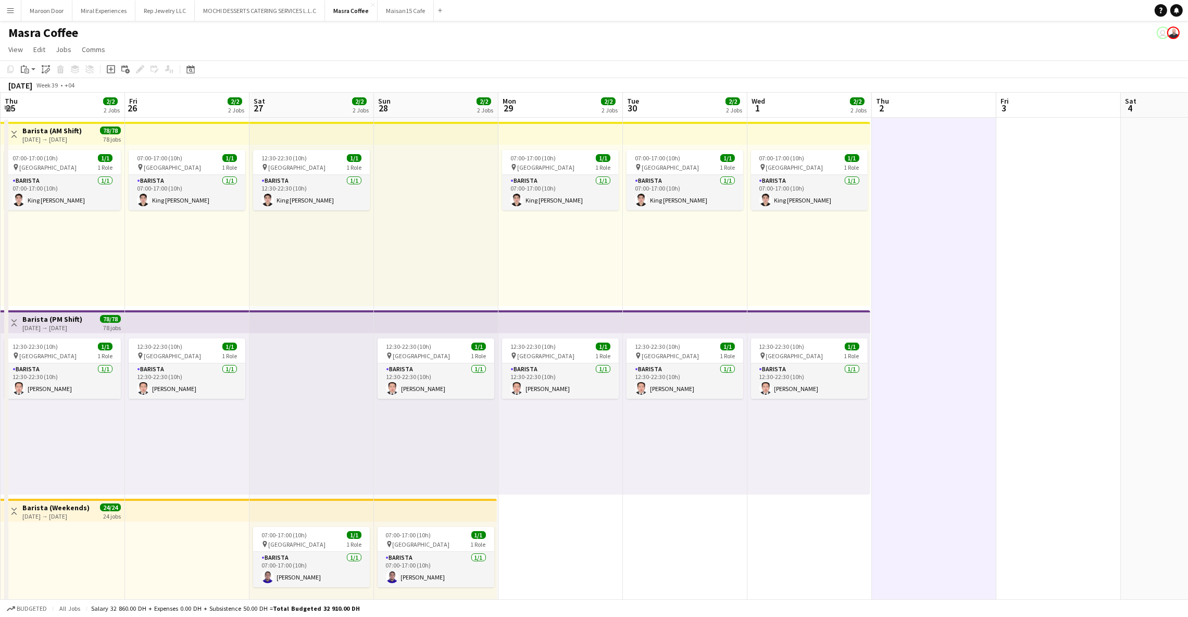
click at [773, 128] on app-top-bar at bounding box center [808, 133] width 123 height 23
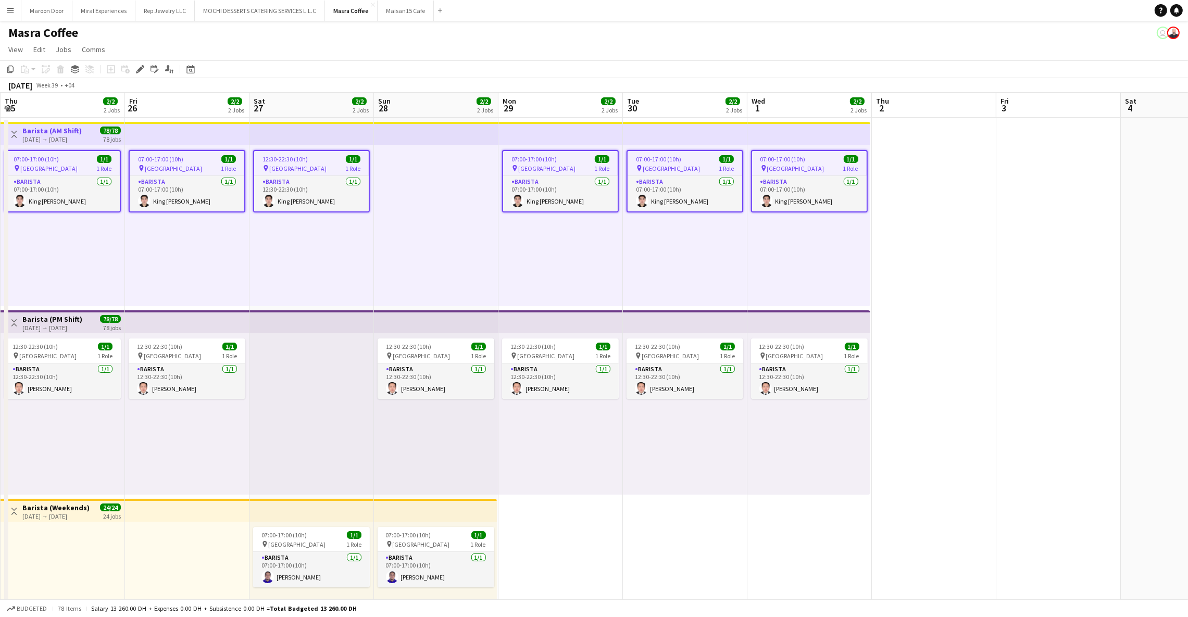
click at [139, 74] on div "Edit" at bounding box center [140, 69] width 12 height 12
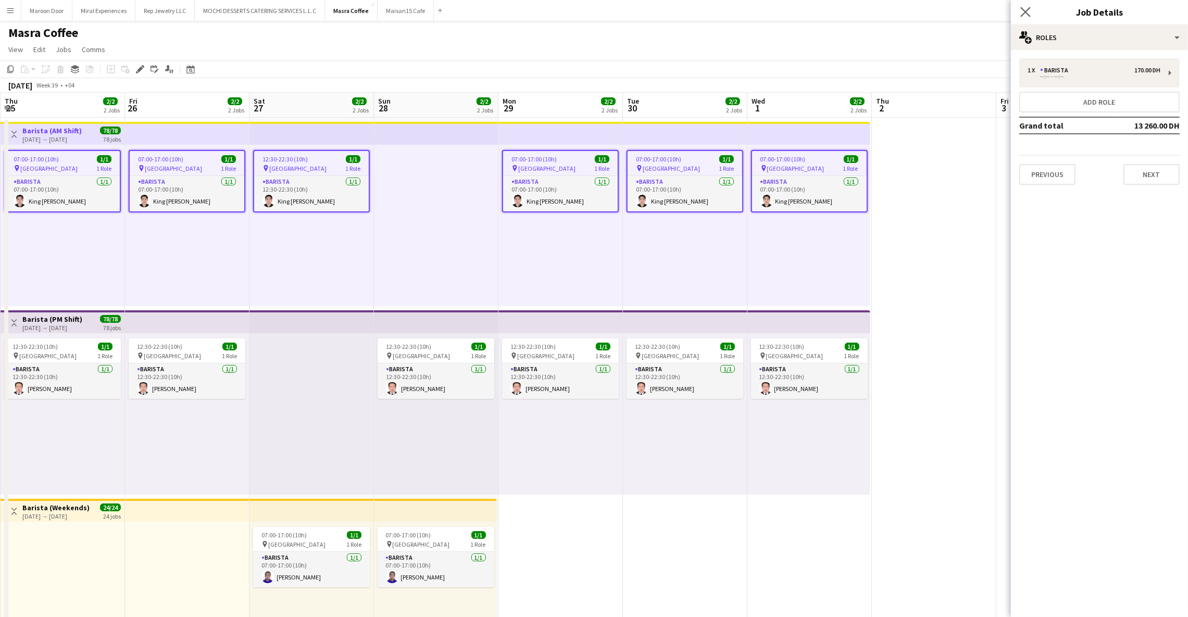
click at [1029, 12] on icon "Close pop-in" at bounding box center [1025, 12] width 10 height 10
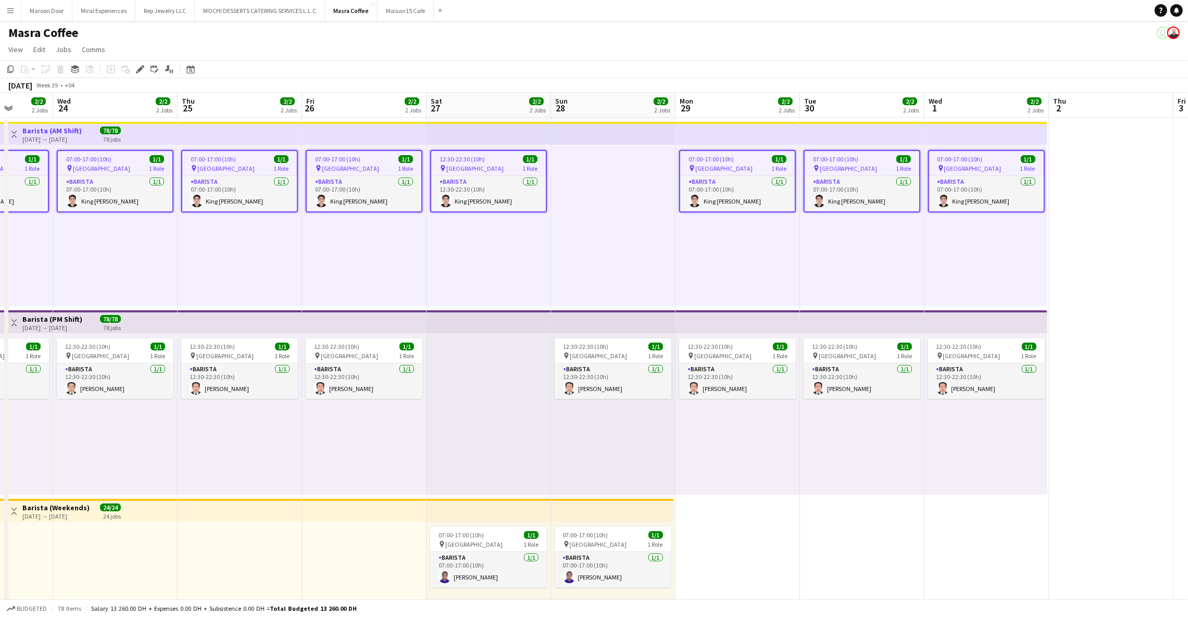
scroll to position [0, 311]
